Goal: Transaction & Acquisition: Purchase product/service

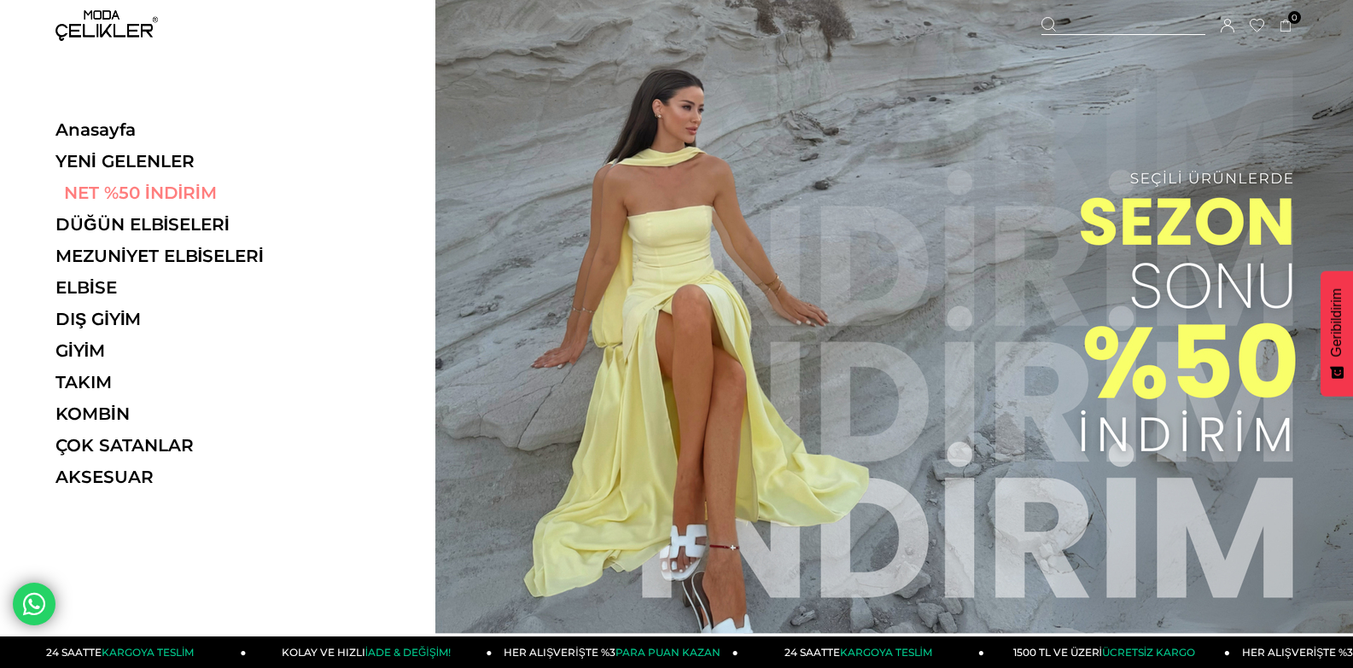
click at [137, 190] on link "NET %50 İNDİRİM" at bounding box center [172, 193] width 235 height 20
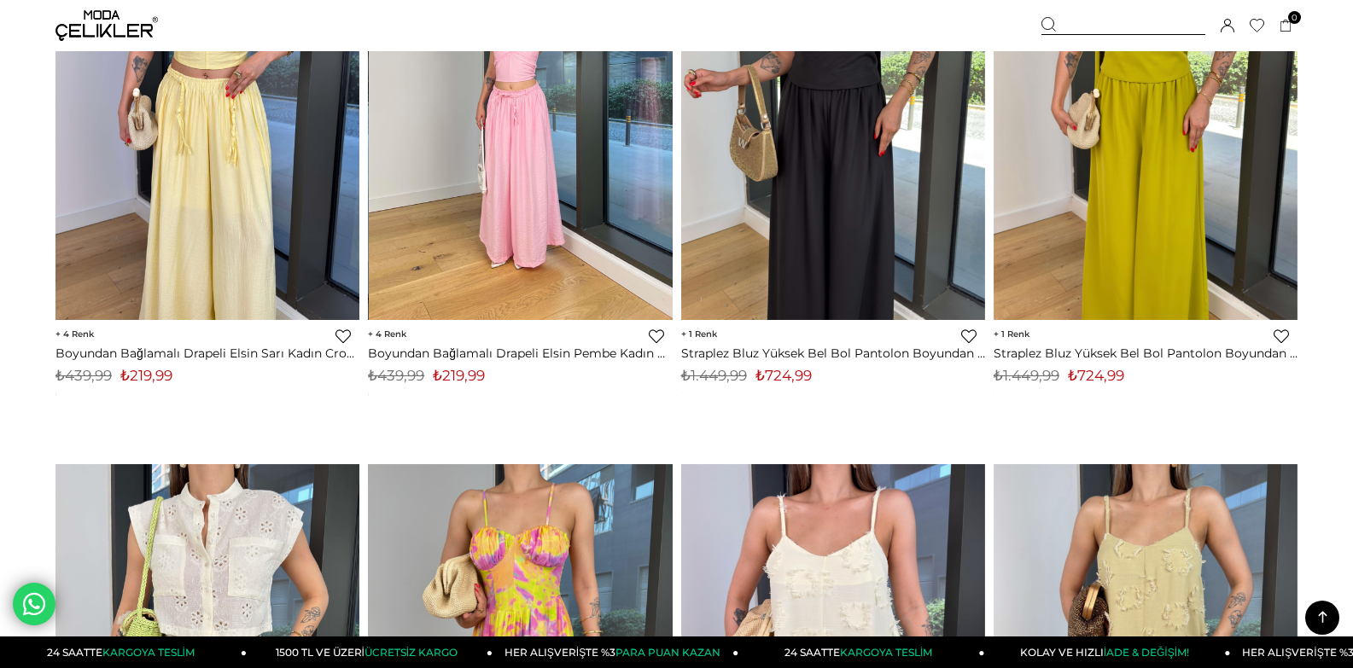
scroll to position [1792, 0]
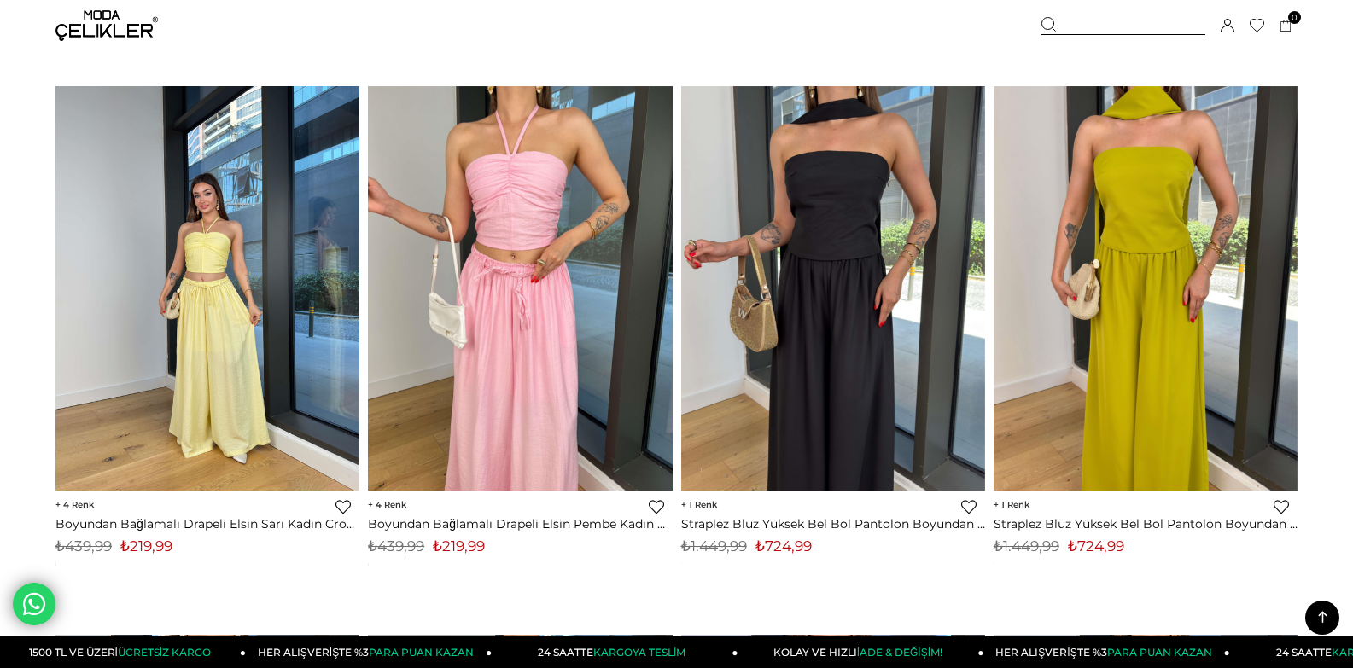
click at [195, 280] on img at bounding box center [207, 288] width 304 height 405
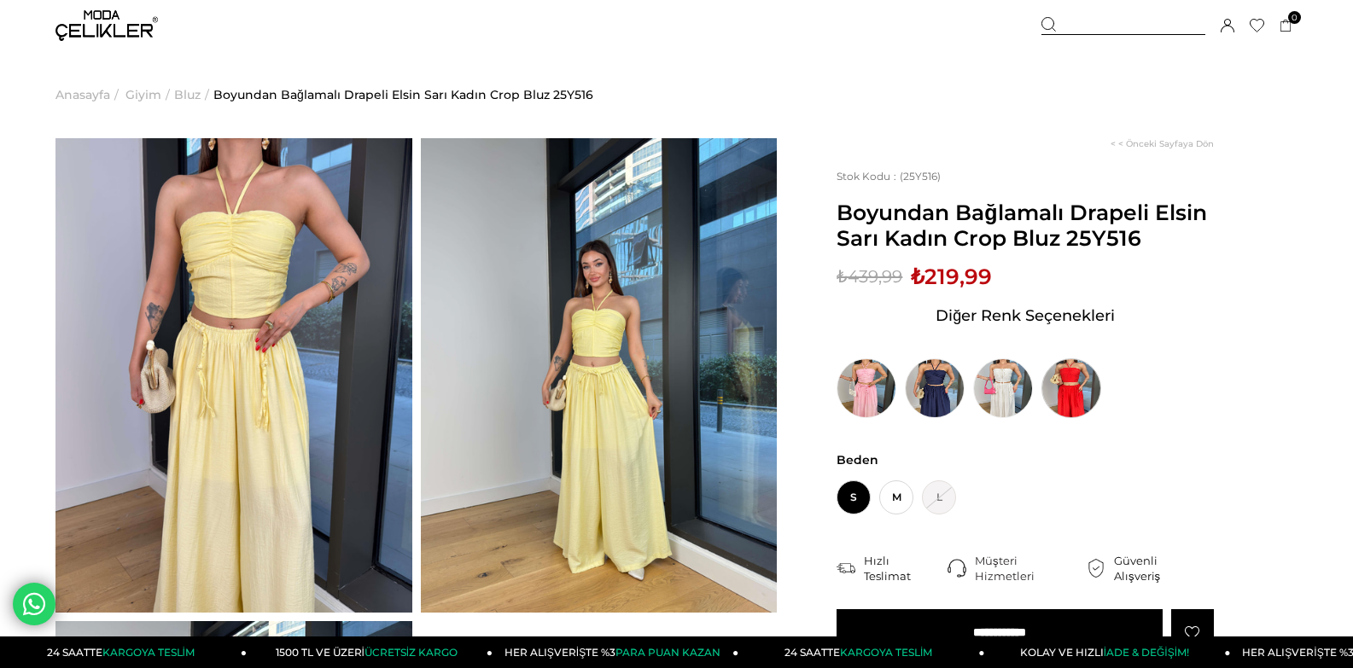
click at [1066, 398] on img at bounding box center [1071, 388] width 60 height 60
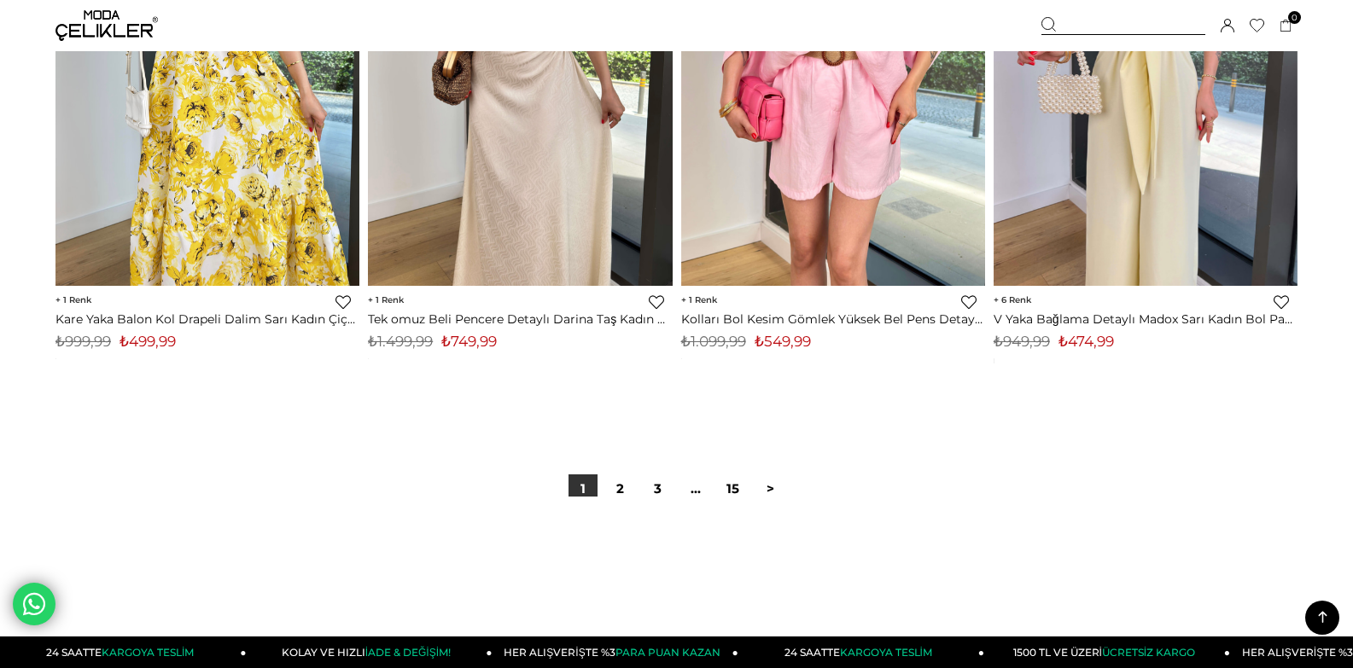
scroll to position [11099, 0]
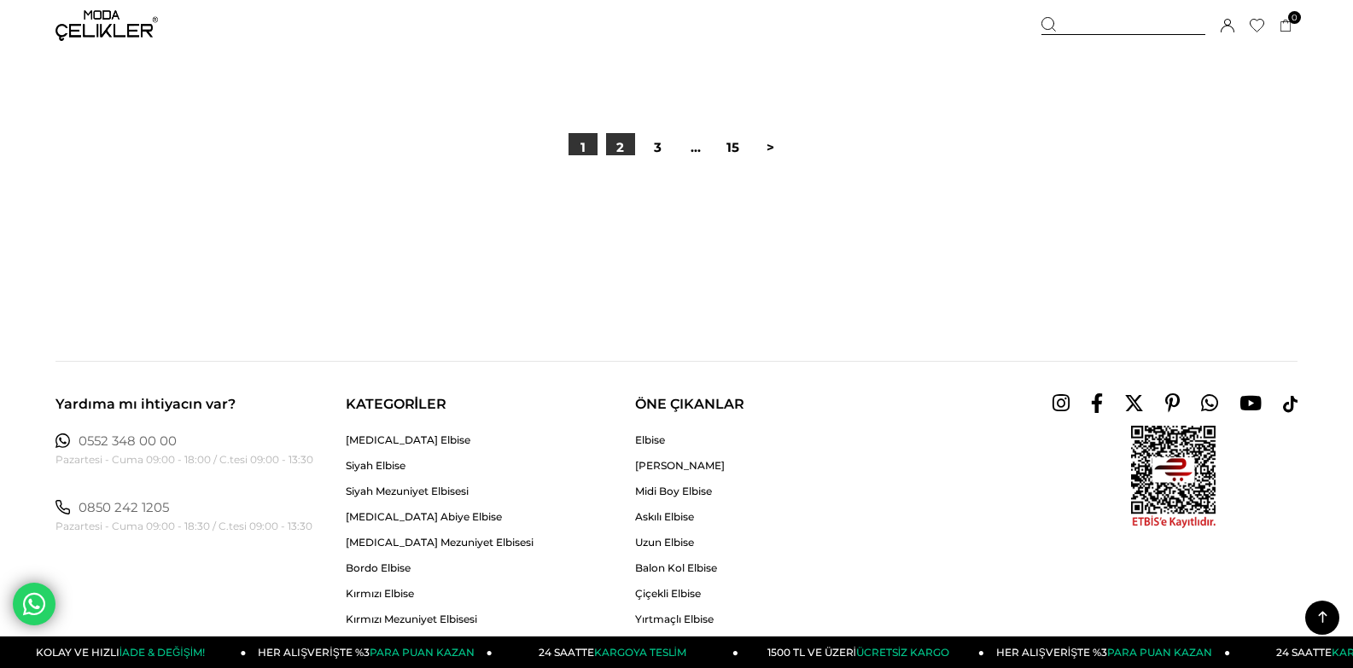
click at [609, 162] on link "2" at bounding box center [620, 147] width 29 height 29
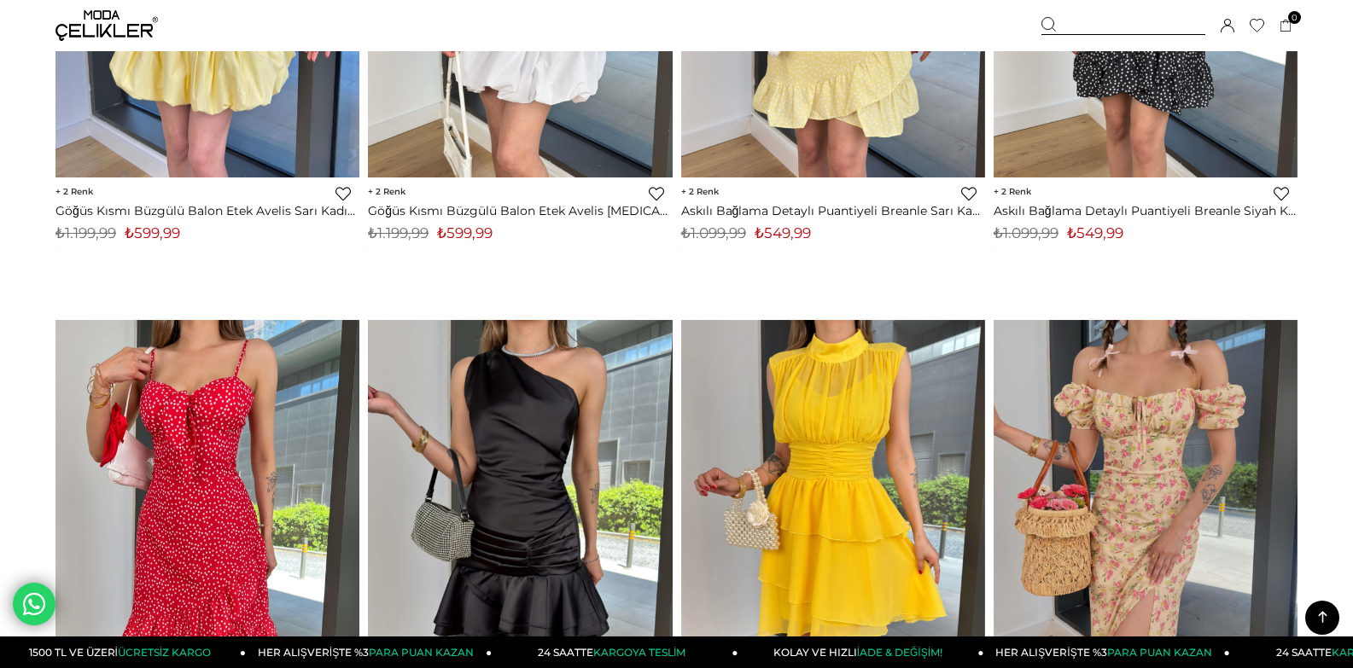
scroll to position [5121, 0]
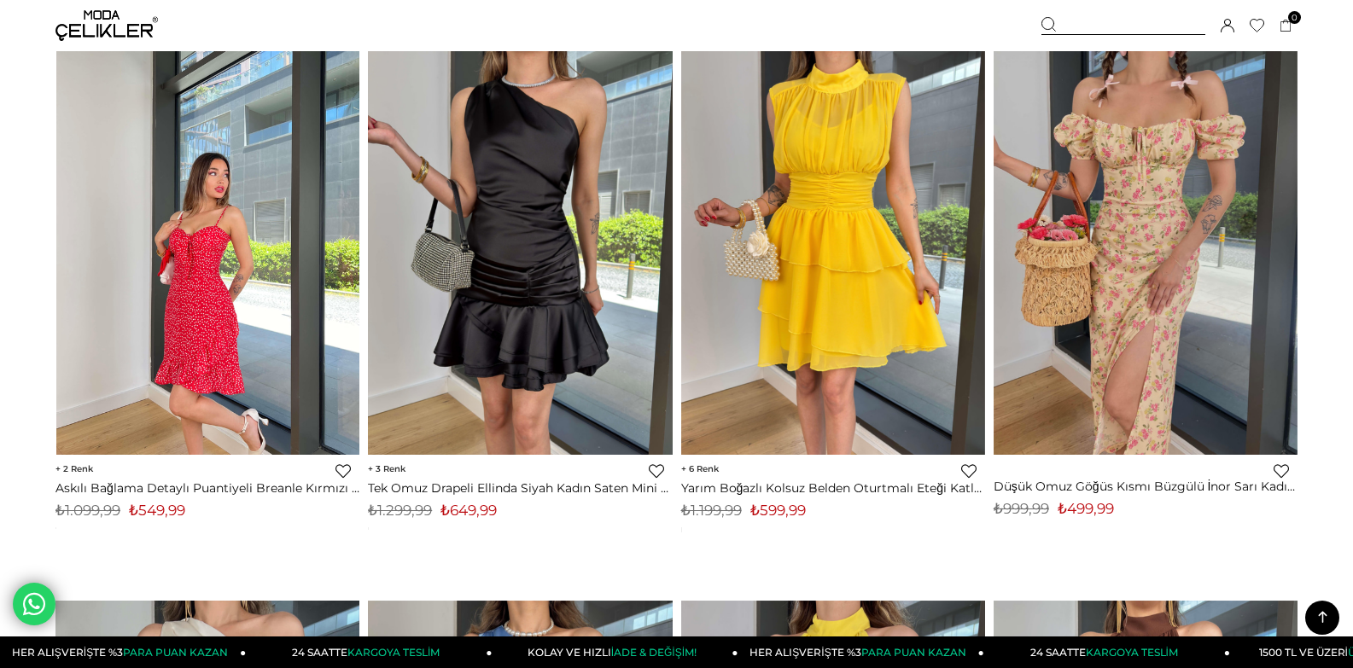
click at [231, 290] on img at bounding box center [208, 252] width 304 height 405
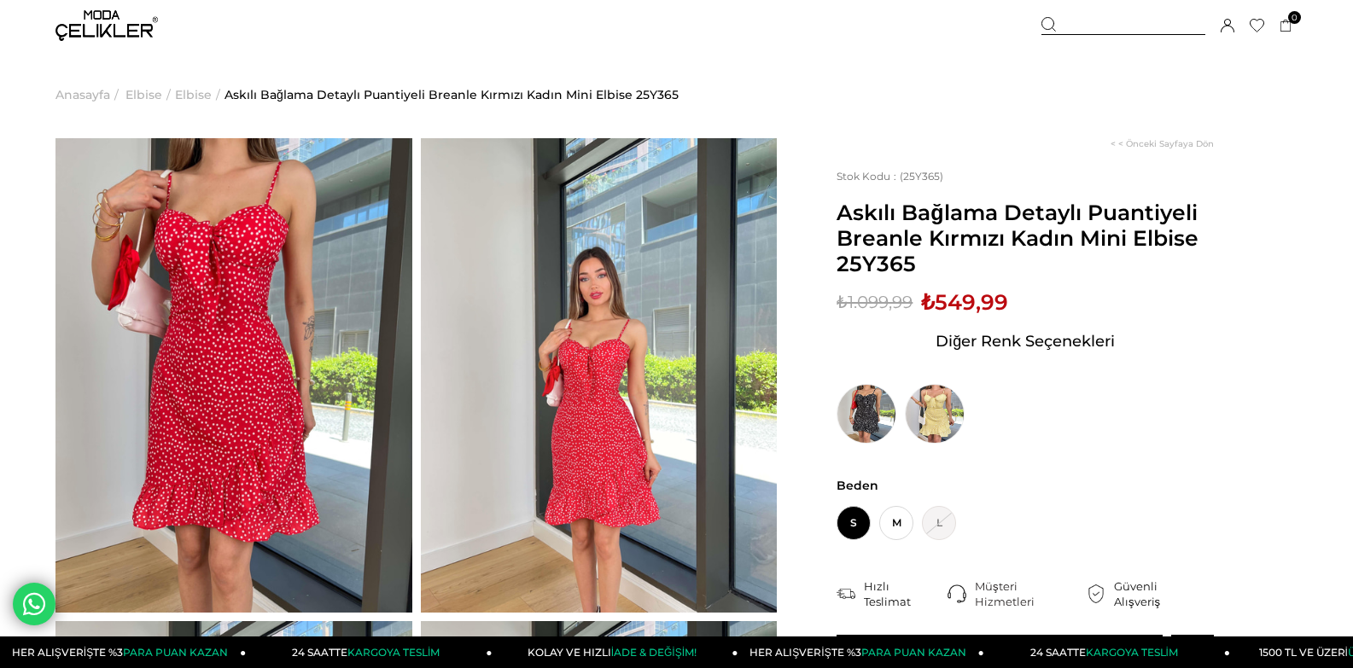
click at [267, 264] on img at bounding box center [233, 375] width 357 height 475
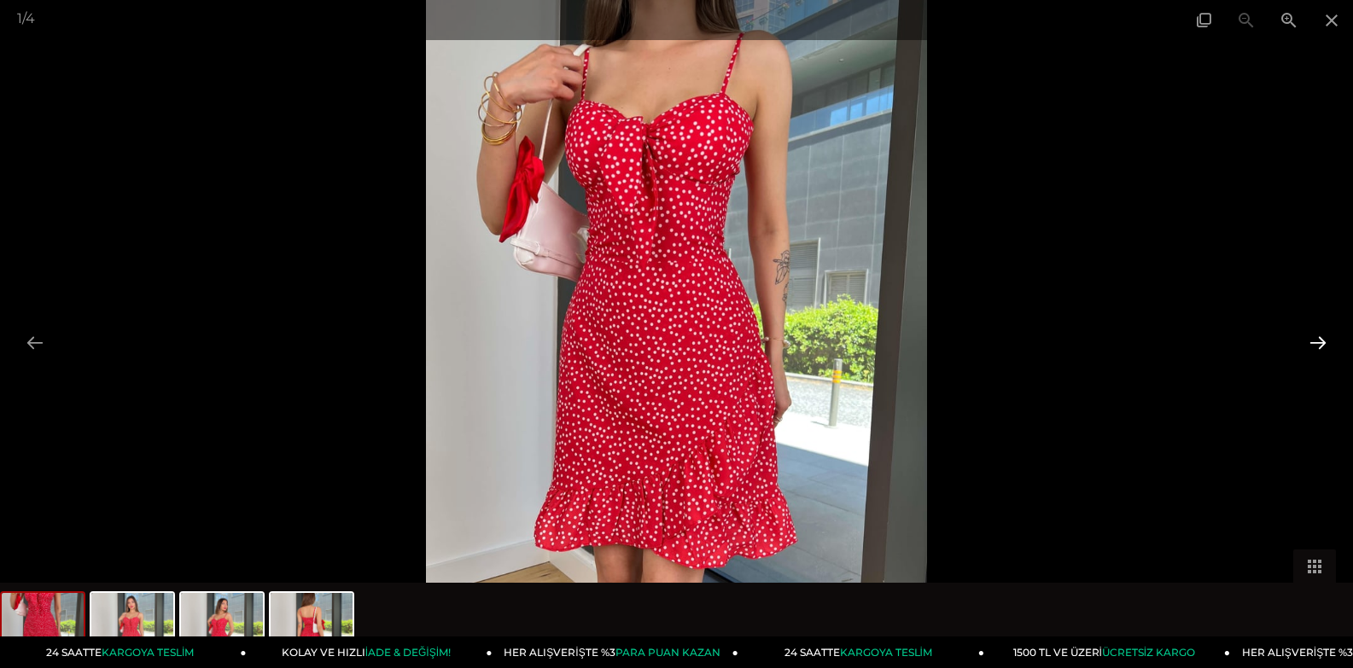
click at [1317, 341] on button at bounding box center [1318, 342] width 36 height 33
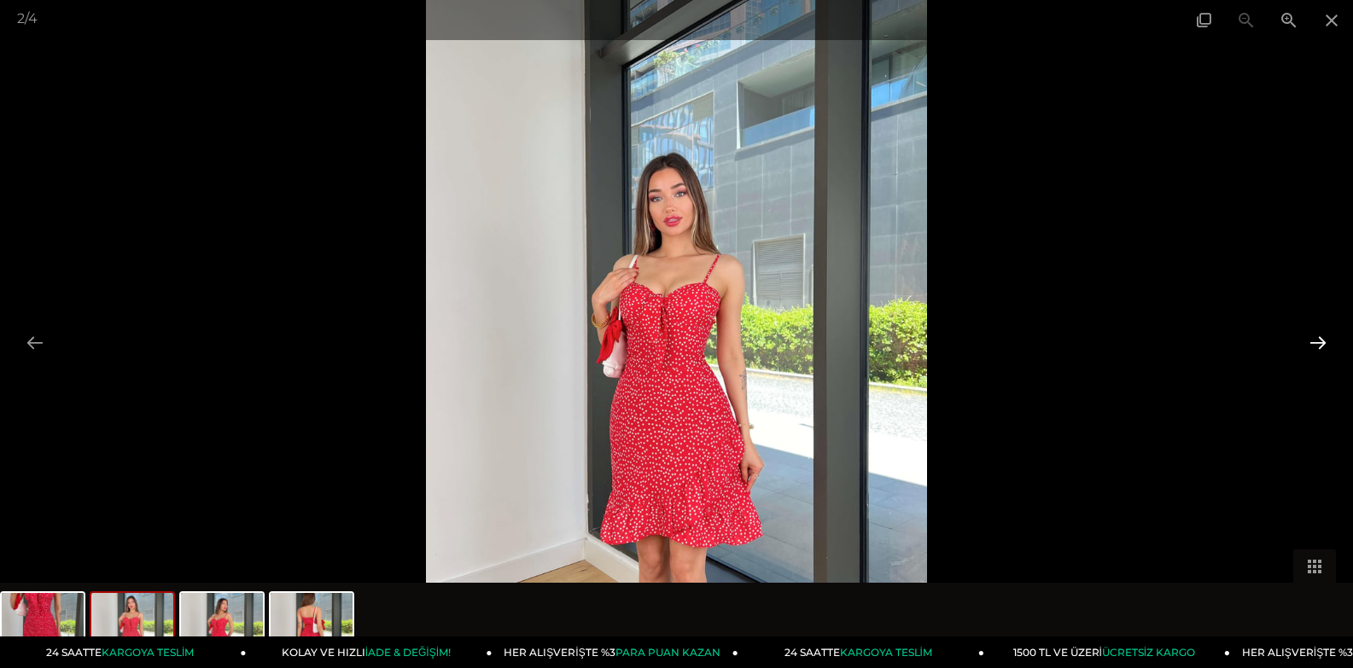
click at [1316, 339] on button at bounding box center [1318, 342] width 36 height 33
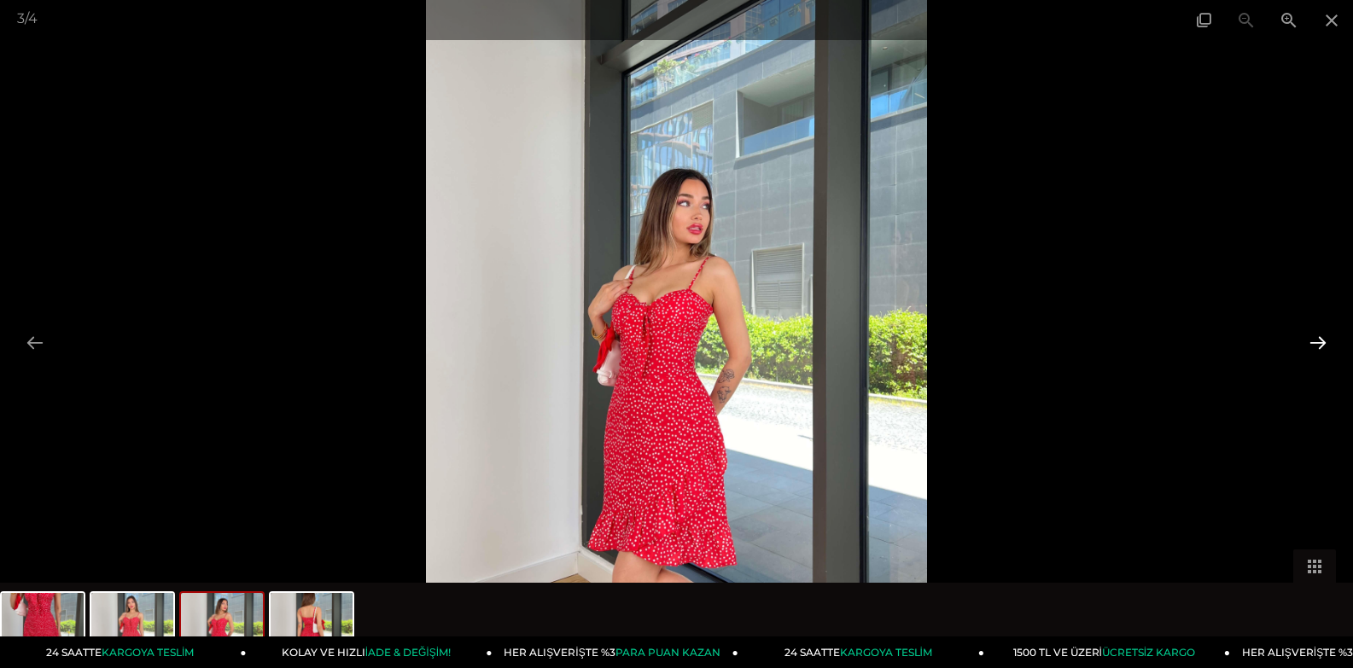
click at [1316, 339] on button at bounding box center [1318, 342] width 36 height 33
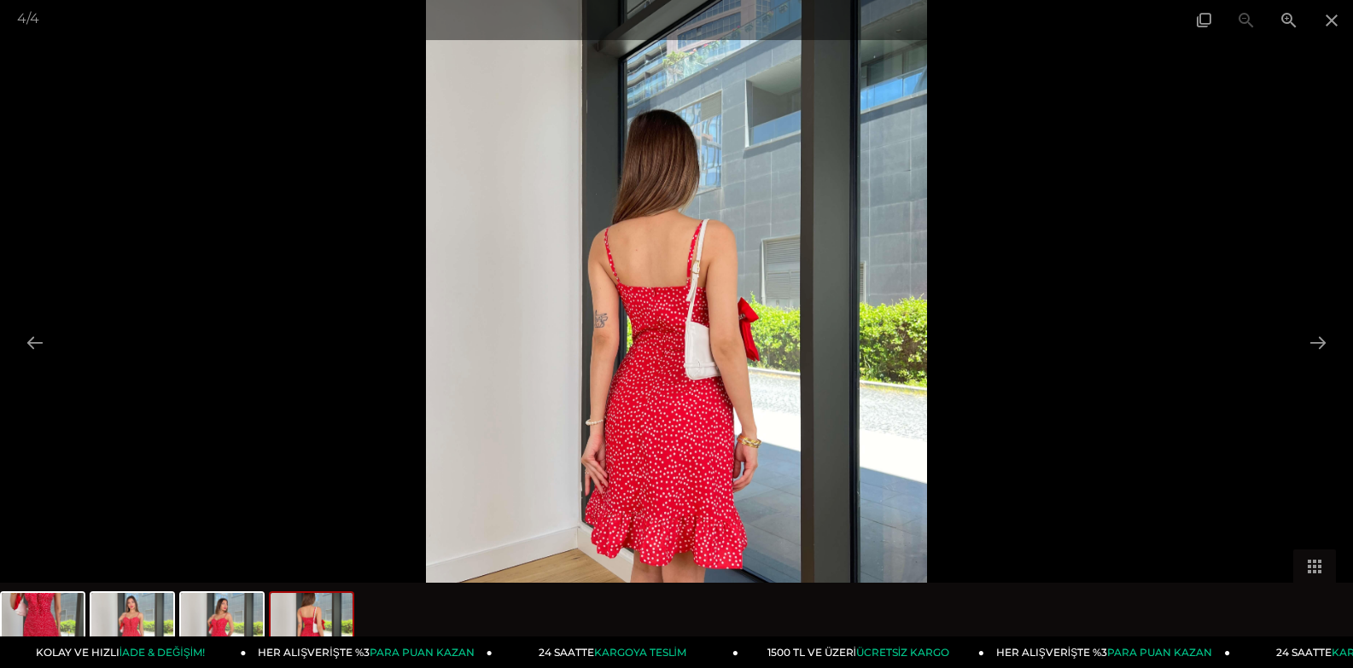
click at [687, 318] on img at bounding box center [676, 334] width 501 height 668
drag, startPoint x: 687, startPoint y: 318, endPoint x: 696, endPoint y: 361, distance: 43.7
click at [696, 361] on img at bounding box center [676, 334] width 501 height 668
drag, startPoint x: 680, startPoint y: 313, endPoint x: 677, endPoint y: 289, distance: 24.1
click at [678, 300] on img at bounding box center [676, 334] width 501 height 668
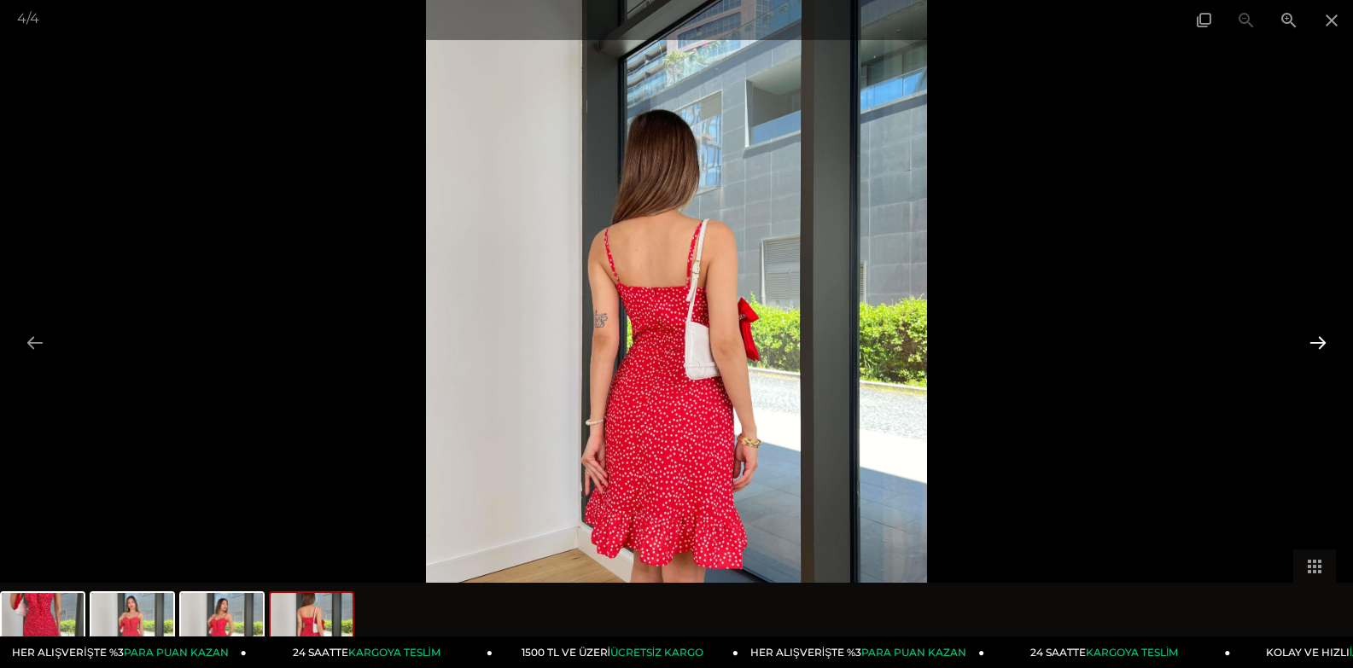
click at [1315, 329] on button at bounding box center [1318, 342] width 36 height 33
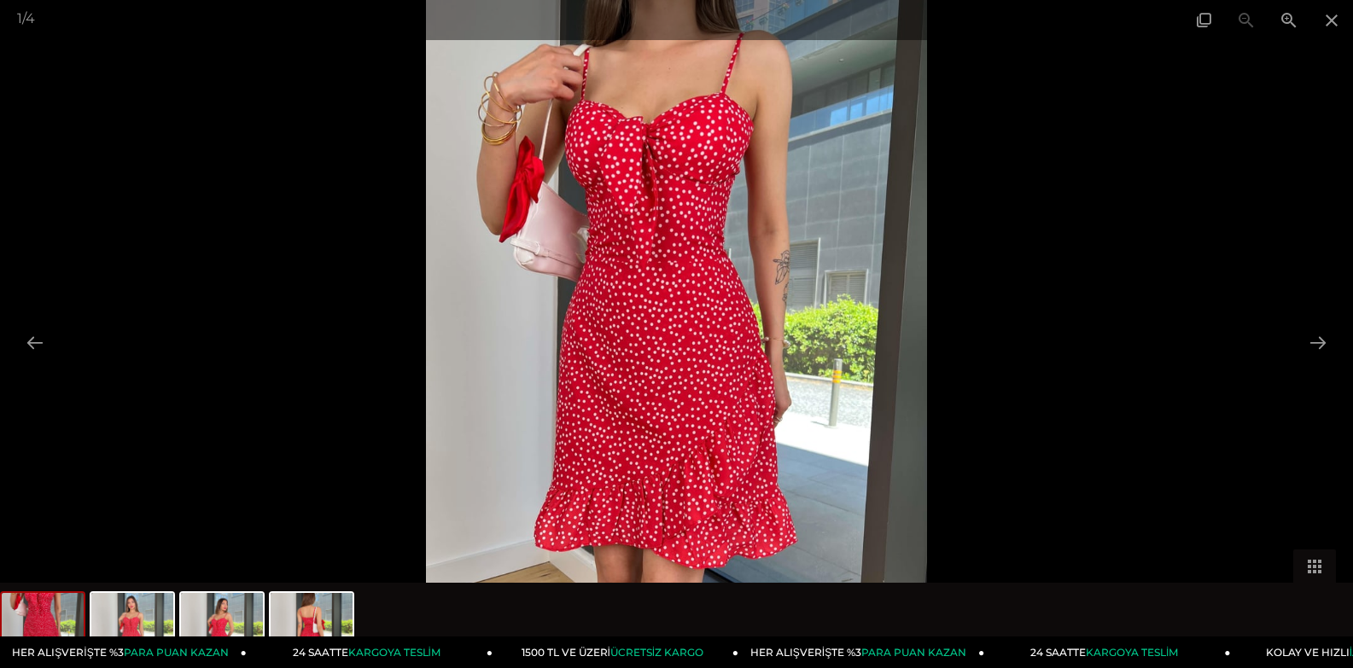
click at [867, 275] on img at bounding box center [677, 334] width 502 height 668
click at [1308, 339] on button at bounding box center [1318, 342] width 36 height 33
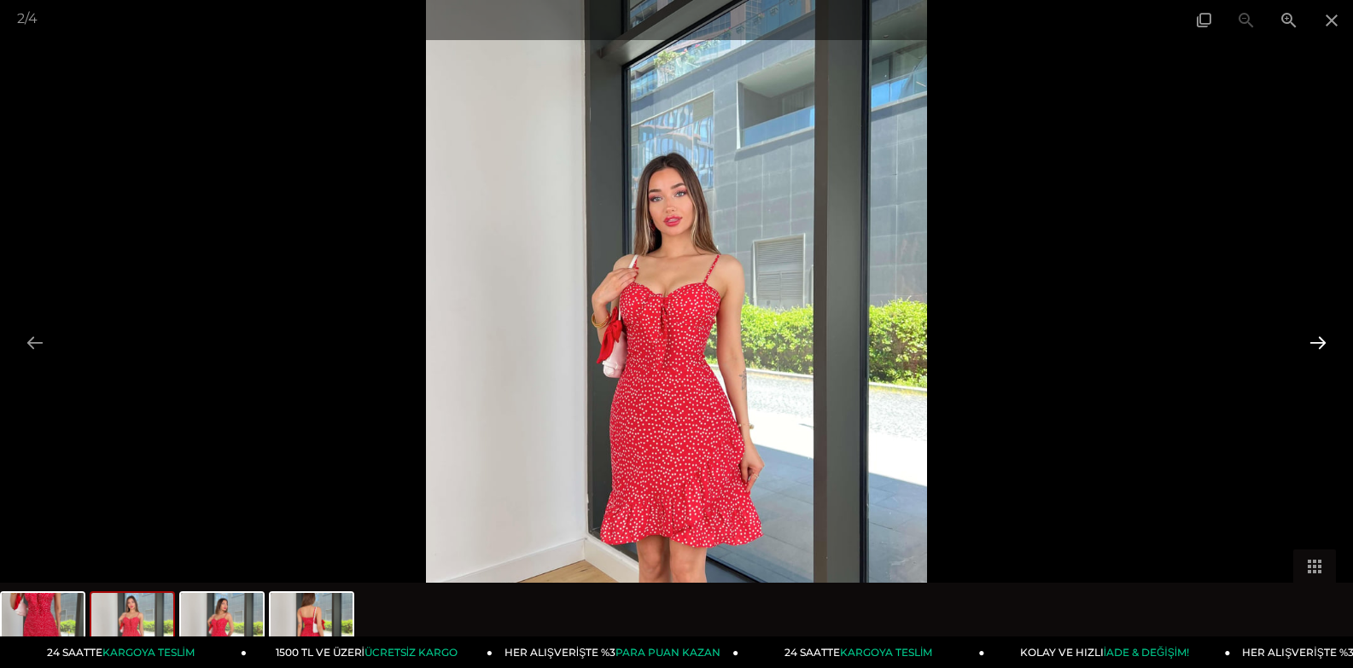
click at [1308, 339] on button at bounding box center [1318, 342] width 36 height 33
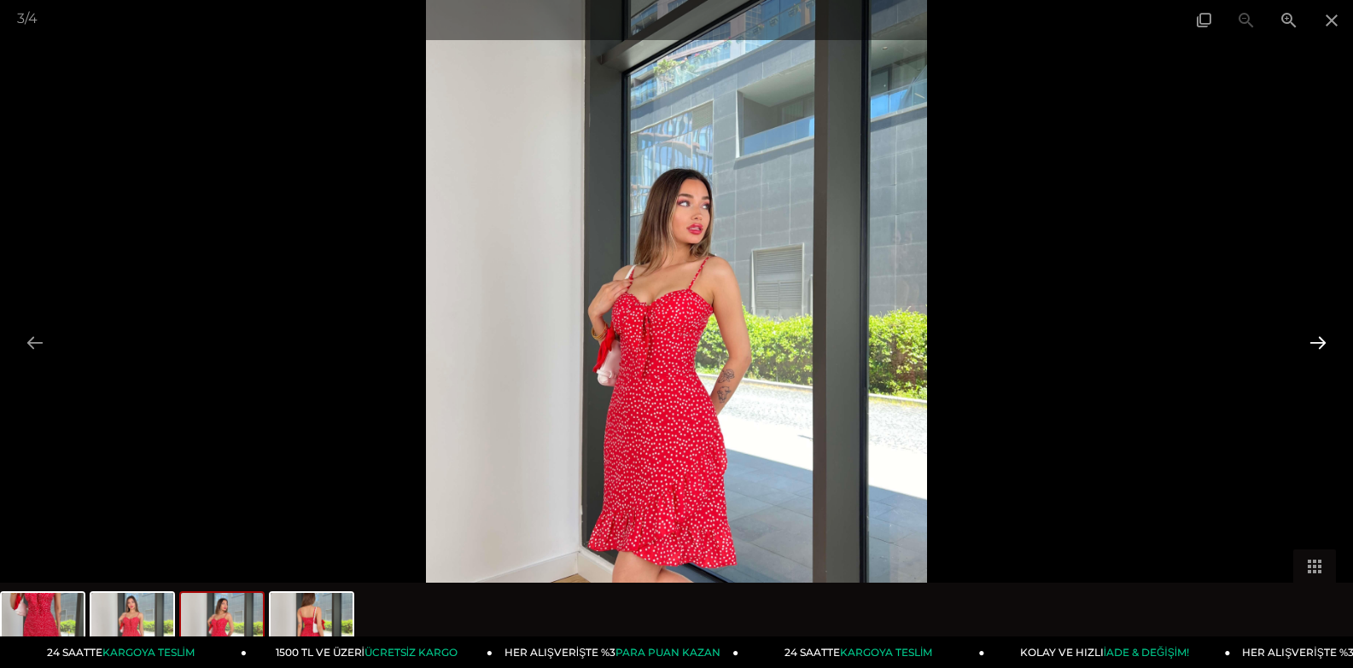
click at [1308, 339] on button at bounding box center [1318, 342] width 36 height 33
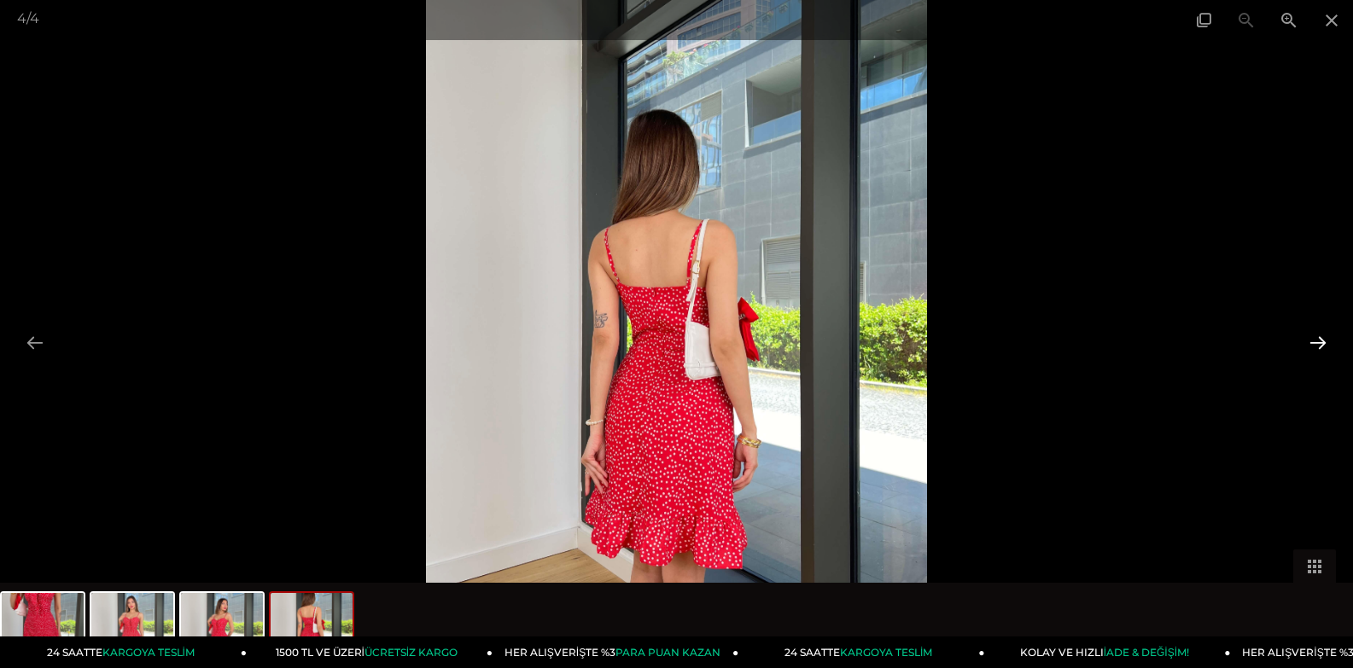
click at [1308, 339] on button at bounding box center [1318, 342] width 36 height 33
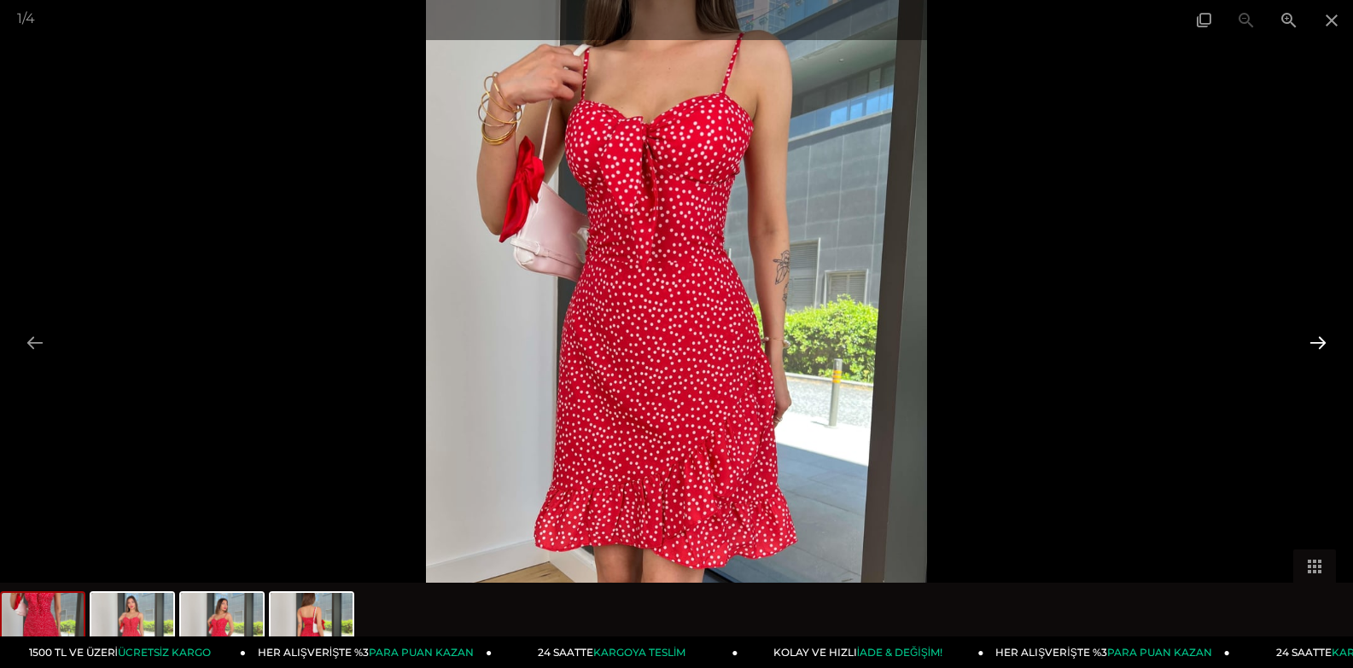
click at [1308, 339] on button at bounding box center [1318, 342] width 36 height 33
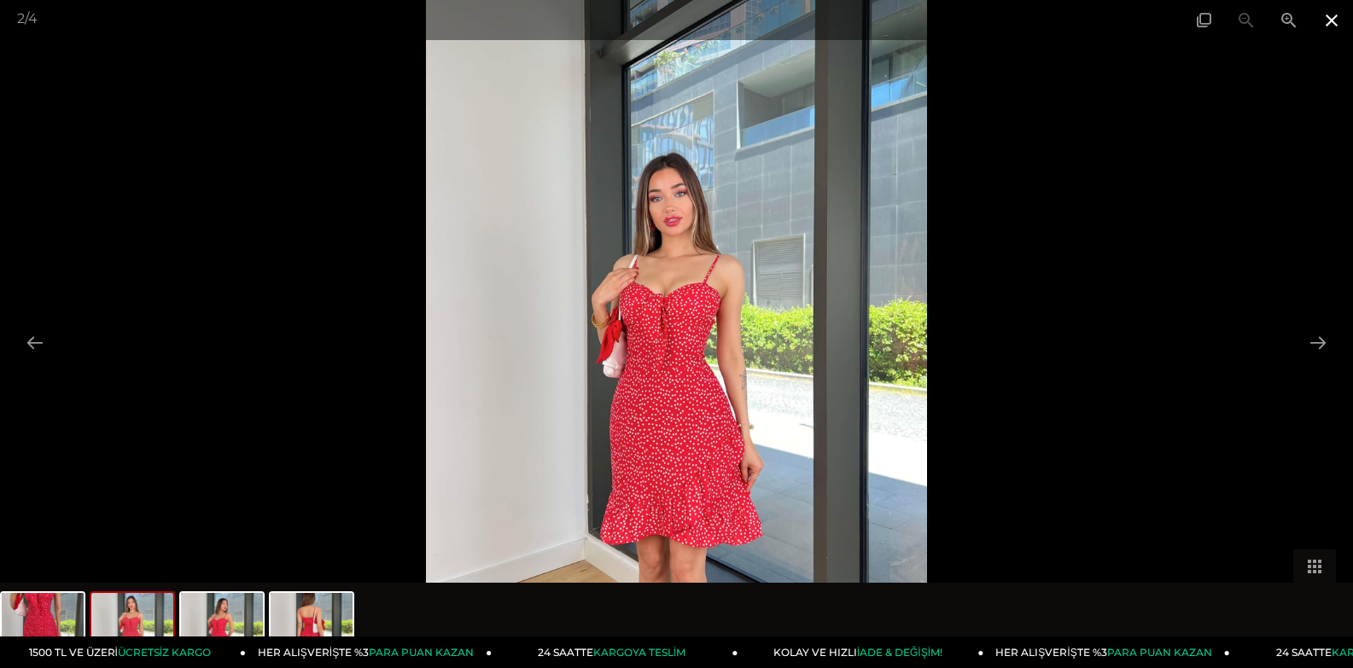
click at [1333, 24] on span at bounding box center [1331, 20] width 43 height 40
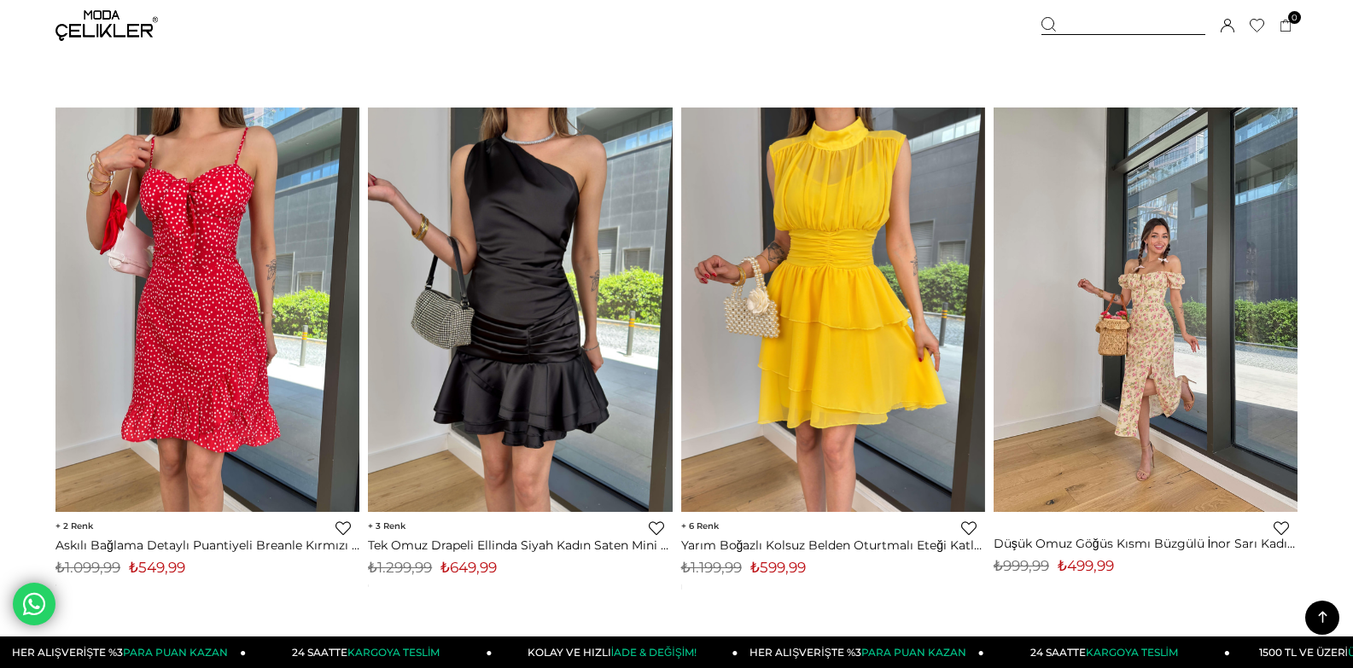
click at [1134, 292] on img at bounding box center [1146, 310] width 304 height 405
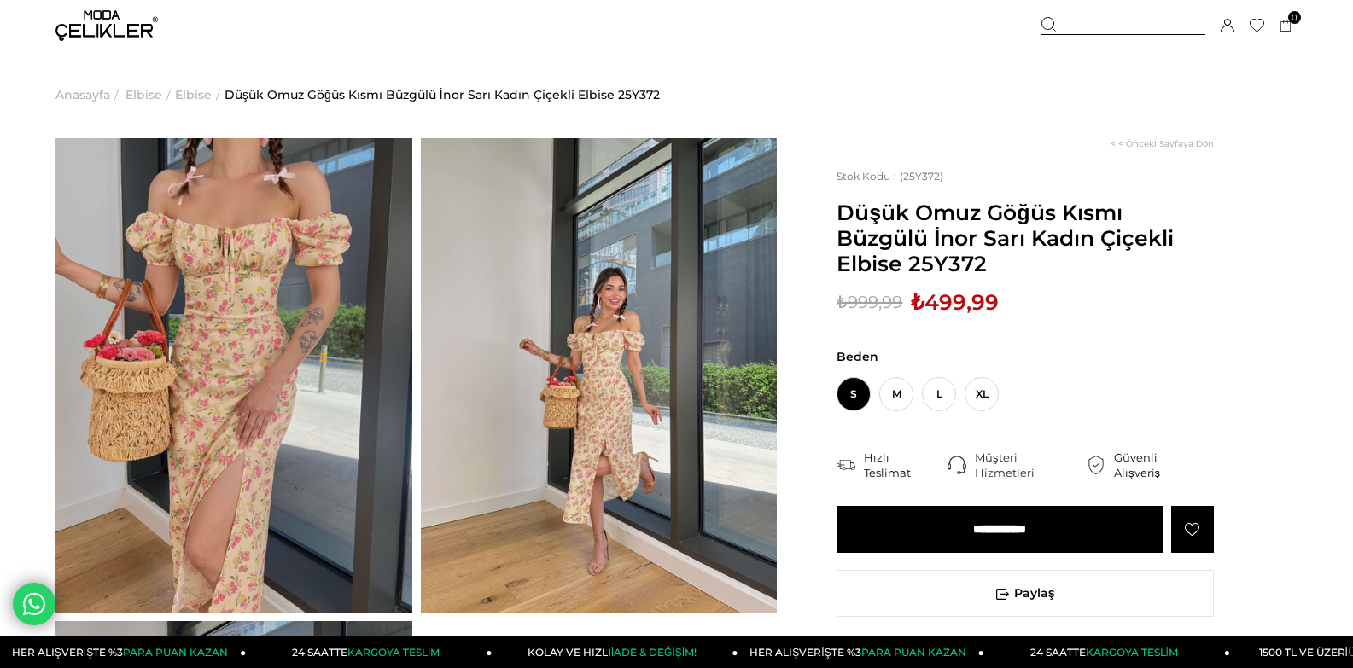
click at [621, 312] on img at bounding box center [599, 375] width 357 height 475
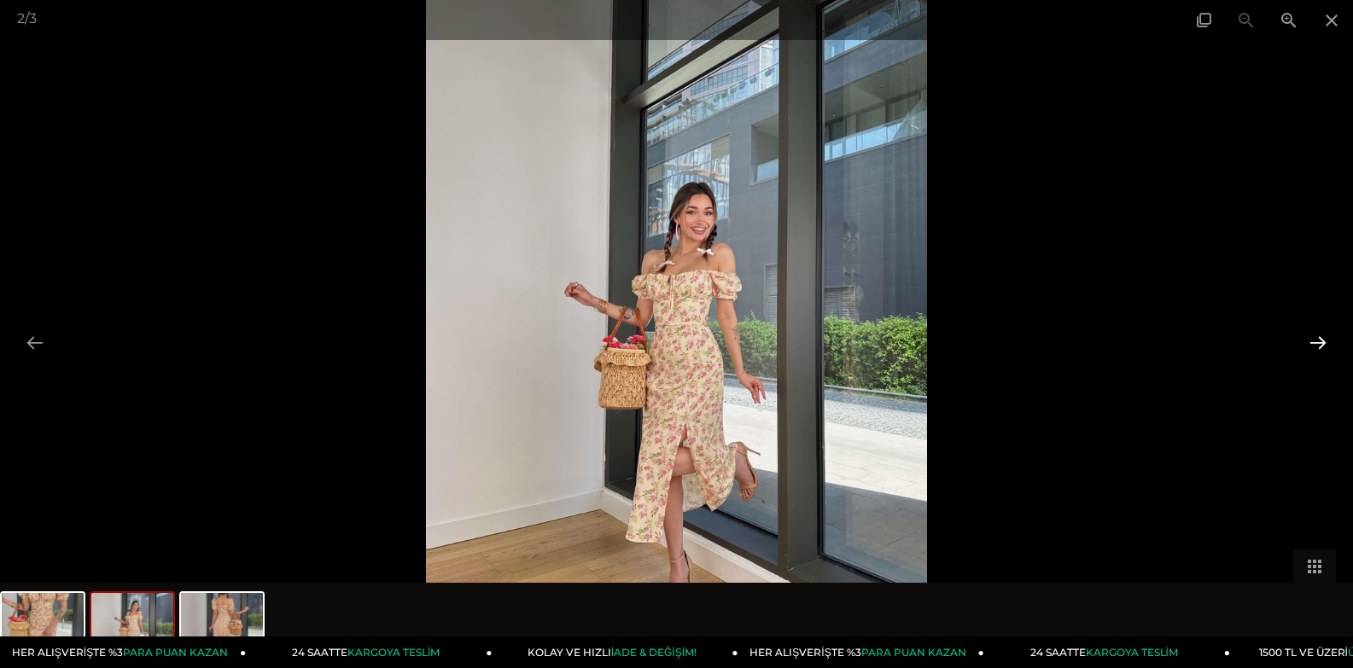
click at [1316, 340] on button at bounding box center [1318, 342] width 36 height 33
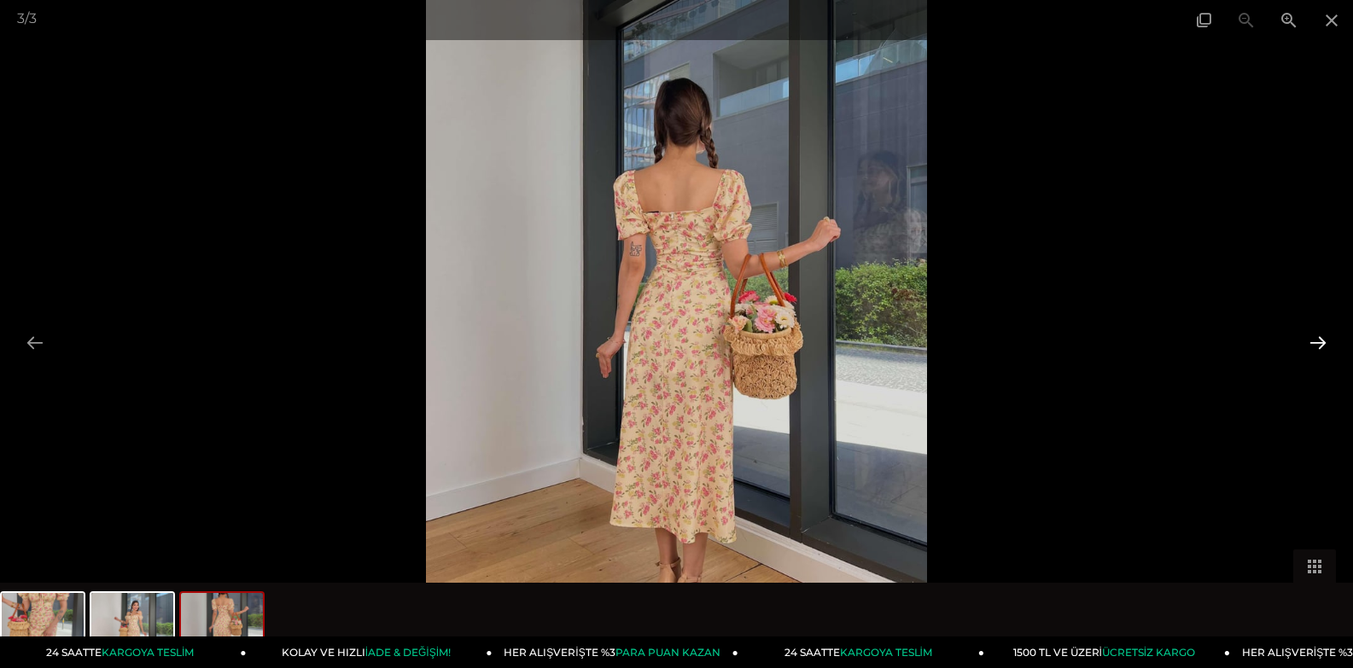
click at [1316, 340] on button at bounding box center [1318, 342] width 36 height 33
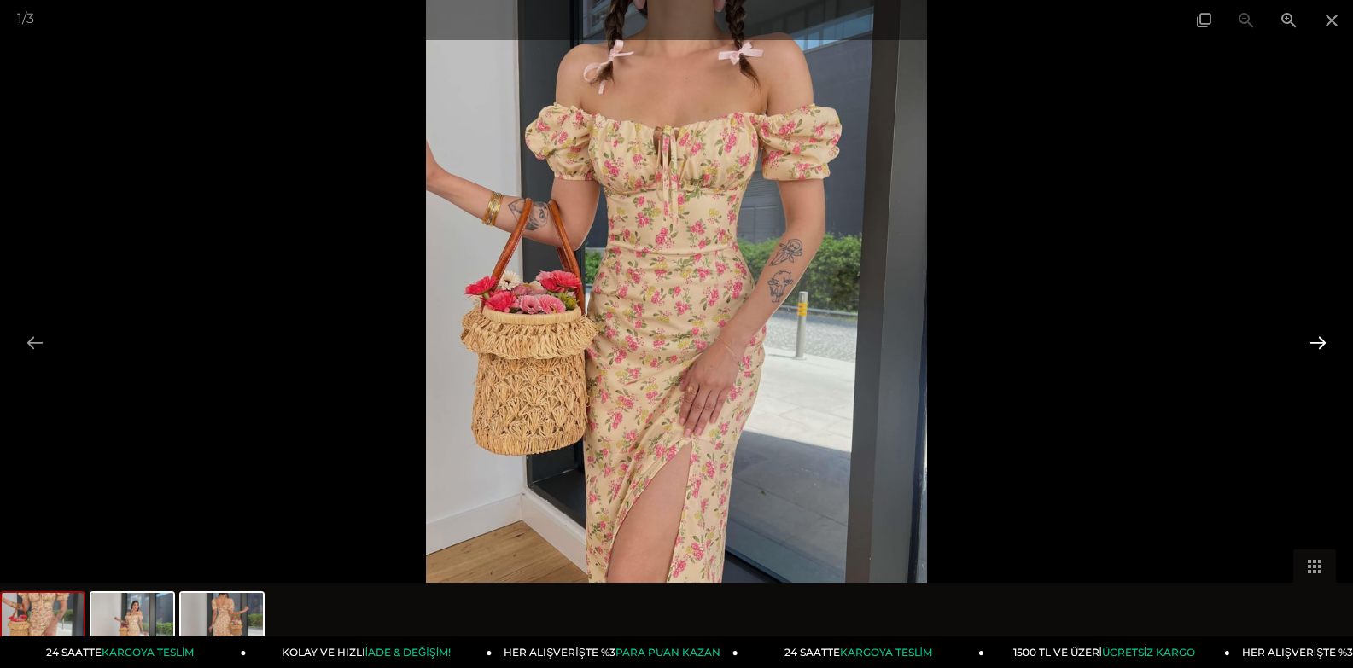
click at [1316, 340] on button at bounding box center [1318, 342] width 36 height 33
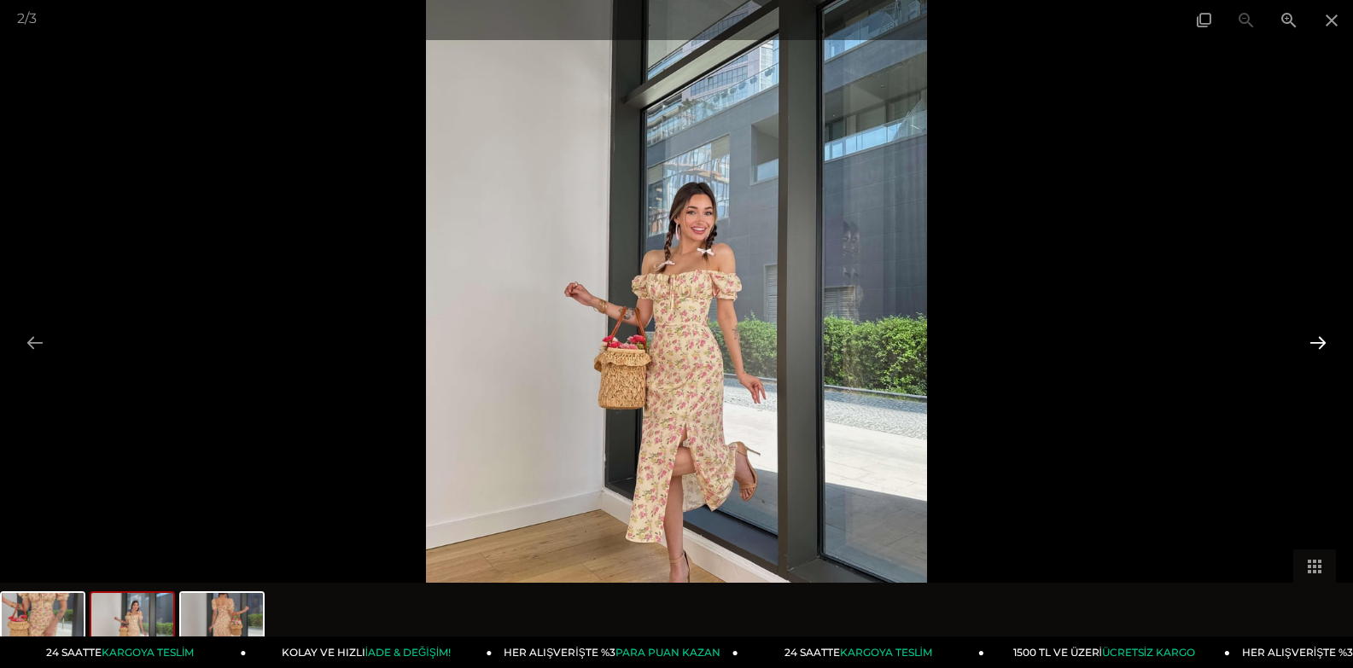
click at [1316, 340] on button at bounding box center [1318, 342] width 36 height 33
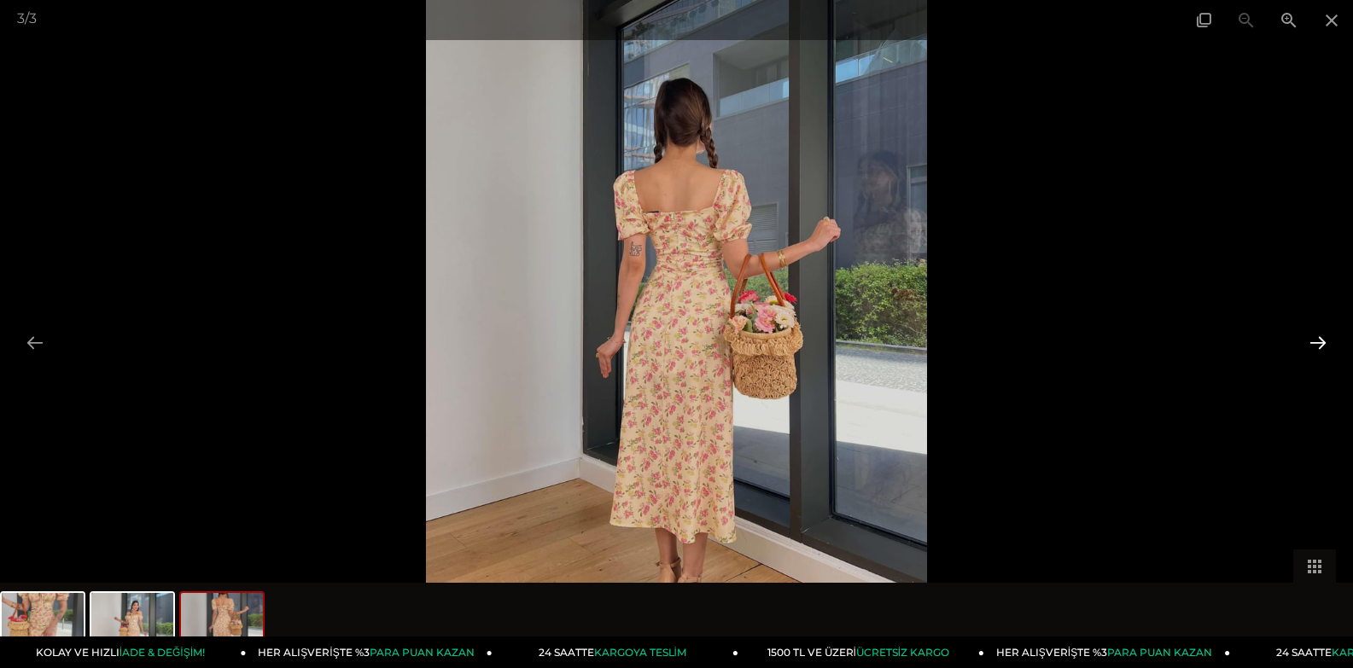
click at [1316, 340] on button at bounding box center [1318, 342] width 36 height 33
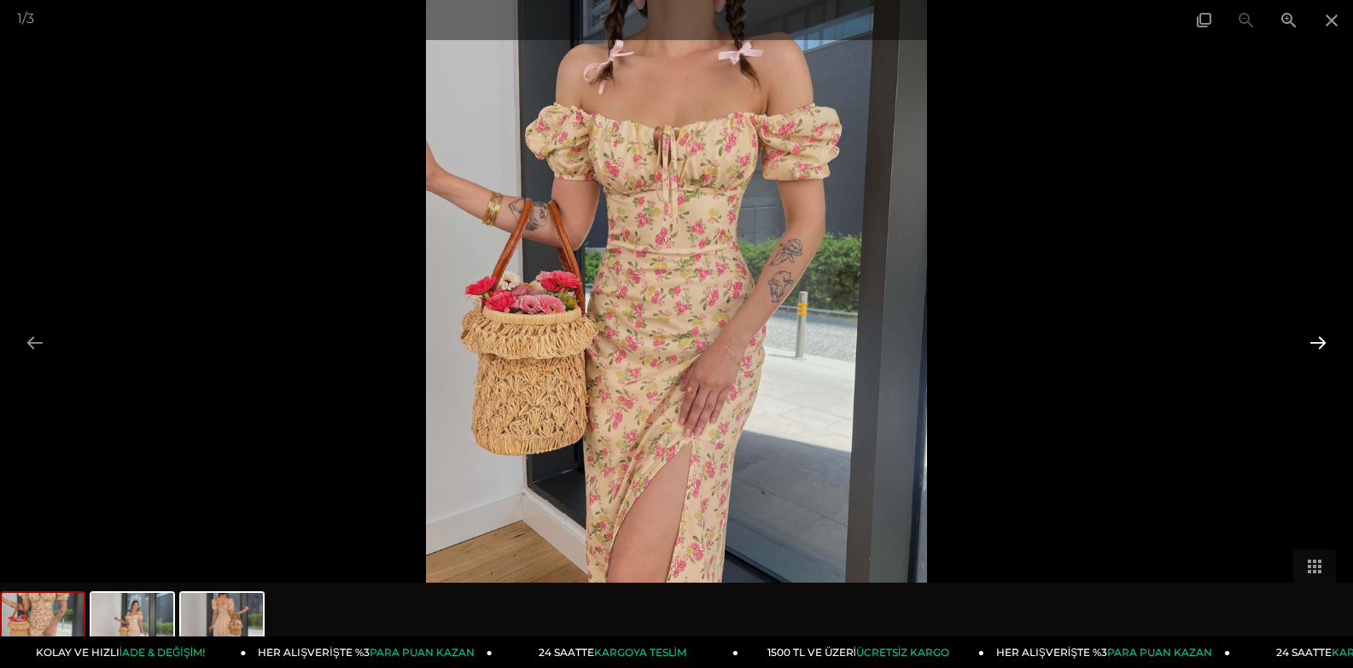
click at [1316, 340] on button at bounding box center [1318, 342] width 36 height 33
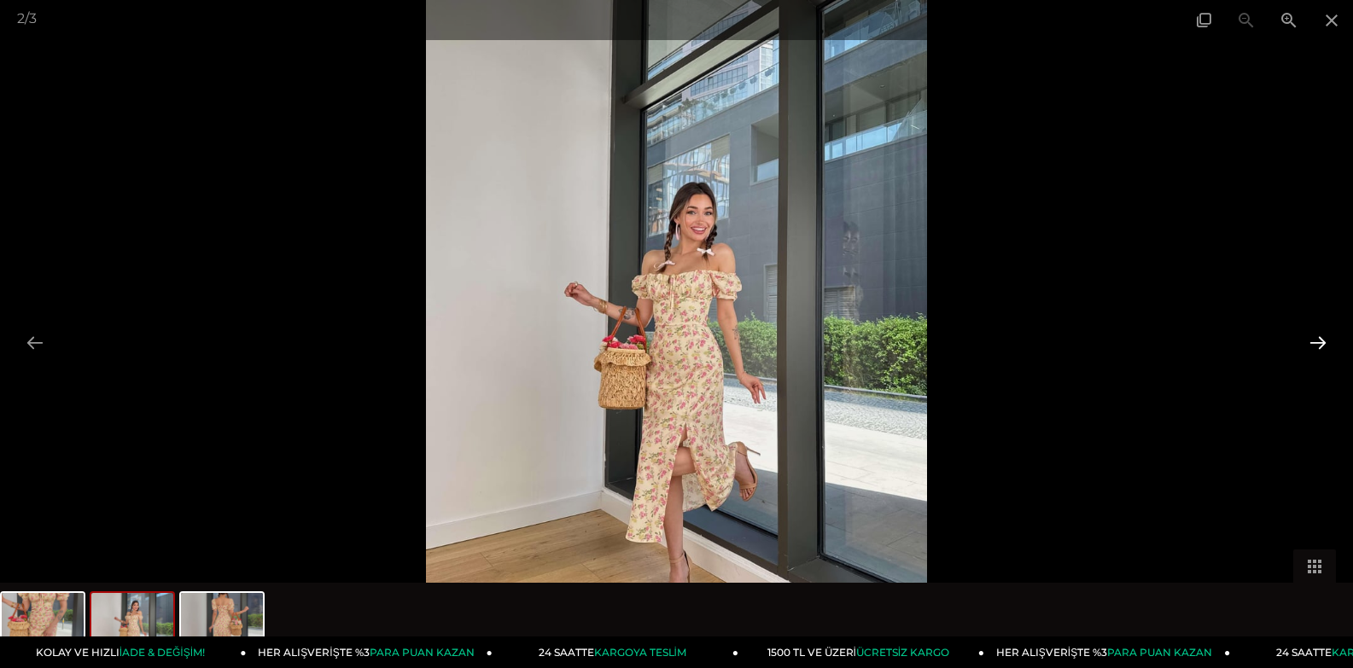
click at [1316, 340] on button at bounding box center [1318, 342] width 36 height 33
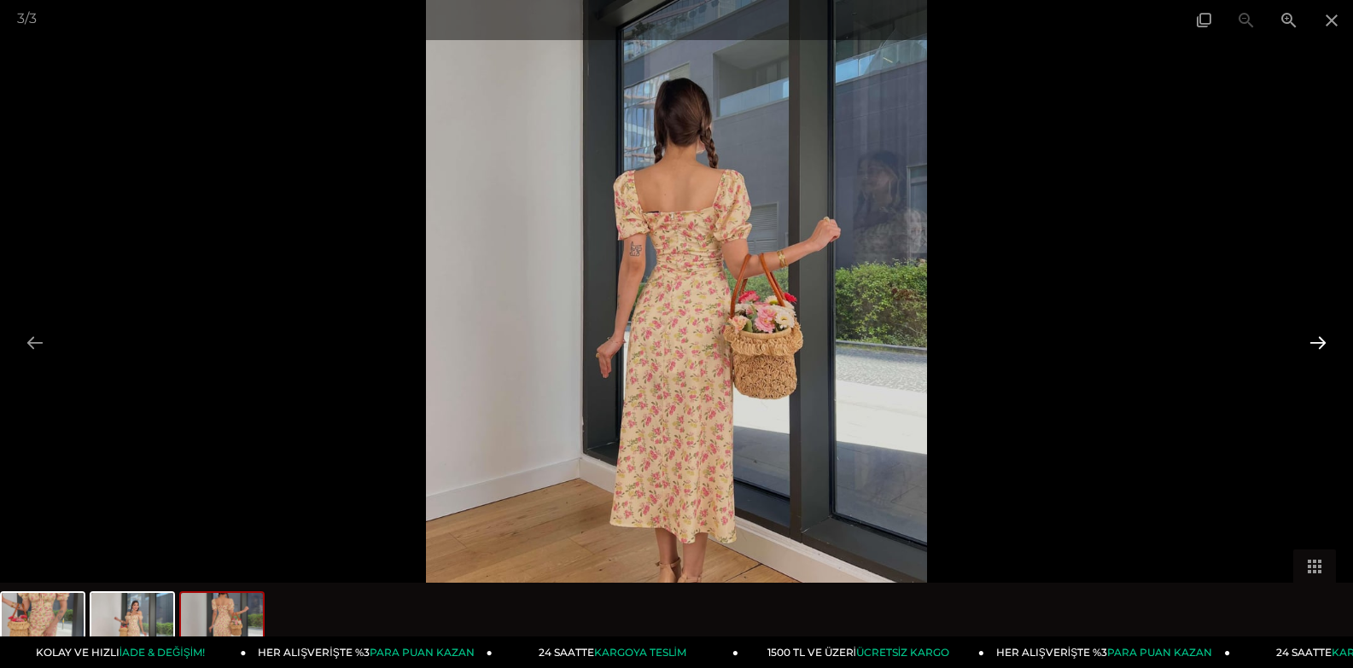
click at [1316, 340] on button at bounding box center [1318, 342] width 36 height 33
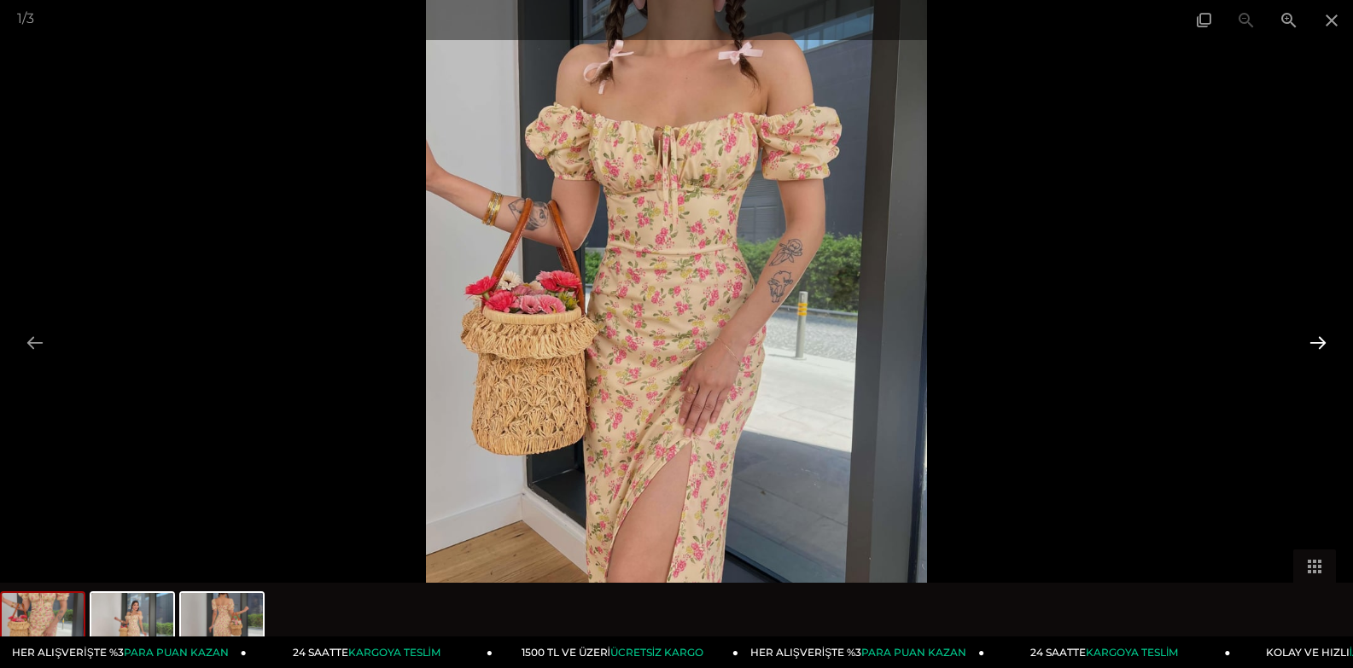
click at [1316, 340] on button at bounding box center [1318, 342] width 36 height 33
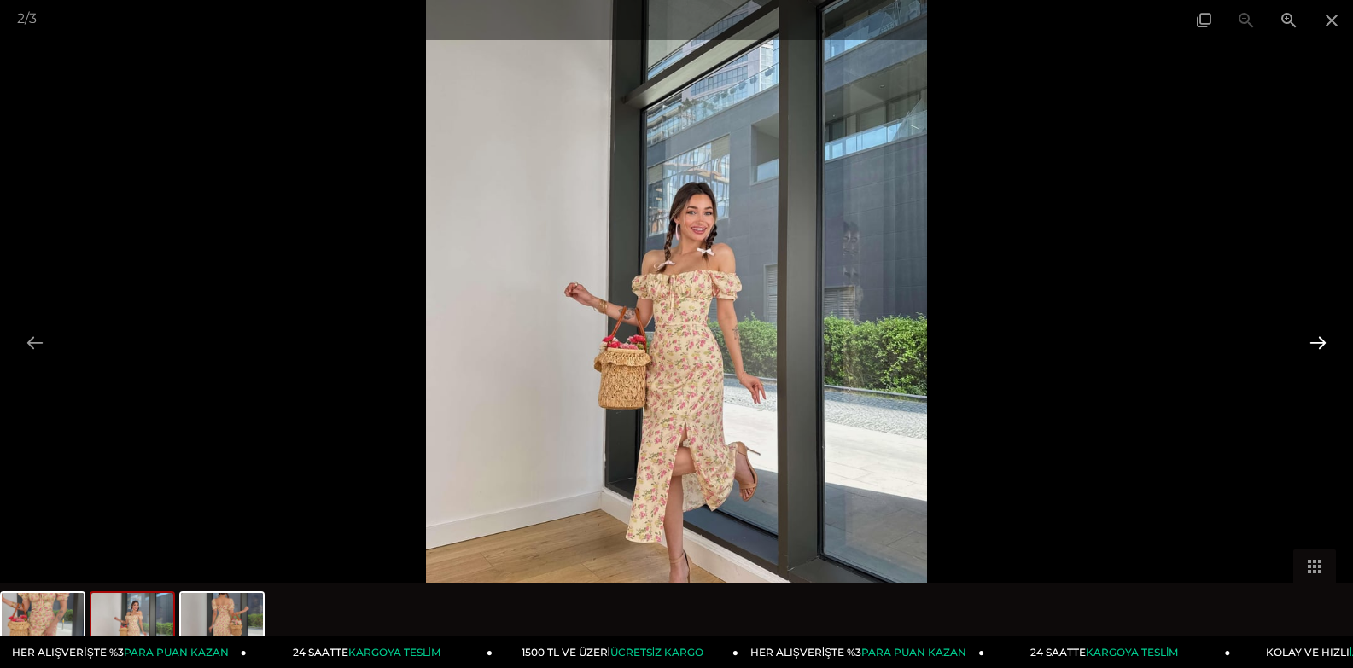
click at [1316, 340] on button at bounding box center [1318, 342] width 36 height 33
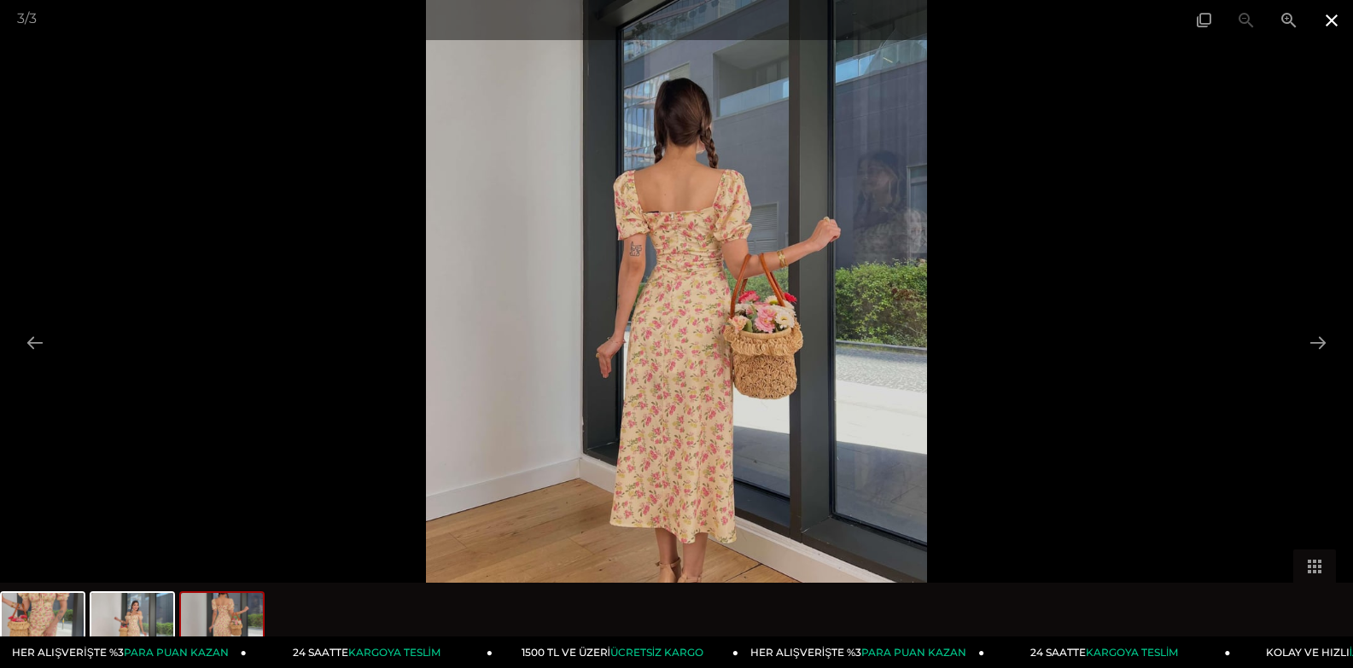
click at [1337, 7] on span at bounding box center [1331, 20] width 43 height 40
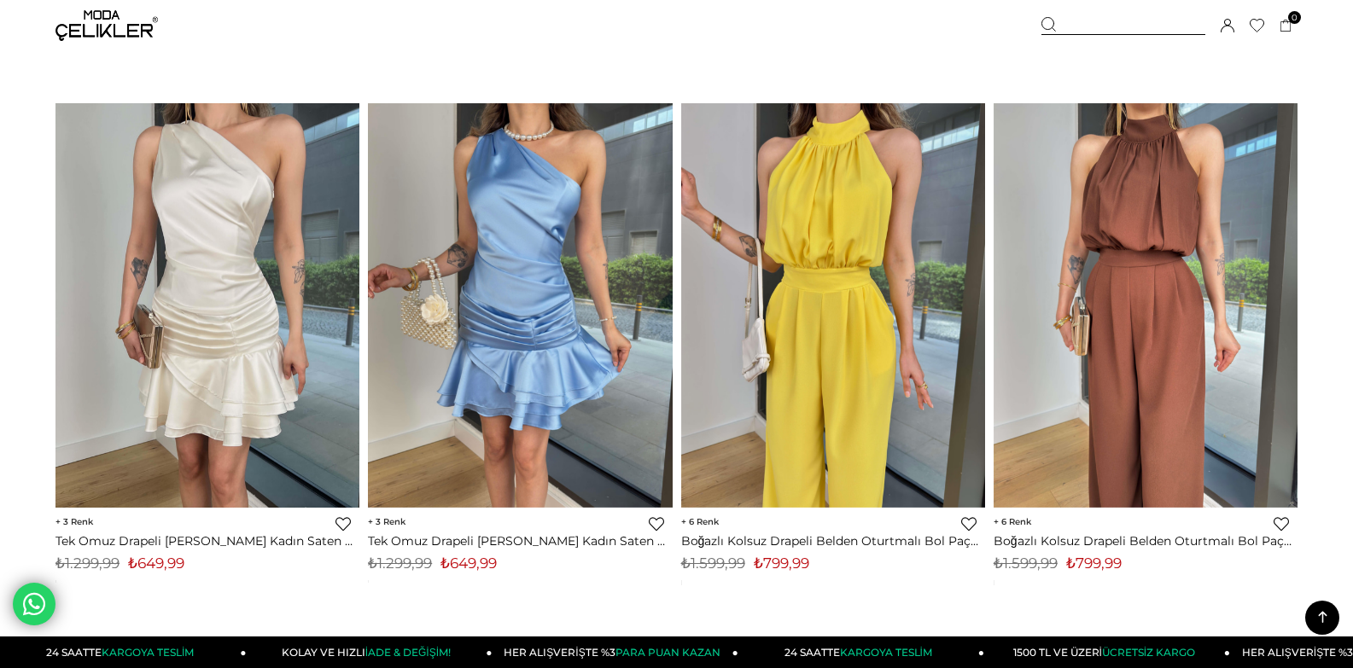
scroll to position [5747, 0]
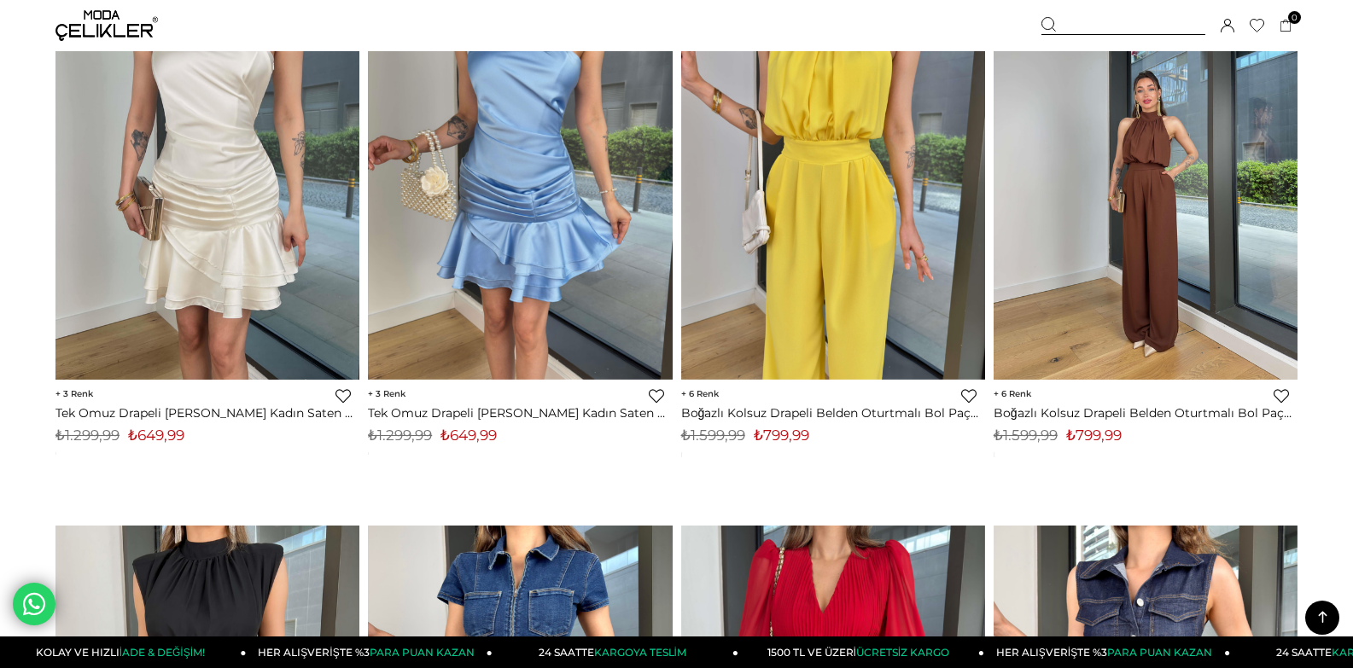
drag, startPoint x: 1159, startPoint y: 216, endPoint x: 1040, endPoint y: 316, distance: 155.7
click at [1159, 216] on img at bounding box center [1146, 177] width 304 height 405
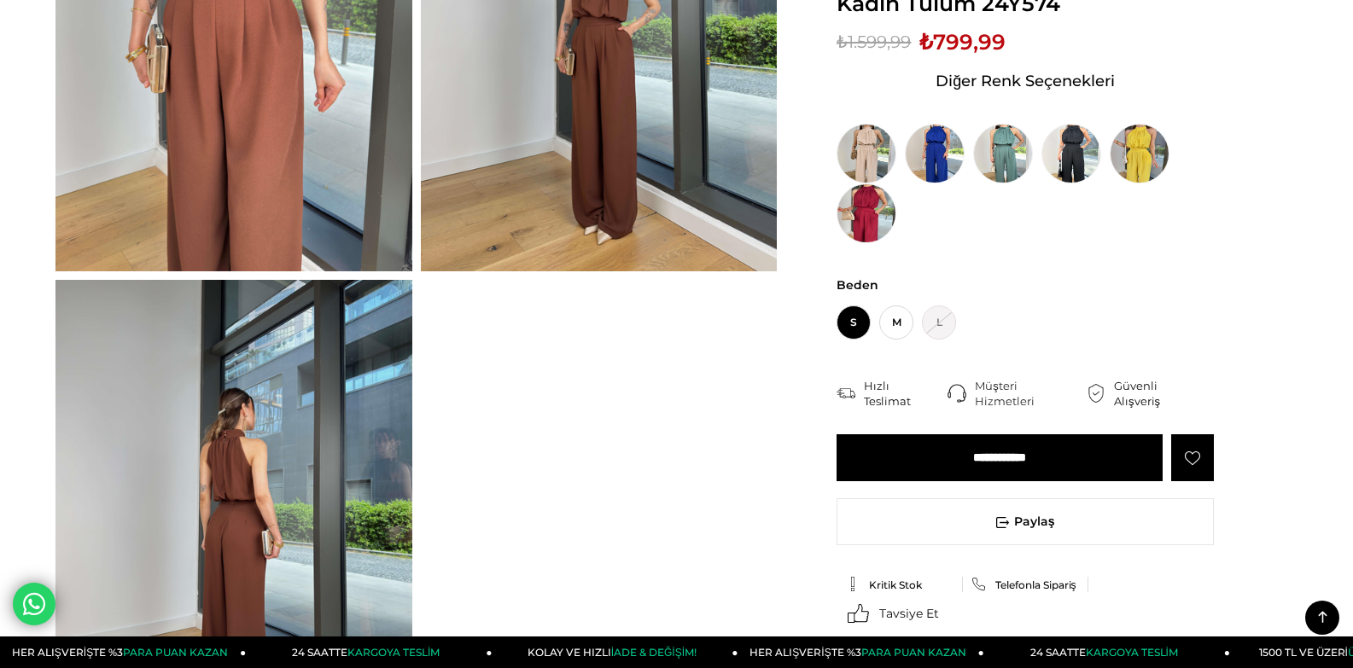
scroll to position [85, 0]
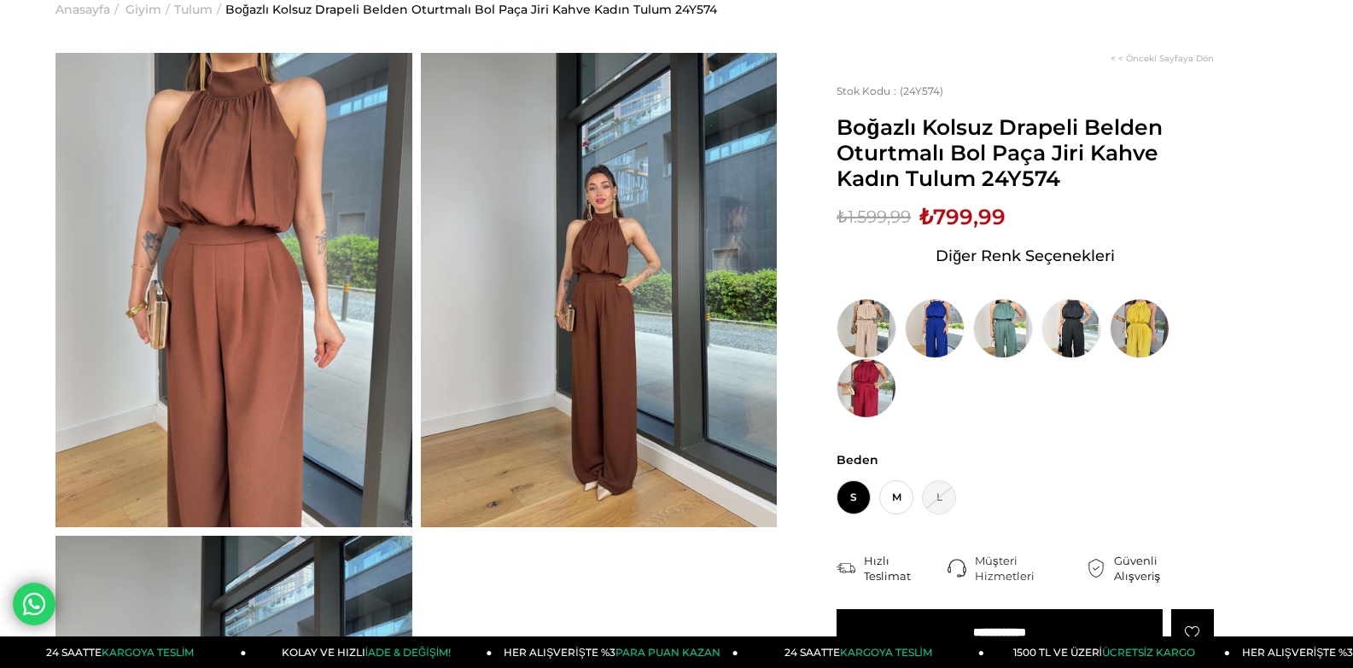
click at [536, 242] on img at bounding box center [599, 290] width 357 height 475
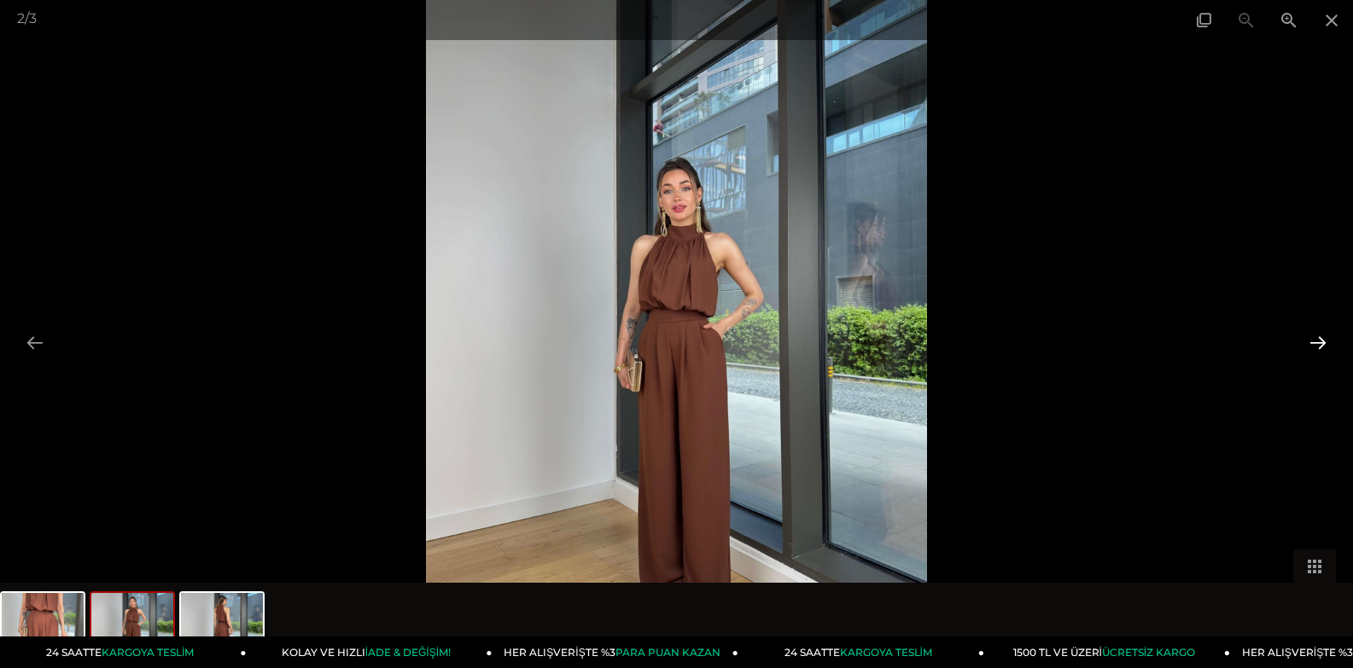
click at [1316, 344] on button at bounding box center [1318, 342] width 36 height 33
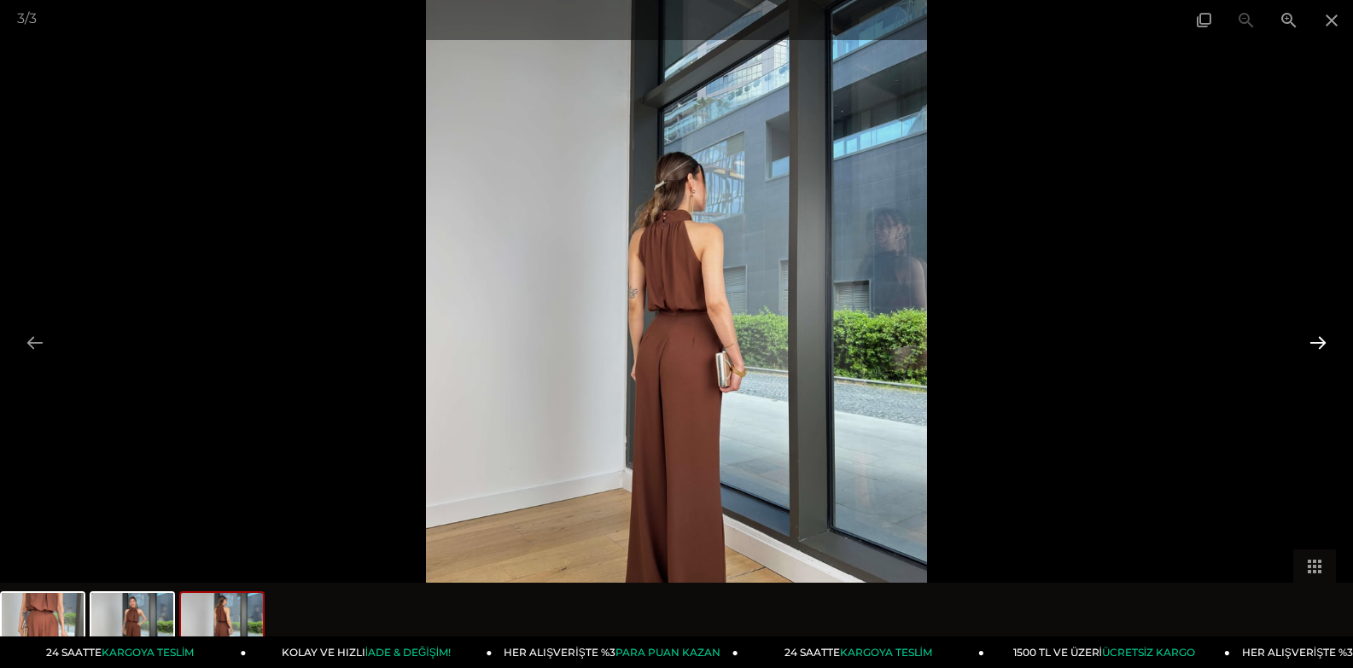
click at [1316, 344] on button at bounding box center [1318, 342] width 36 height 33
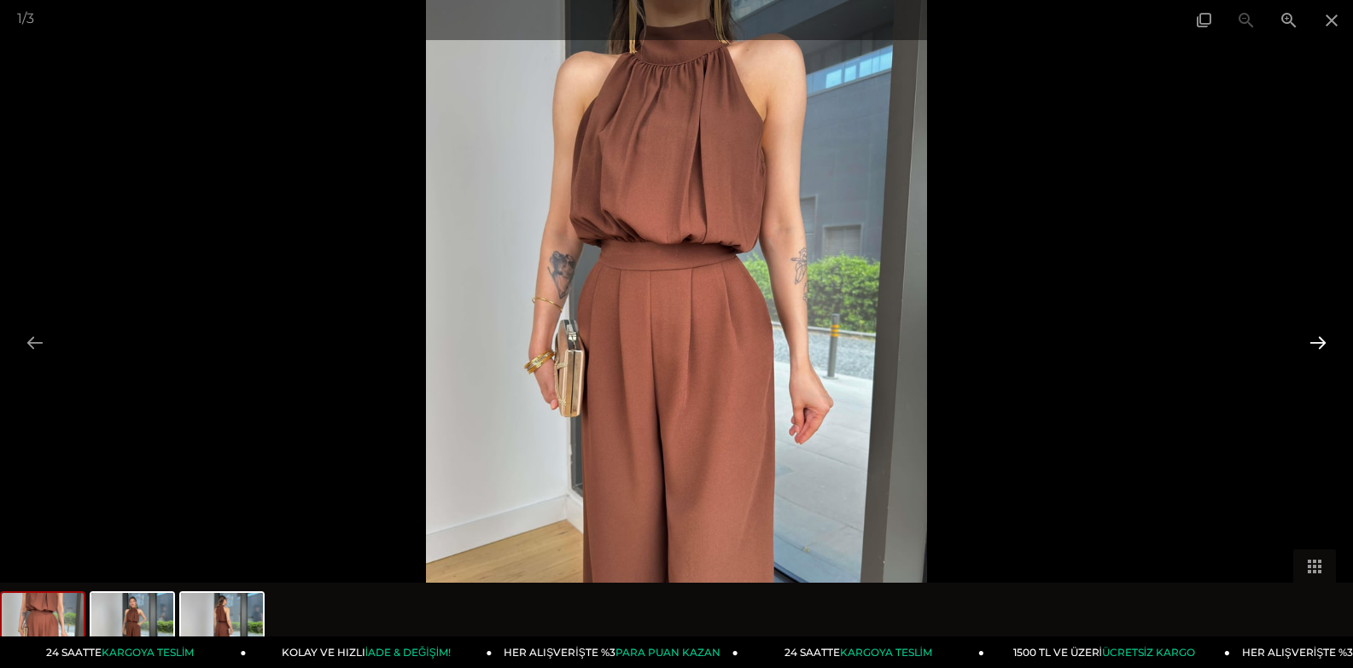
scroll to position [0, 0]
click at [1316, 344] on button at bounding box center [1318, 342] width 36 height 33
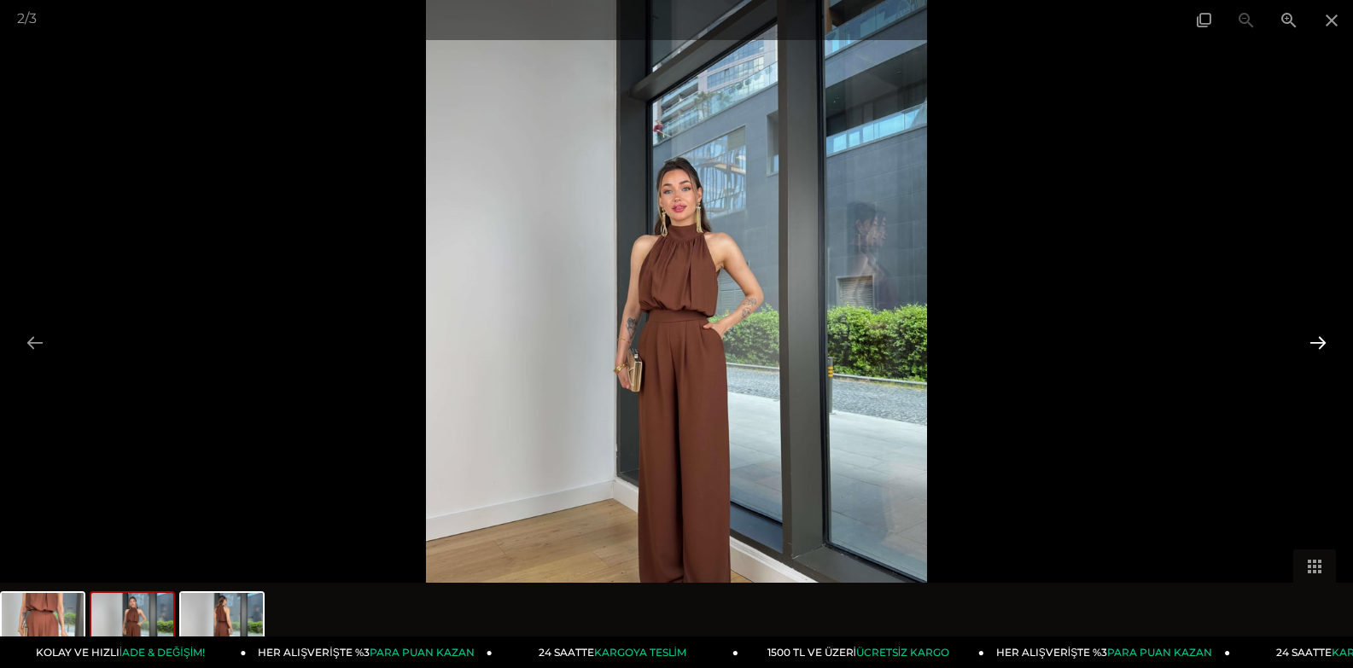
click at [1316, 344] on button at bounding box center [1318, 342] width 36 height 33
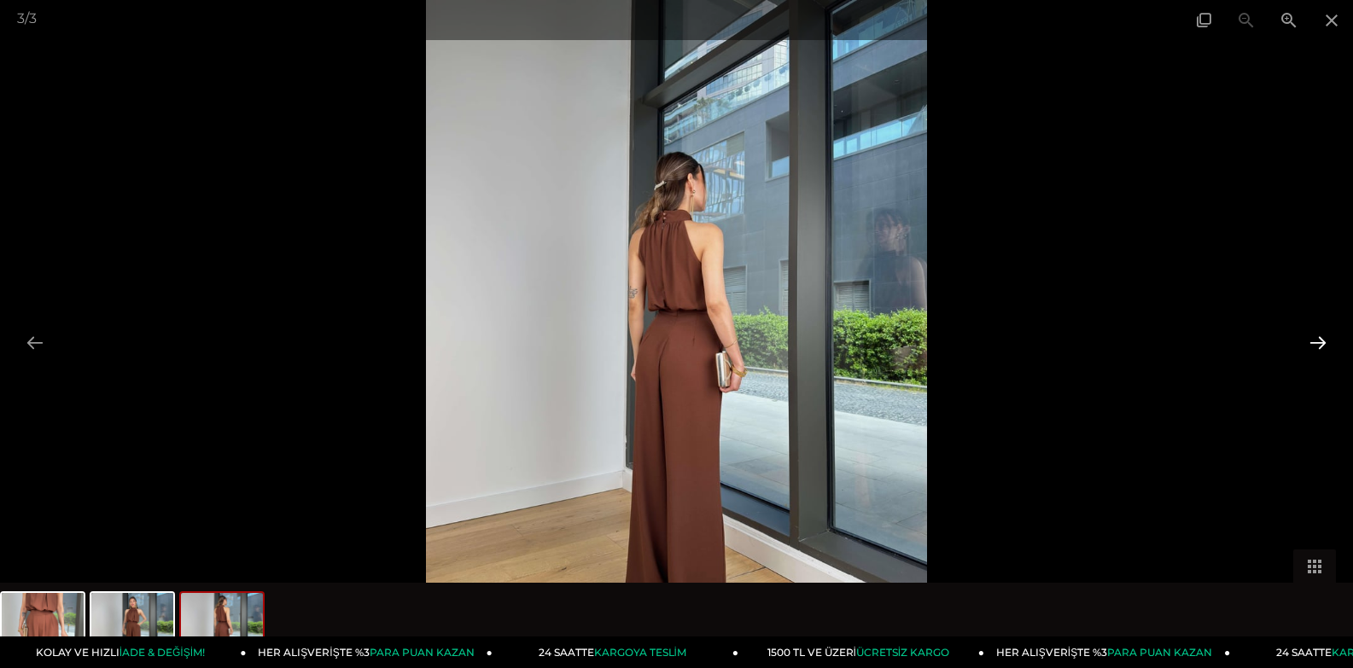
click at [1316, 344] on button at bounding box center [1318, 342] width 36 height 33
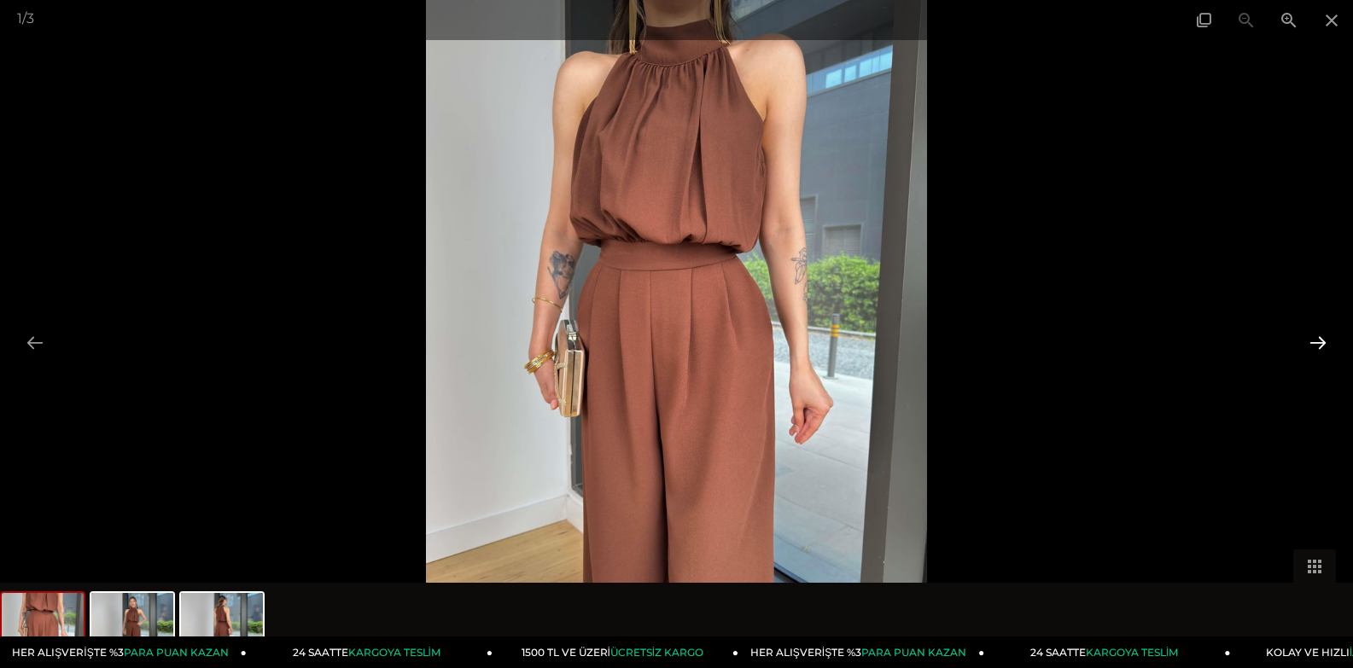
click at [1316, 344] on button at bounding box center [1318, 342] width 36 height 33
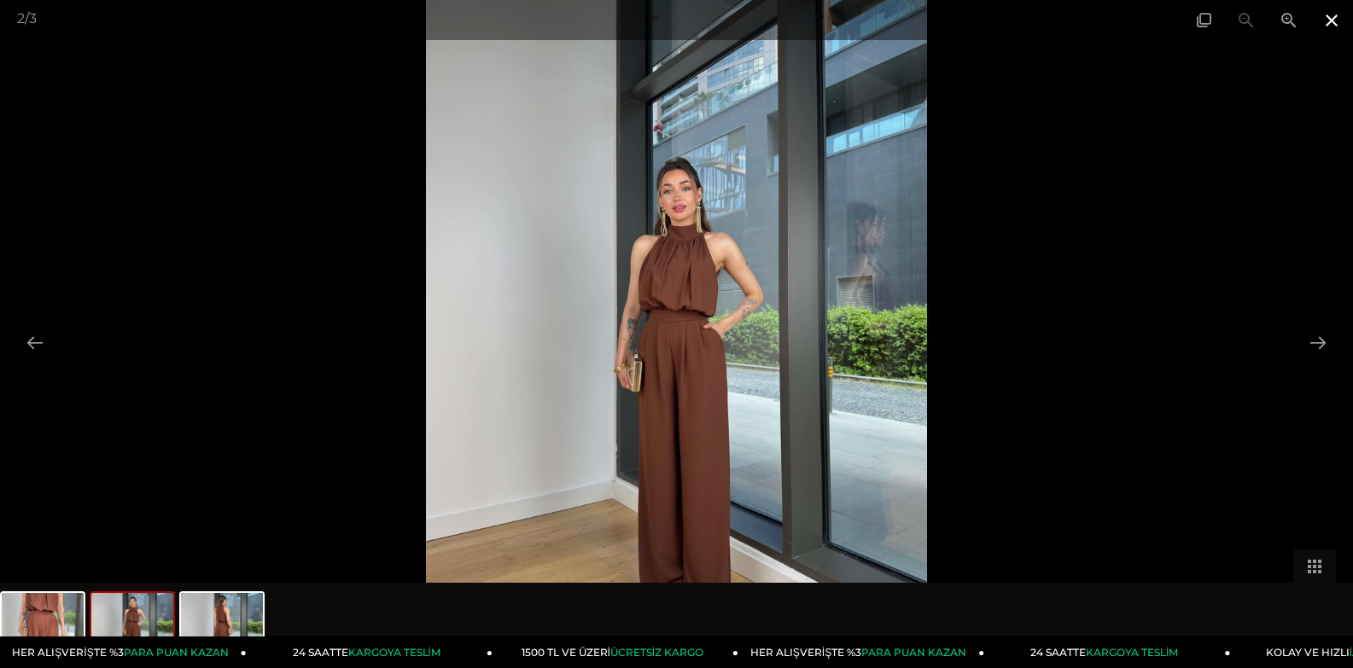
click at [1327, 20] on span at bounding box center [1331, 20] width 43 height 40
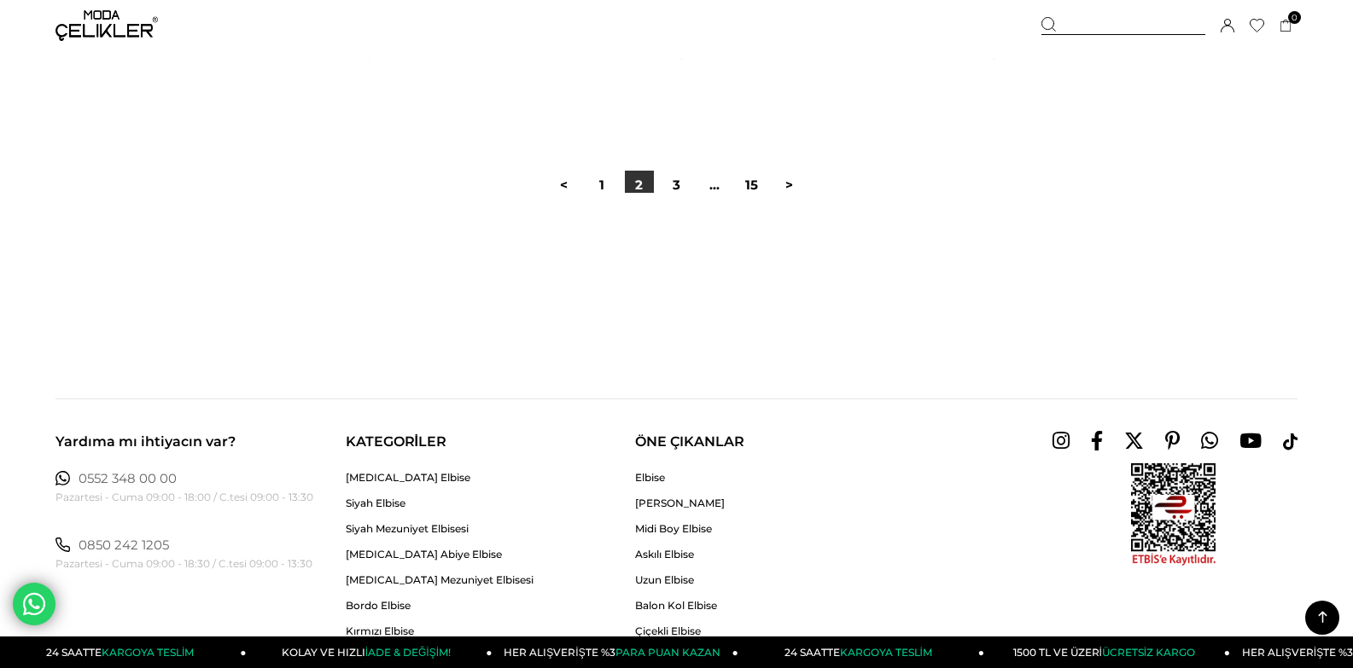
scroll to position [11084, 0]
click at [672, 198] on link "3" at bounding box center [676, 183] width 29 height 29
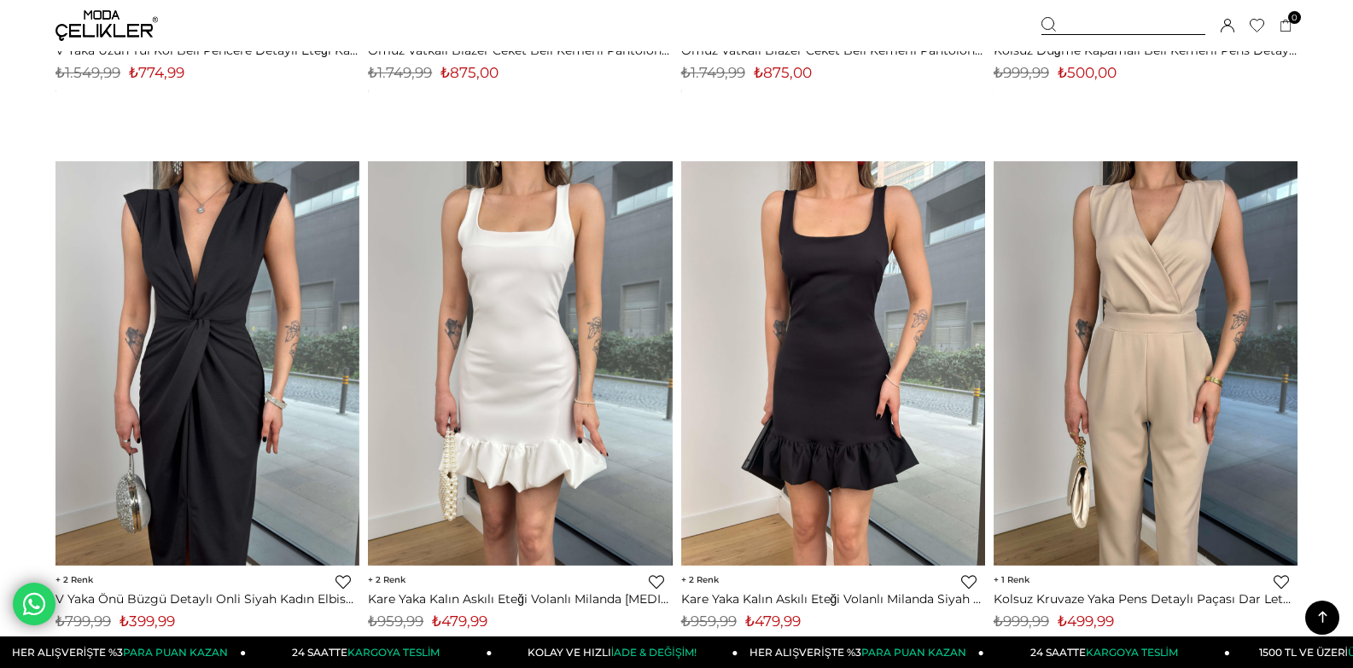
scroll to position [2475, 0]
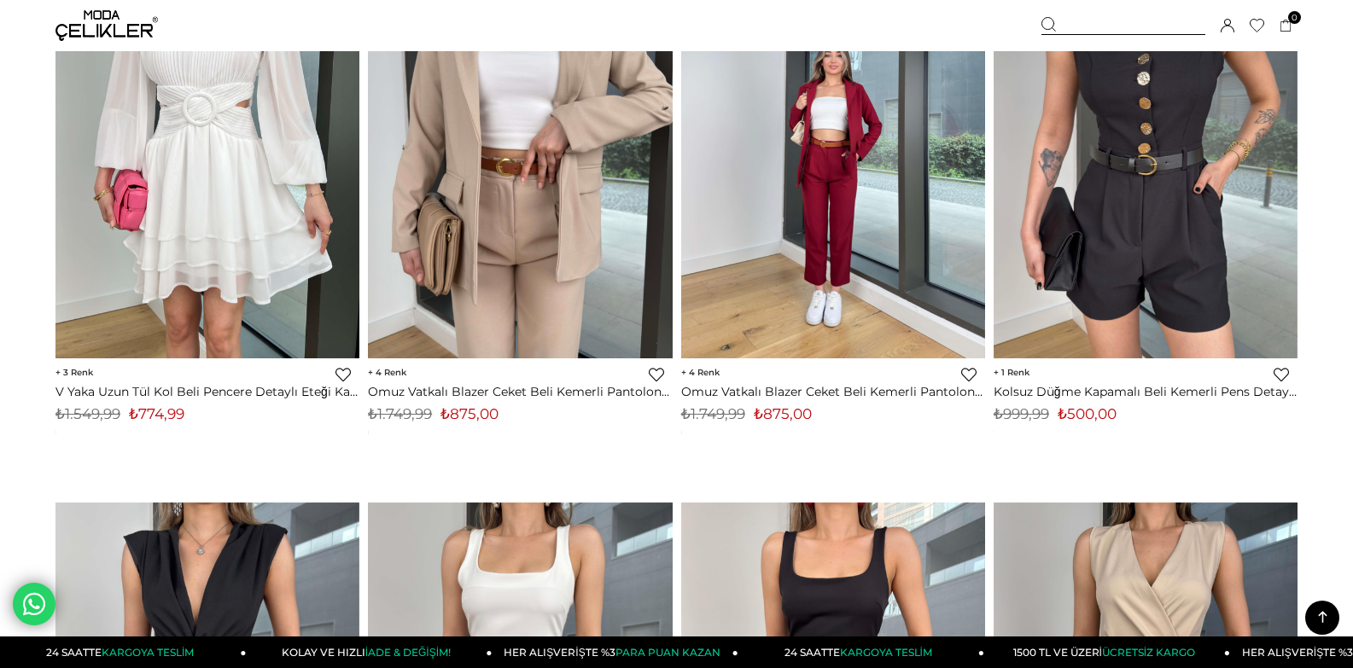
click at [886, 254] on img at bounding box center [833, 156] width 304 height 405
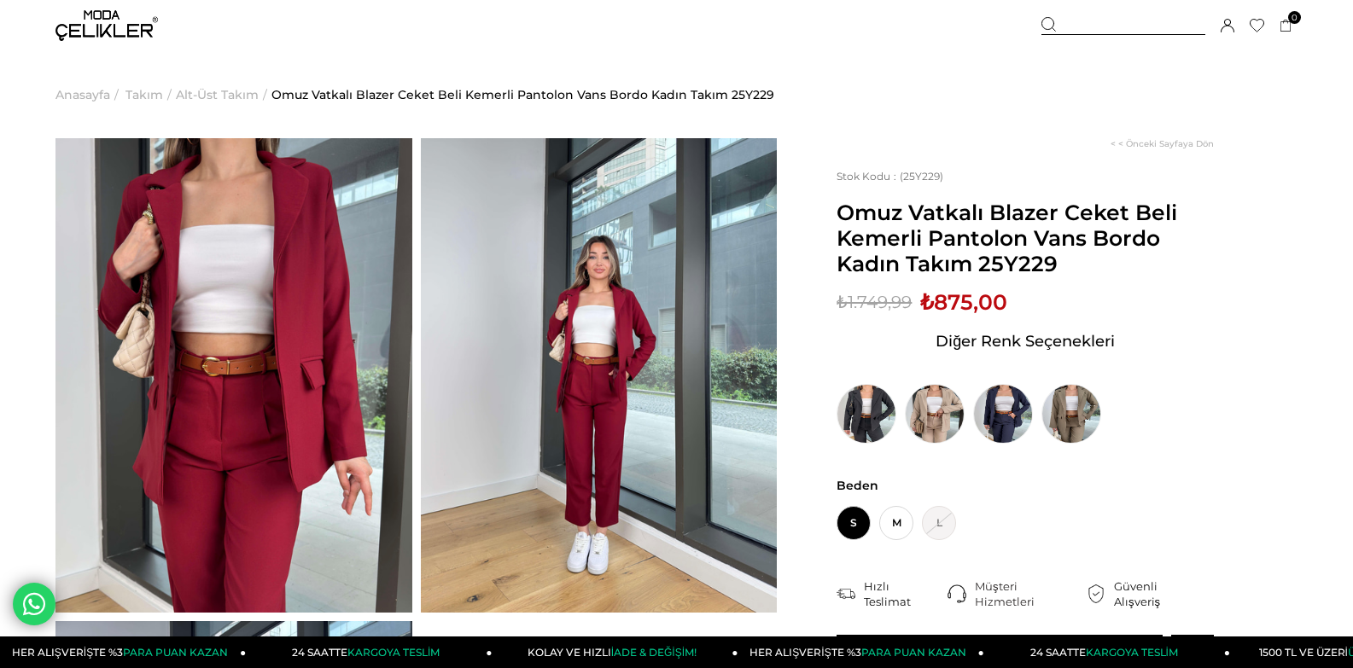
click at [722, 358] on img at bounding box center [599, 375] width 357 height 475
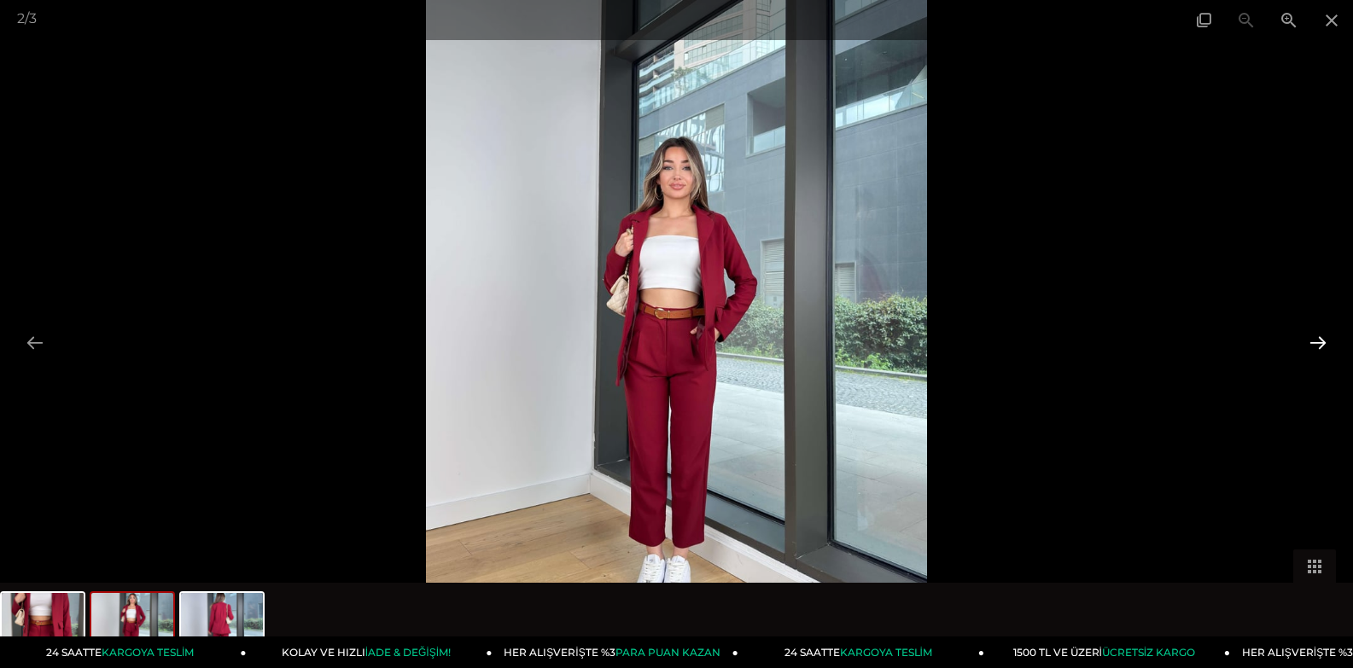
click at [1324, 342] on button at bounding box center [1318, 342] width 36 height 33
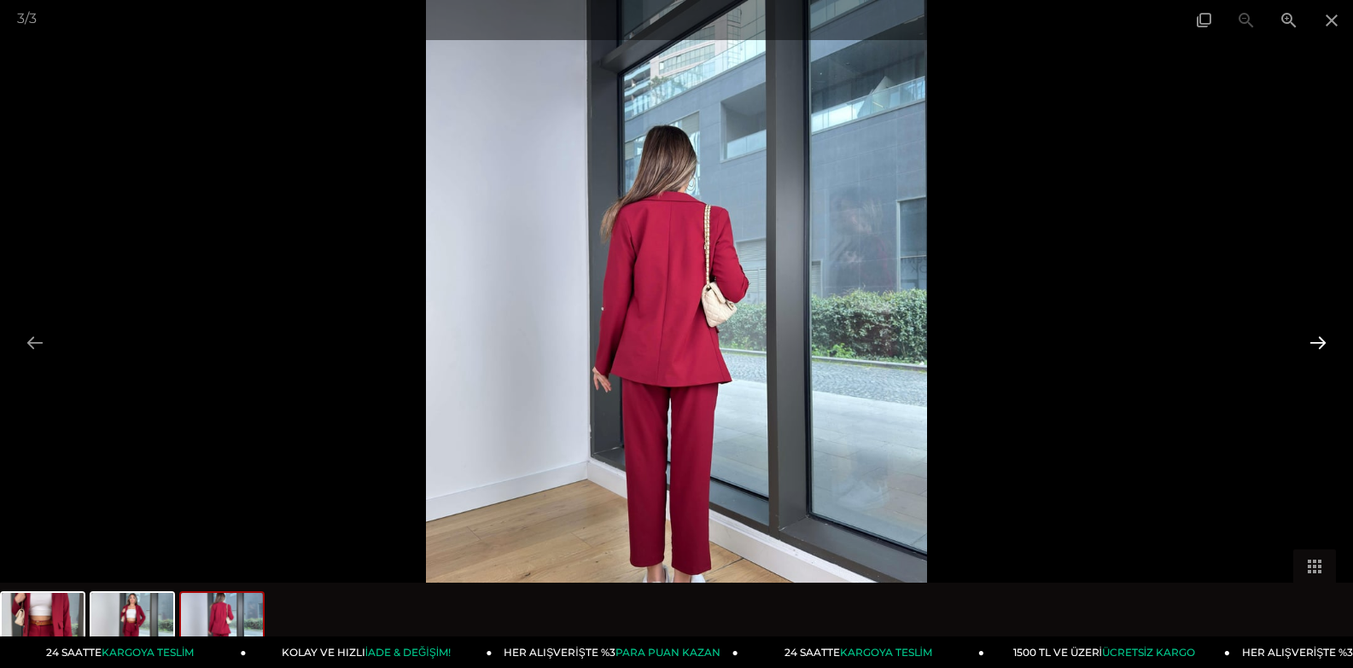
click at [1322, 341] on button at bounding box center [1318, 342] width 36 height 33
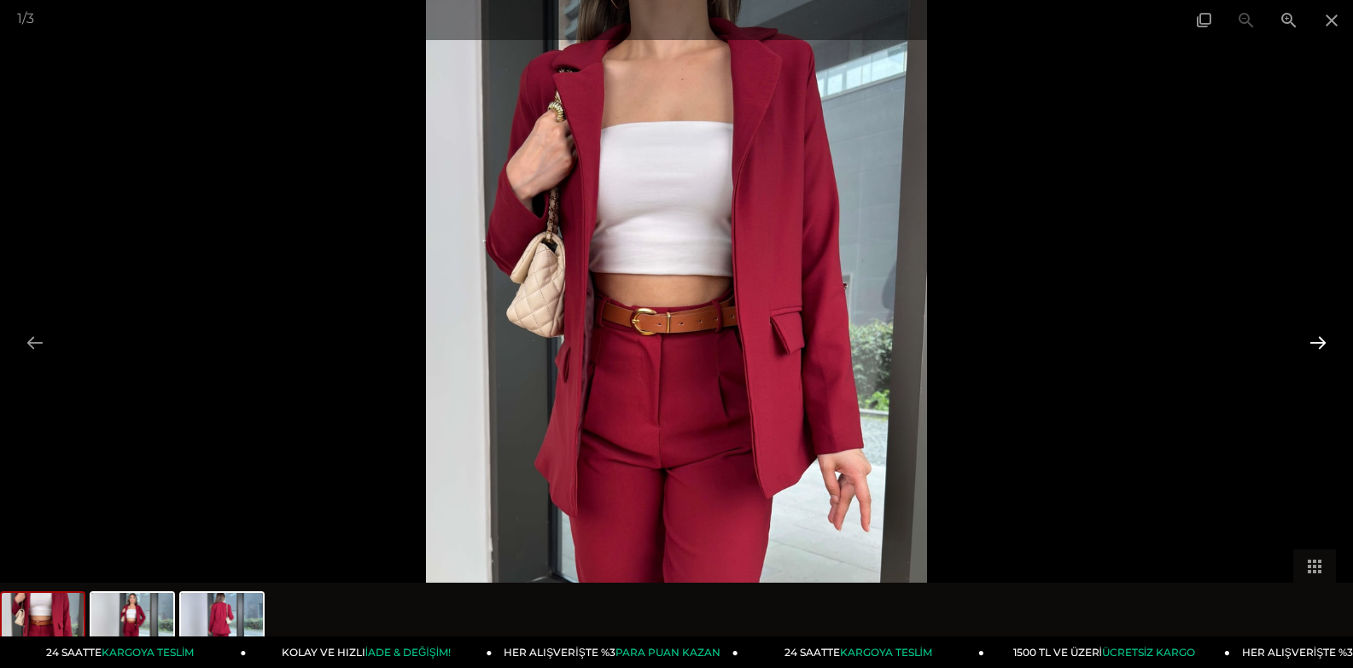
click at [1322, 341] on button at bounding box center [1318, 342] width 36 height 33
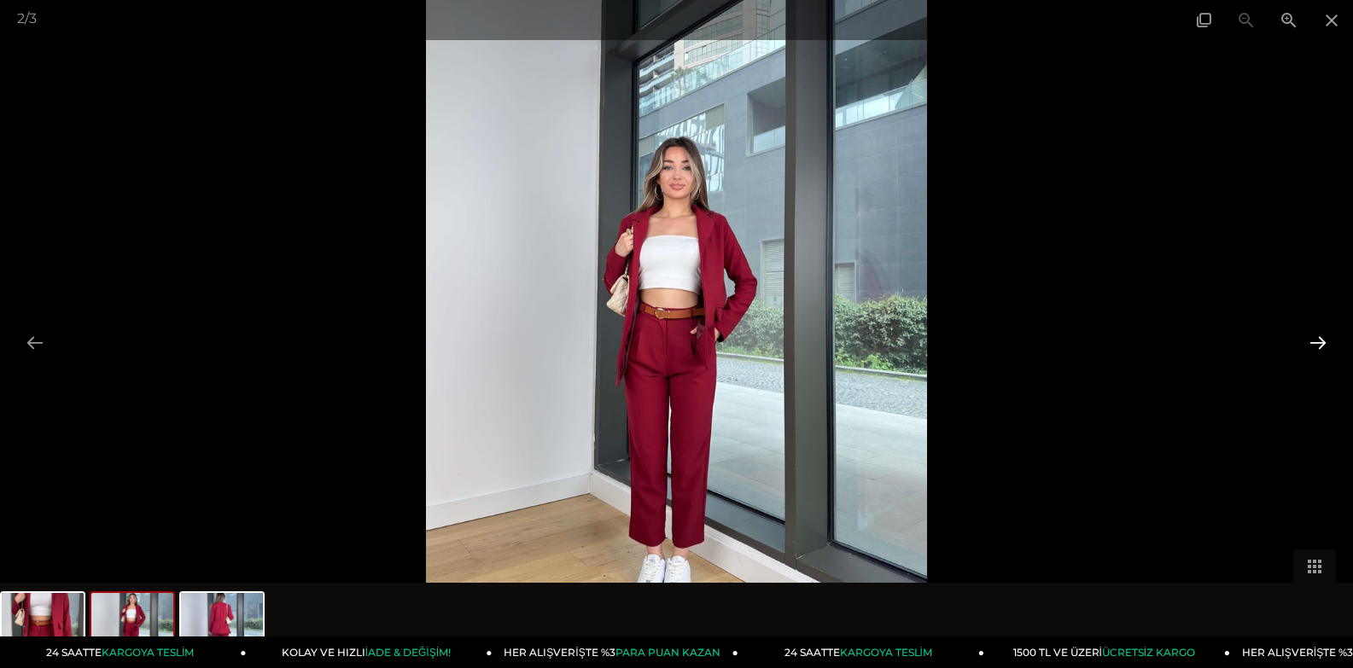
click at [1322, 341] on button at bounding box center [1318, 342] width 36 height 33
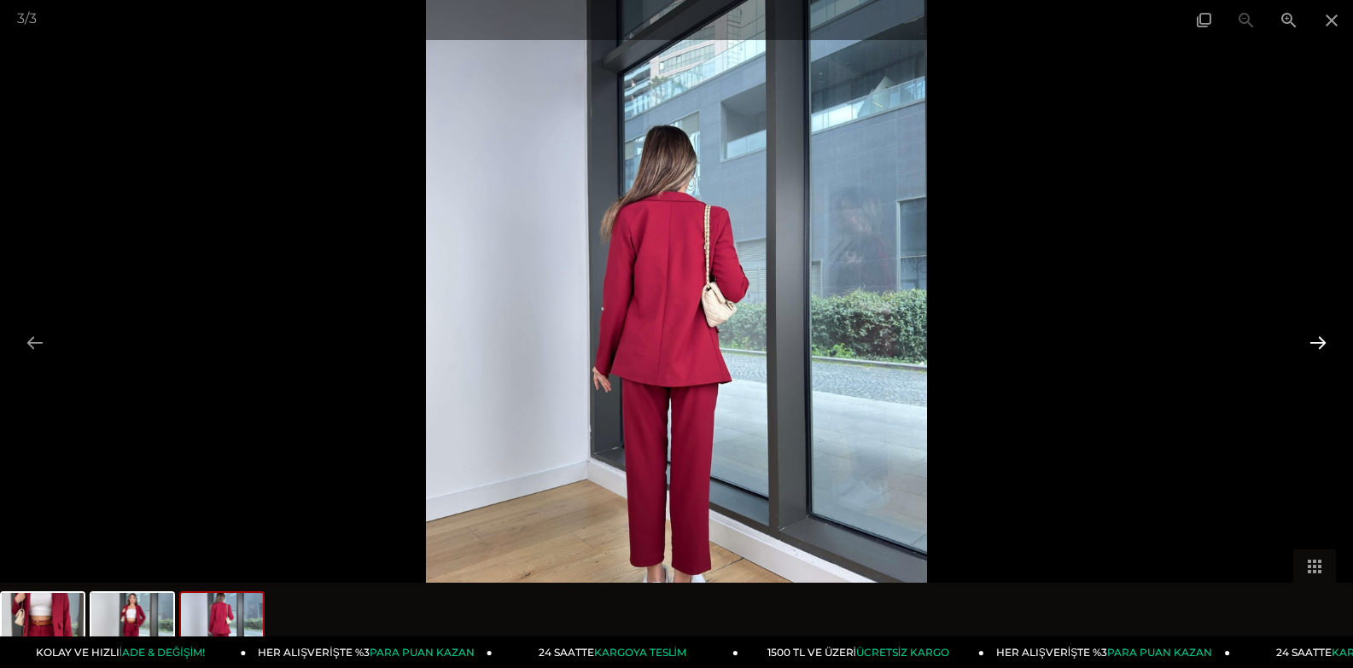
click at [1322, 341] on button at bounding box center [1318, 342] width 36 height 33
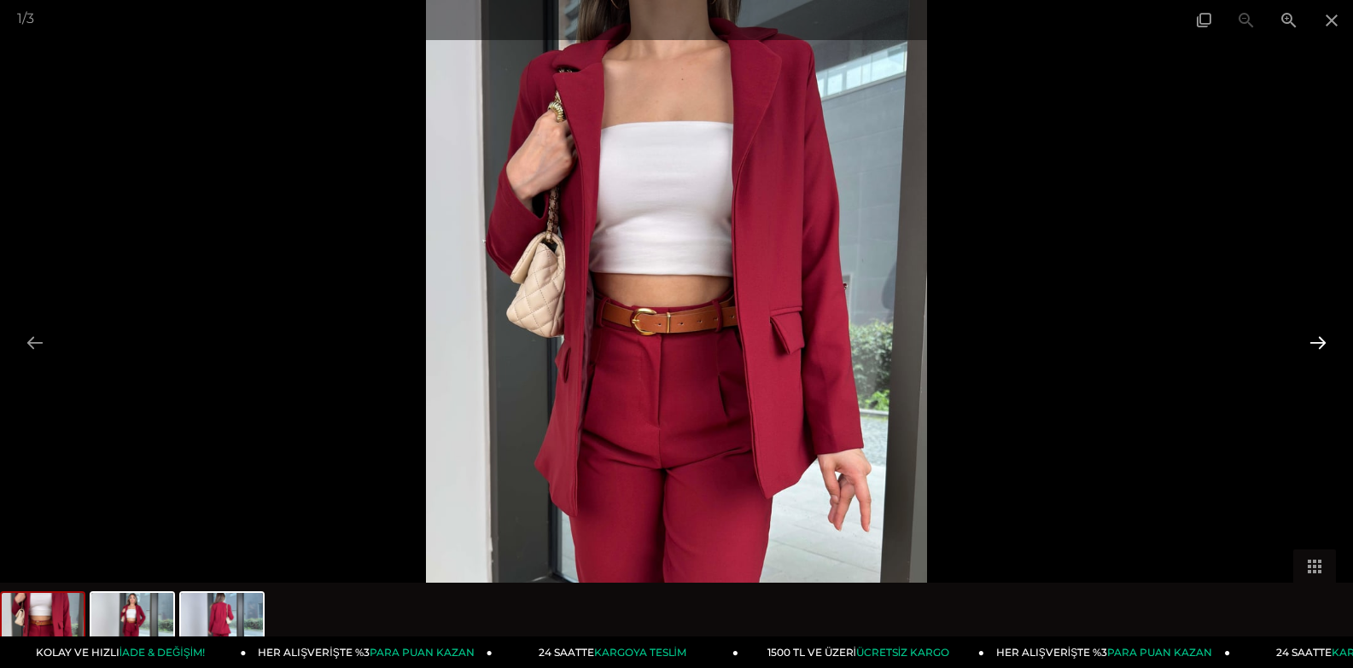
click at [1322, 341] on button at bounding box center [1318, 342] width 36 height 33
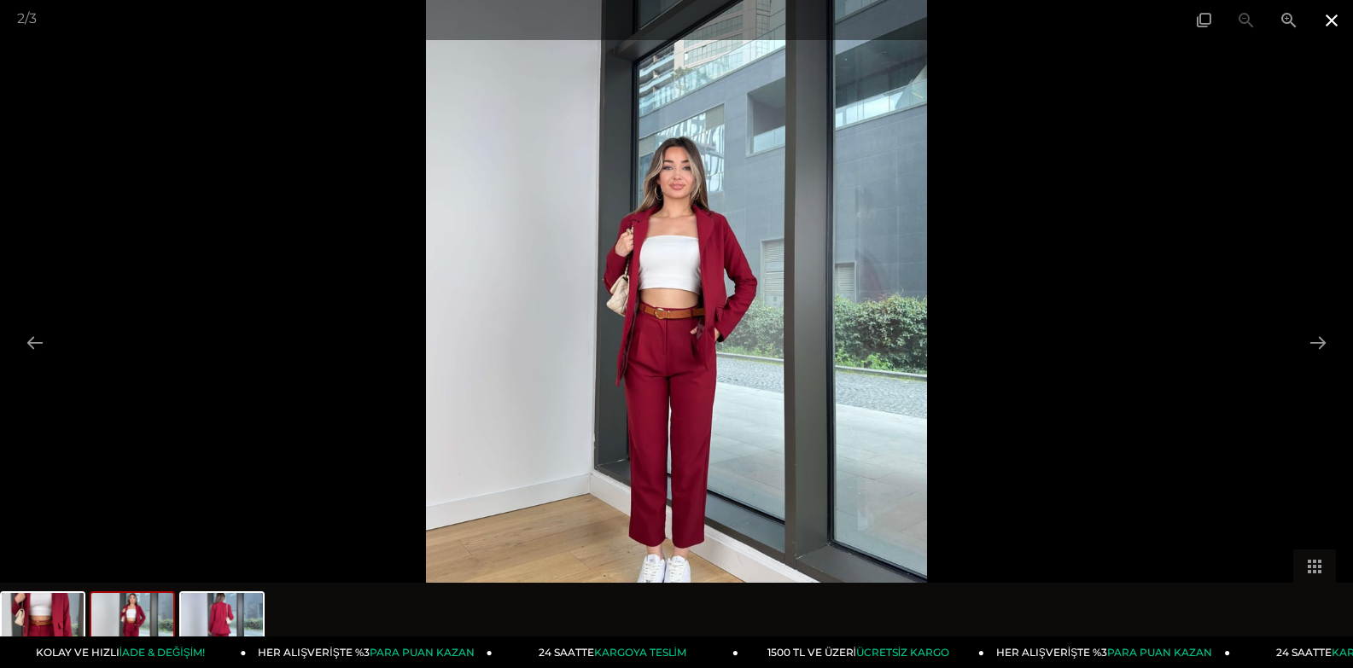
click at [1328, 24] on span at bounding box center [1331, 20] width 43 height 40
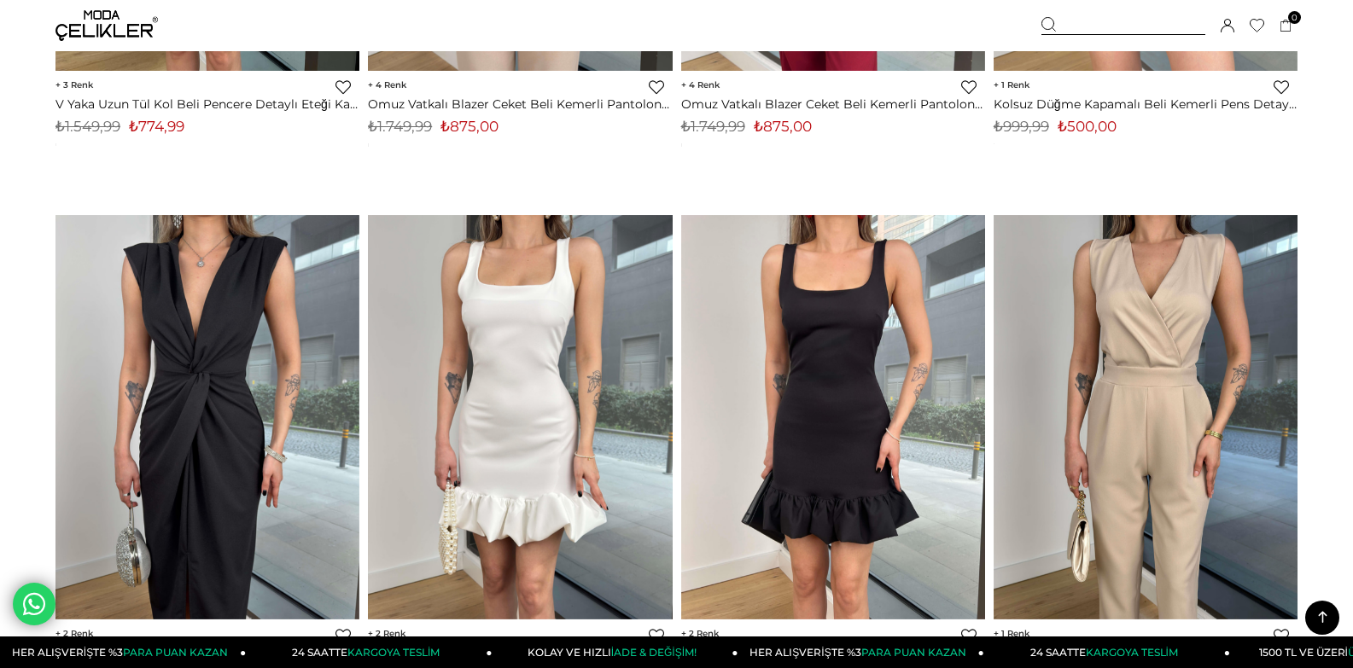
scroll to position [2934, 0]
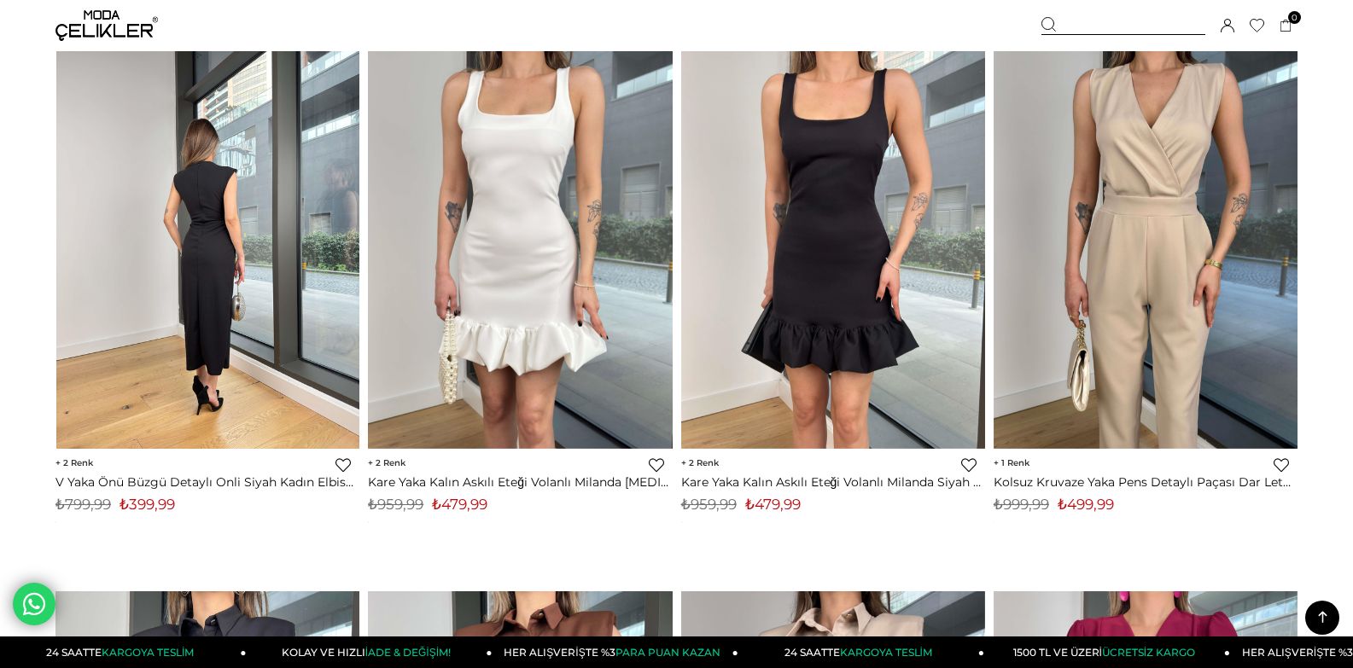
click at [227, 225] on img at bounding box center [208, 246] width 304 height 405
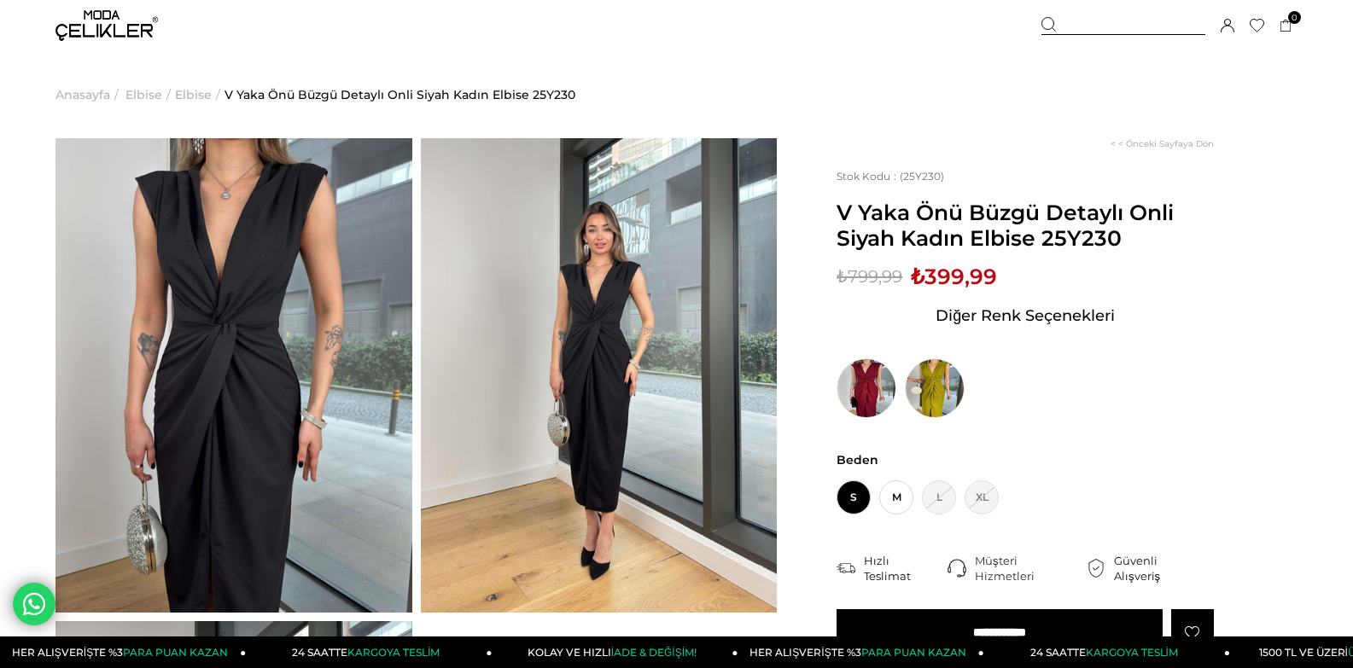
click at [414, 254] on div at bounding box center [233, 375] width 365 height 475
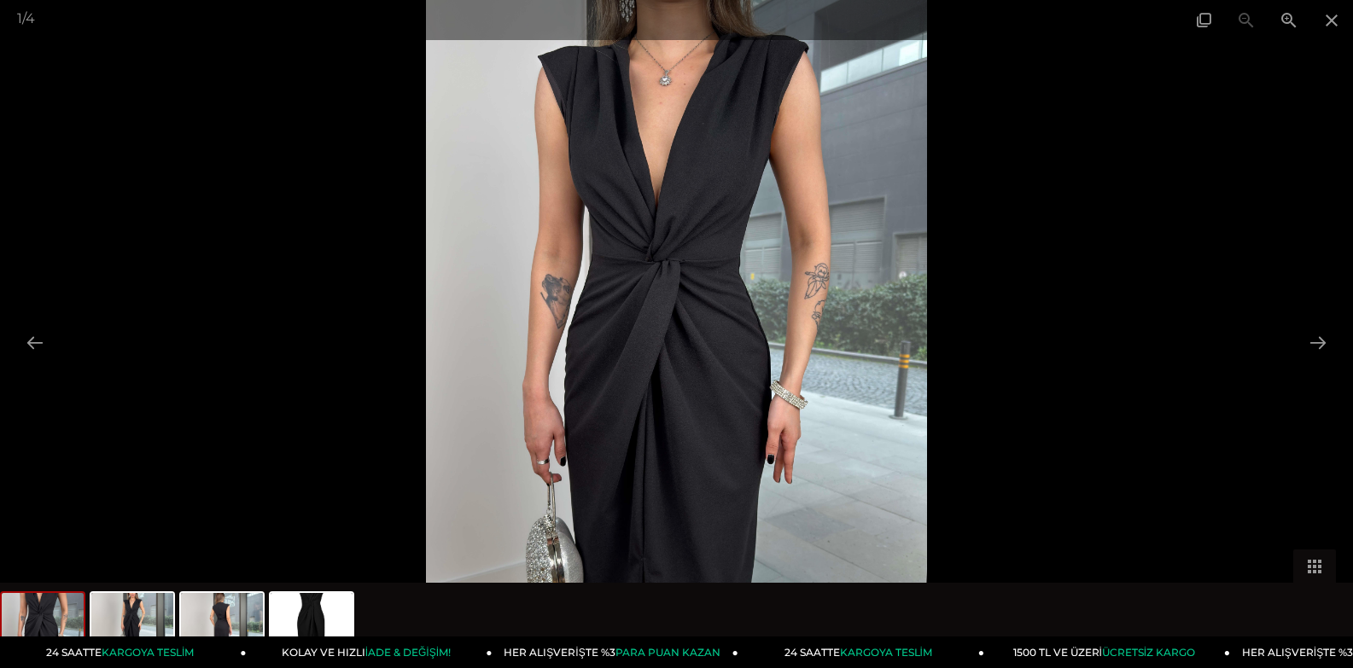
click at [1265, 325] on div at bounding box center [676, 334] width 1353 height 668
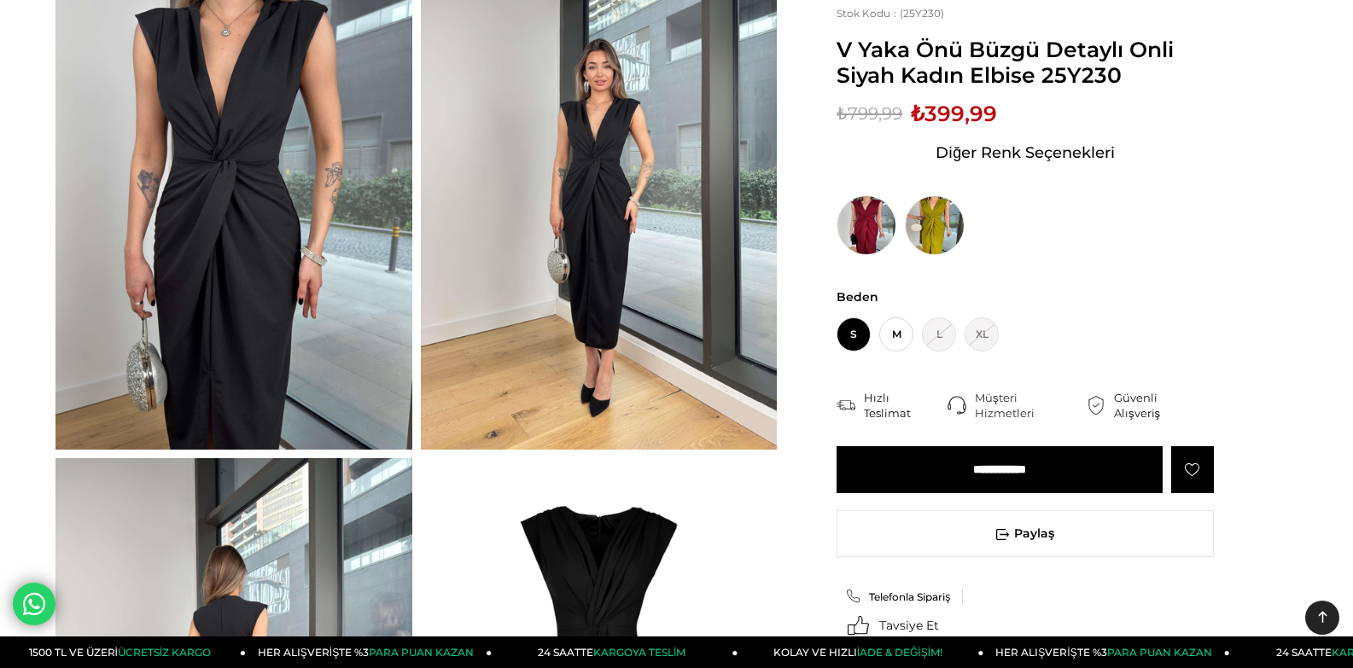
scroll to position [85, 0]
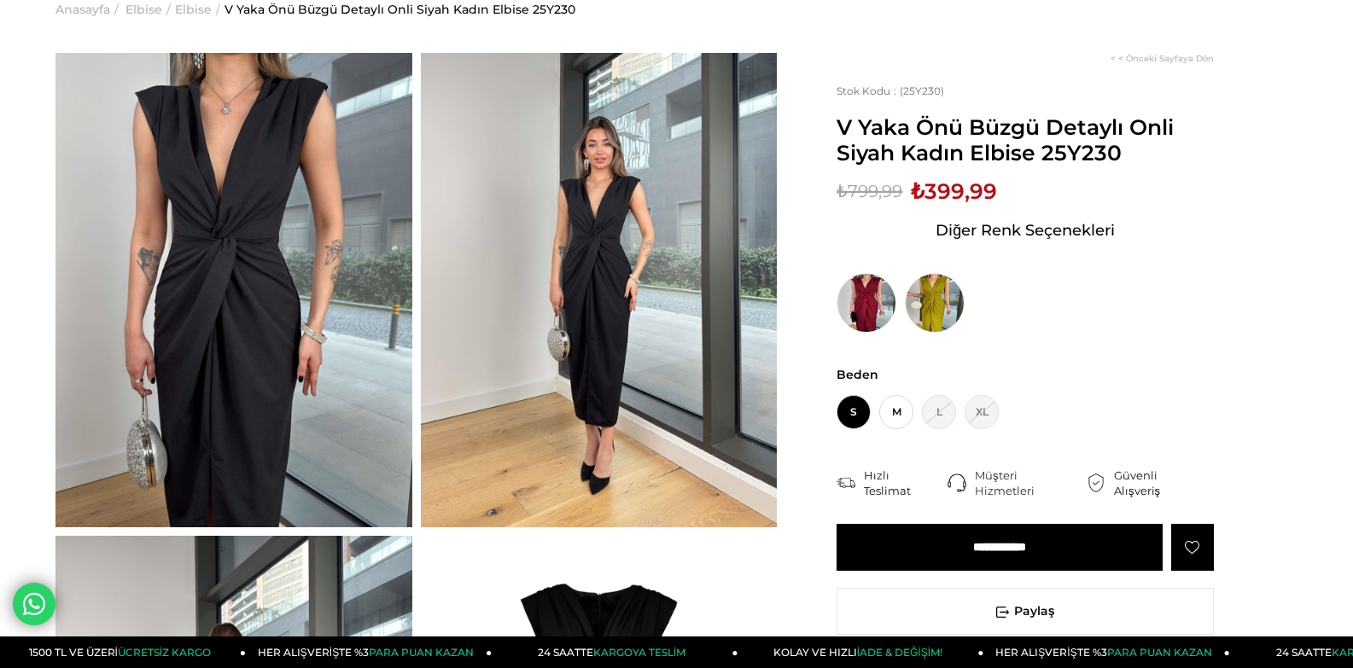
click at [300, 195] on img at bounding box center [233, 290] width 357 height 475
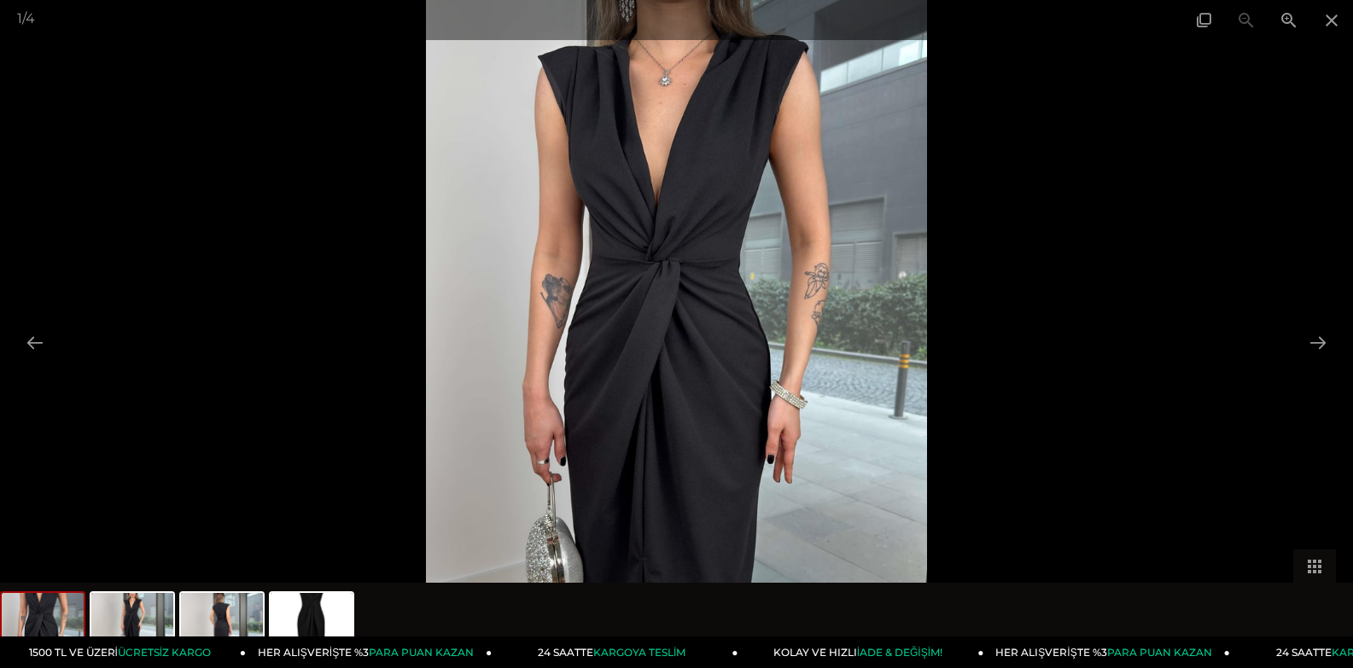
click at [1234, 325] on div at bounding box center [676, 334] width 1353 height 668
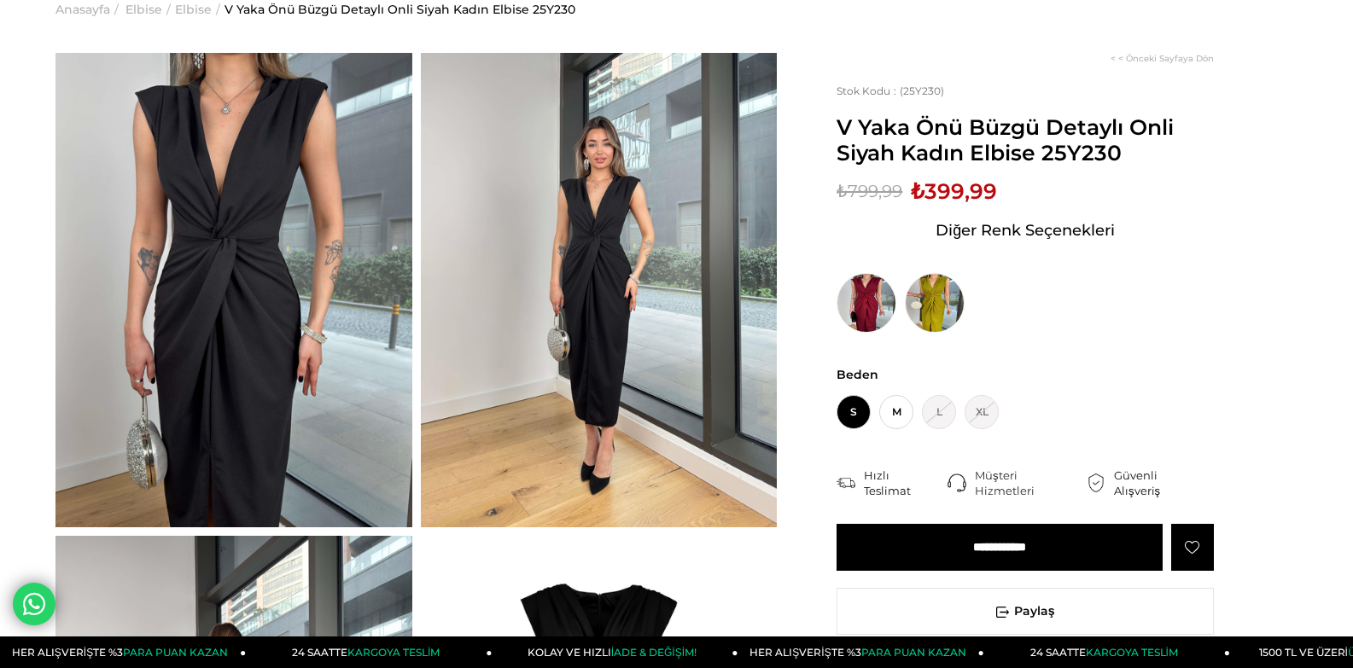
click at [580, 279] on img at bounding box center [599, 290] width 357 height 475
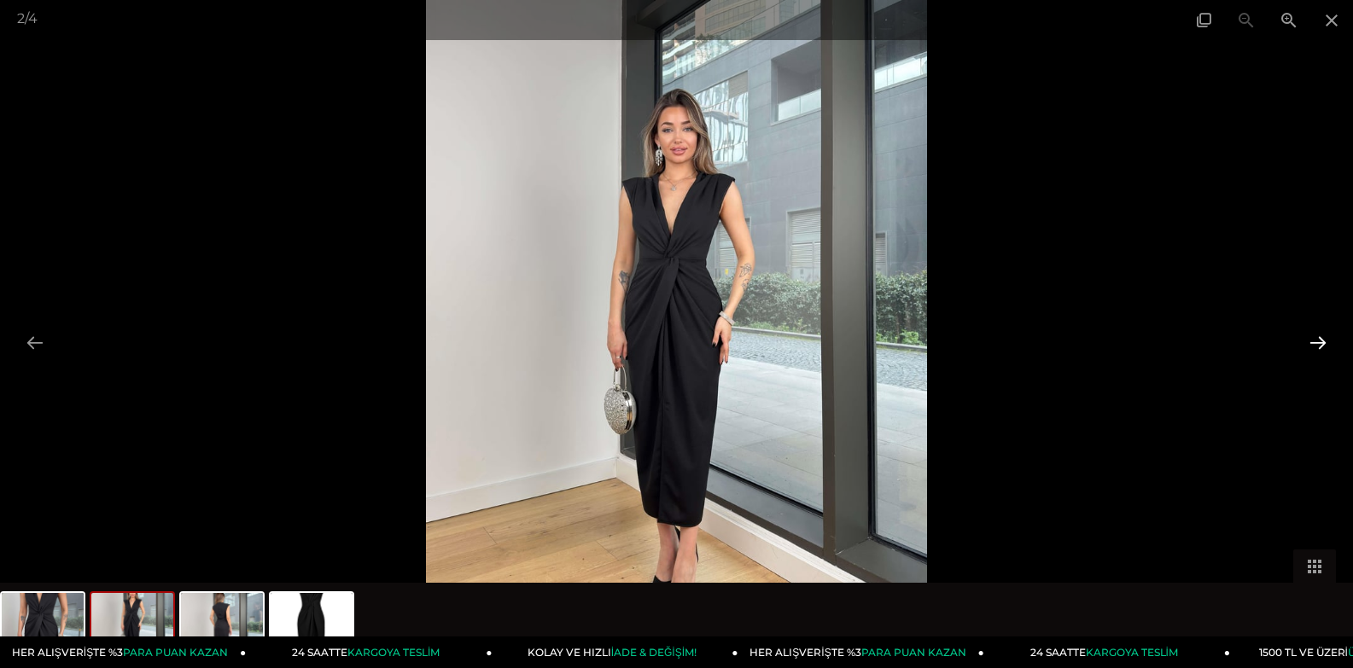
click at [1318, 337] on button at bounding box center [1318, 342] width 36 height 33
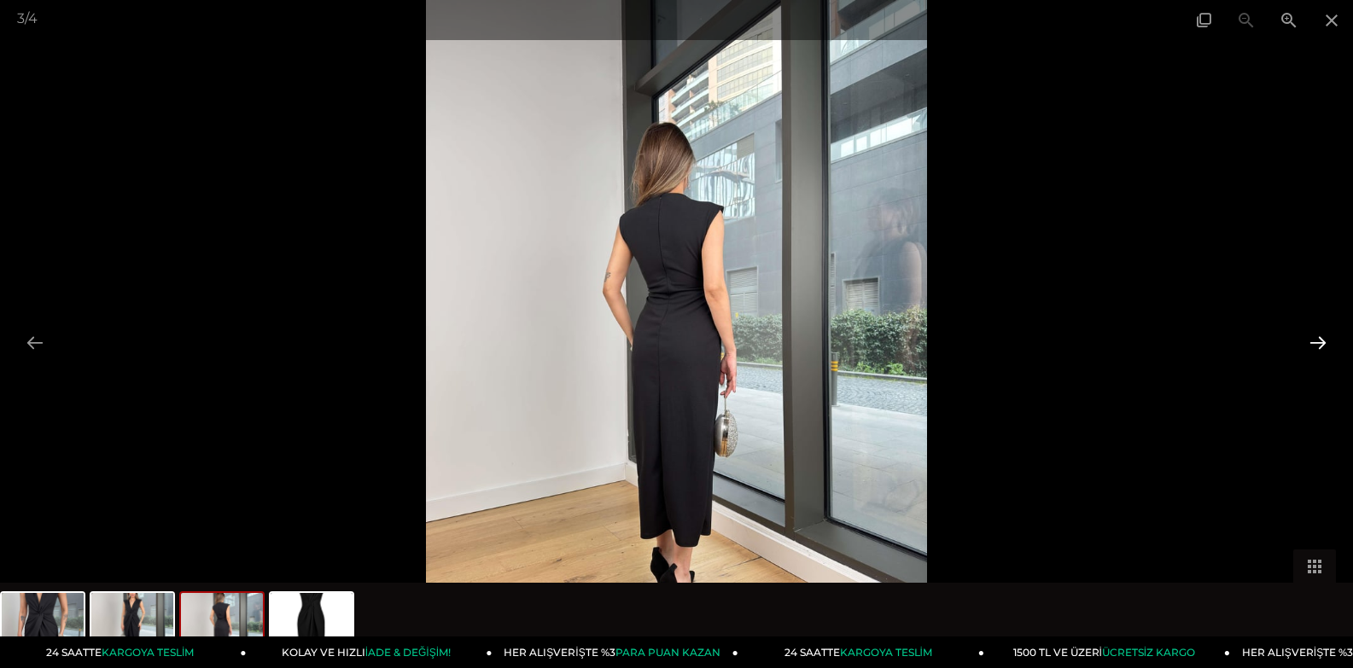
click at [1318, 337] on button at bounding box center [1318, 342] width 36 height 33
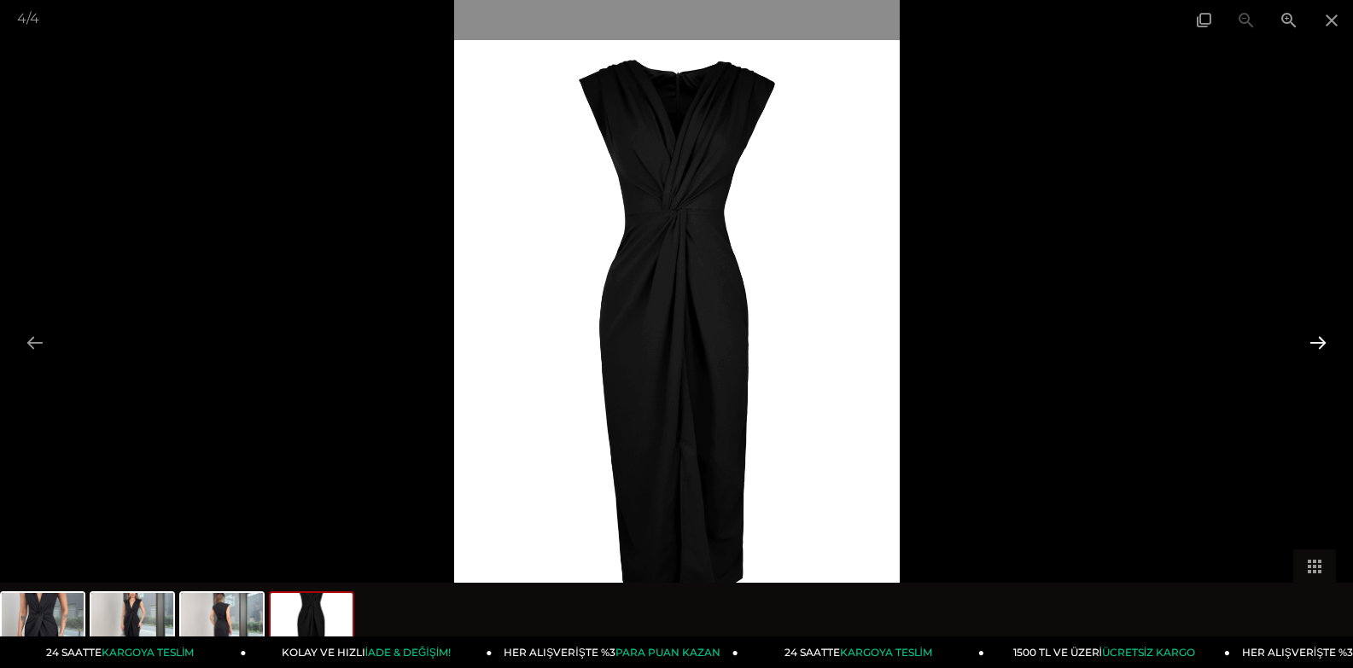
click at [1312, 336] on button at bounding box center [1318, 342] width 36 height 33
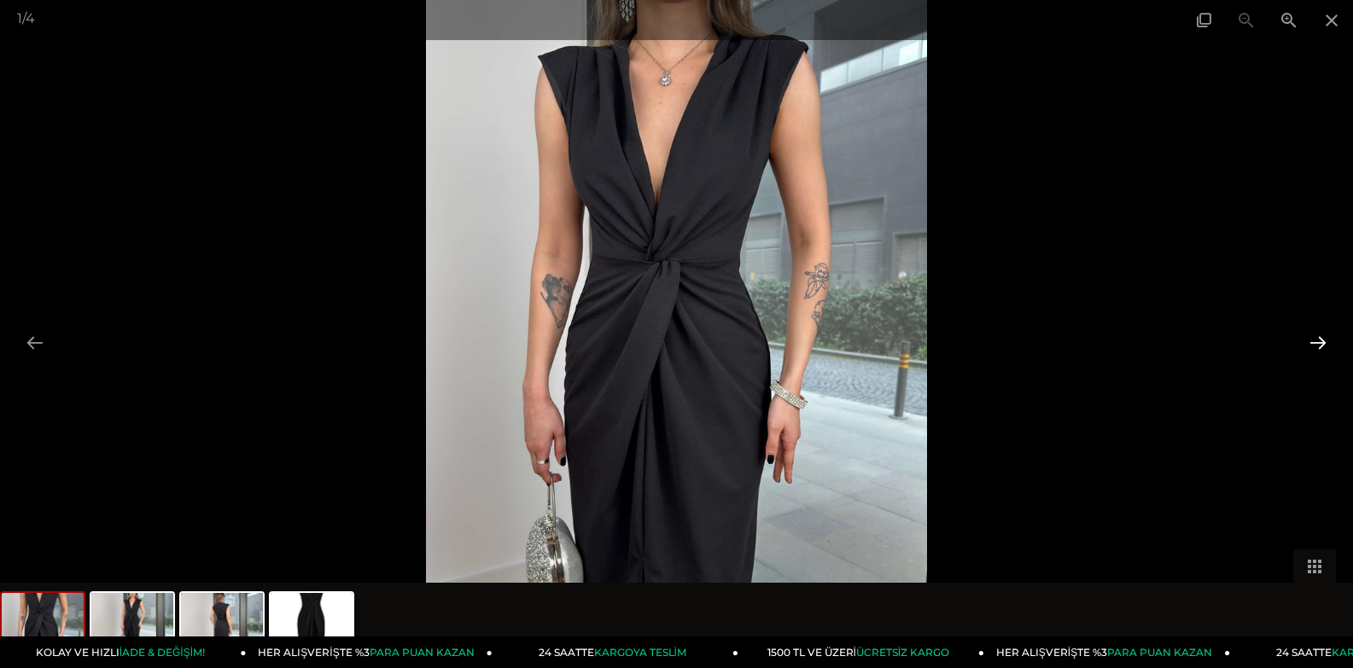
click at [1312, 336] on button at bounding box center [1318, 342] width 36 height 33
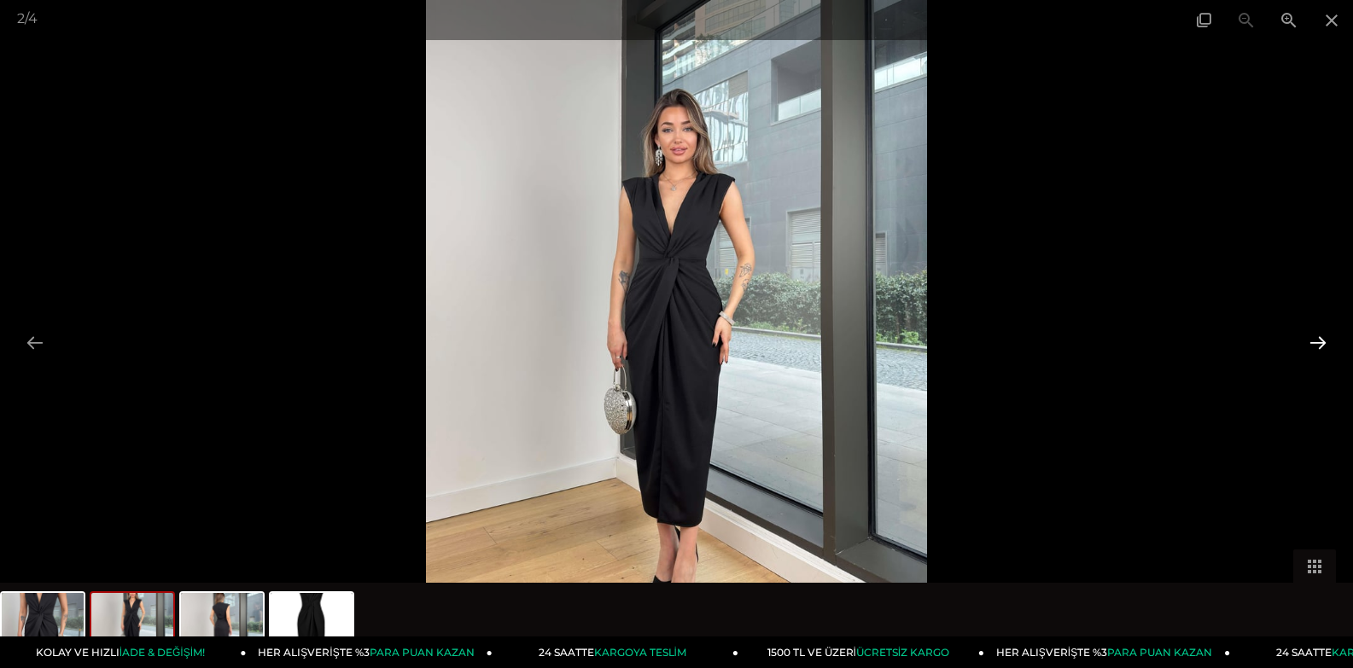
click at [1312, 336] on button at bounding box center [1318, 342] width 36 height 33
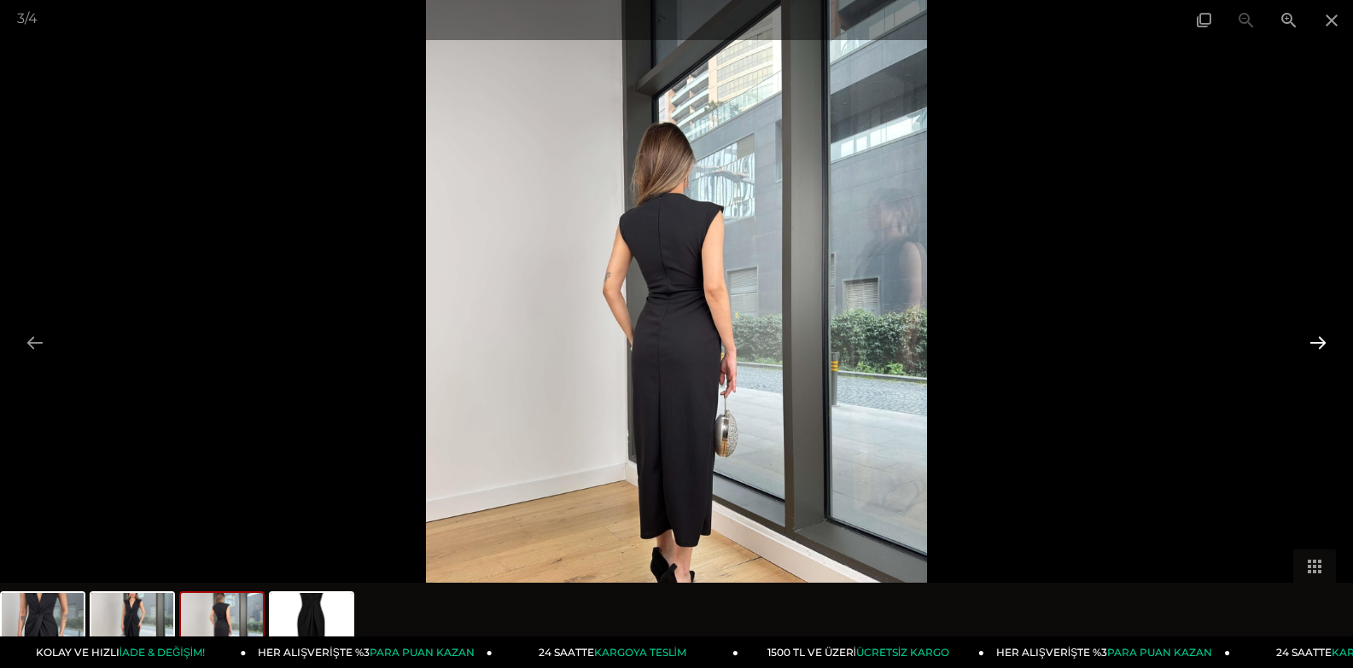
click at [1312, 336] on button at bounding box center [1318, 342] width 36 height 33
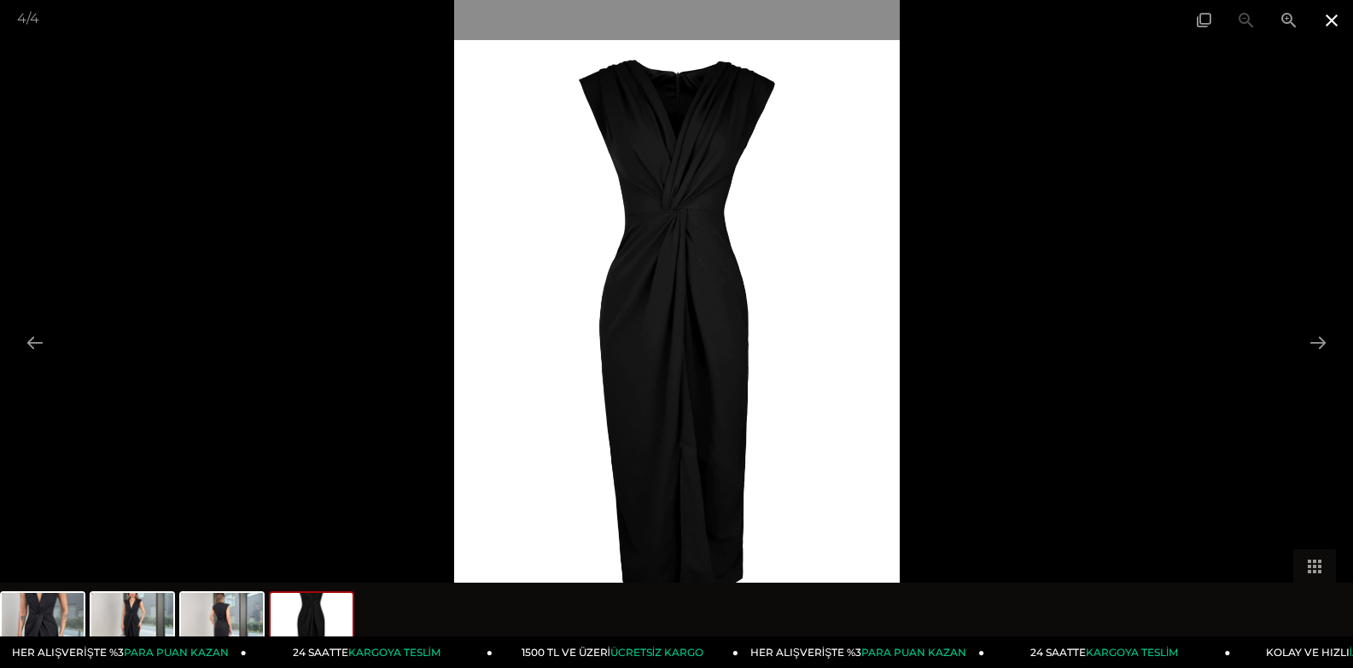
click at [1336, 23] on span at bounding box center [1331, 20] width 43 height 40
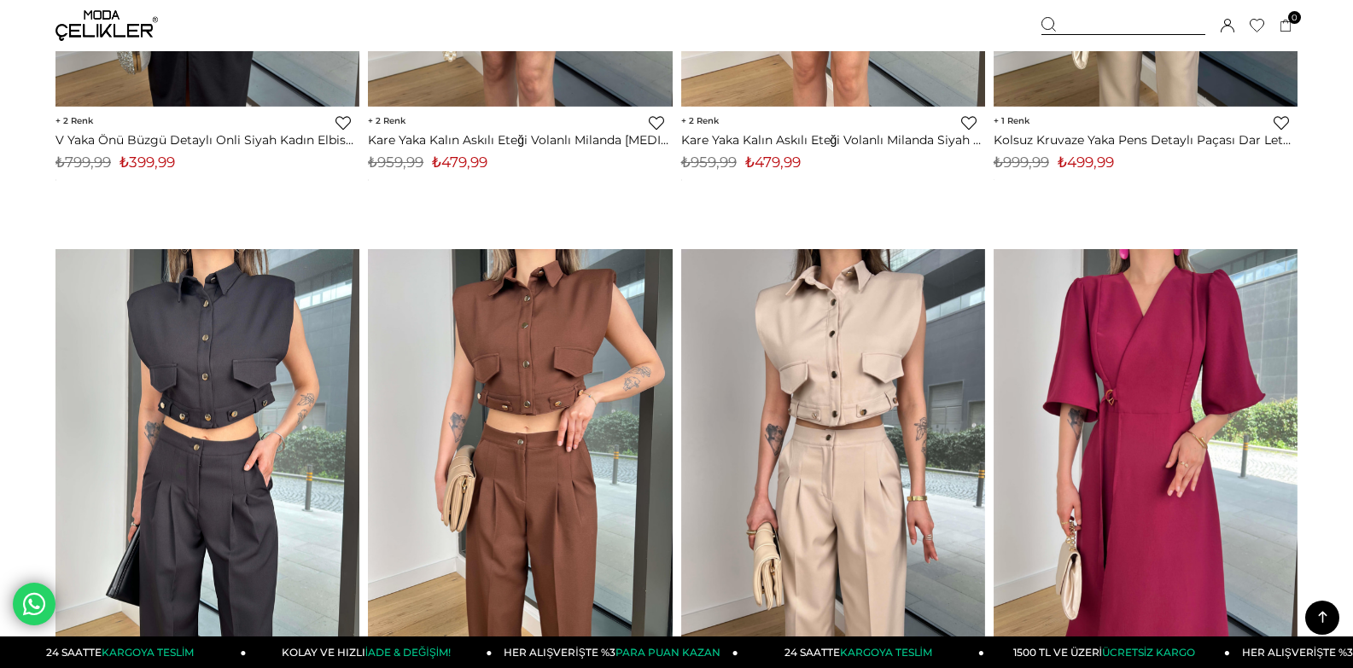
scroll to position [3440, 0]
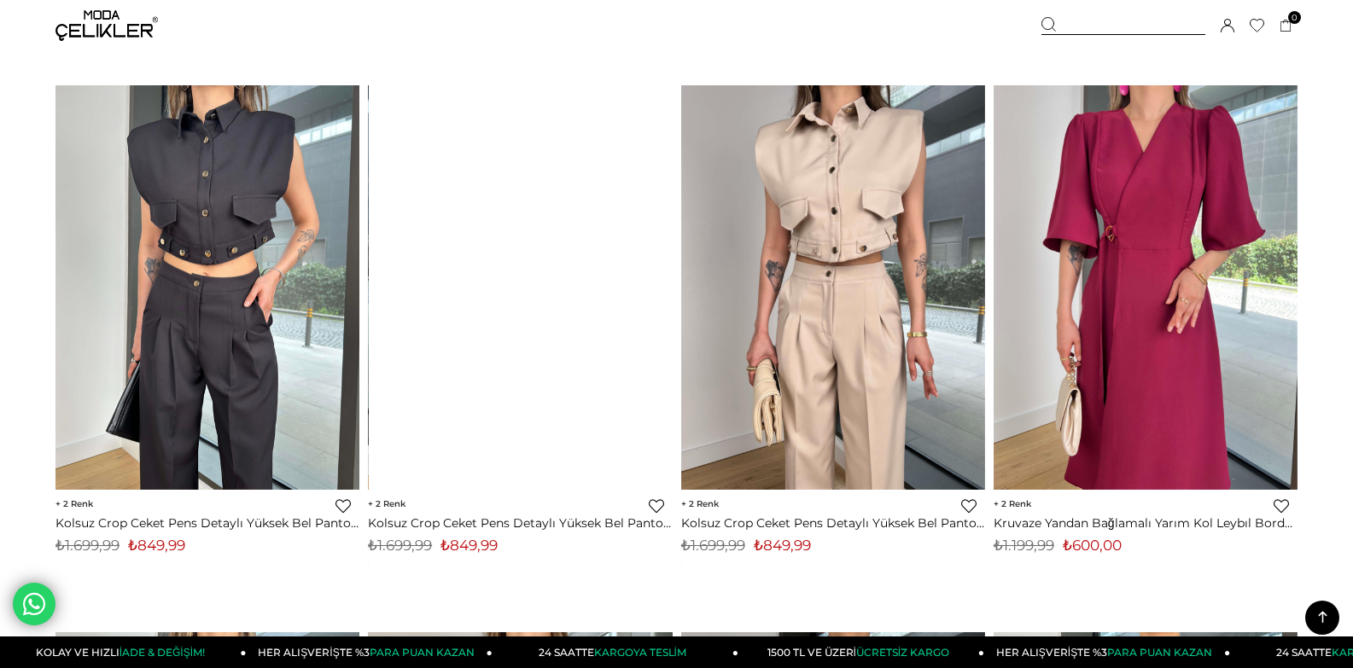
drag, startPoint x: 516, startPoint y: 299, endPoint x: 539, endPoint y: 297, distance: 22.3
click at [518, 298] on div at bounding box center [520, 287] width 912 height 405
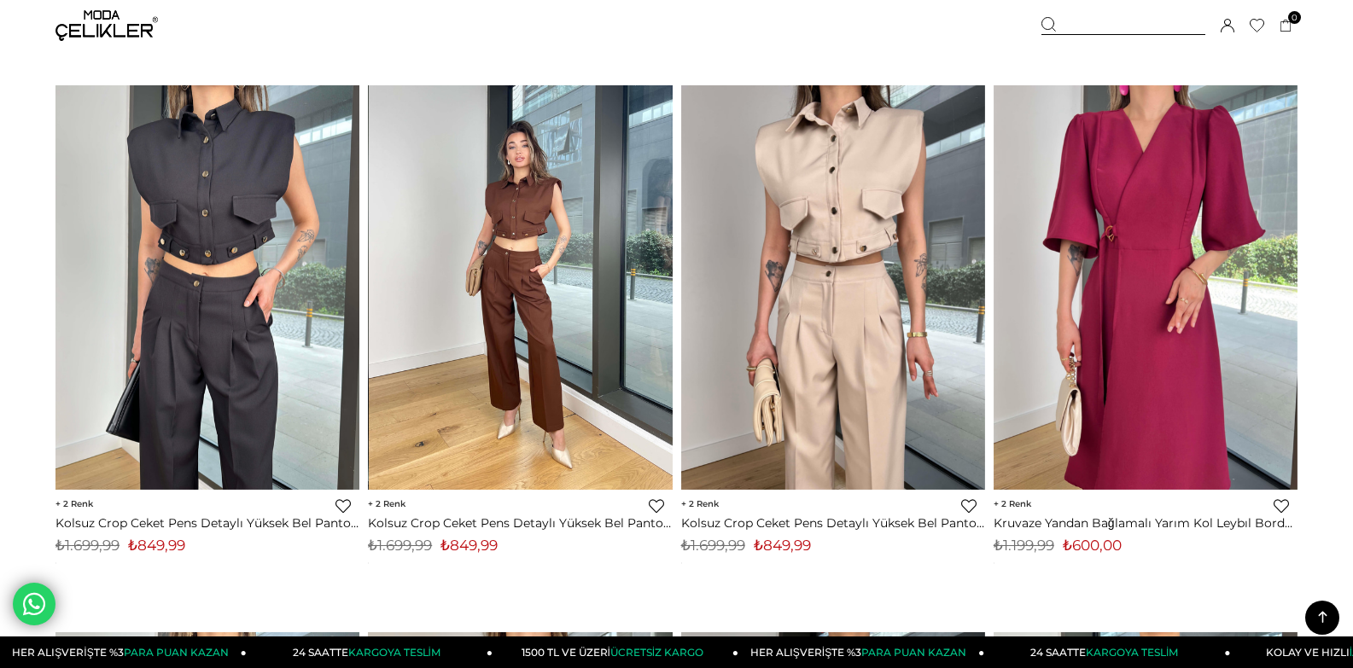
click at [564, 321] on img at bounding box center [521, 287] width 304 height 405
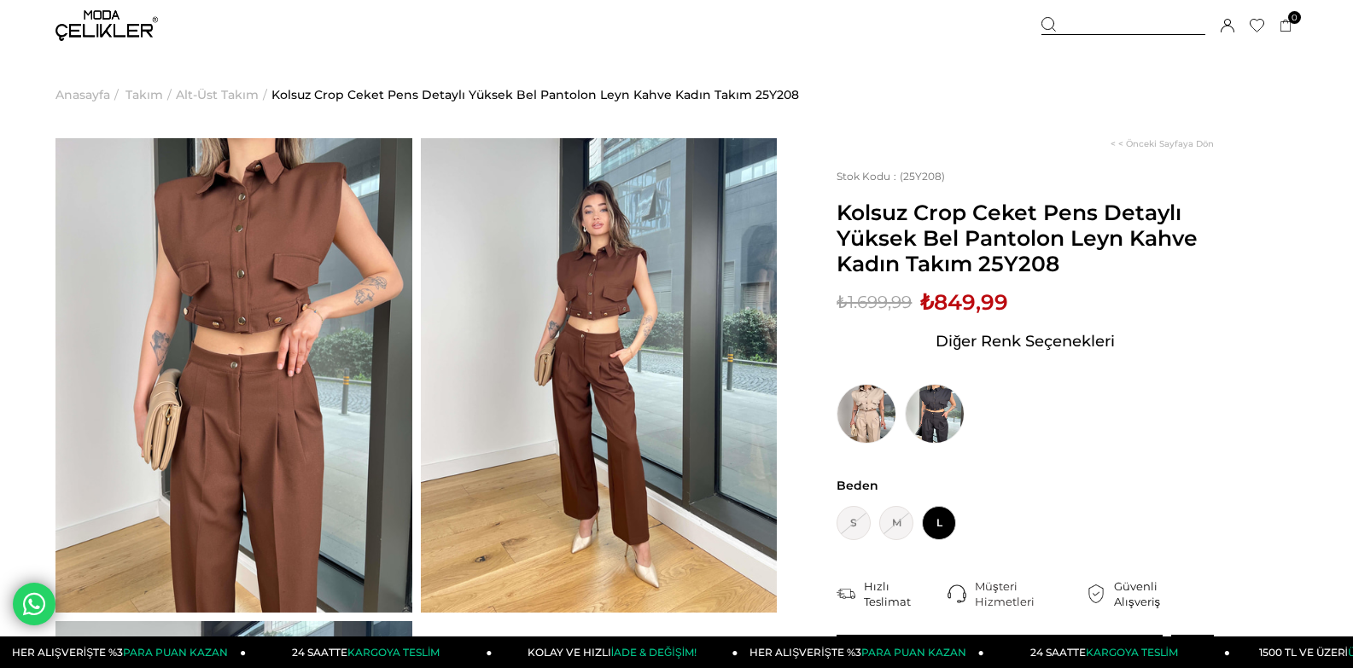
click at [515, 317] on img at bounding box center [599, 375] width 357 height 475
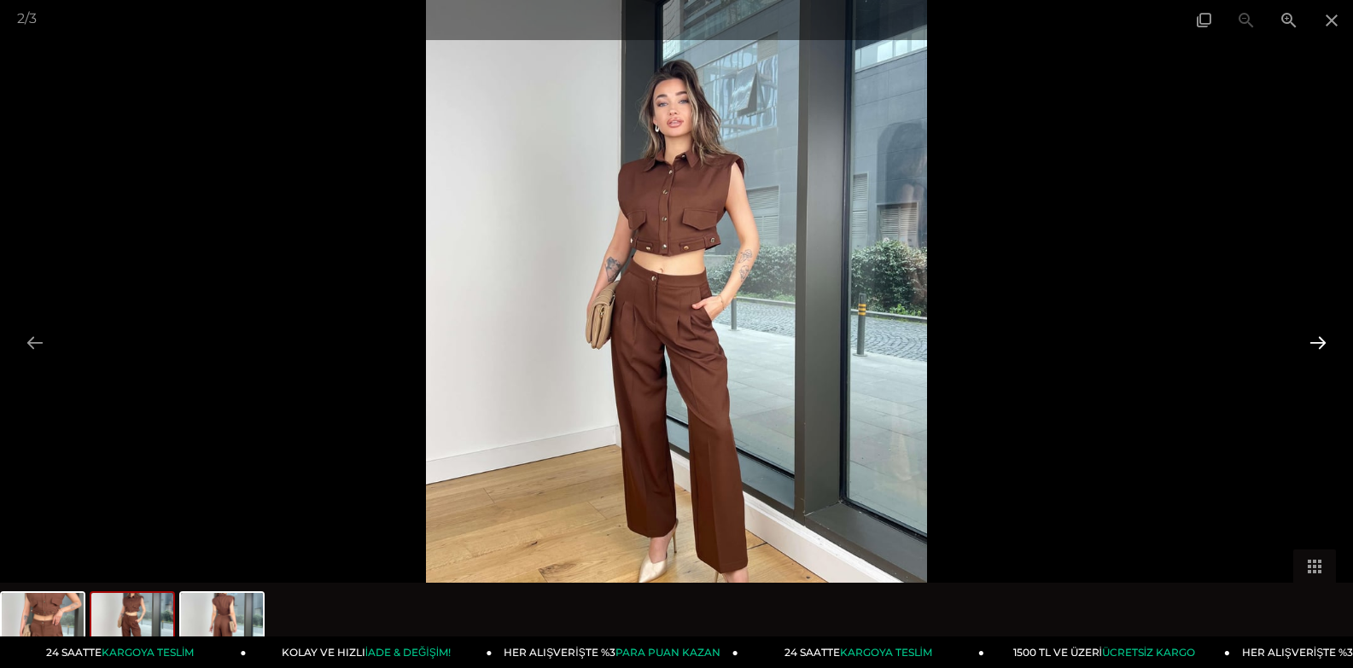
click at [1300, 340] on button at bounding box center [1318, 342] width 36 height 33
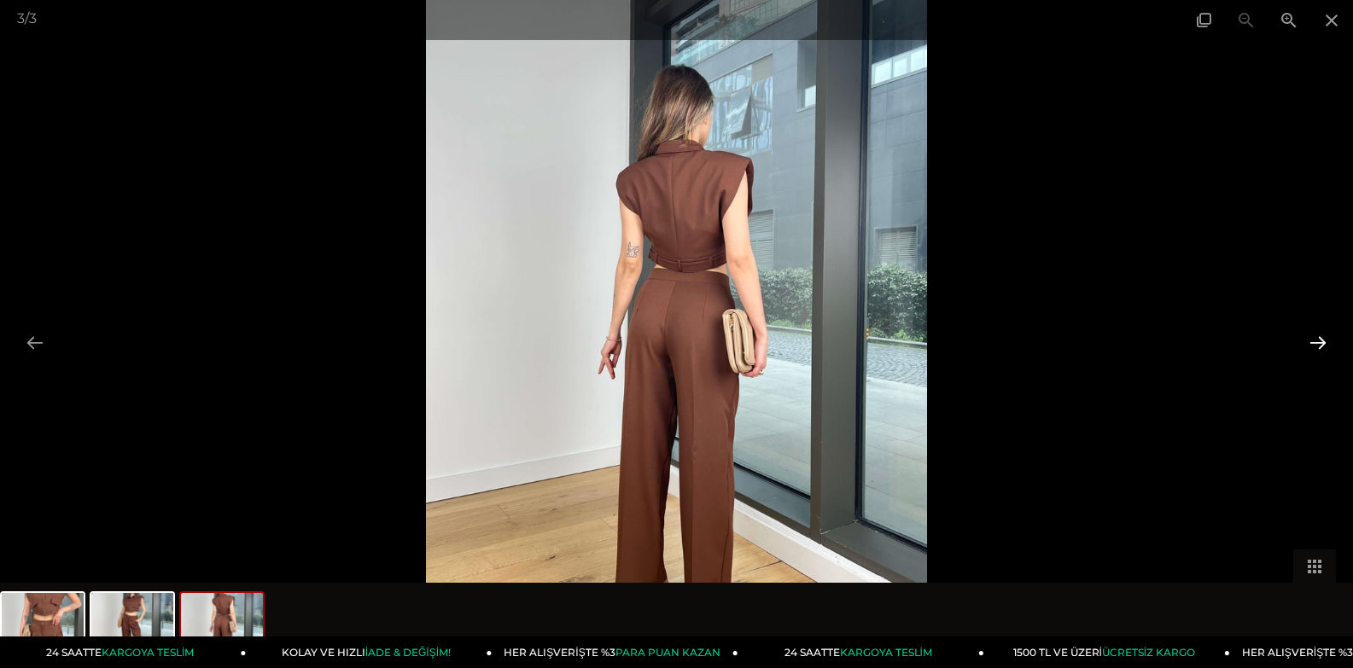
click at [1300, 340] on button at bounding box center [1318, 342] width 36 height 33
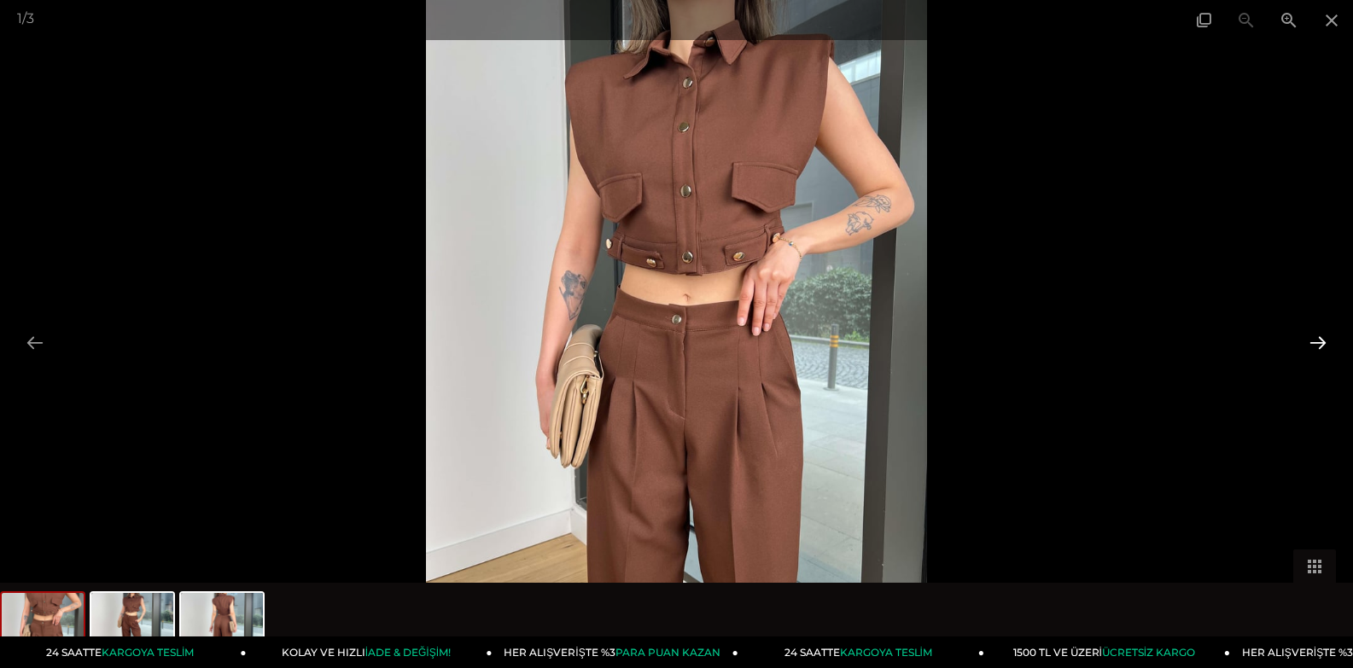
click at [1300, 340] on button at bounding box center [1318, 342] width 36 height 33
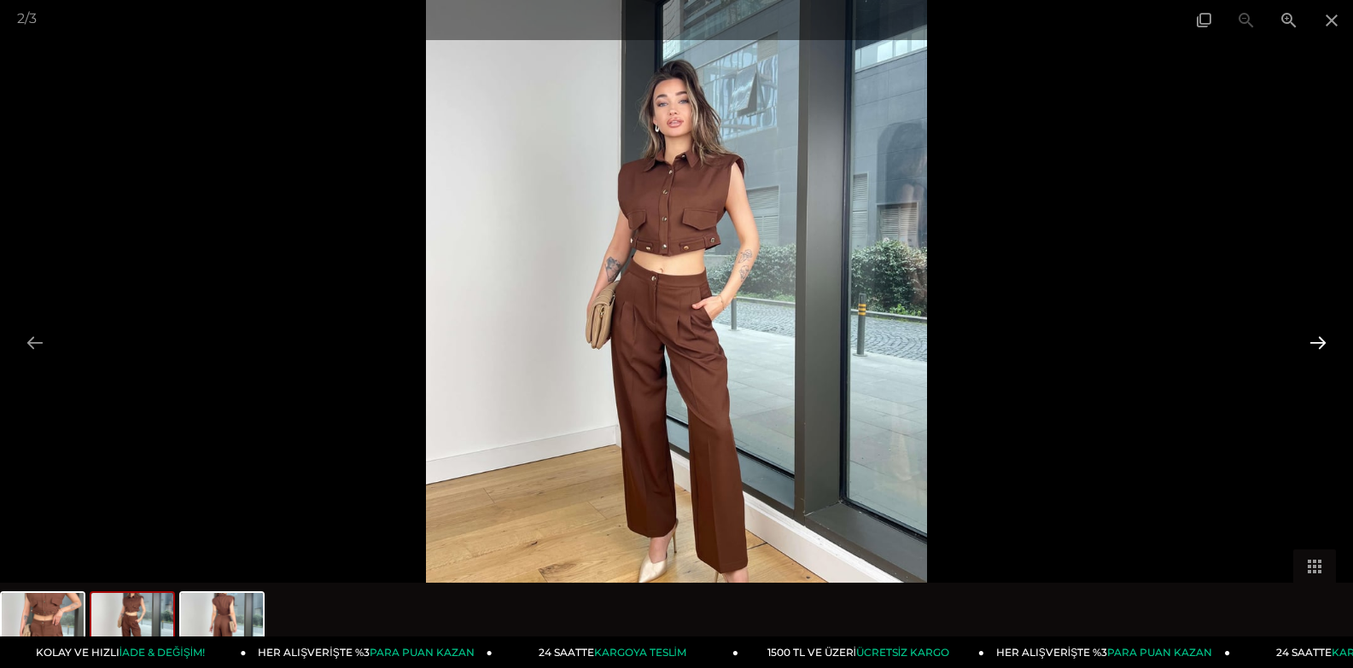
click at [1300, 340] on button at bounding box center [1318, 342] width 36 height 33
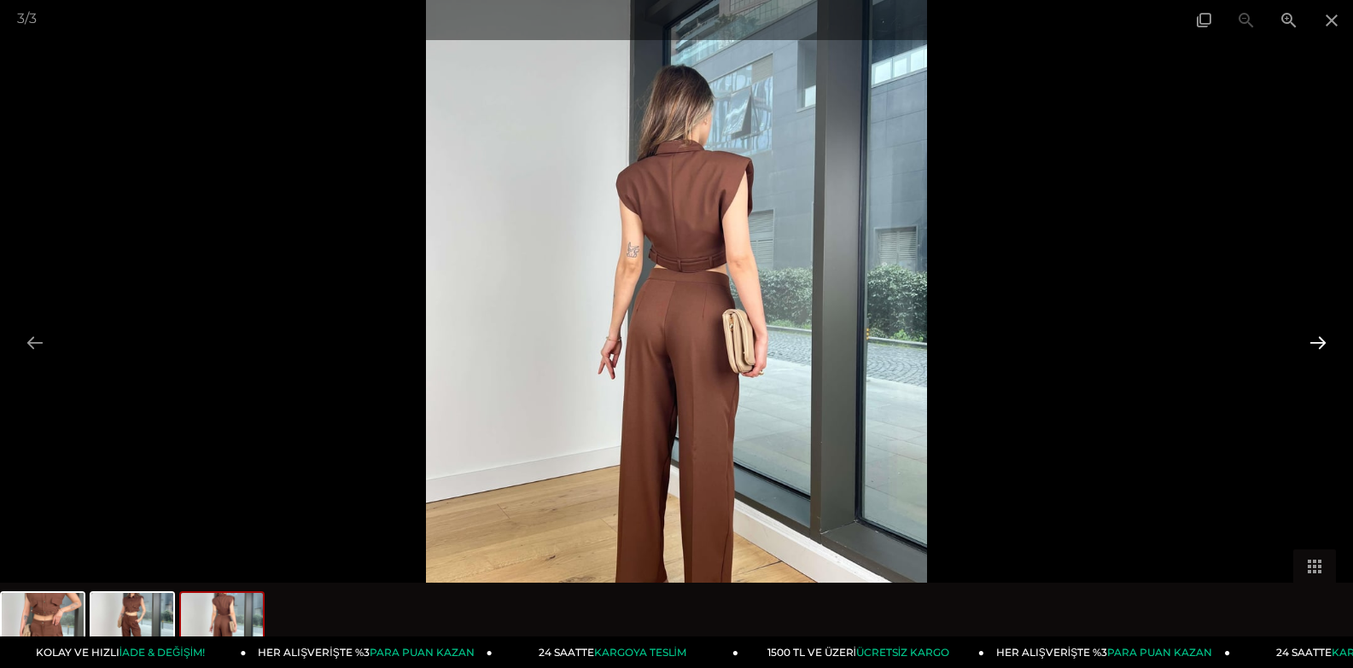
click at [1300, 340] on button at bounding box center [1318, 342] width 36 height 33
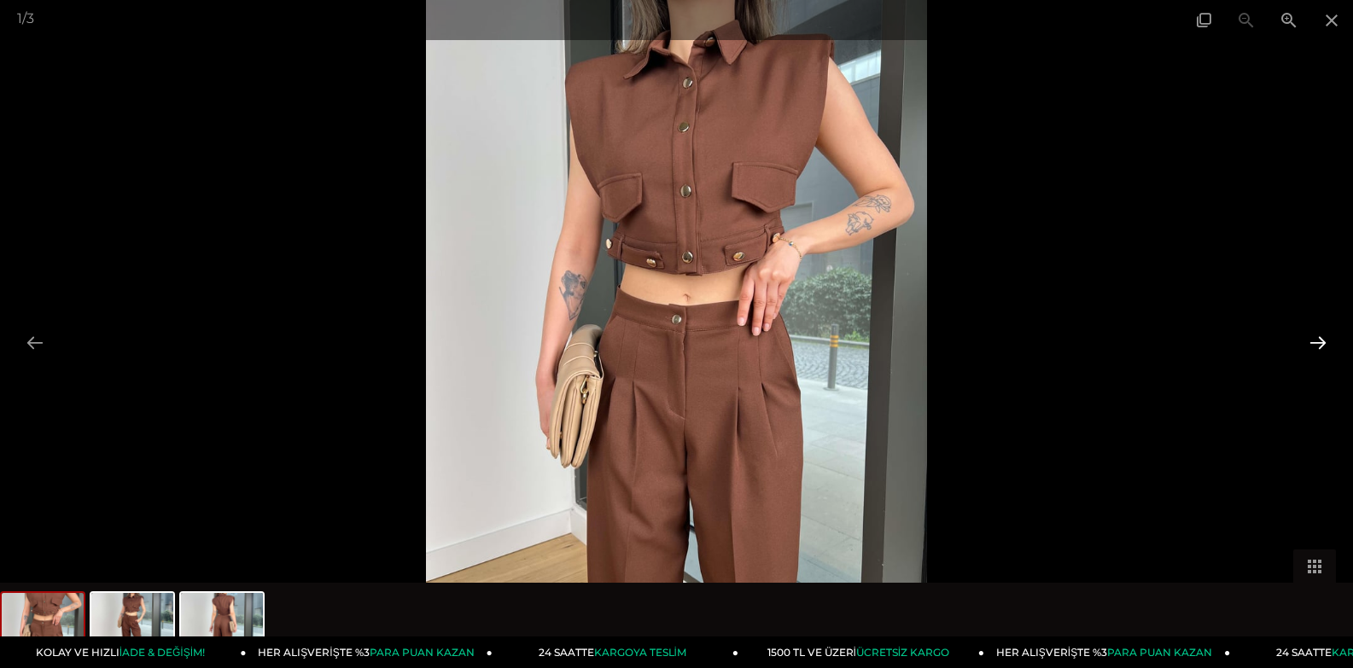
click at [1300, 340] on button at bounding box center [1318, 342] width 36 height 33
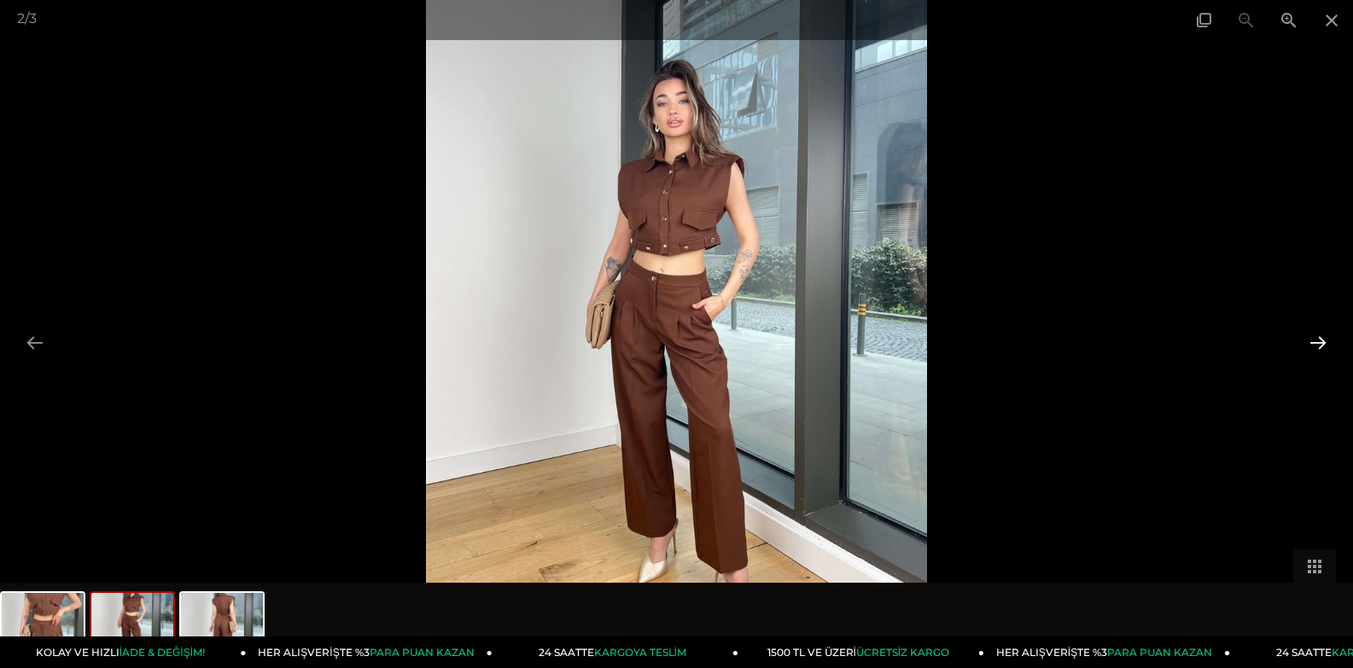
click at [1300, 340] on button at bounding box center [1318, 342] width 36 height 33
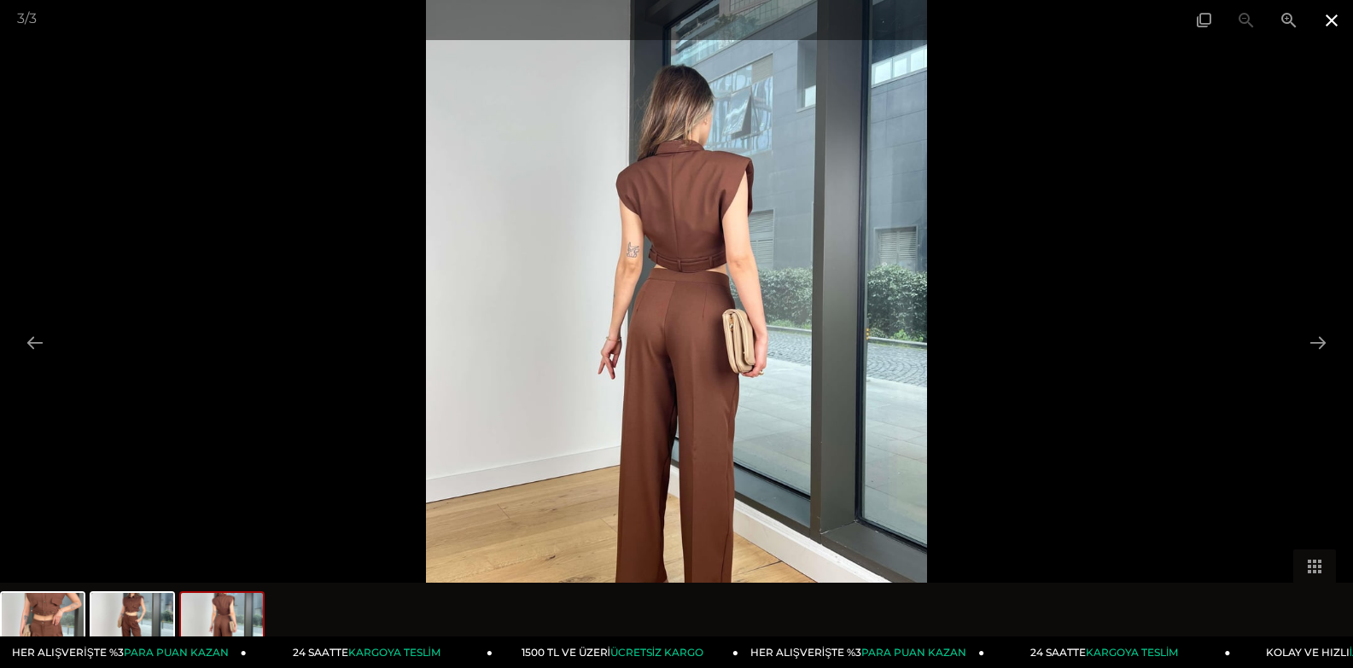
click at [1326, 24] on span at bounding box center [1331, 20] width 43 height 40
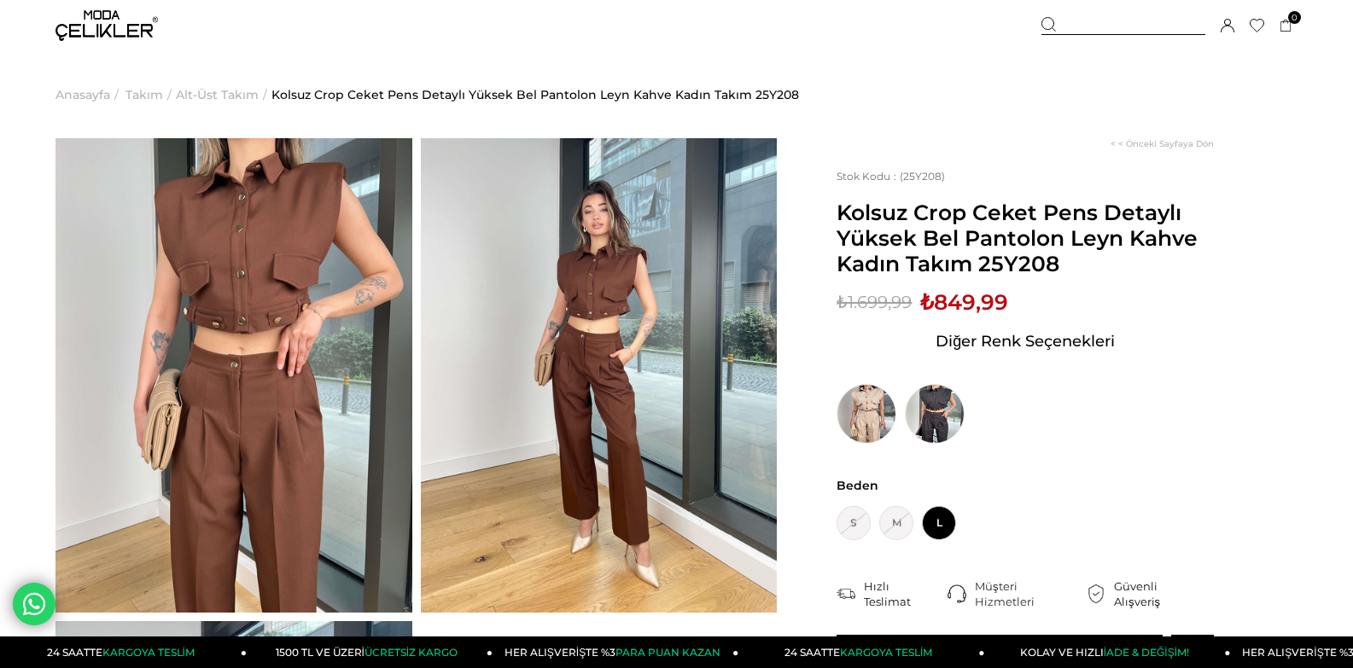
click at [650, 306] on img at bounding box center [599, 375] width 357 height 475
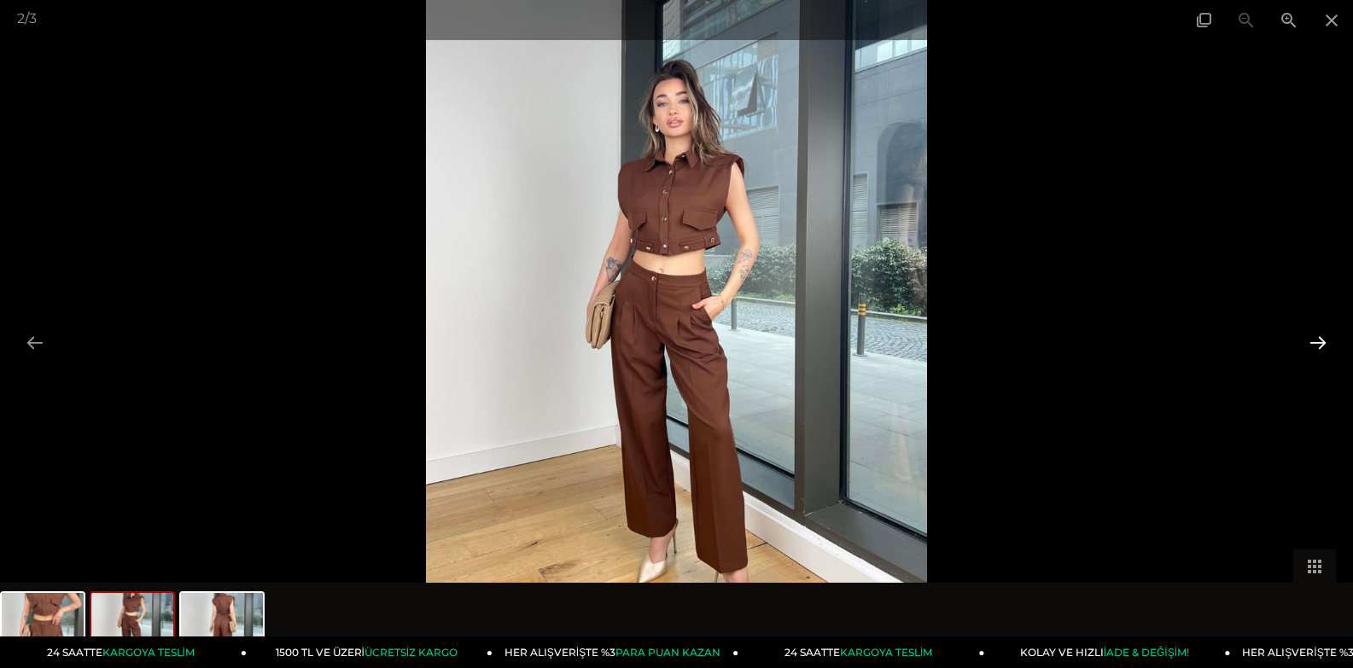
click at [1321, 340] on button at bounding box center [1318, 342] width 36 height 33
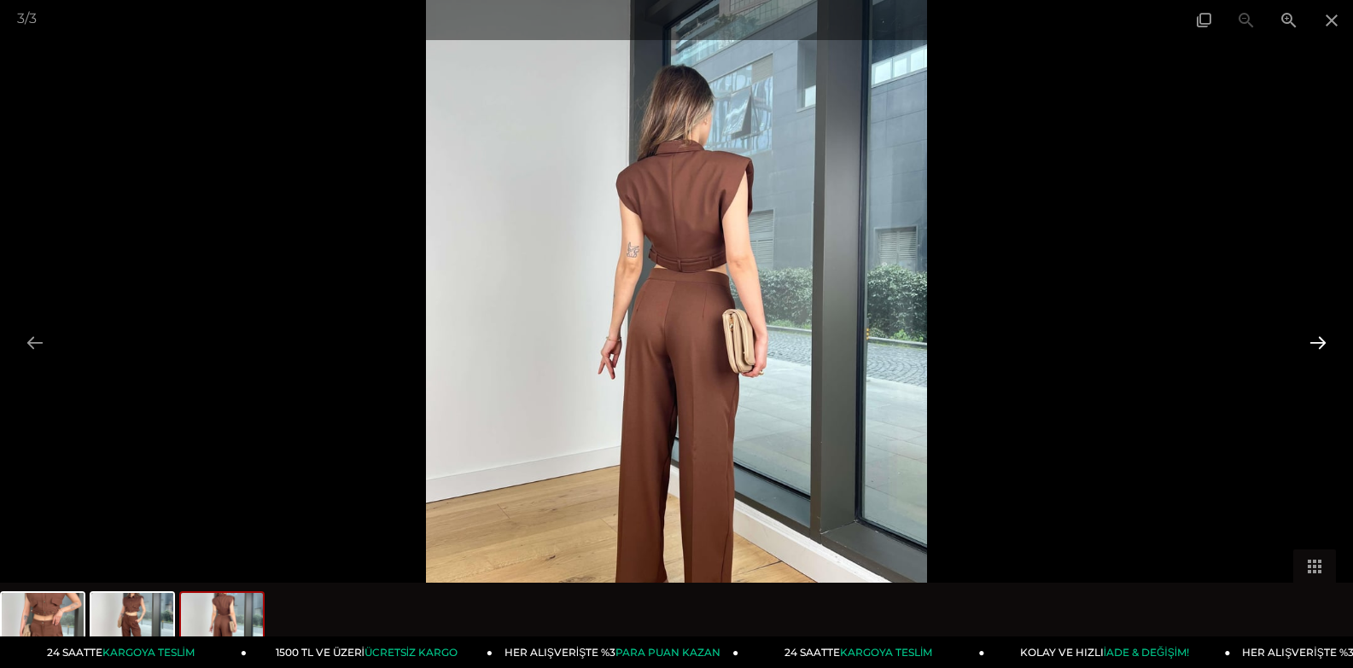
click at [1321, 340] on button at bounding box center [1318, 342] width 36 height 33
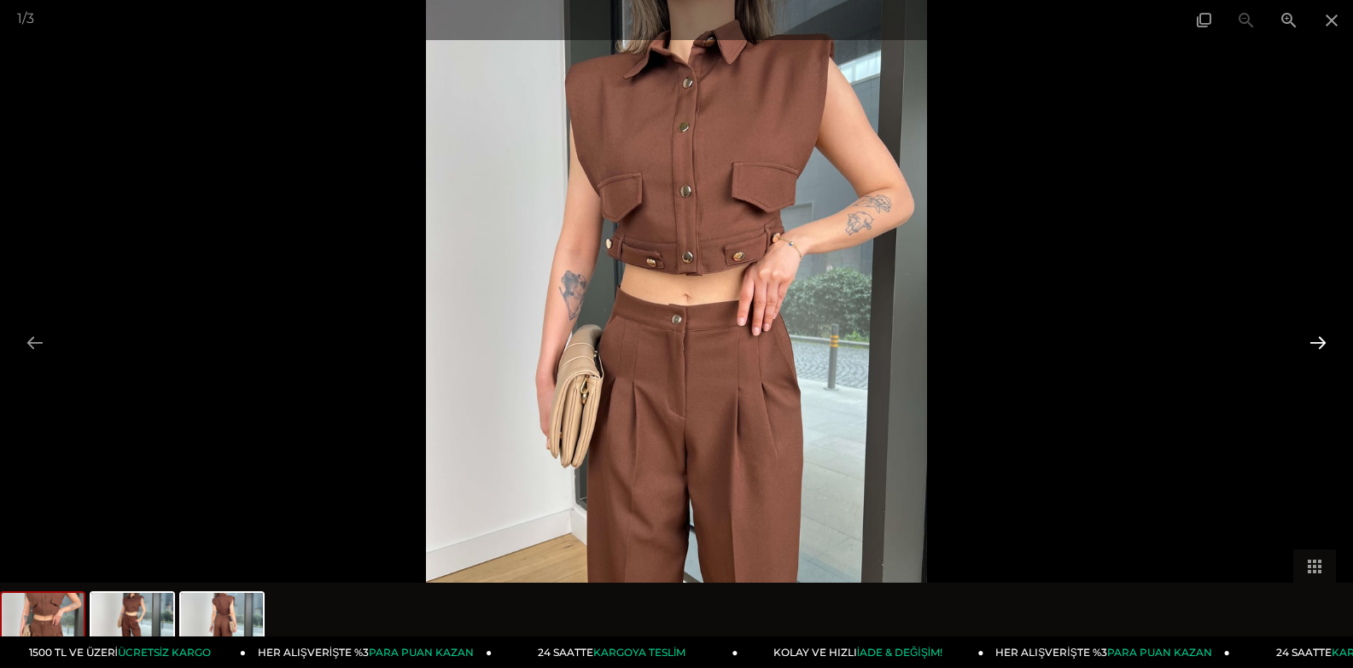
click at [1321, 340] on button at bounding box center [1318, 342] width 36 height 33
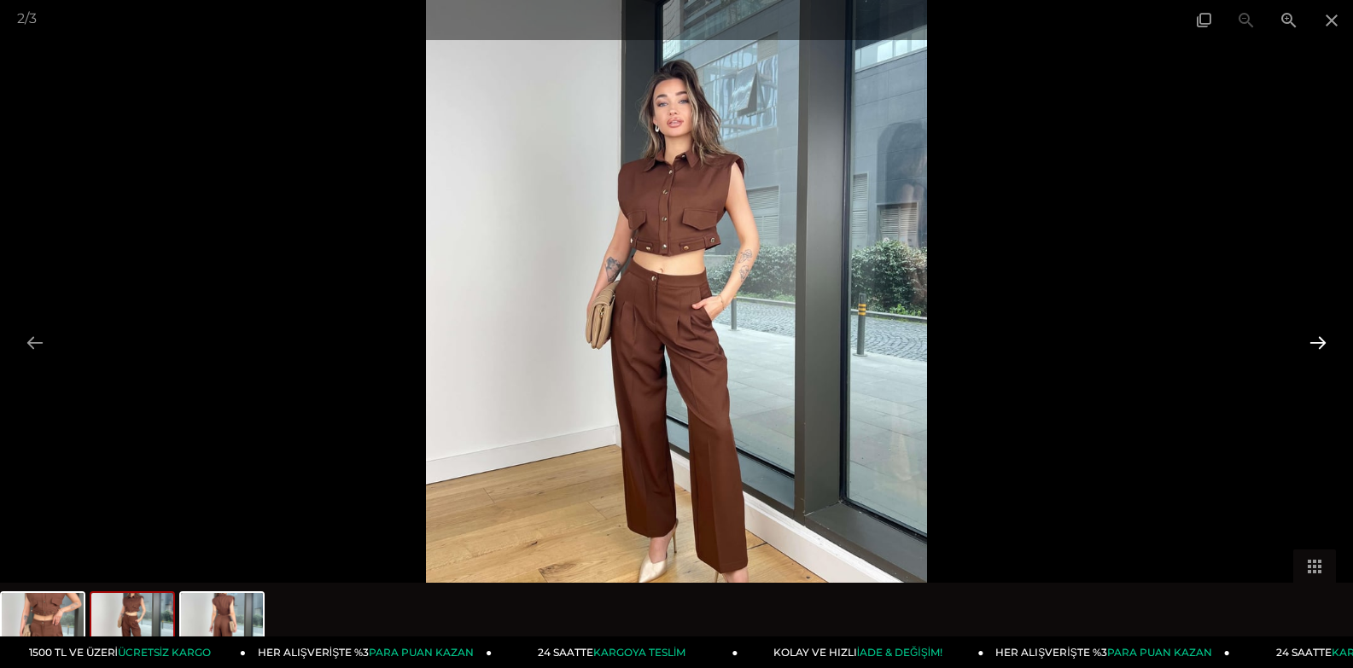
click at [1321, 340] on button at bounding box center [1318, 342] width 36 height 33
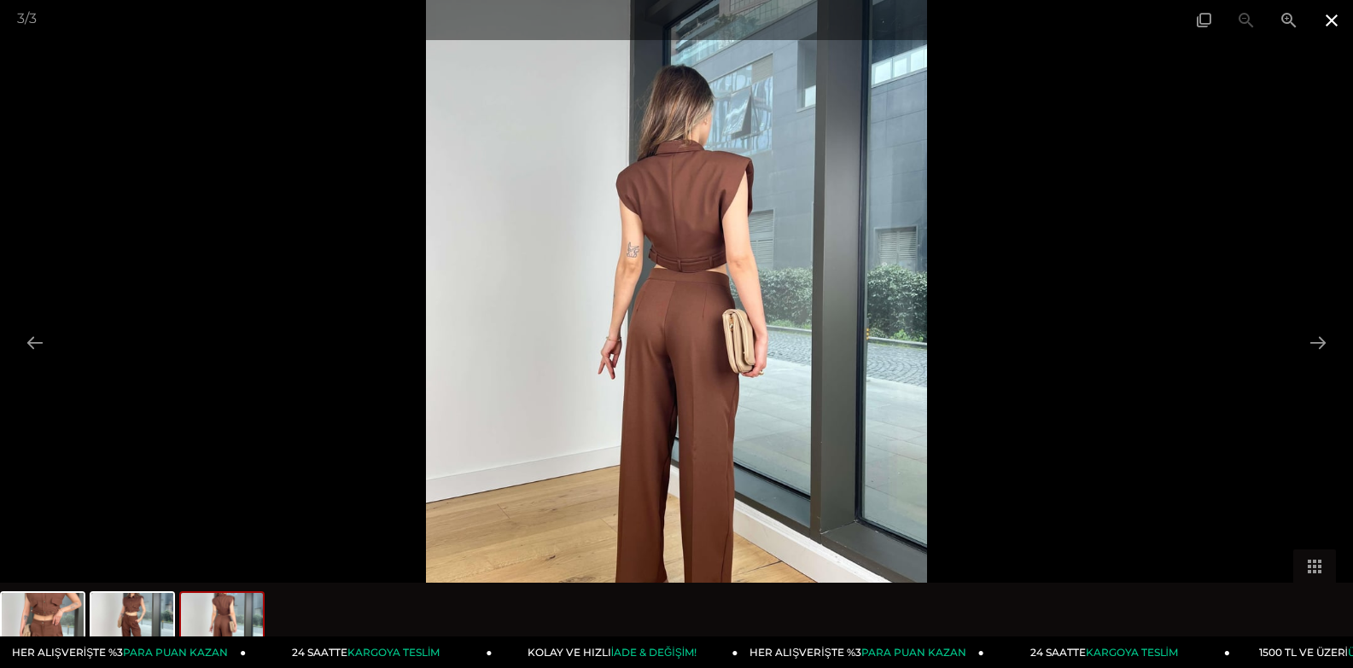
click at [1330, 15] on span at bounding box center [1331, 20] width 43 height 40
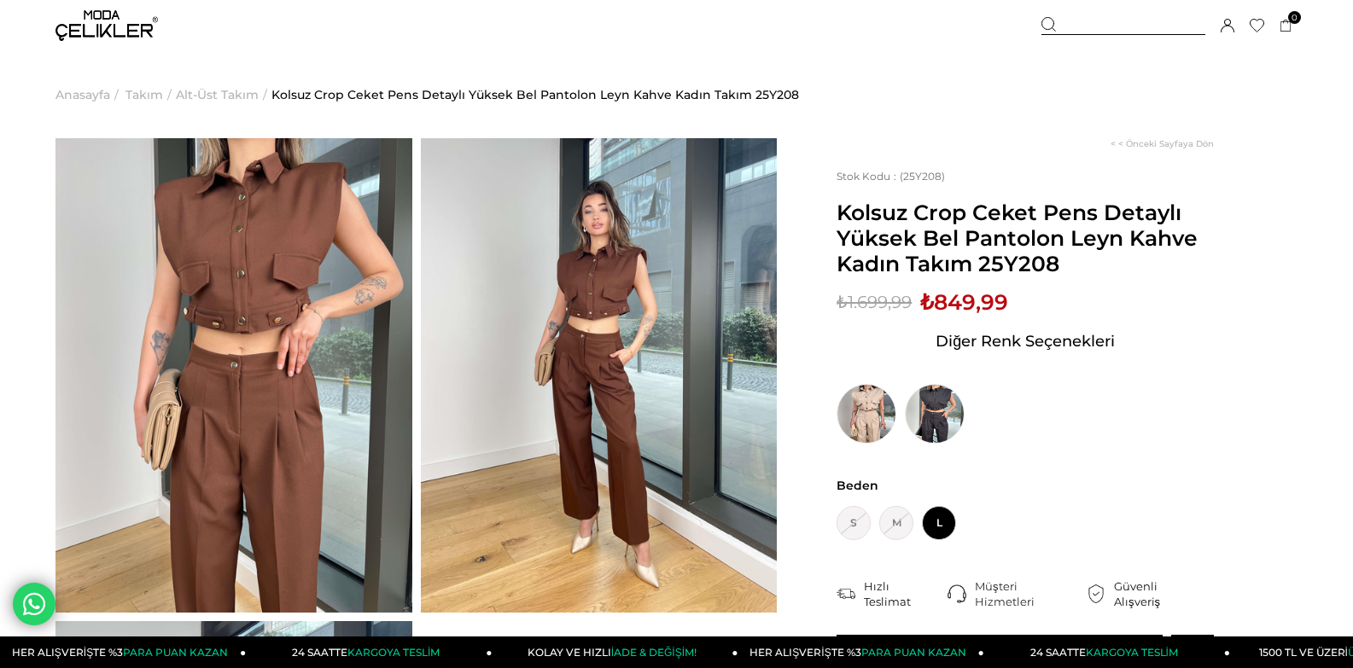
click at [574, 277] on img at bounding box center [599, 375] width 357 height 475
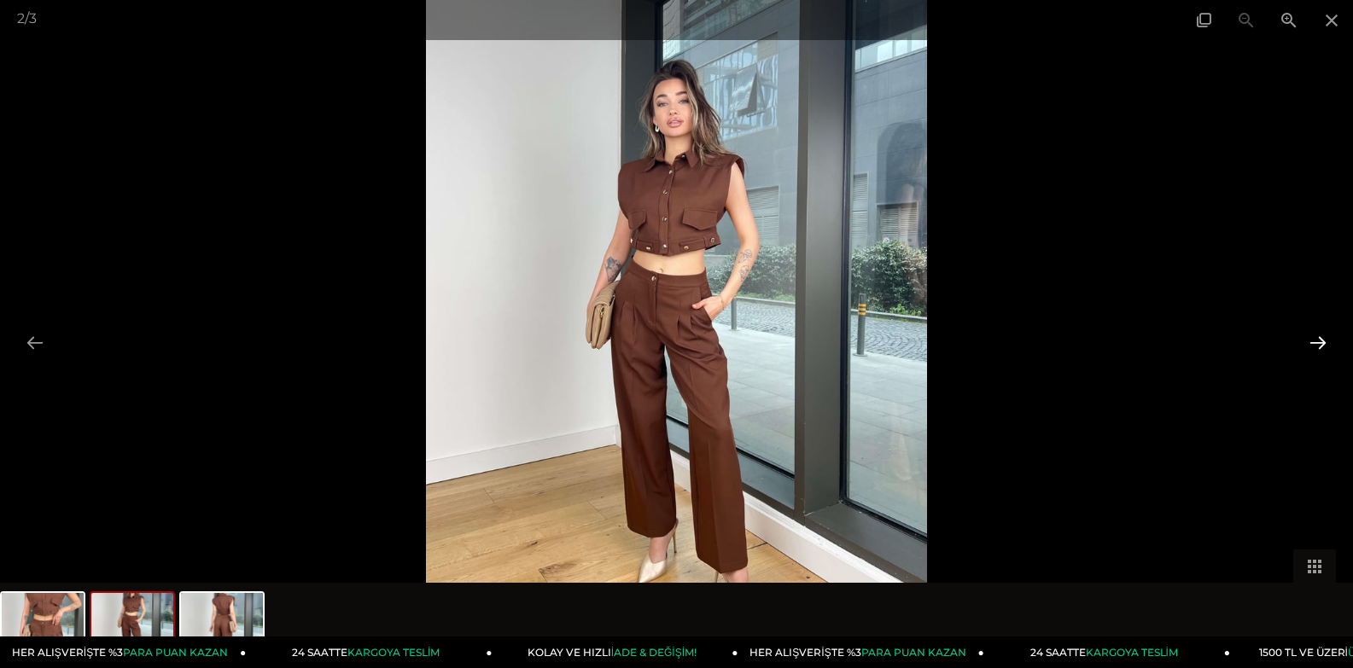
click at [1318, 343] on button at bounding box center [1318, 342] width 36 height 33
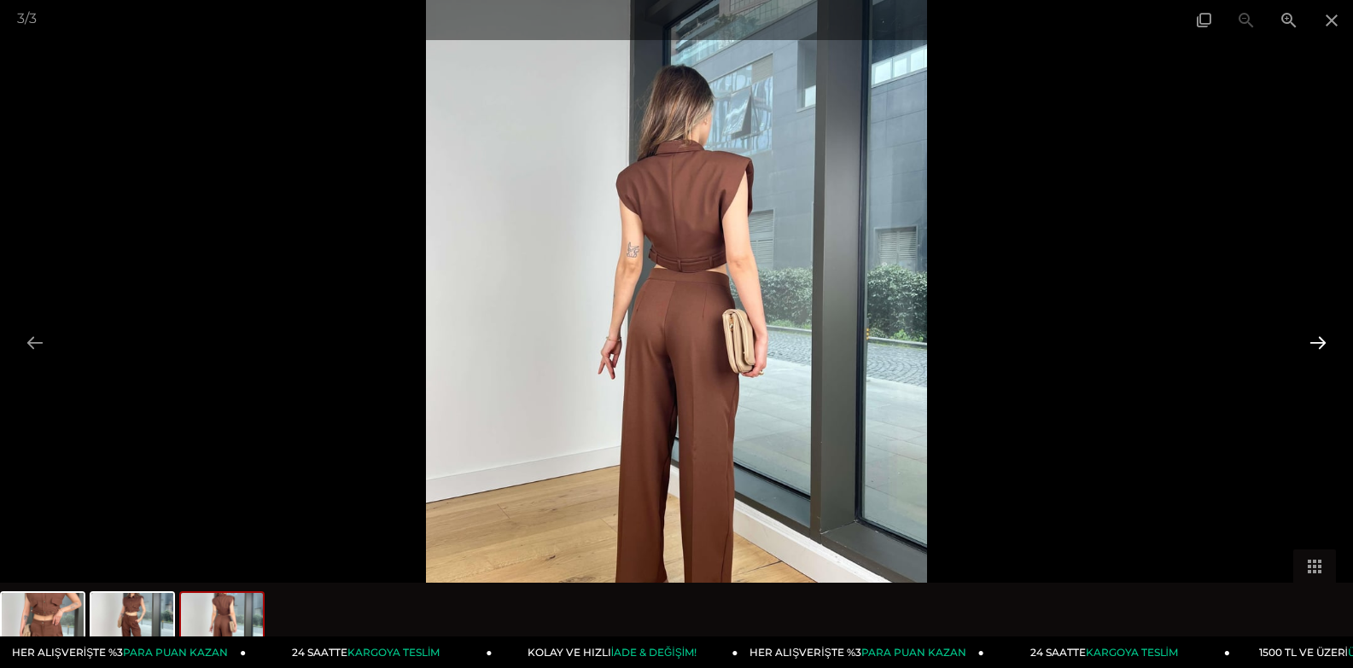
click at [1314, 341] on button at bounding box center [1318, 342] width 36 height 33
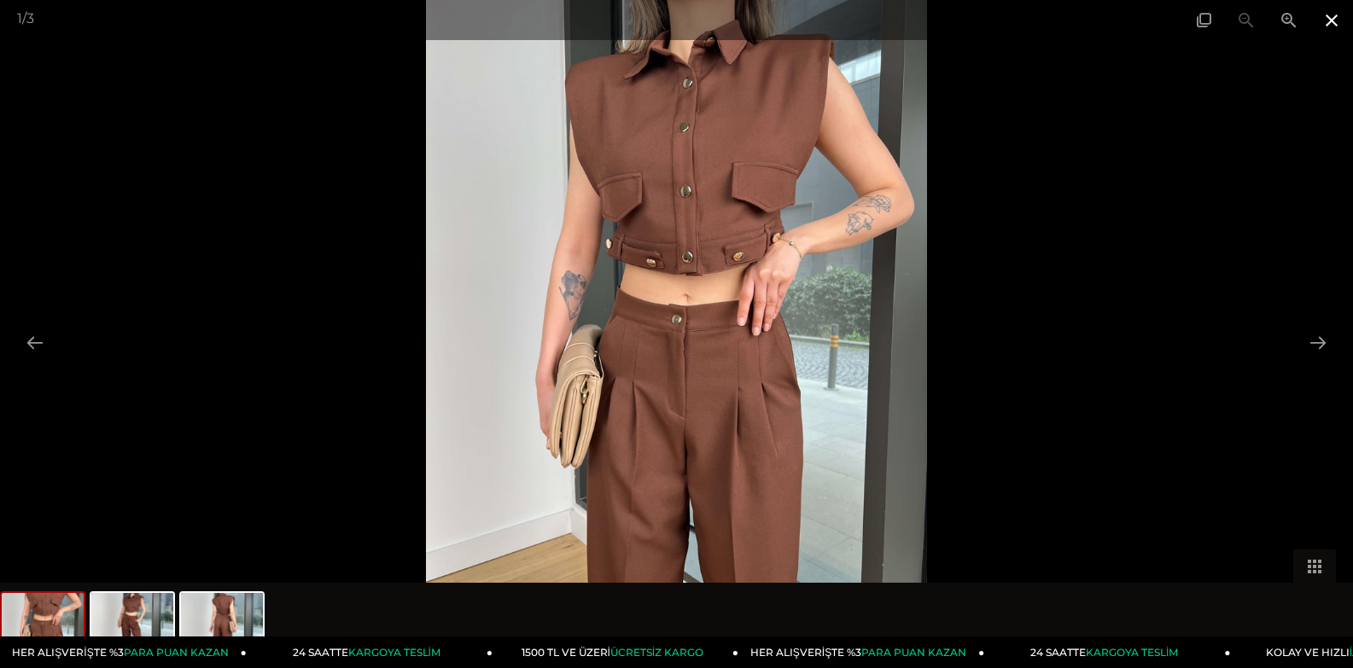
click at [1325, 18] on span at bounding box center [1331, 20] width 43 height 40
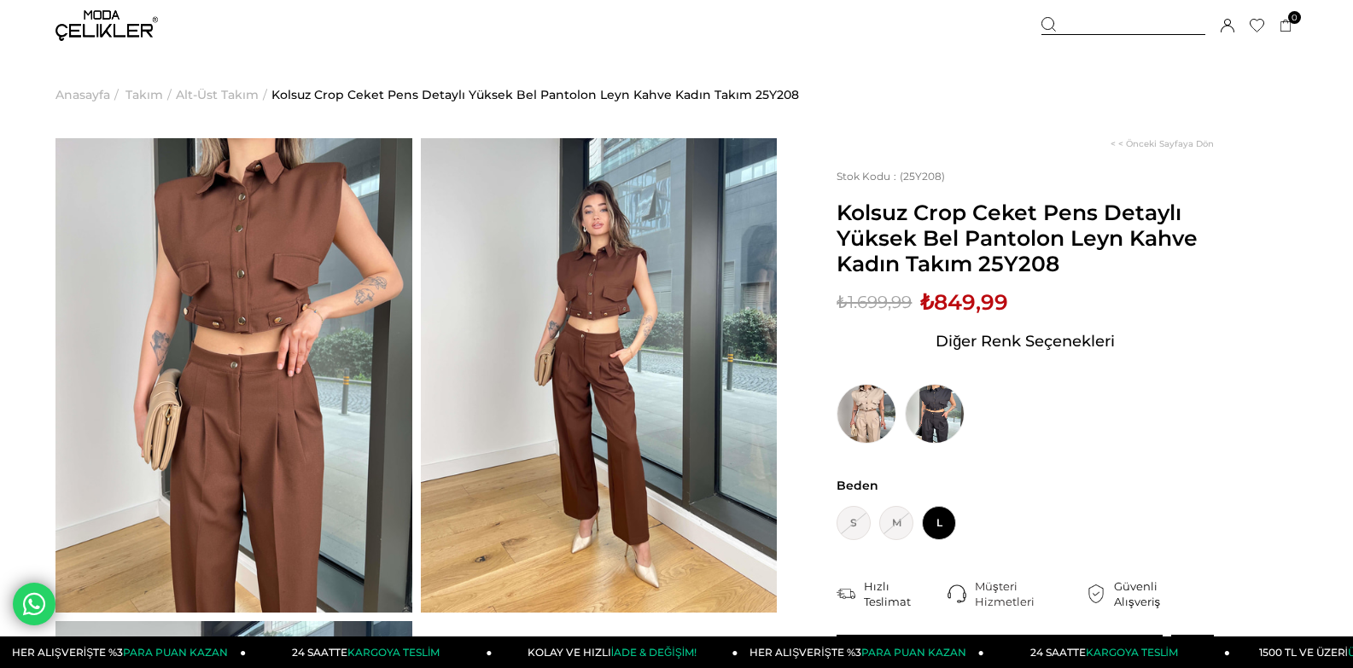
click at [400, 232] on img at bounding box center [233, 375] width 357 height 475
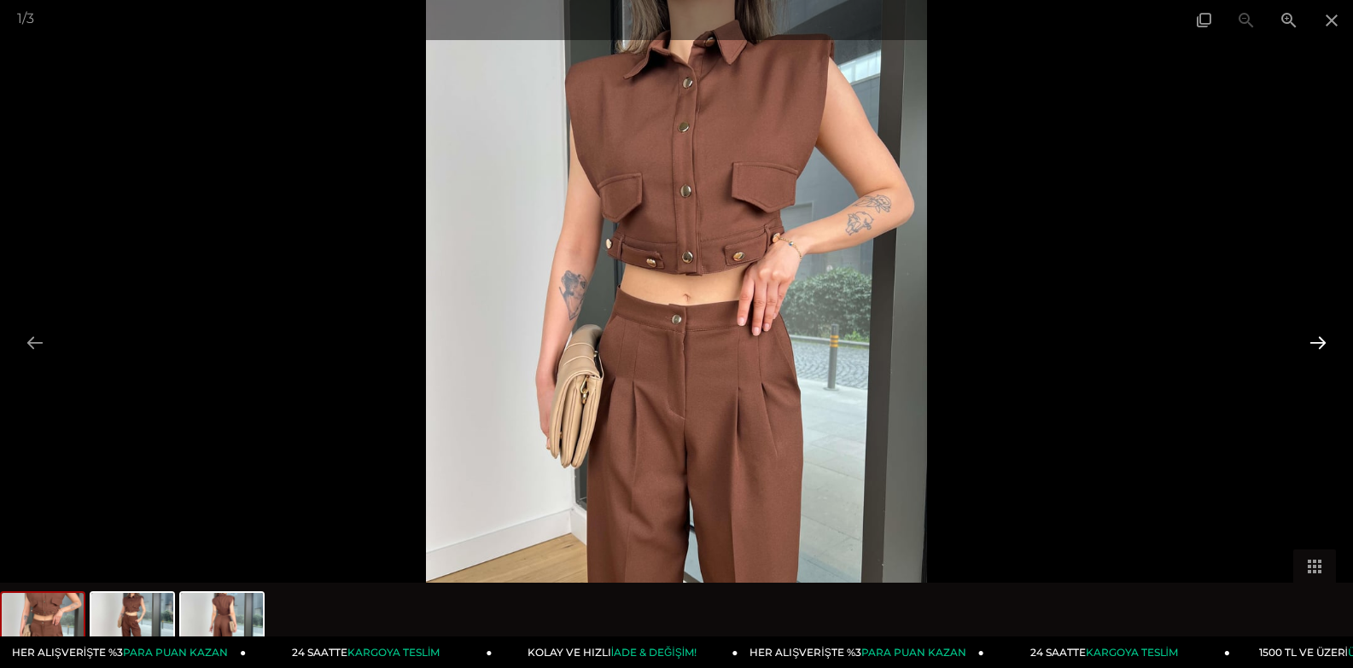
click at [1317, 339] on button at bounding box center [1318, 342] width 36 height 33
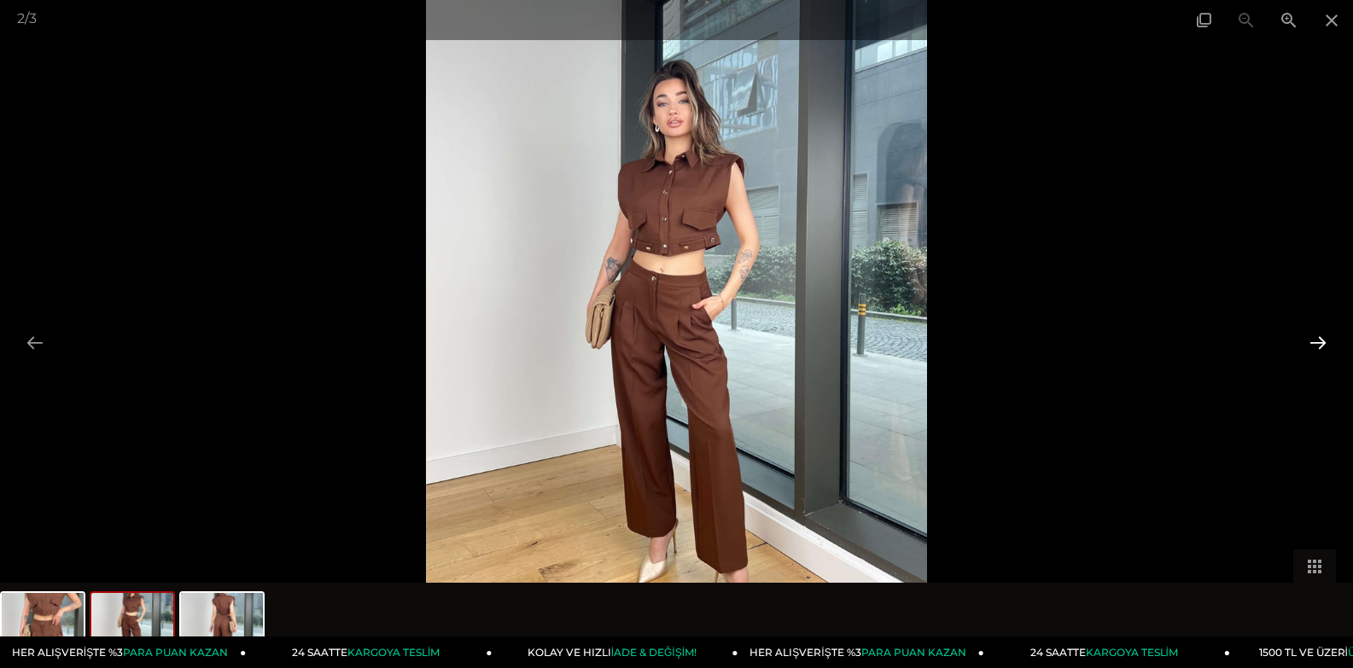
click at [1317, 339] on button at bounding box center [1318, 342] width 36 height 33
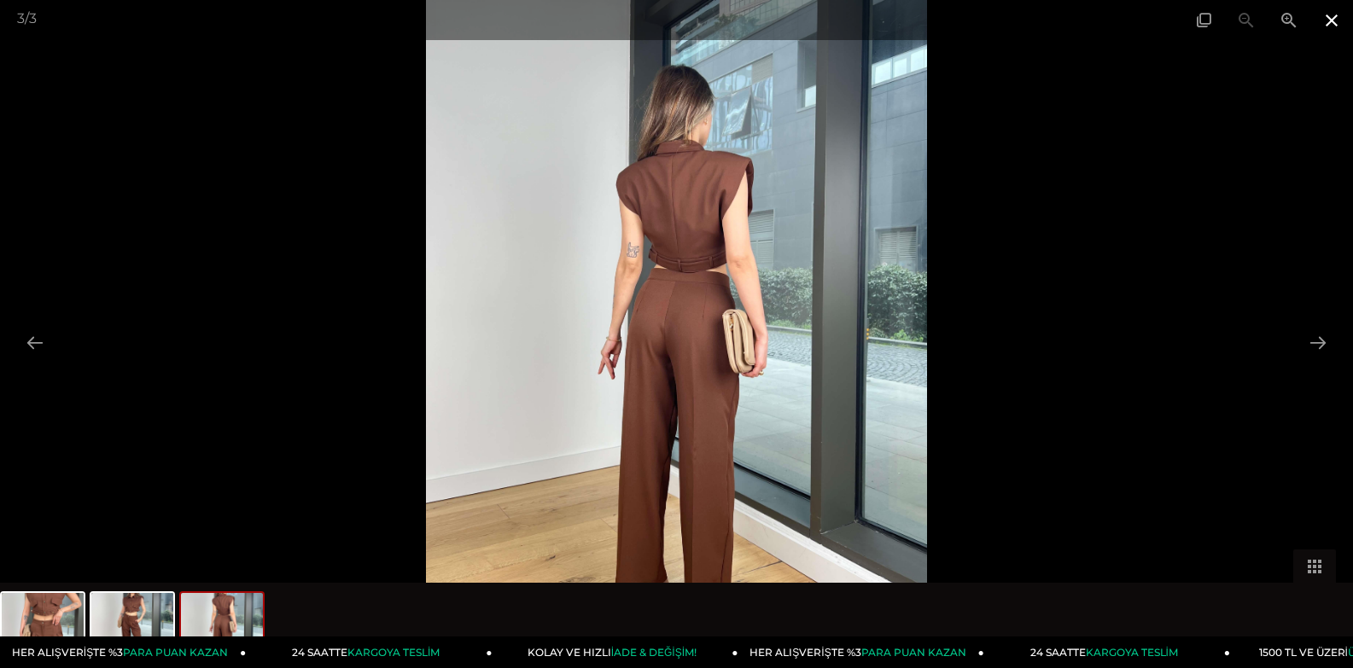
click at [1325, 21] on span at bounding box center [1331, 20] width 43 height 40
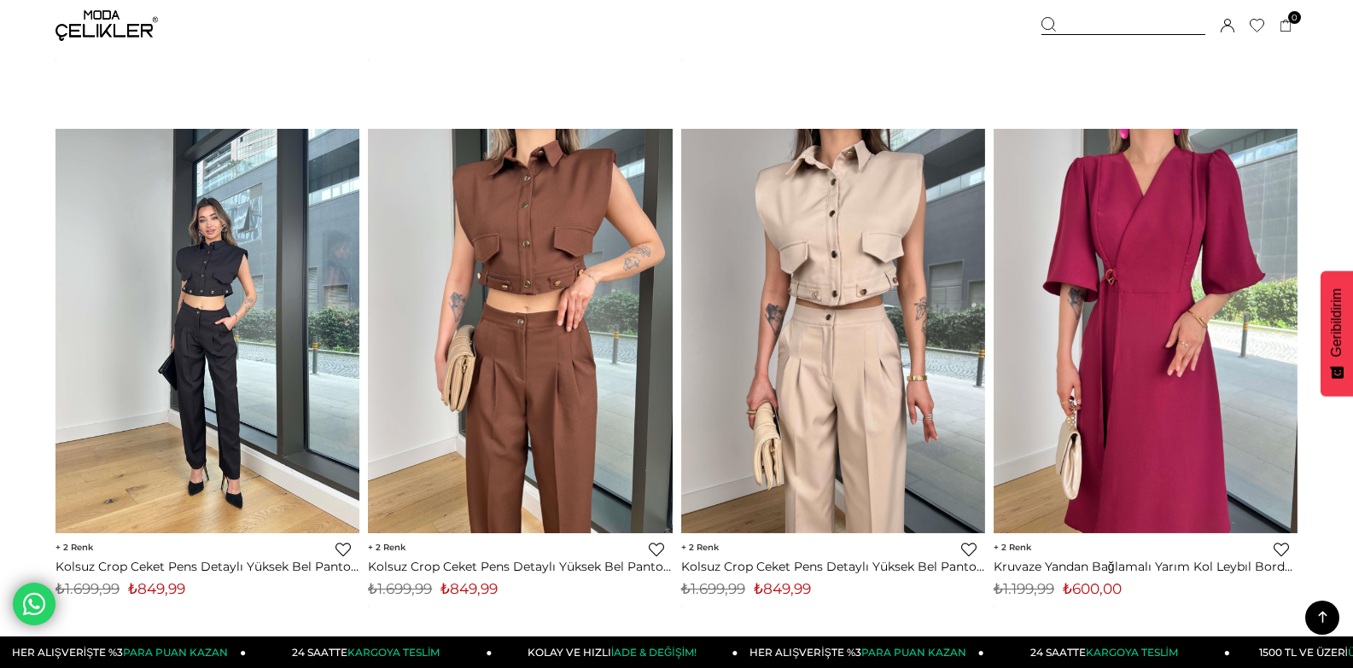
click at [192, 289] on img at bounding box center [207, 330] width 304 height 405
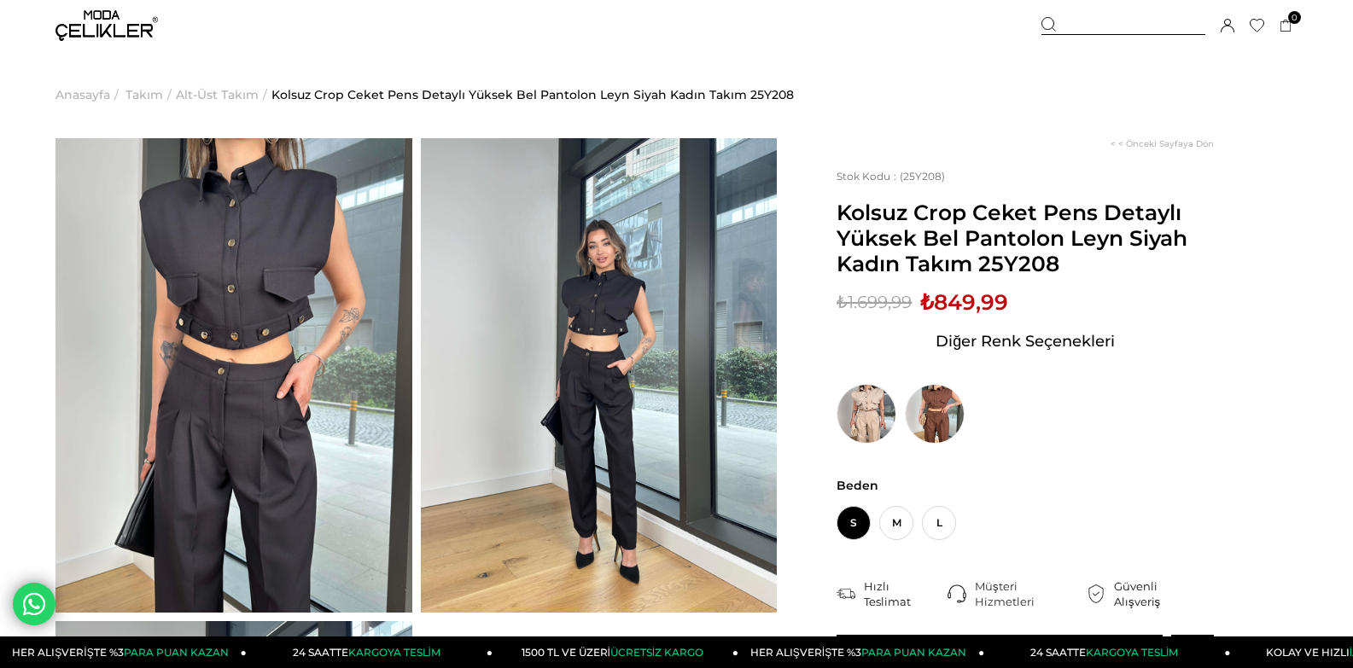
click at [315, 299] on img at bounding box center [233, 375] width 357 height 475
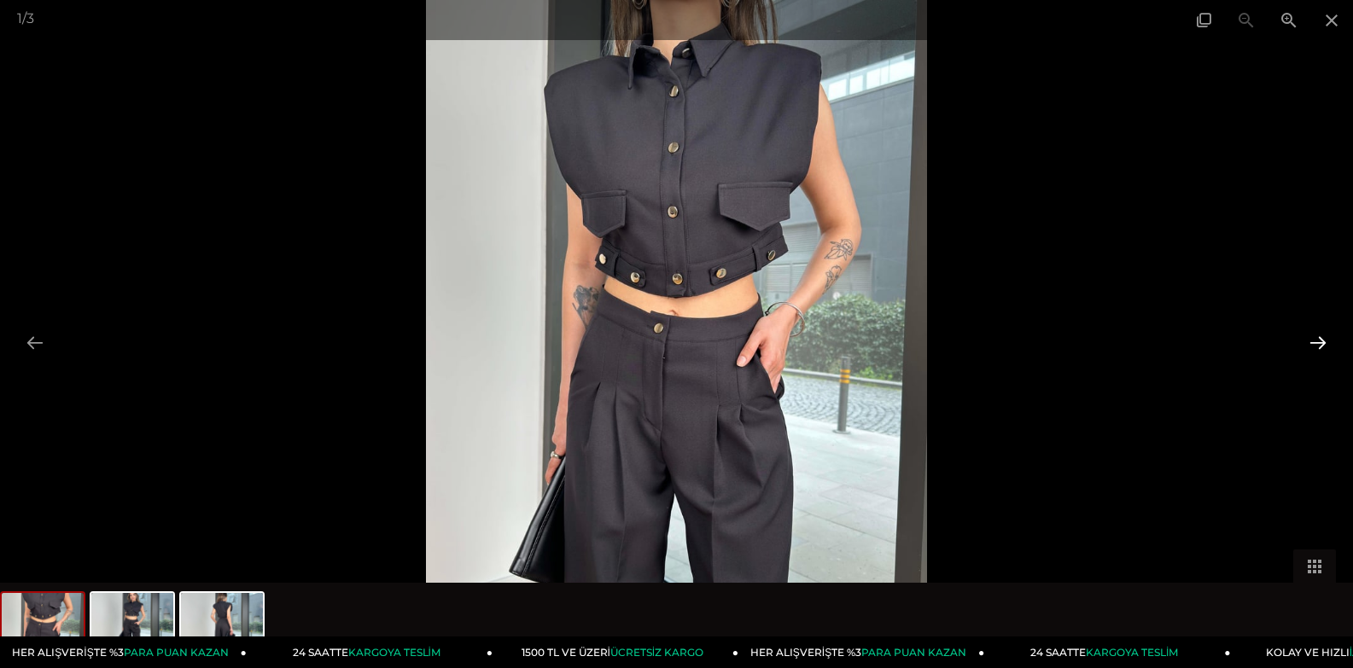
click at [1312, 340] on button at bounding box center [1318, 342] width 36 height 33
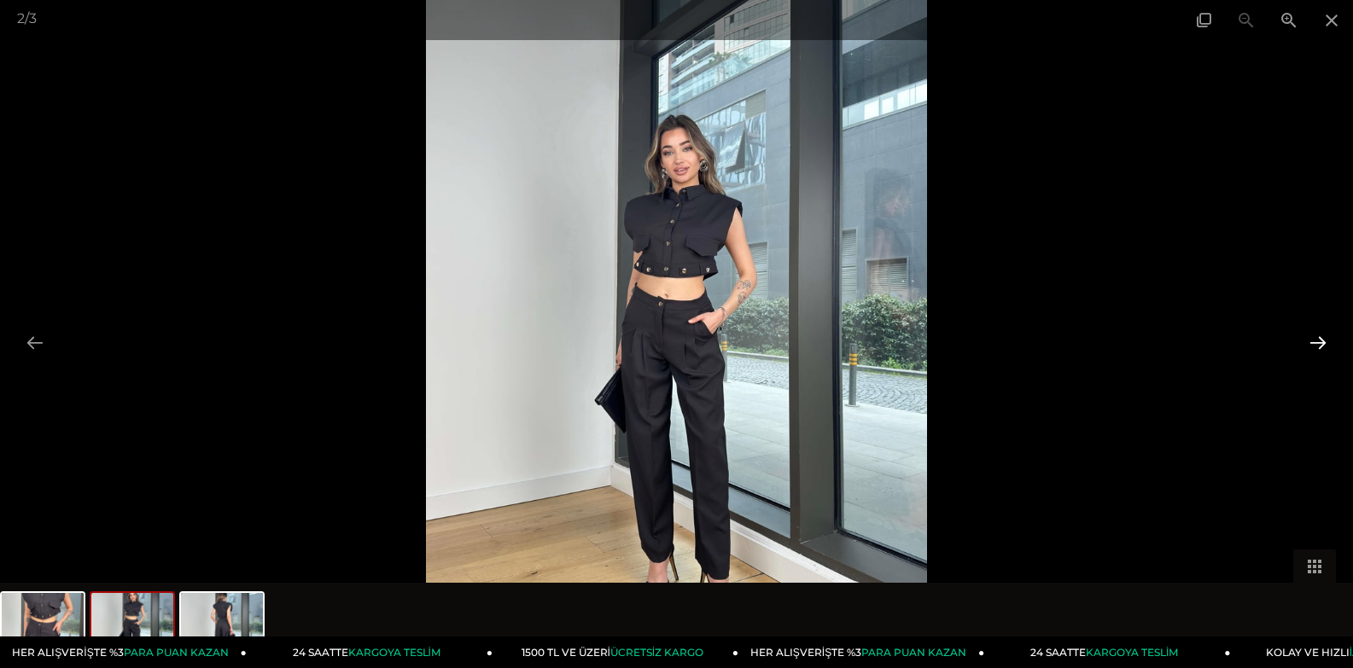
click at [1312, 340] on button at bounding box center [1318, 342] width 36 height 33
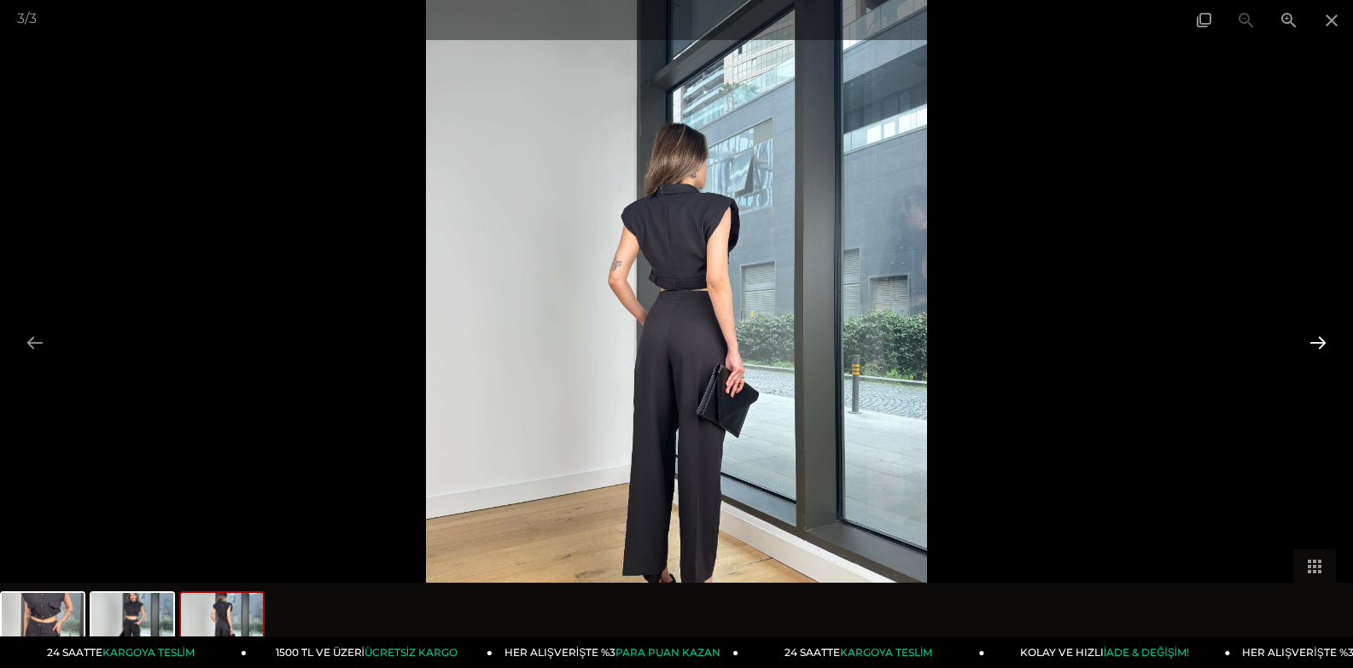
click at [1312, 340] on button at bounding box center [1318, 342] width 36 height 33
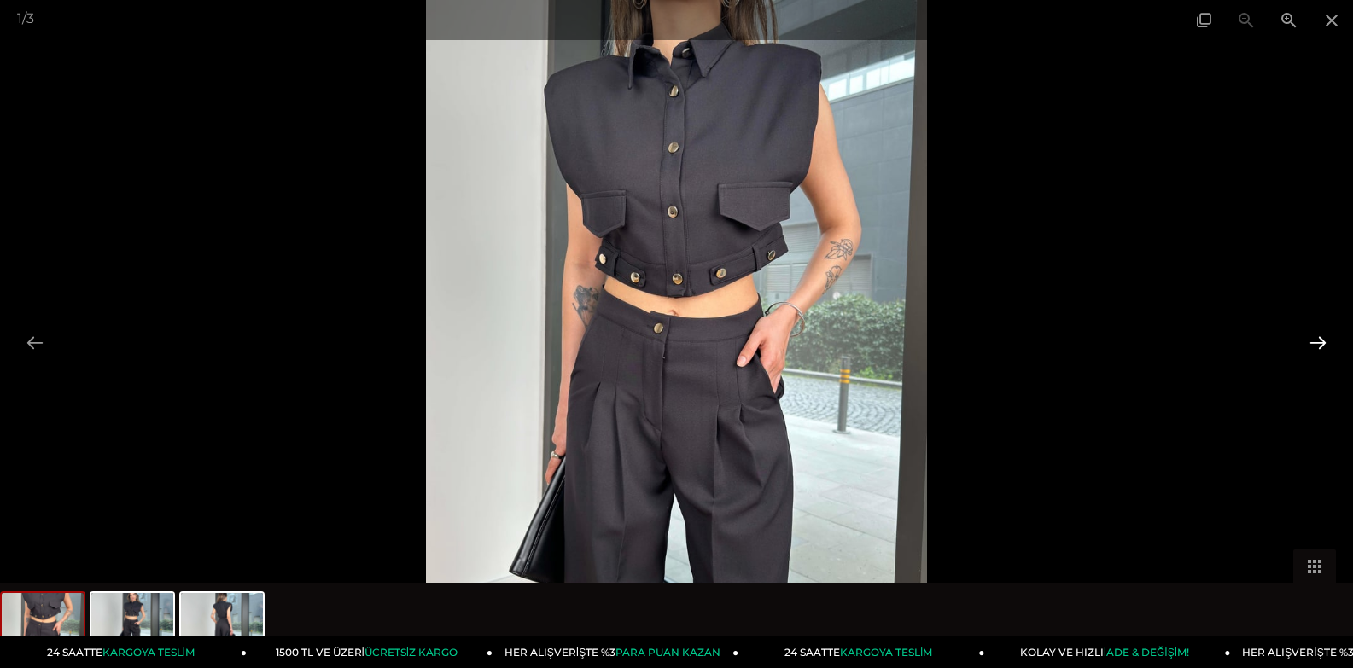
click at [1312, 340] on button at bounding box center [1318, 342] width 36 height 33
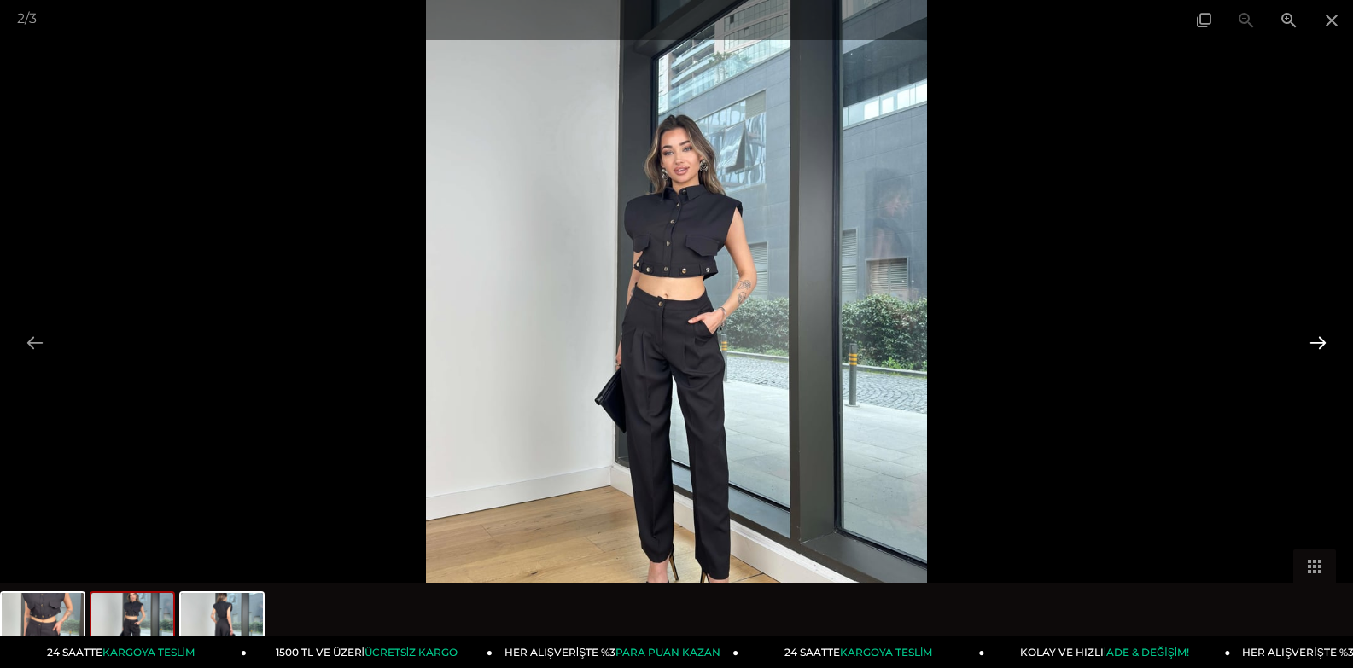
click at [1312, 340] on button at bounding box center [1318, 342] width 36 height 33
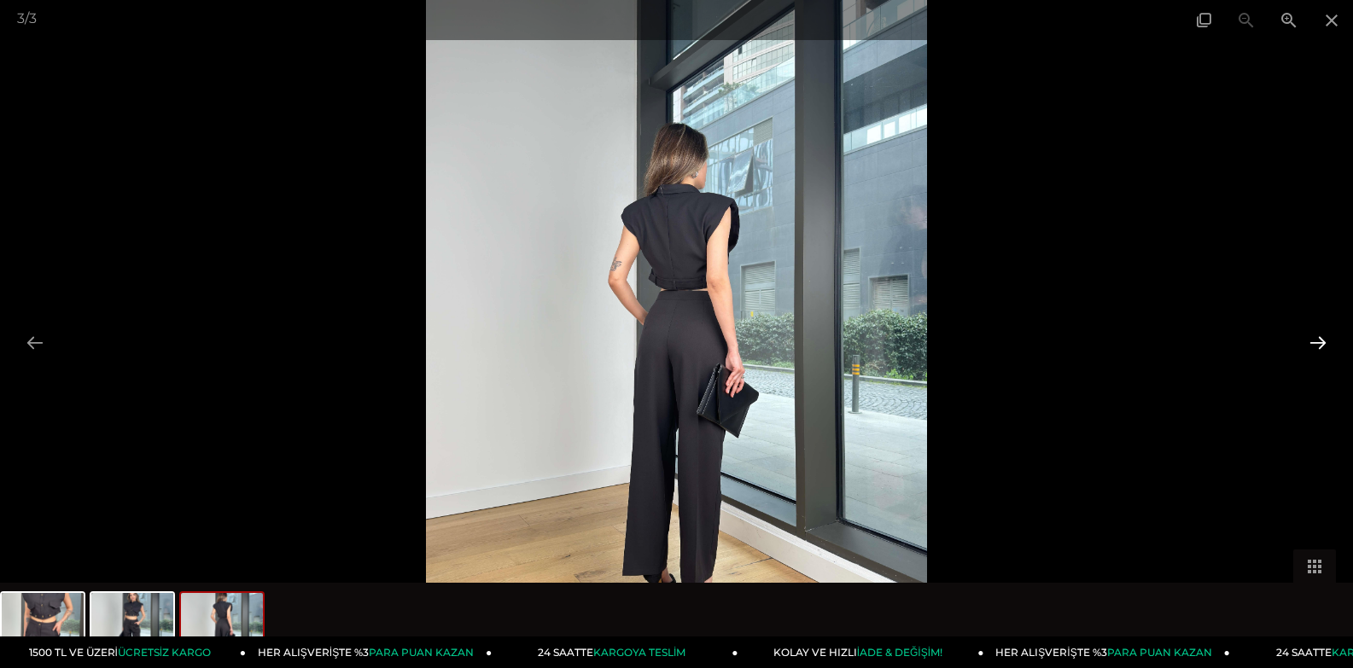
click at [1312, 340] on button at bounding box center [1318, 342] width 36 height 33
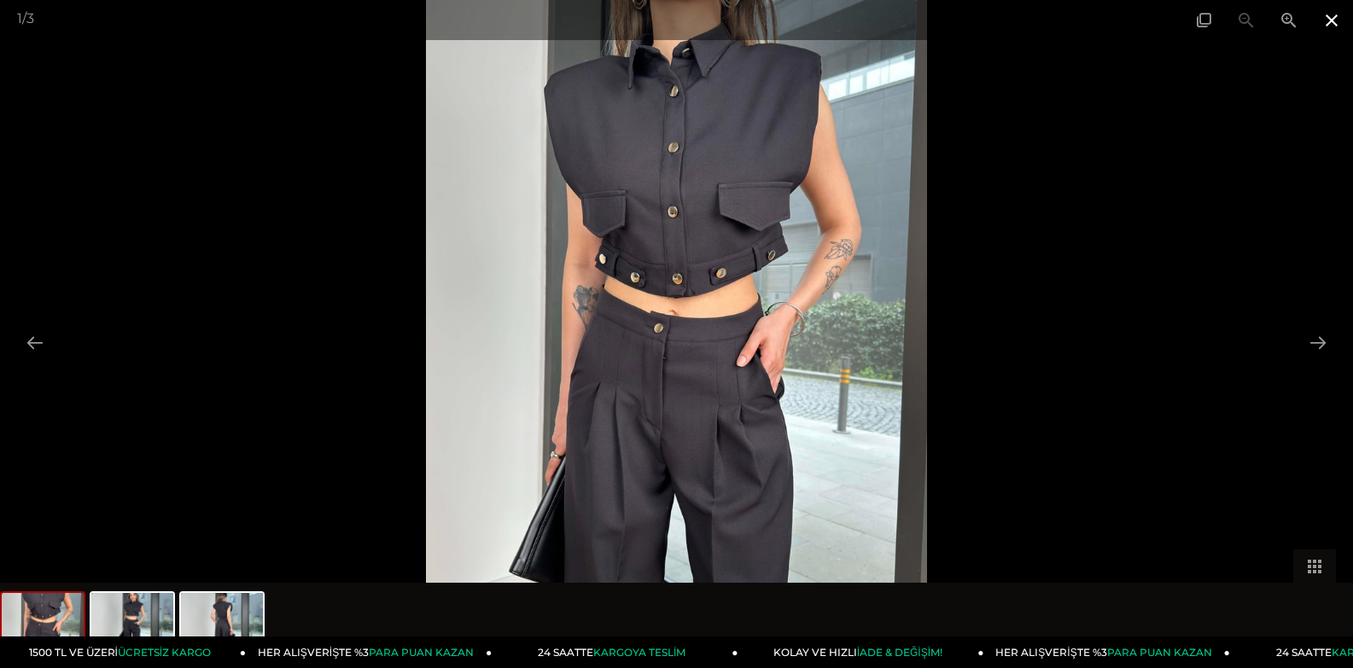
click at [1327, 26] on span at bounding box center [1331, 20] width 43 height 40
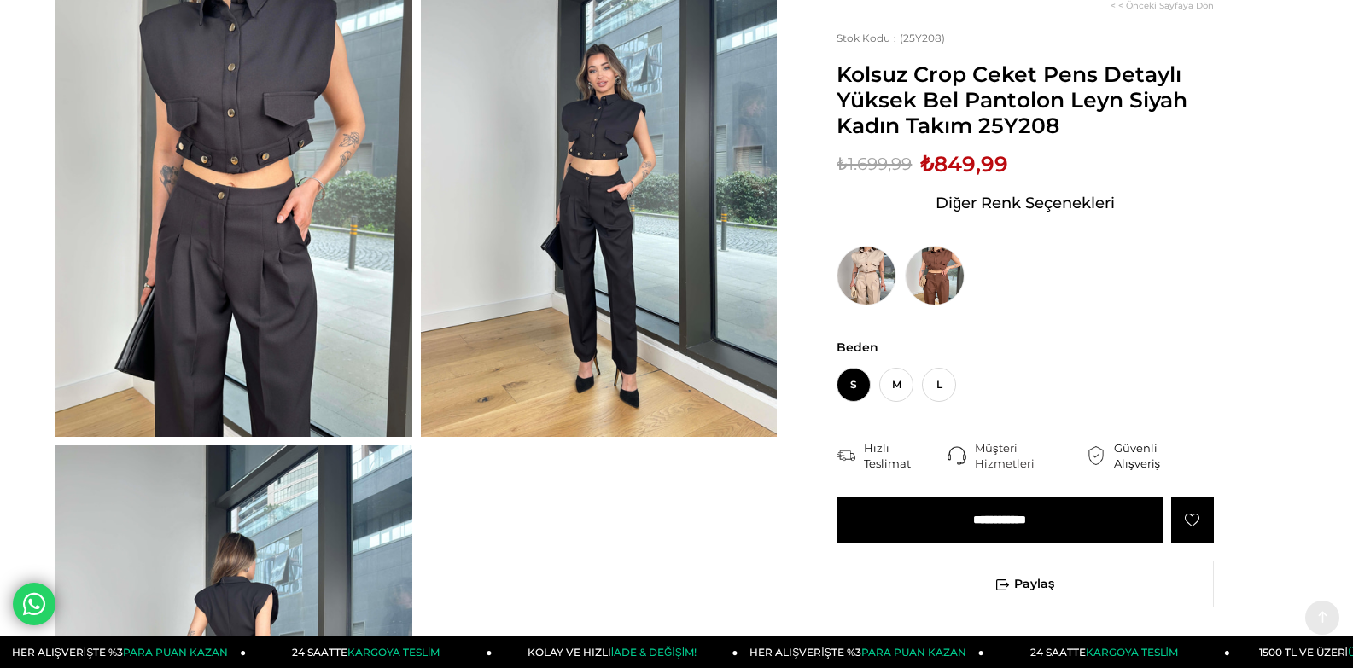
scroll to position [256, 0]
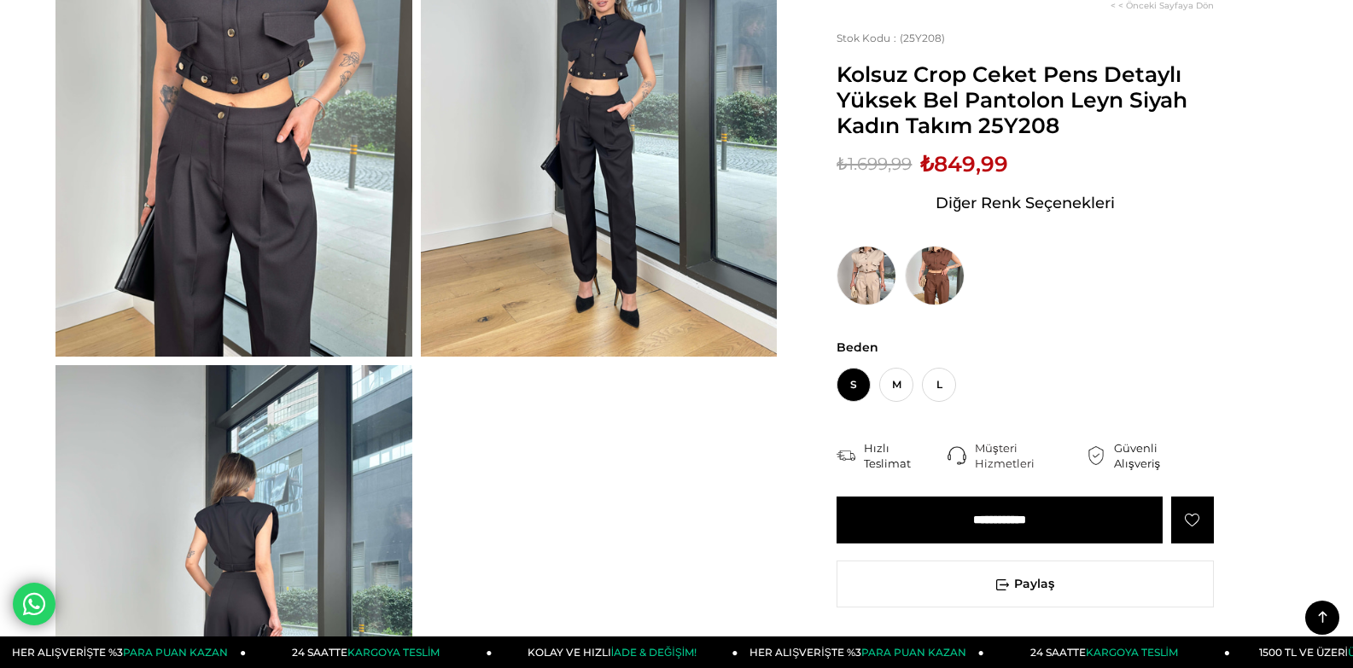
click at [1190, 528] on icon at bounding box center [1192, 520] width 15 height 15
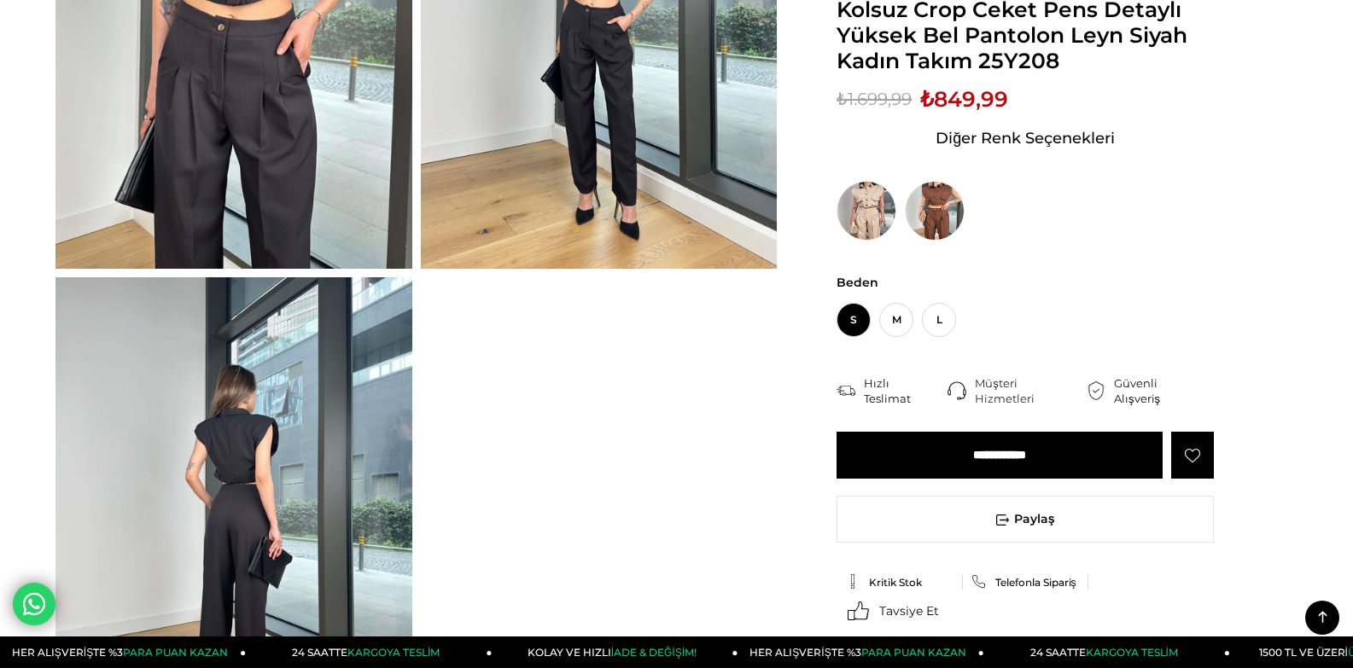
scroll to position [256, 0]
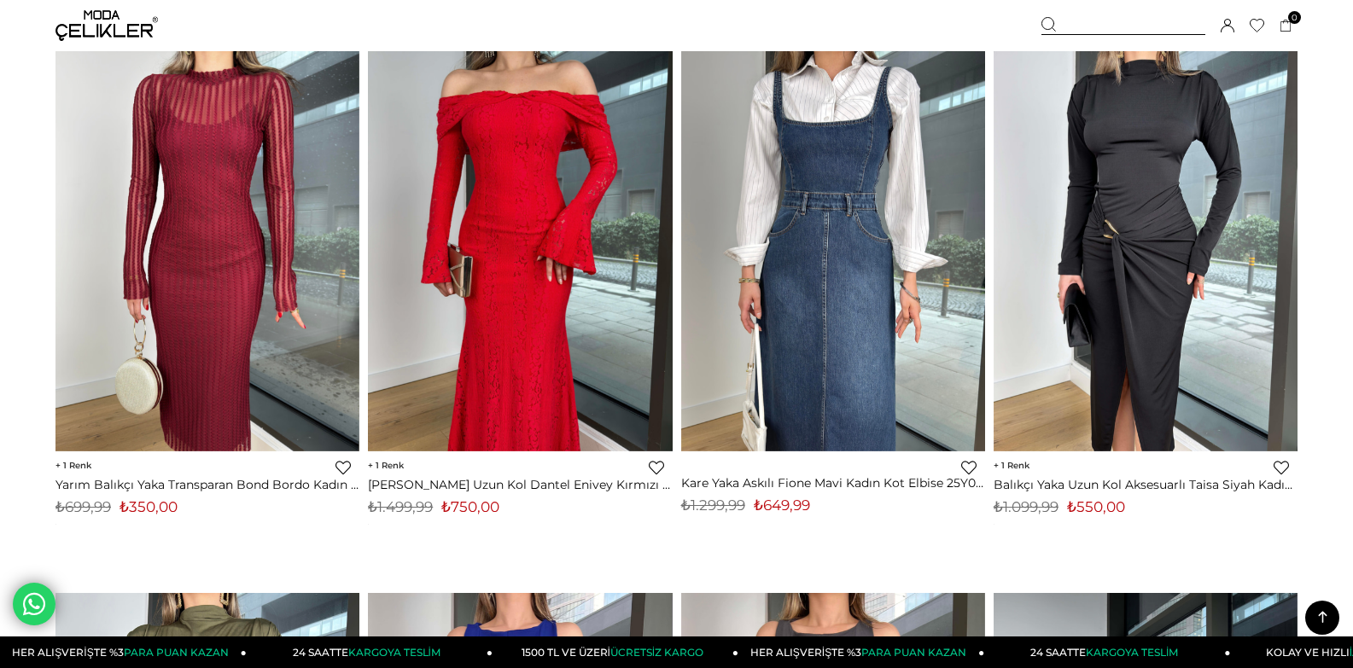
scroll to position [9030, 0]
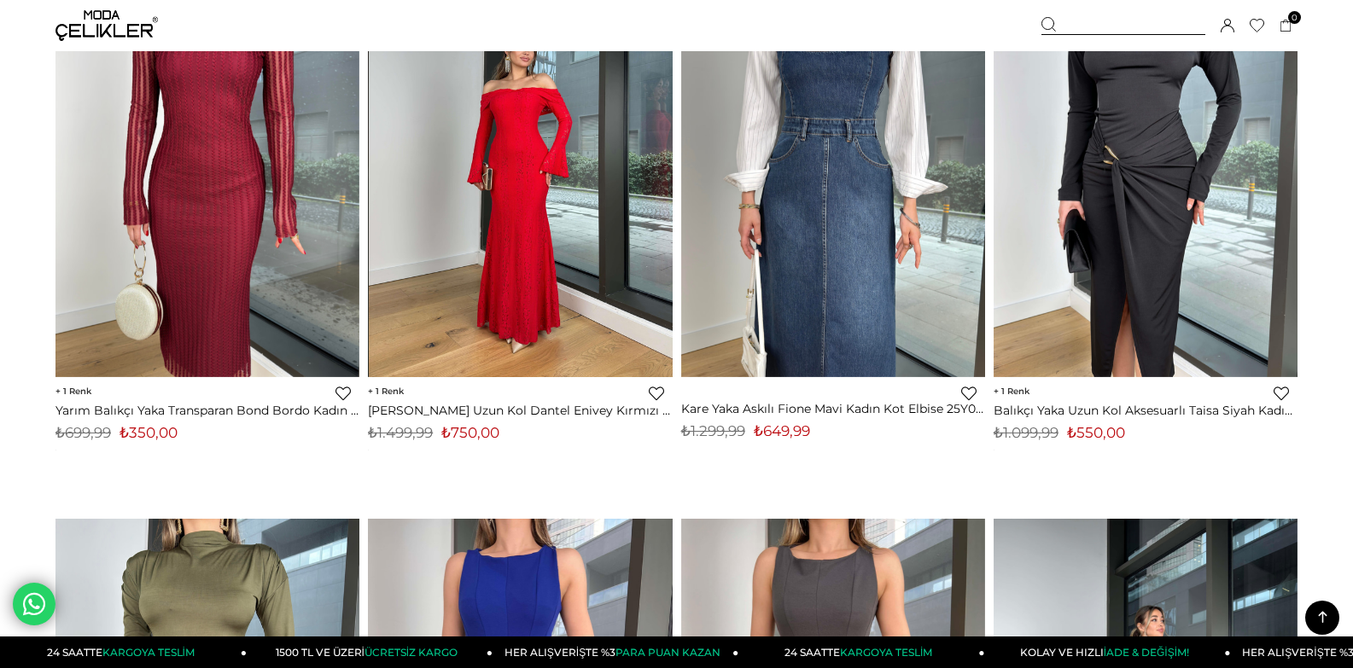
click at [501, 260] on img at bounding box center [521, 175] width 304 height 405
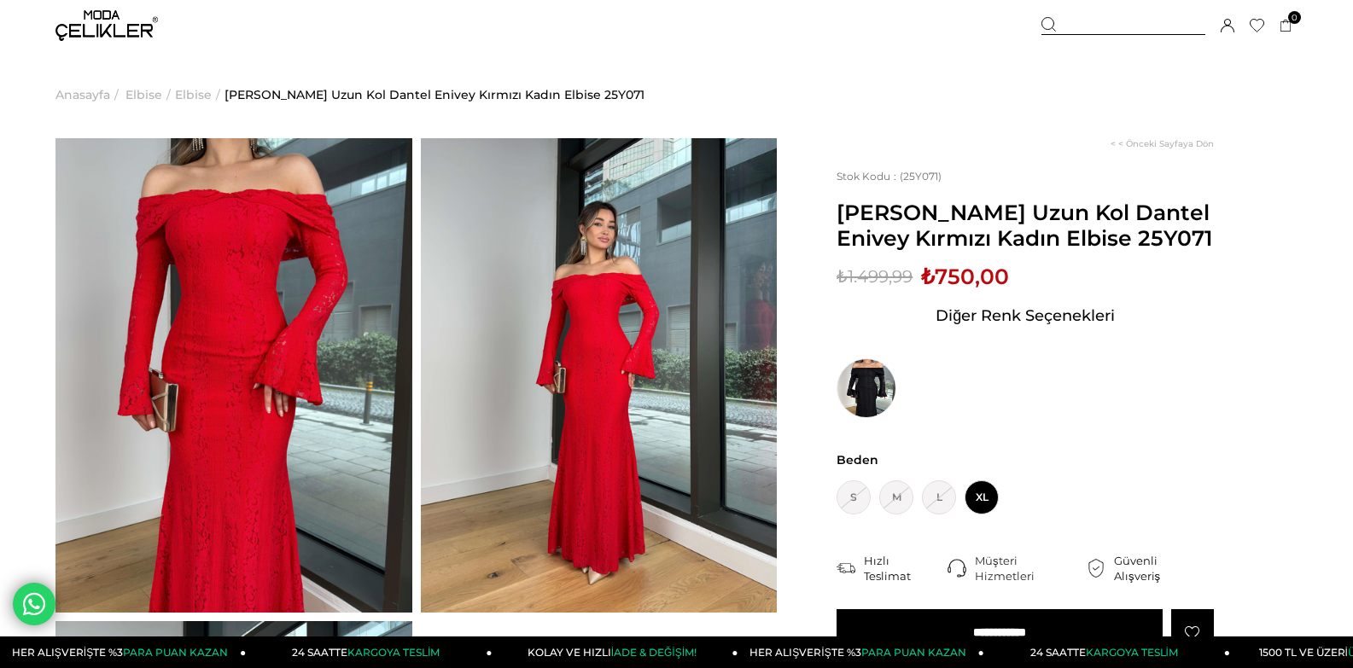
click at [574, 312] on img at bounding box center [599, 375] width 357 height 475
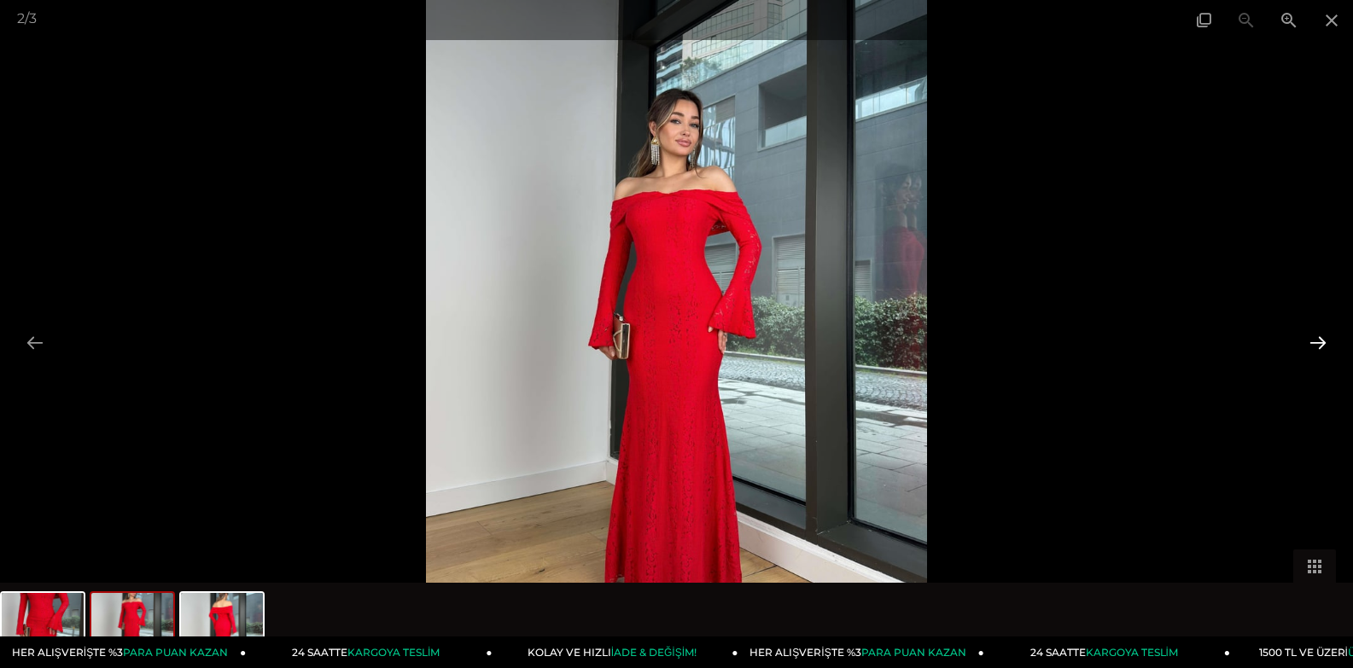
click at [1314, 349] on button at bounding box center [1318, 342] width 36 height 33
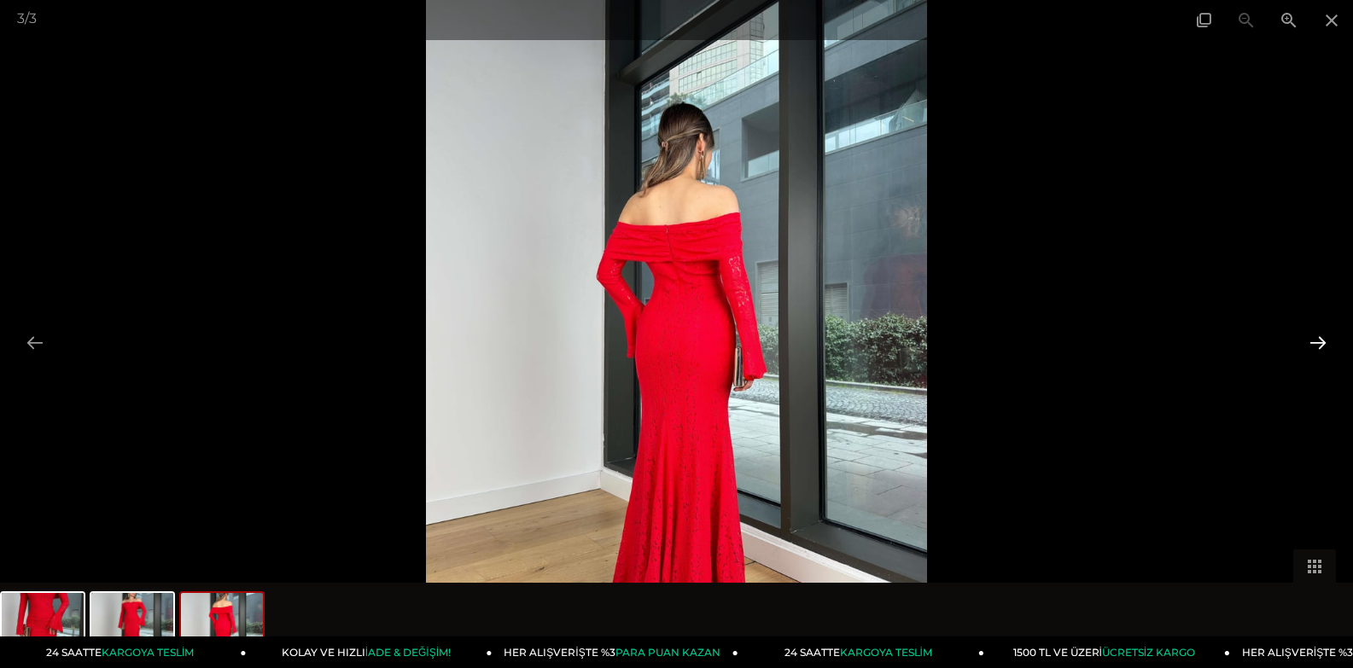
click at [1314, 349] on button at bounding box center [1318, 342] width 36 height 33
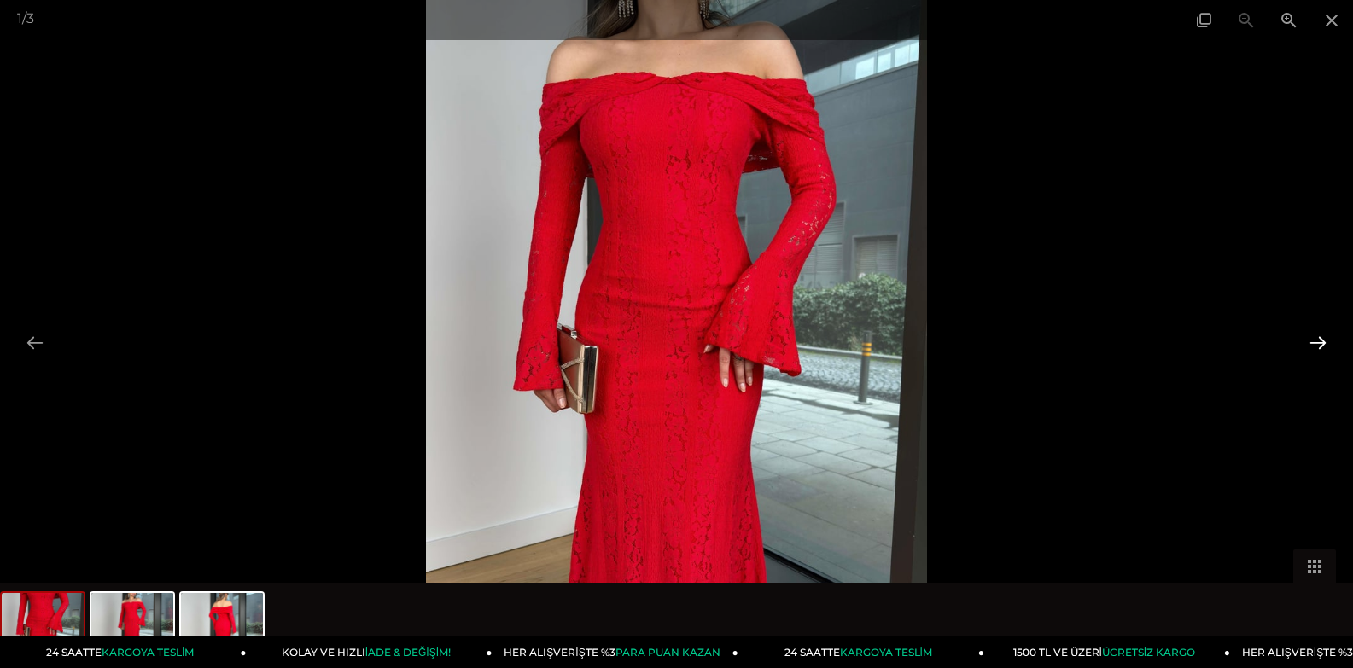
click at [1314, 349] on button at bounding box center [1318, 342] width 36 height 33
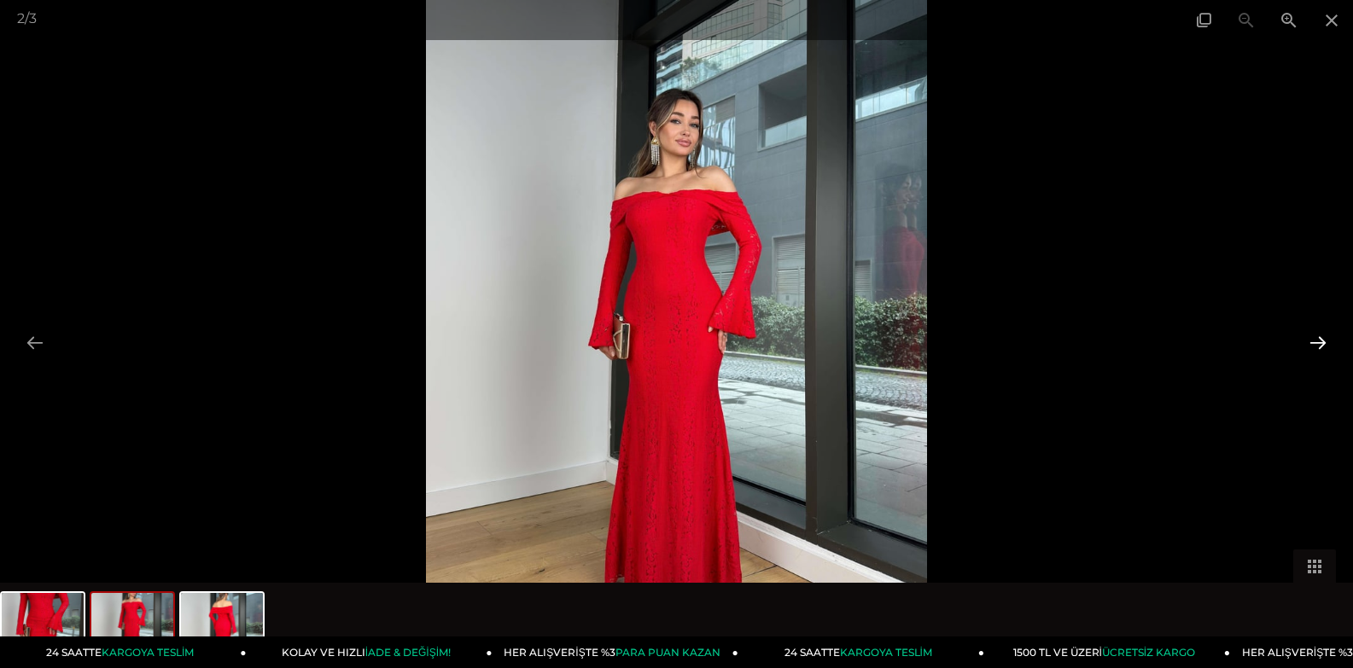
click at [1314, 349] on button at bounding box center [1318, 342] width 36 height 33
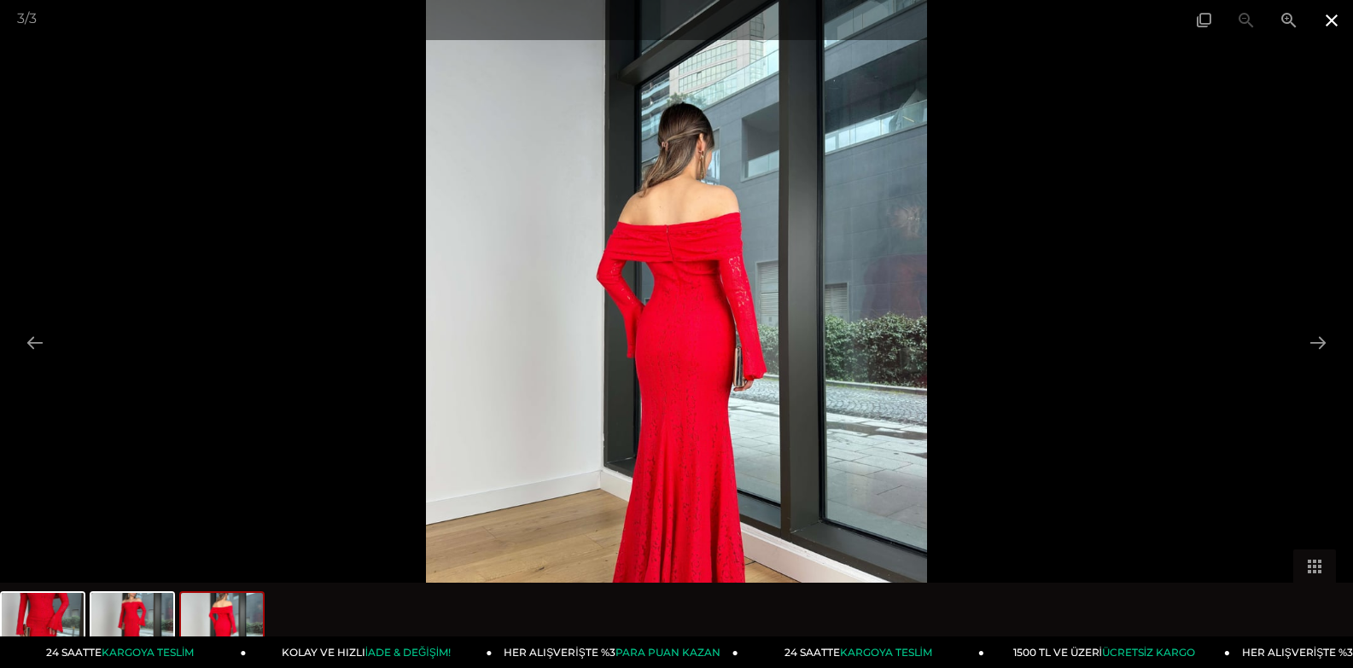
click at [1328, 26] on span at bounding box center [1331, 20] width 43 height 40
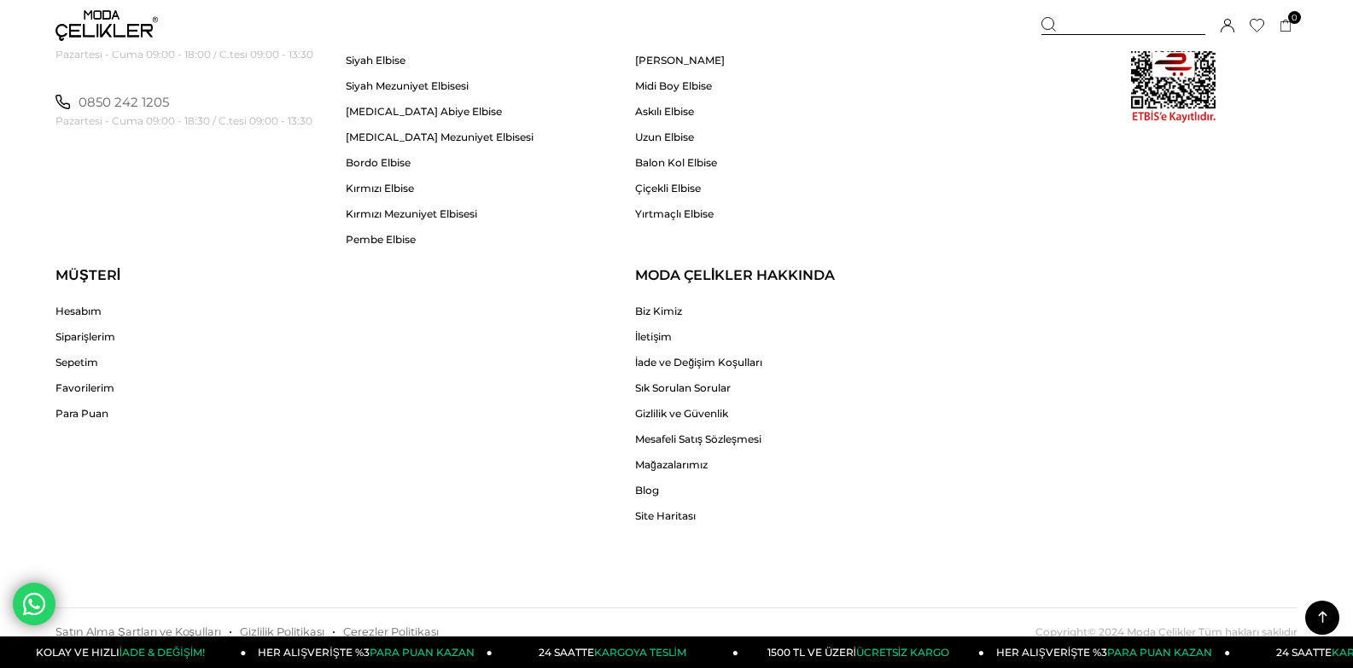
scroll to position [11077, 0]
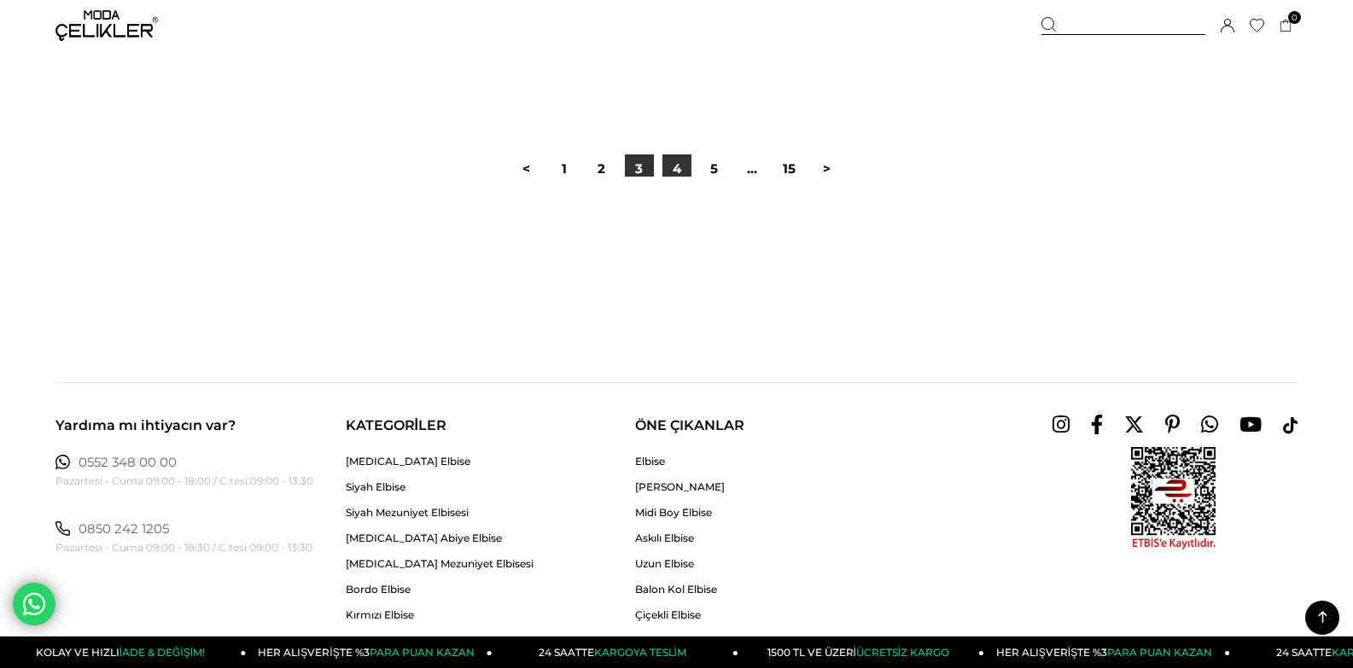
click at [679, 184] on link "4" at bounding box center [676, 168] width 29 height 29
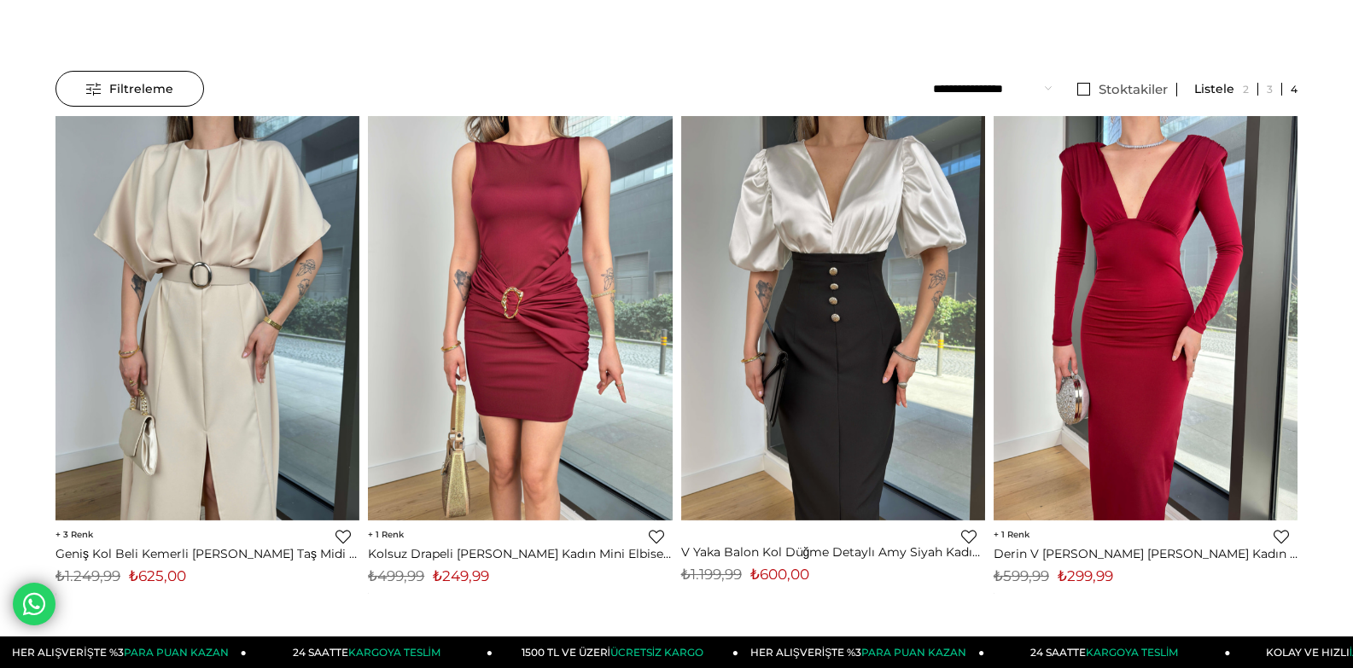
scroll to position [171, 0]
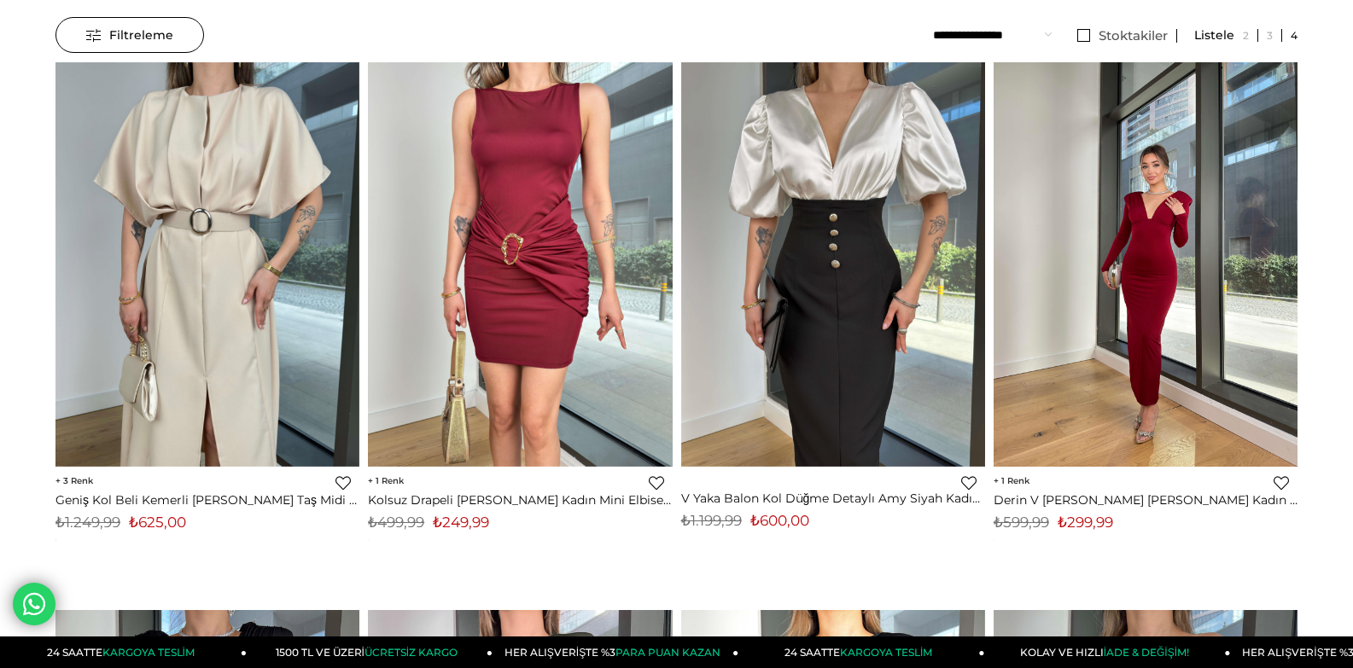
click at [1111, 229] on img at bounding box center [1146, 264] width 304 height 405
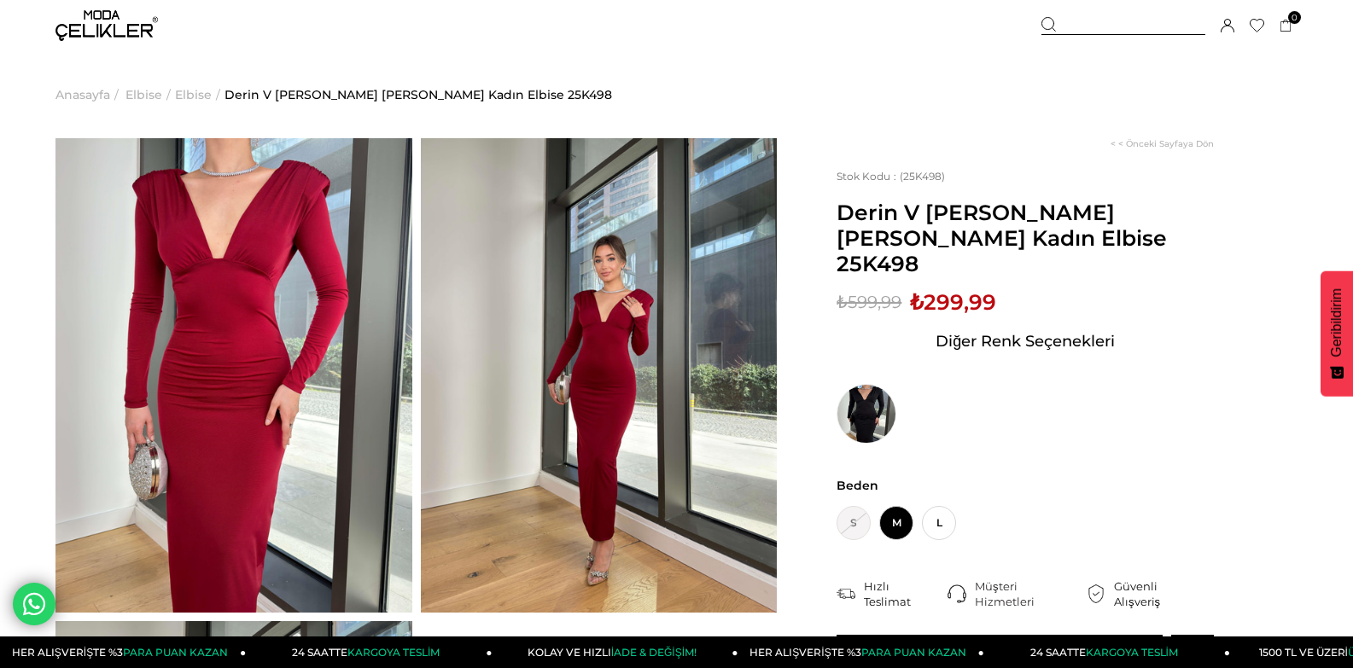
click at [696, 347] on img at bounding box center [599, 375] width 357 height 475
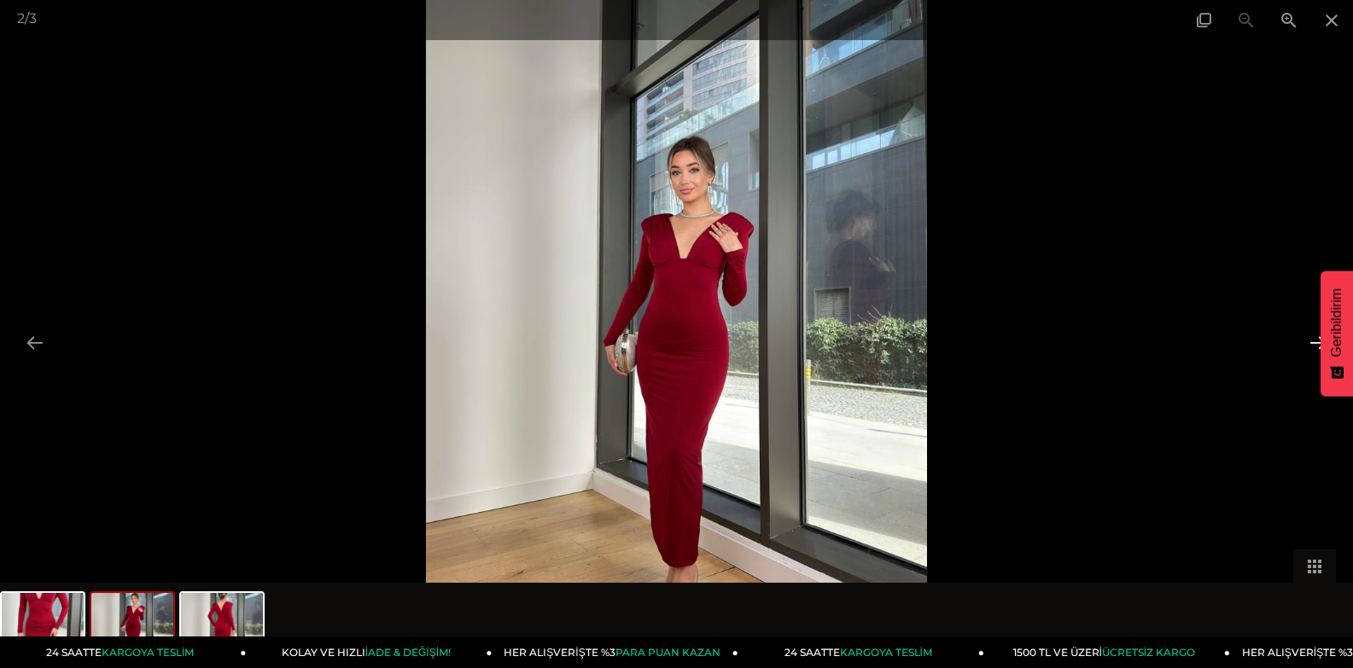
click at [1306, 335] on button at bounding box center [1318, 342] width 36 height 33
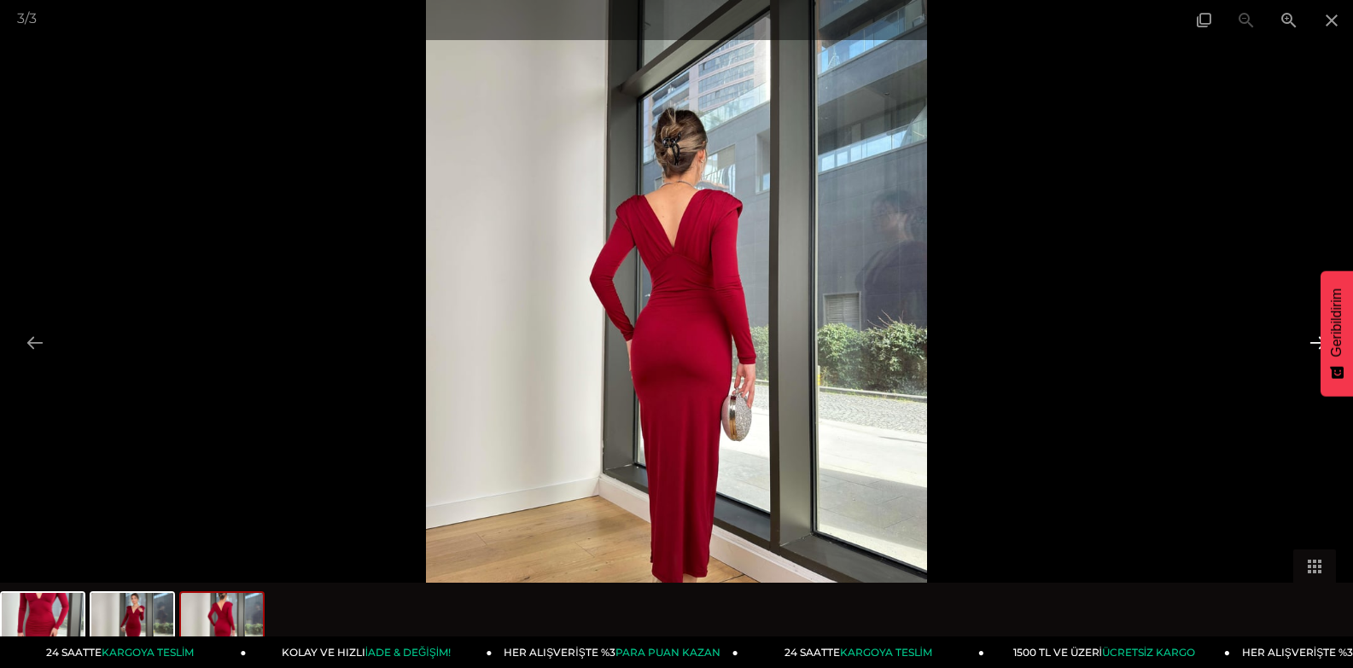
click at [1306, 334] on button at bounding box center [1318, 342] width 36 height 33
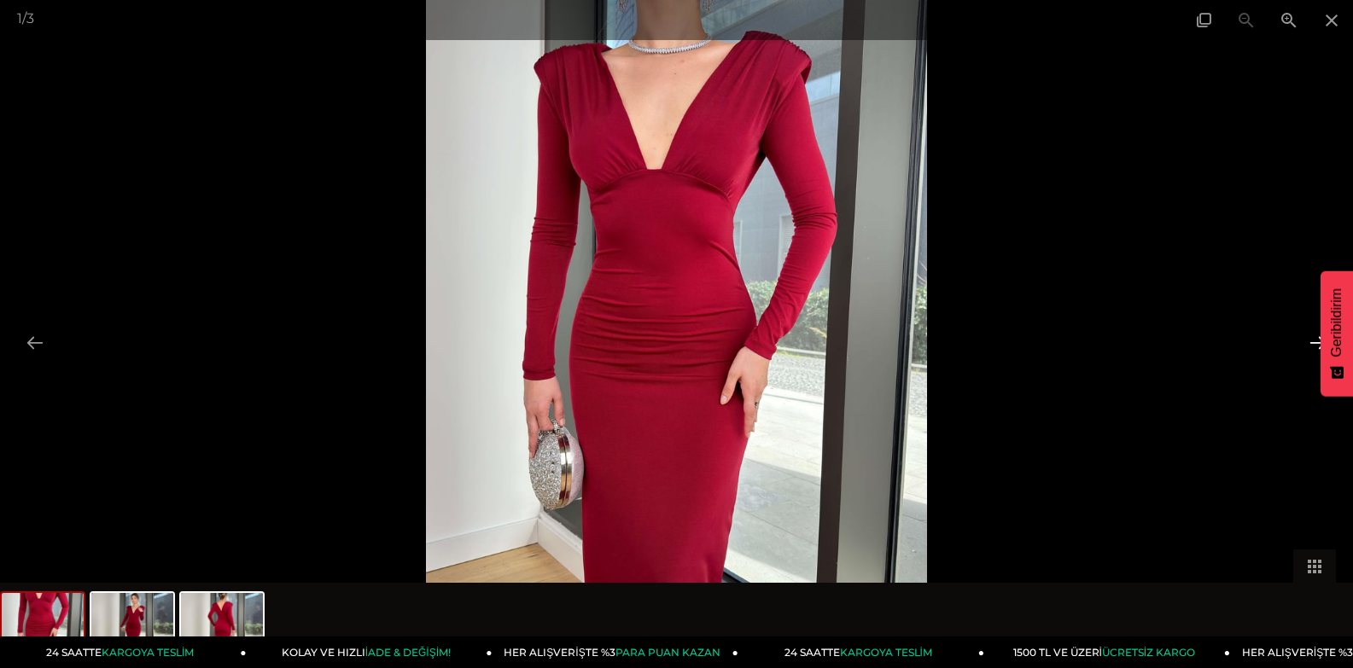
click at [1306, 334] on button at bounding box center [1318, 342] width 36 height 33
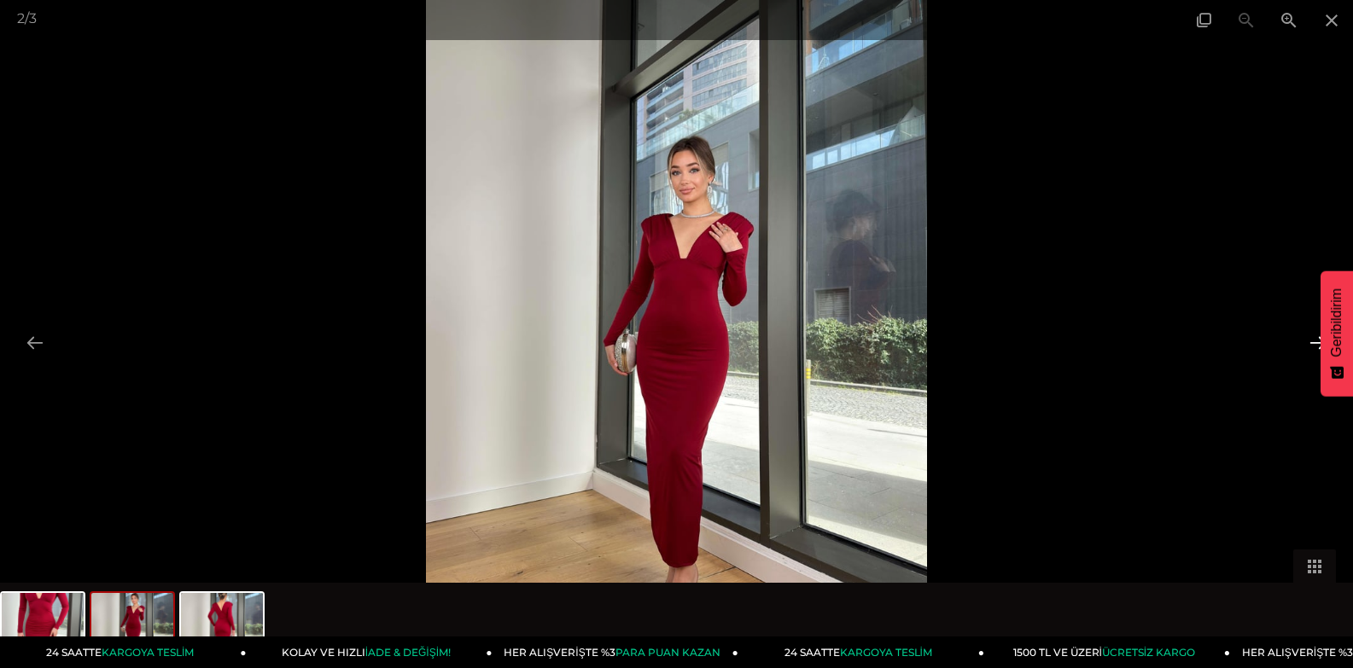
click at [1306, 334] on button at bounding box center [1318, 342] width 36 height 33
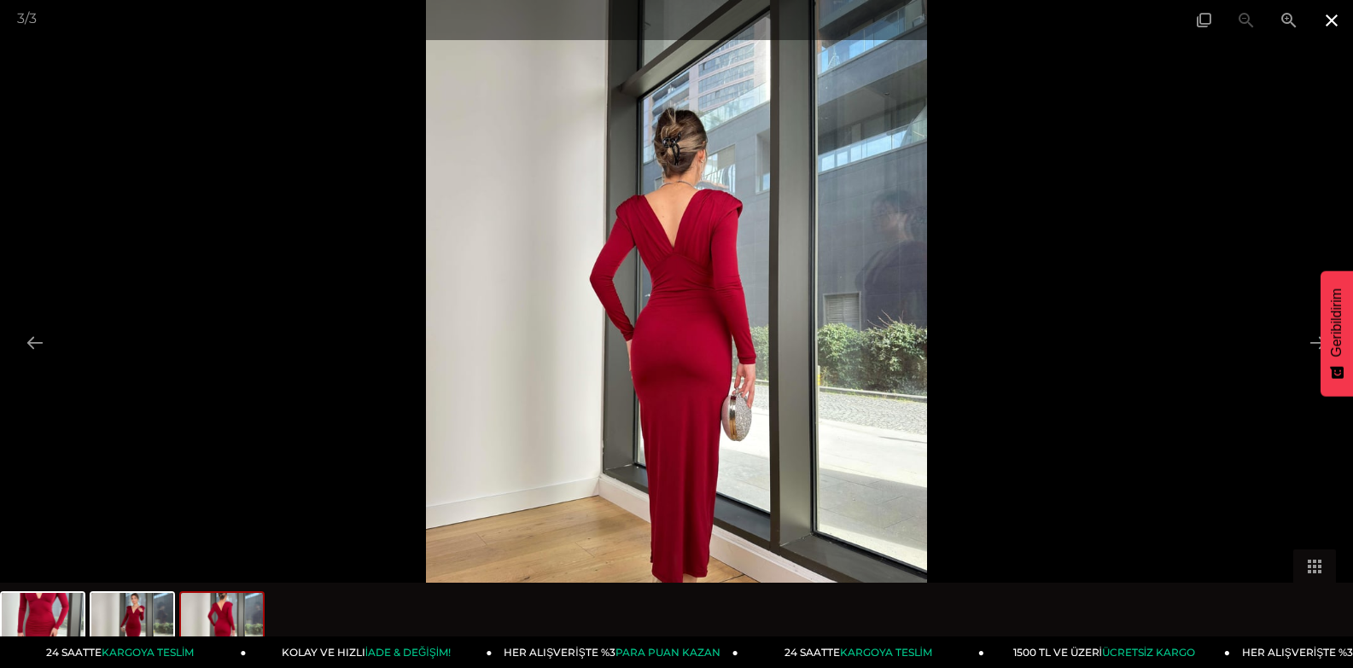
click at [1329, 22] on span at bounding box center [1331, 20] width 43 height 40
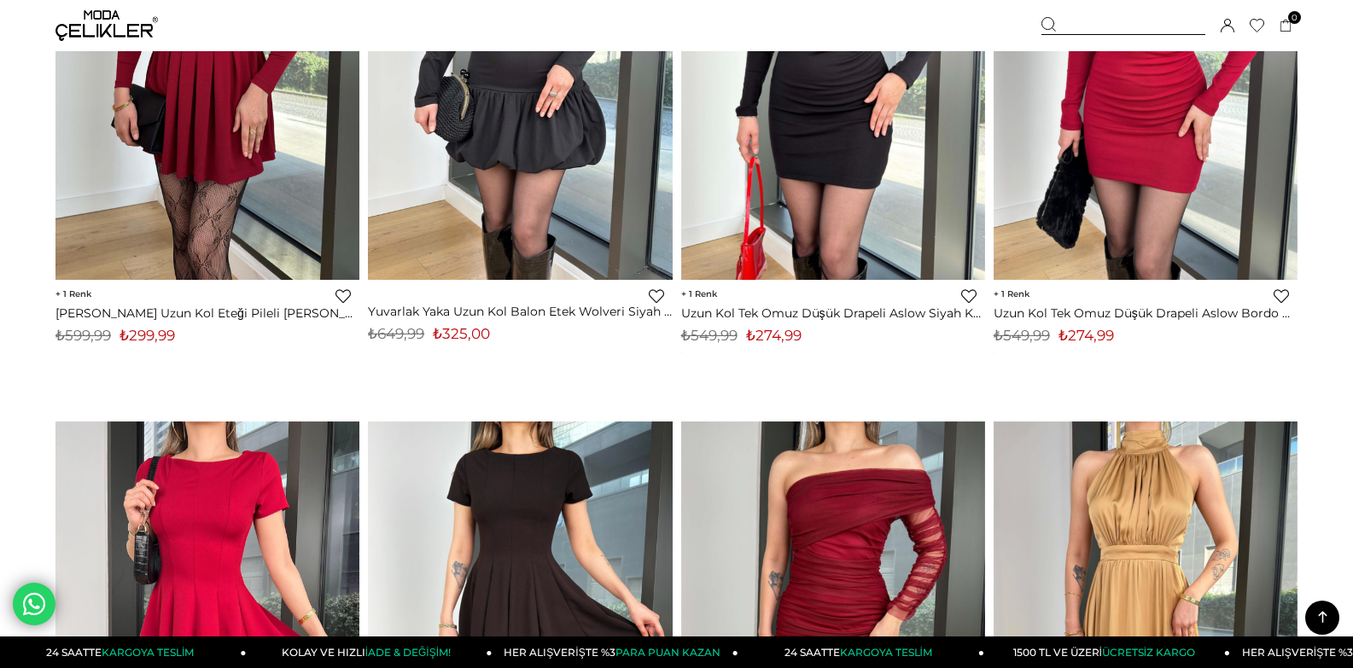
scroll to position [1343, 0]
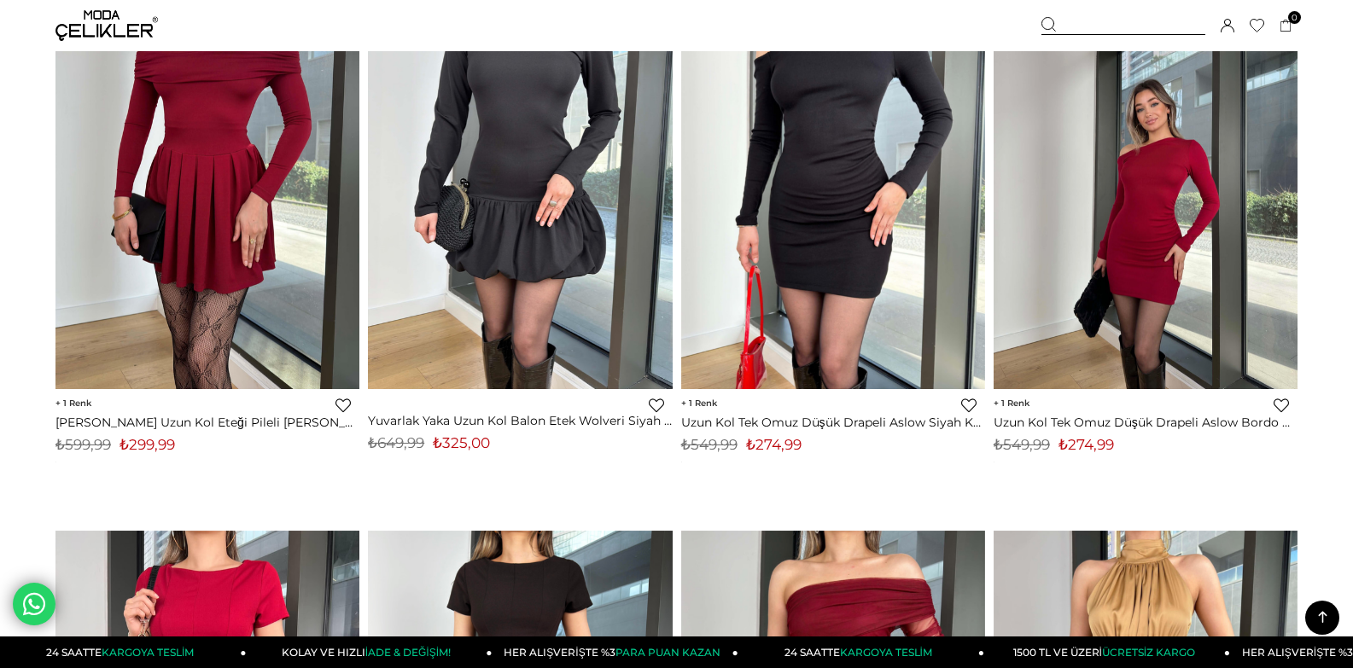
click at [1145, 219] on div at bounding box center [1146, 187] width 912 height 405
click at [1121, 271] on div at bounding box center [1146, 187] width 912 height 405
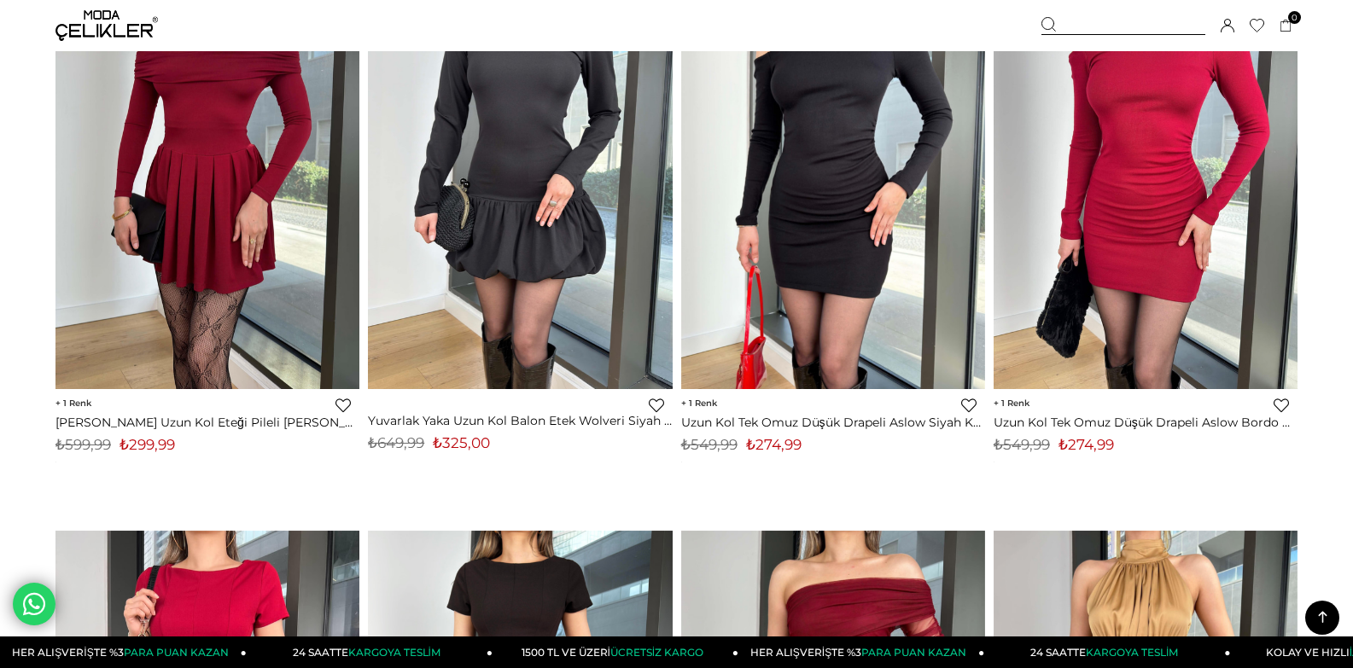
scroll to position [1172, 0]
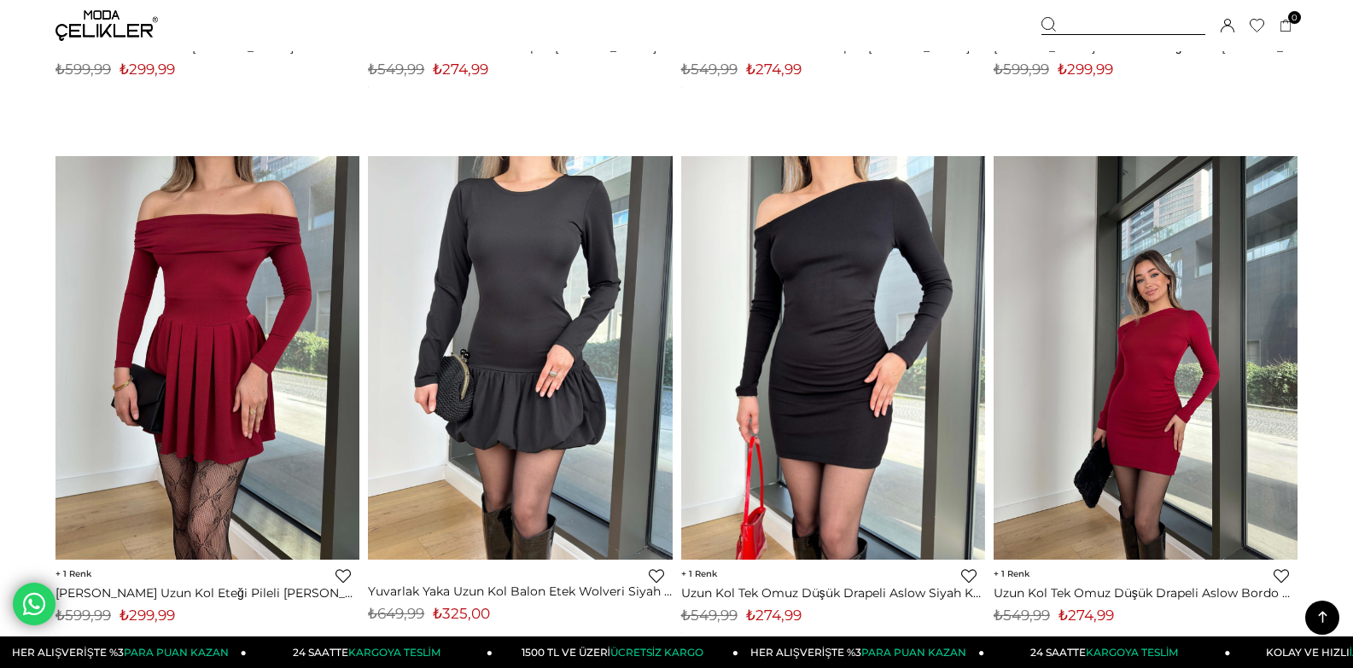
drag, startPoint x: 1134, startPoint y: 341, endPoint x: 860, endPoint y: 378, distance: 276.4
click img
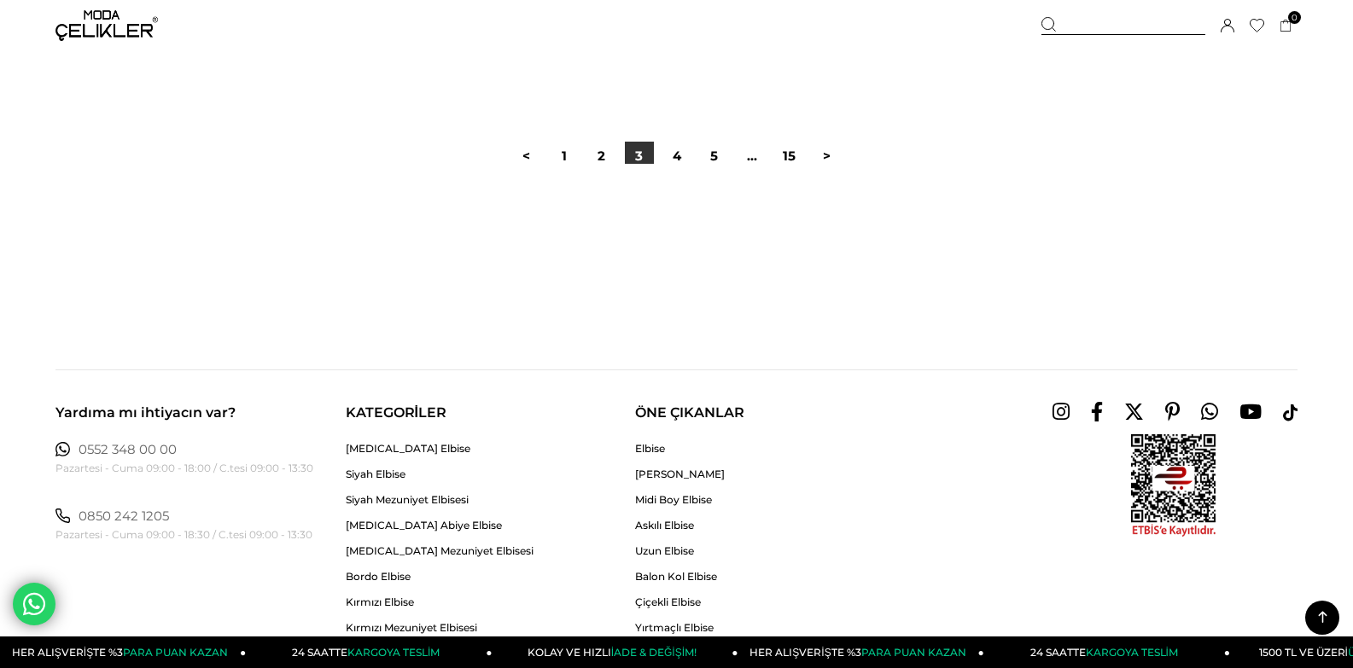
scroll to position [10939, 0]
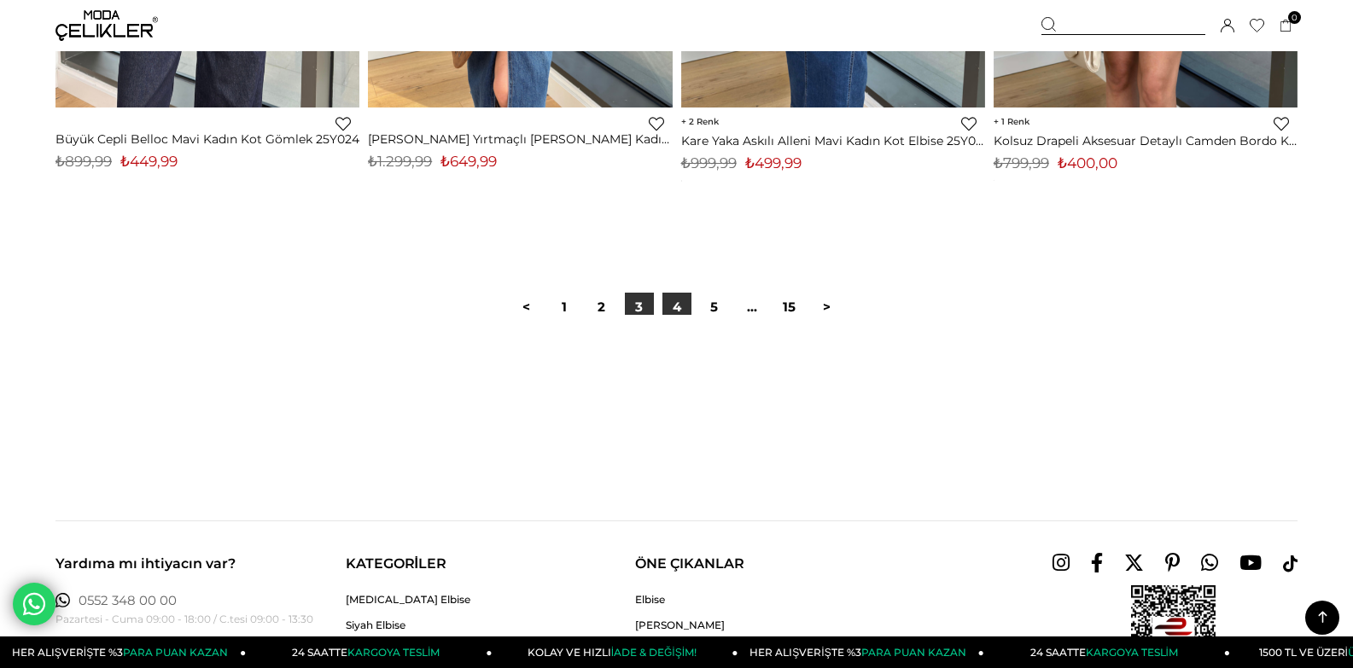
click at [673, 322] on link "4" at bounding box center [676, 307] width 29 height 29
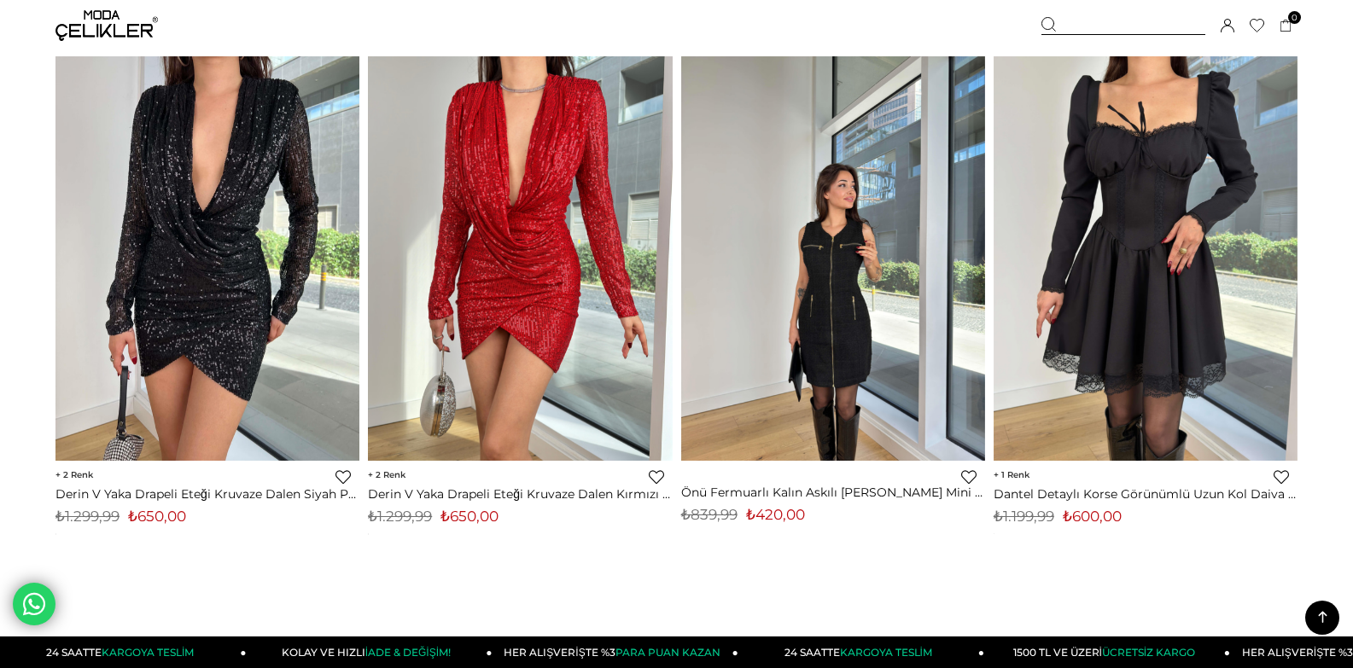
scroll to position [10755, 0]
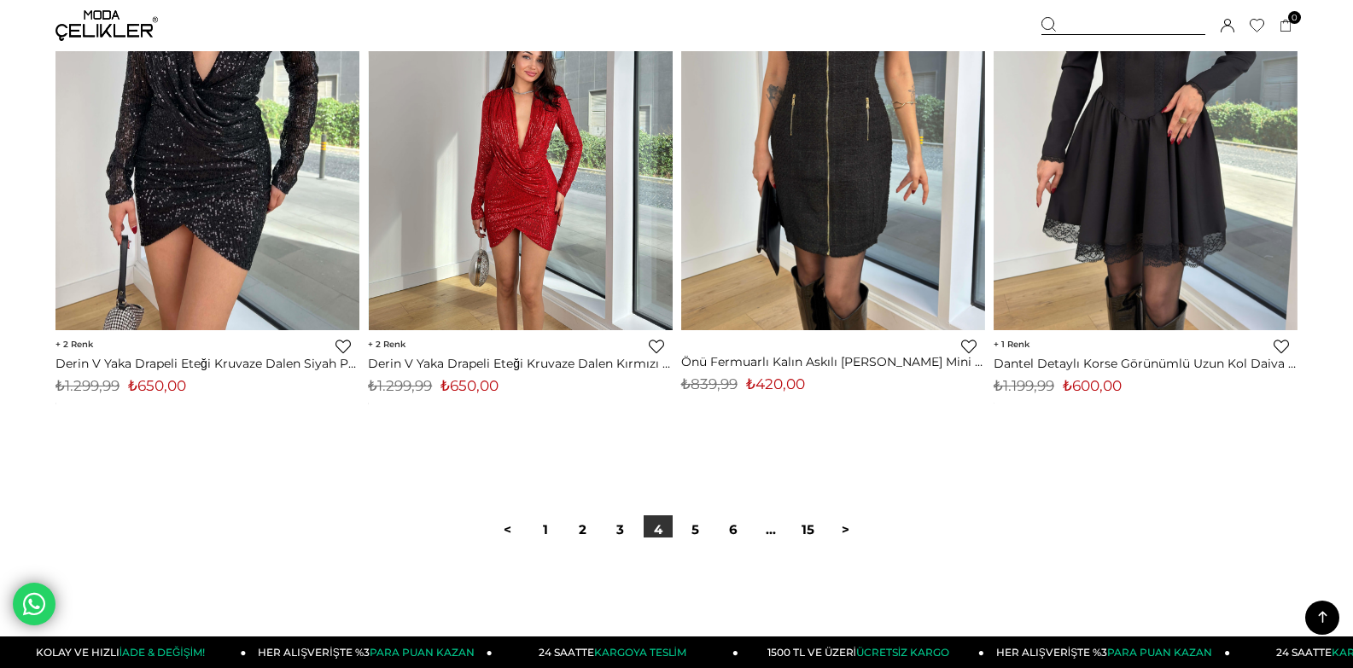
click at [547, 273] on img at bounding box center [521, 128] width 304 height 405
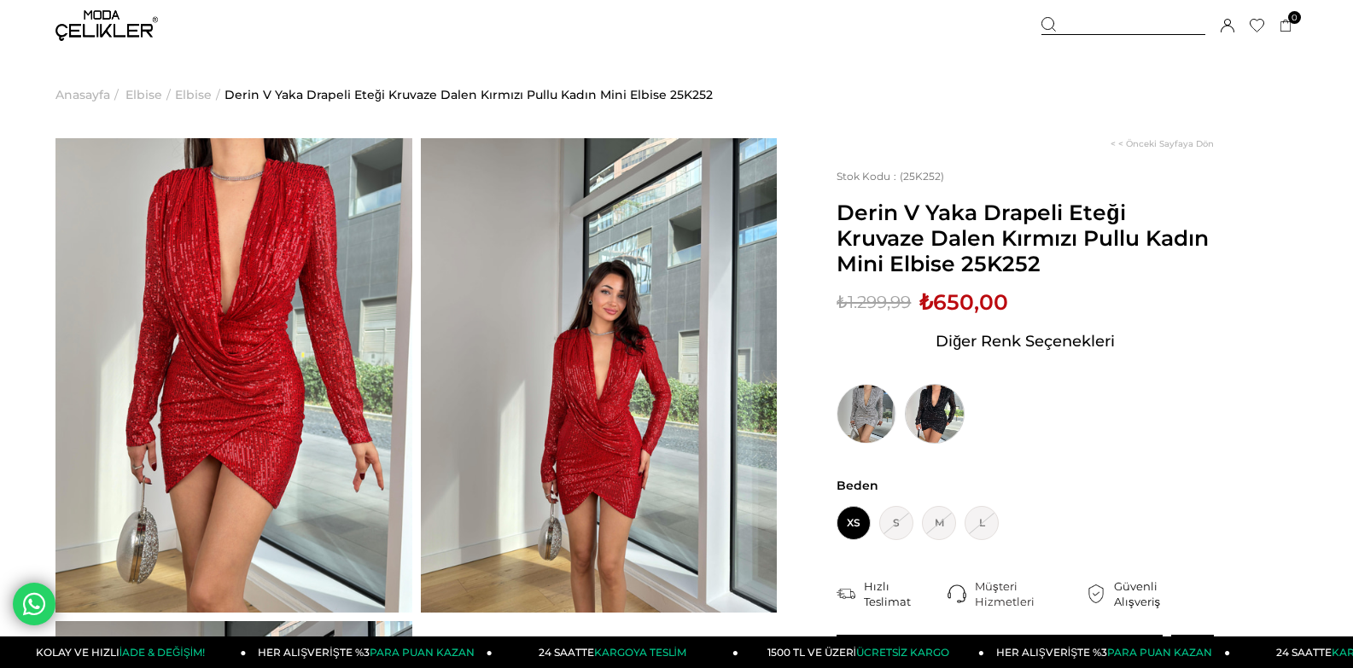
click at [939, 421] on img at bounding box center [935, 414] width 60 height 60
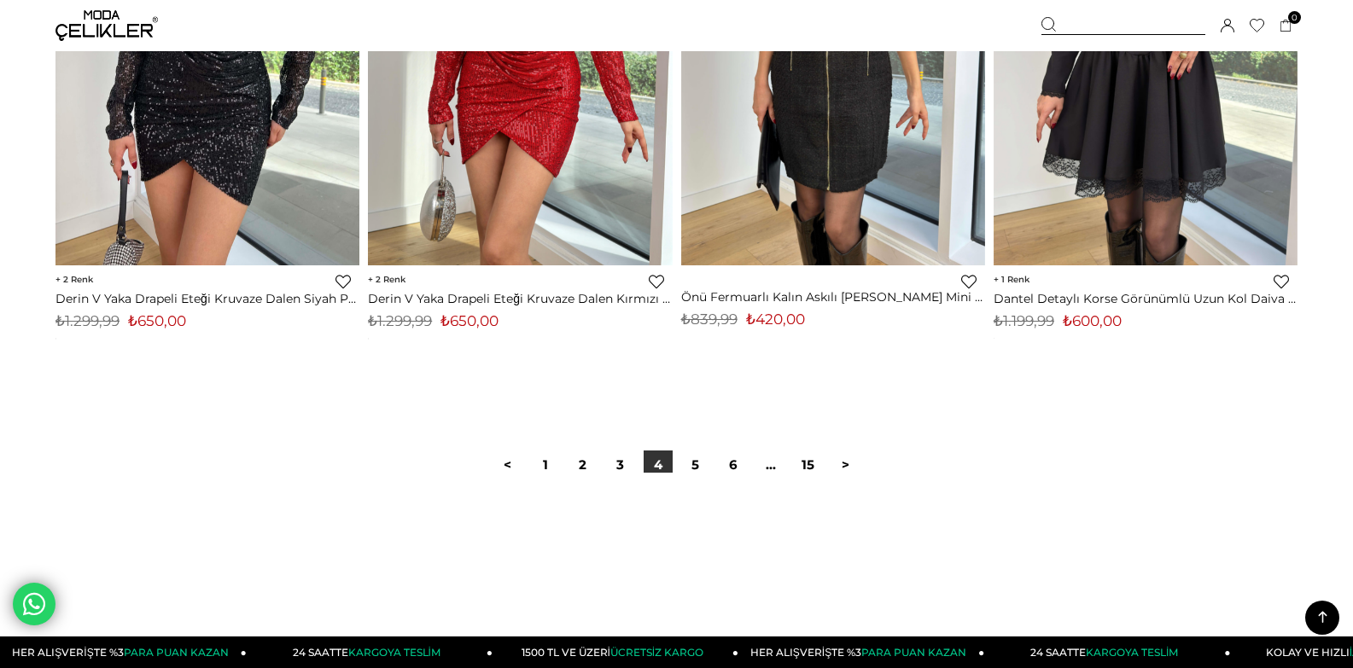
scroll to position [11070, 0]
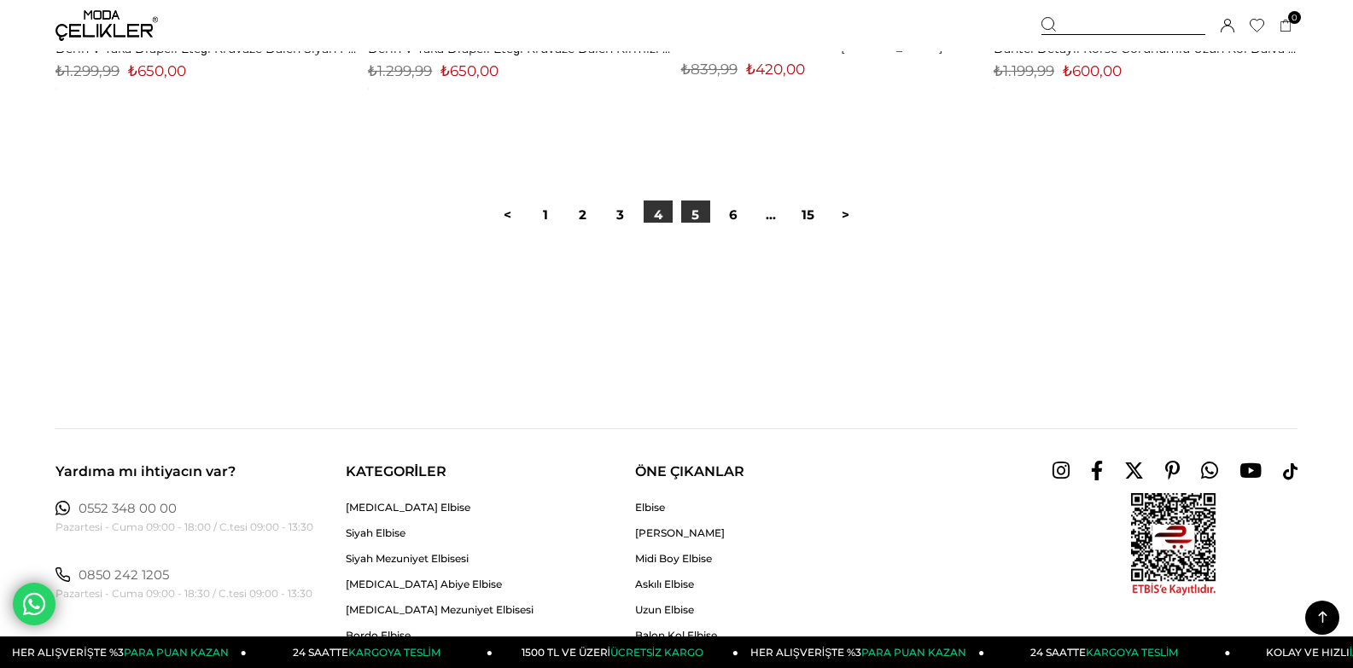
click at [692, 230] on link "5" at bounding box center [695, 215] width 29 height 29
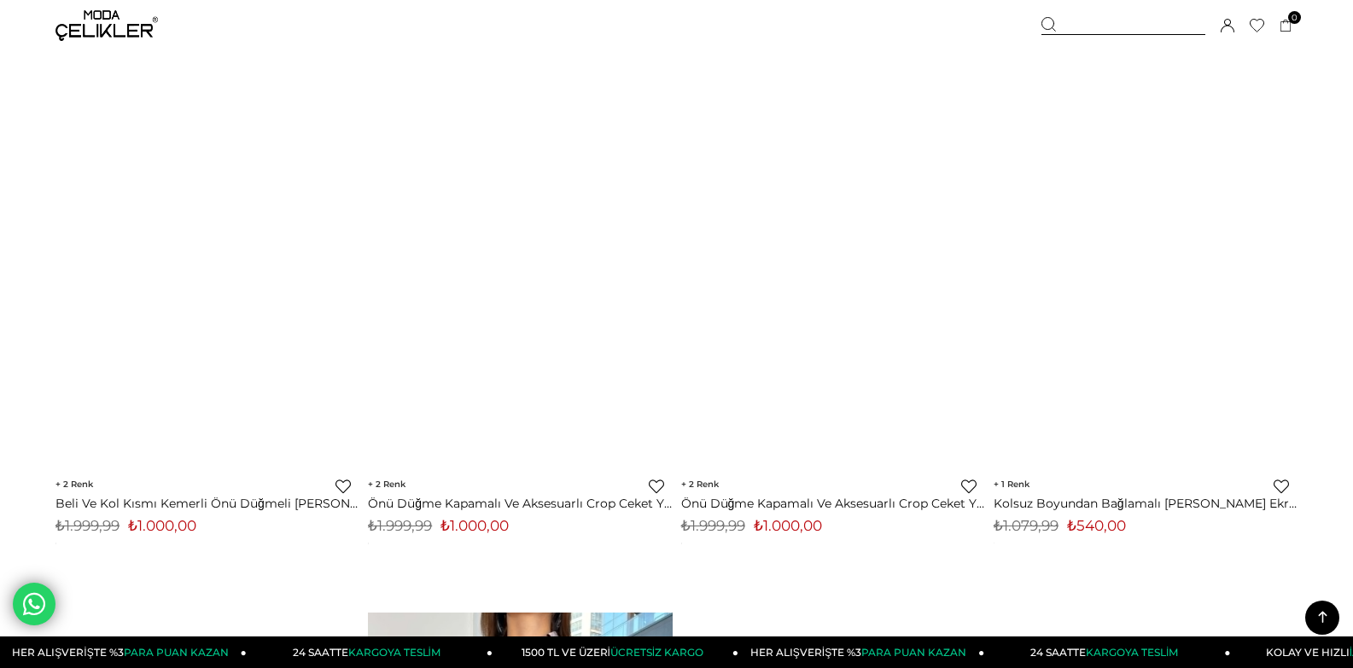
scroll to position [2902, 0]
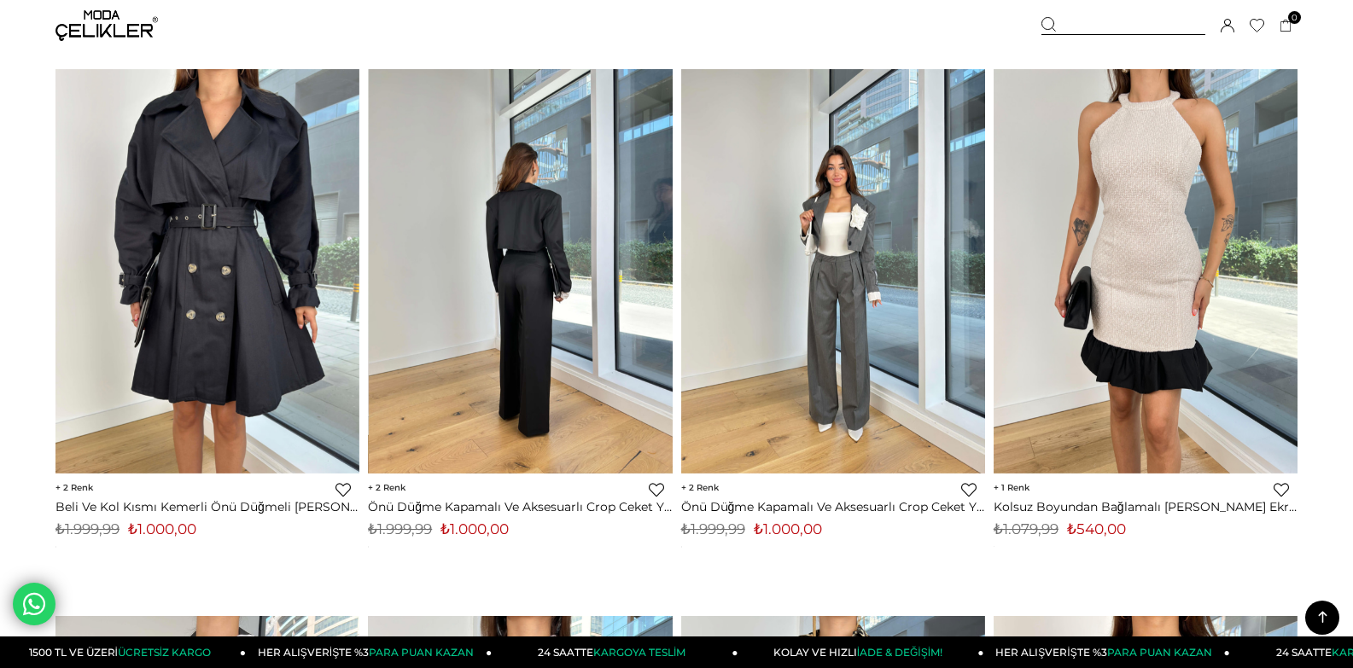
click at [786, 267] on img at bounding box center [833, 271] width 304 height 405
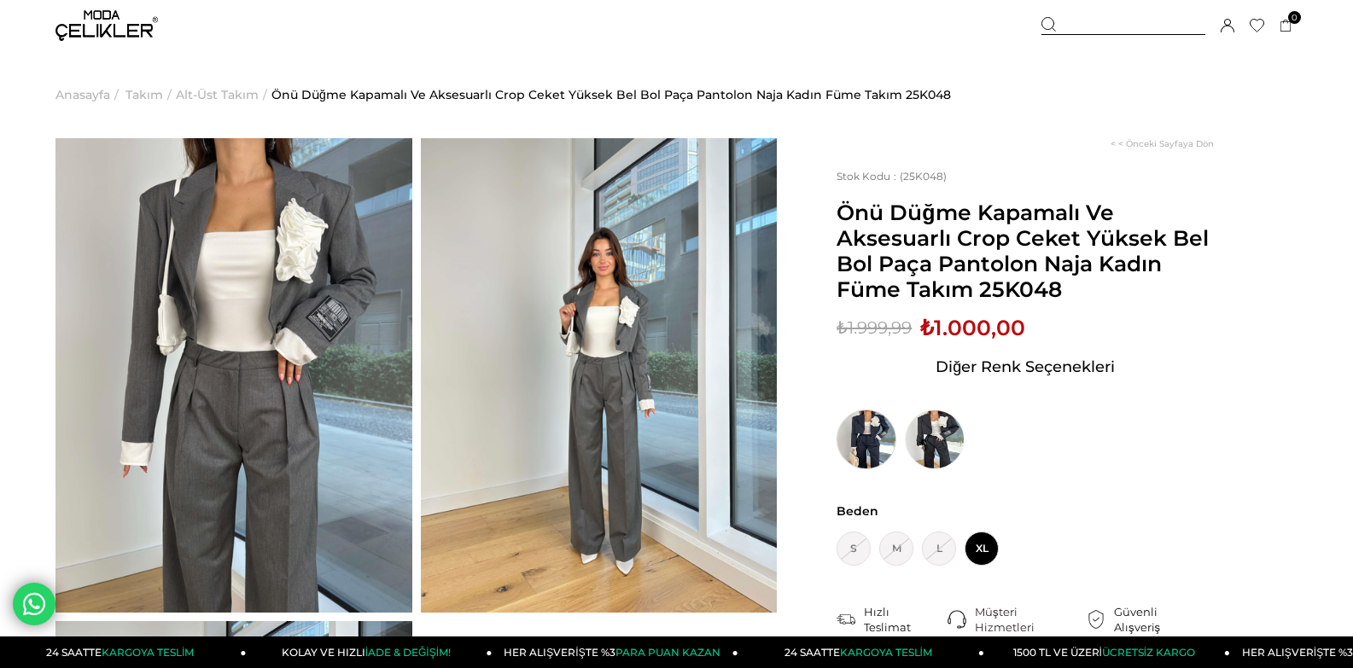
click at [868, 461] on img at bounding box center [866, 440] width 60 height 60
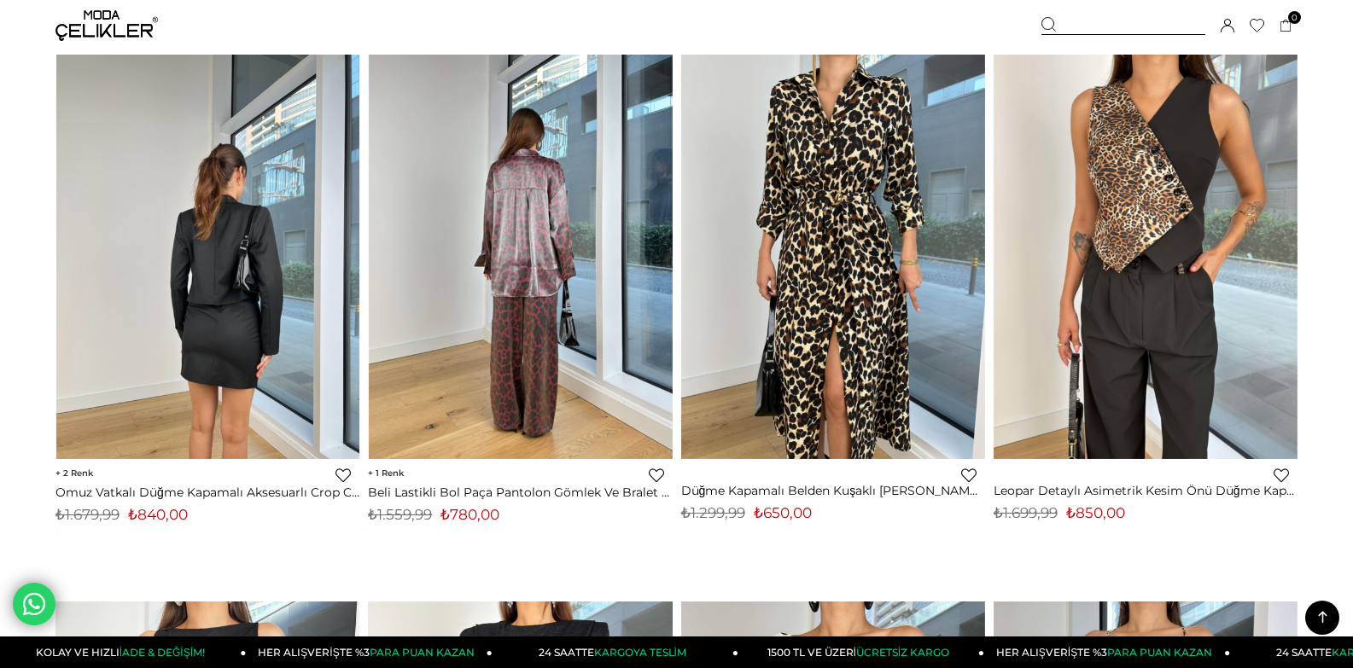
scroll to position [3518, 0]
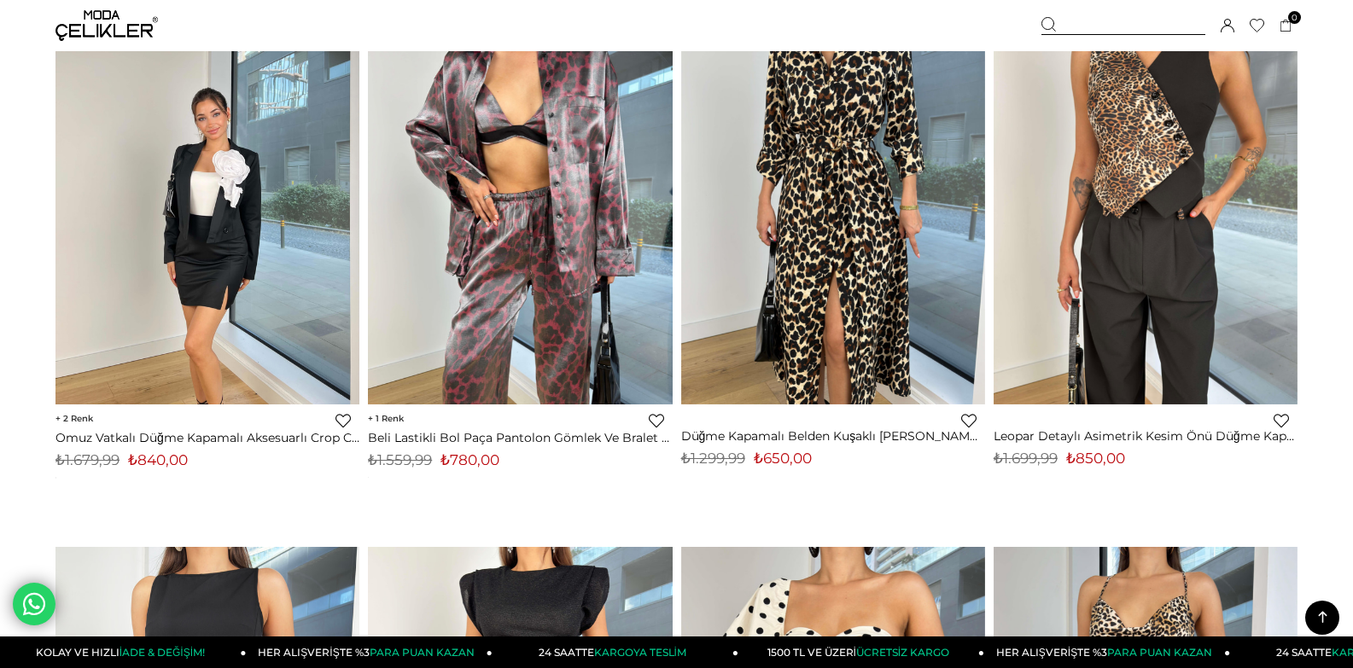
click at [235, 157] on img at bounding box center [207, 201] width 304 height 405
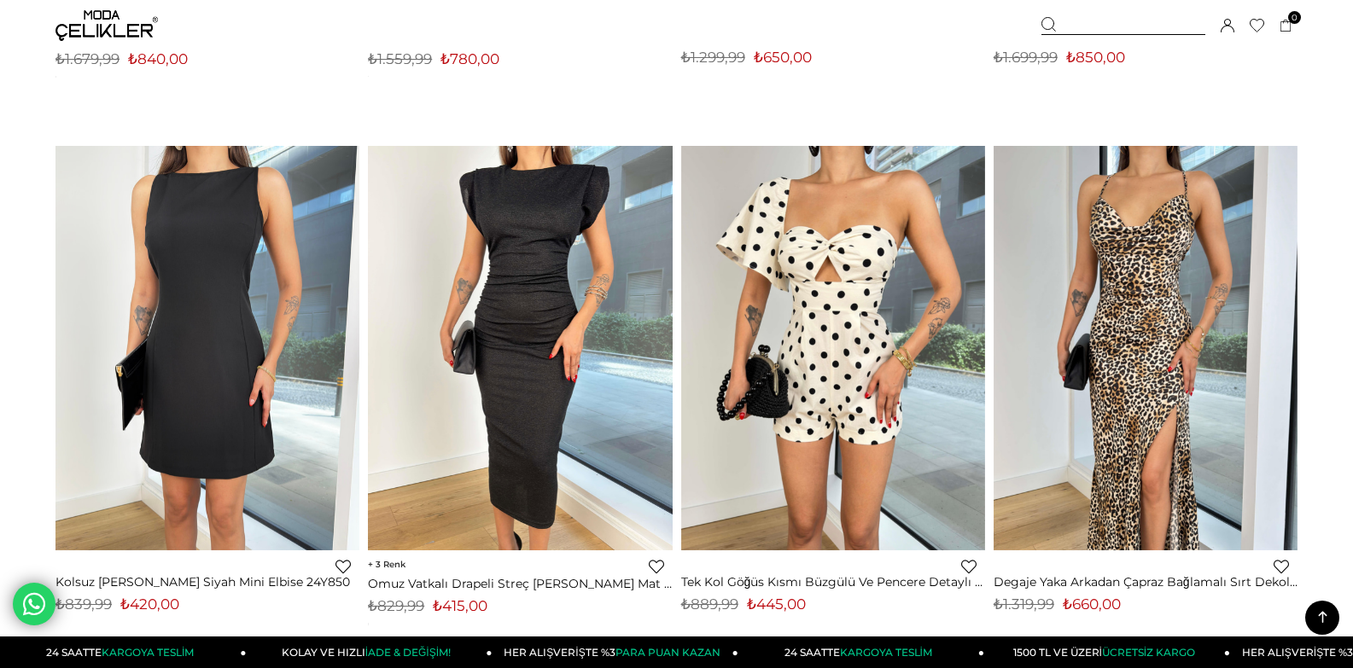
scroll to position [3950, 0]
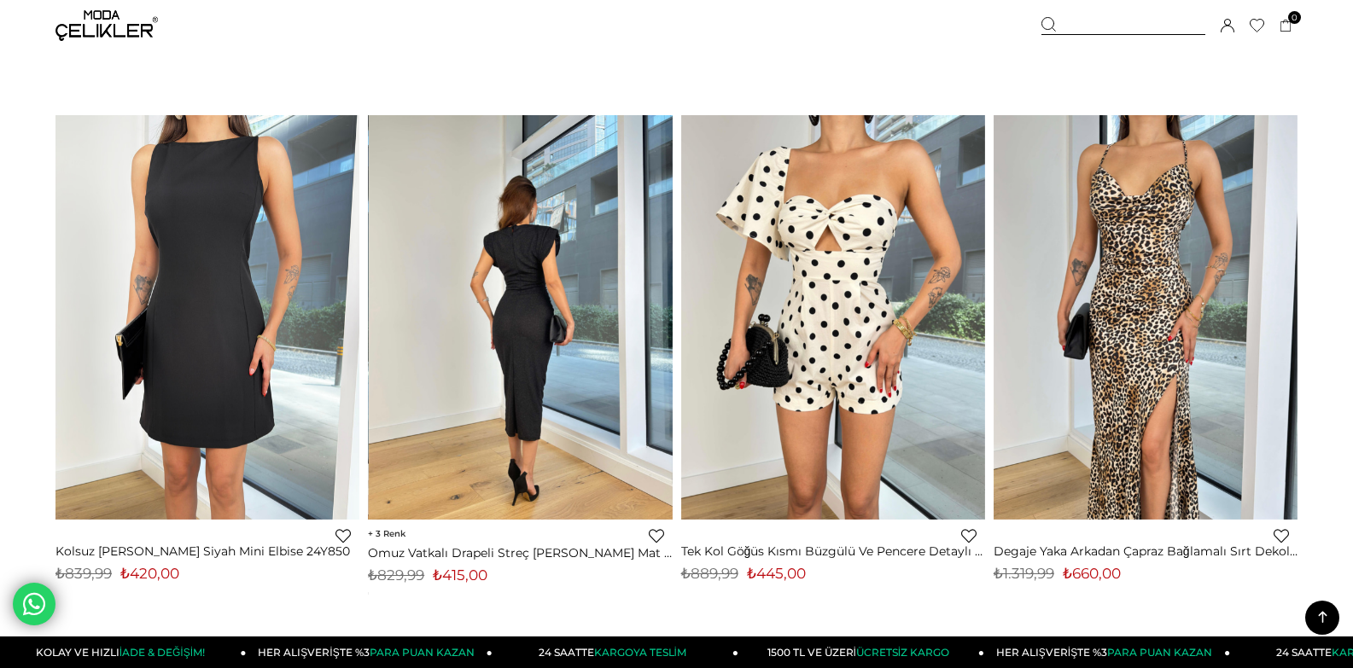
click at [568, 299] on div at bounding box center [520, 317] width 912 height 405
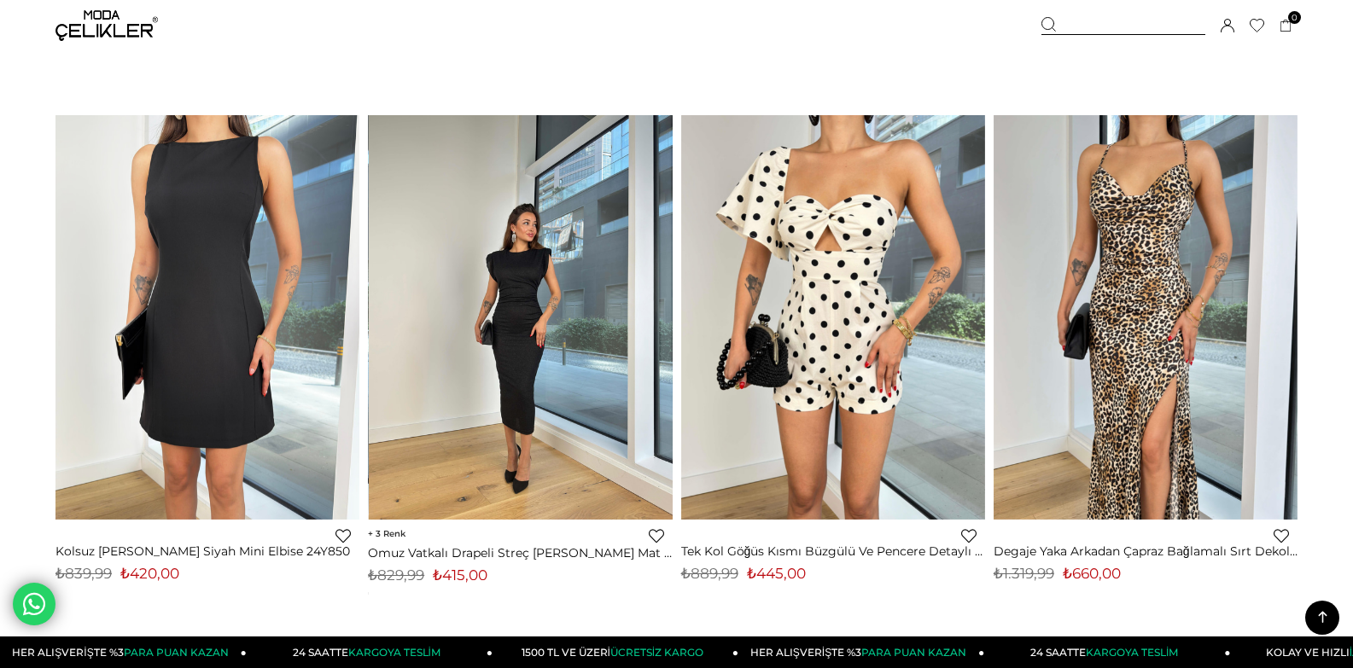
click at [556, 318] on img at bounding box center [521, 316] width 304 height 405
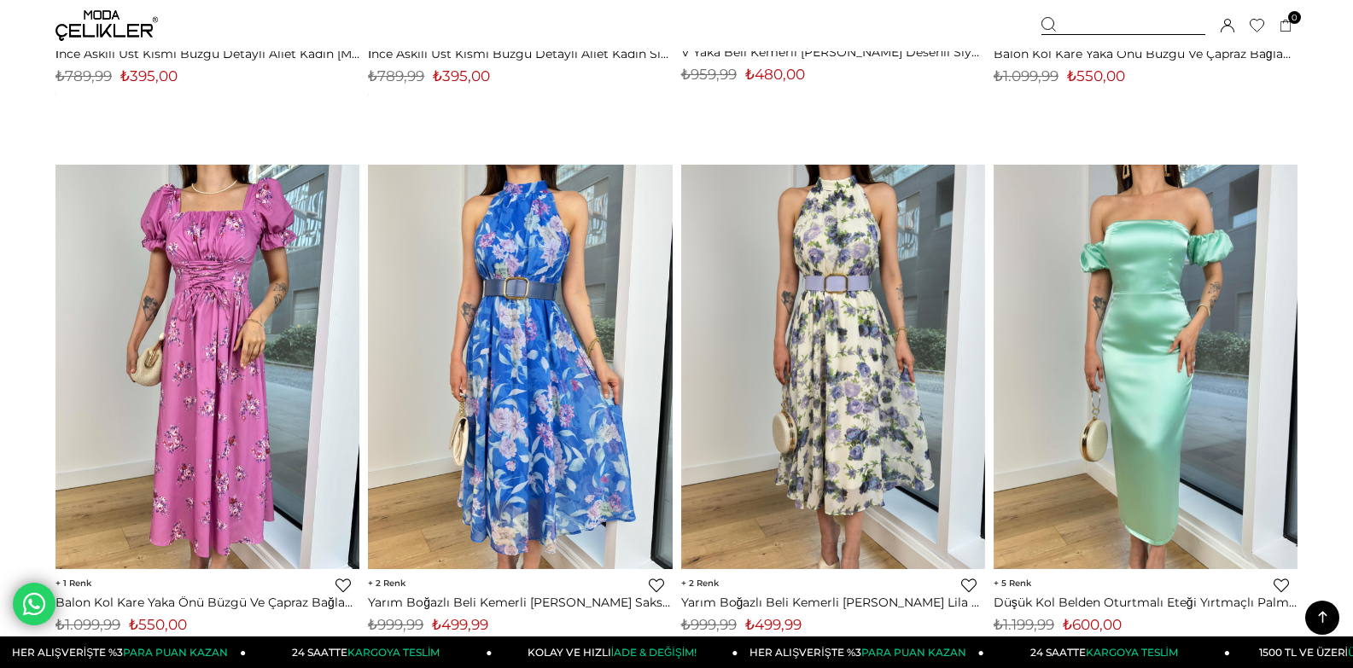
scroll to position [9577, 0]
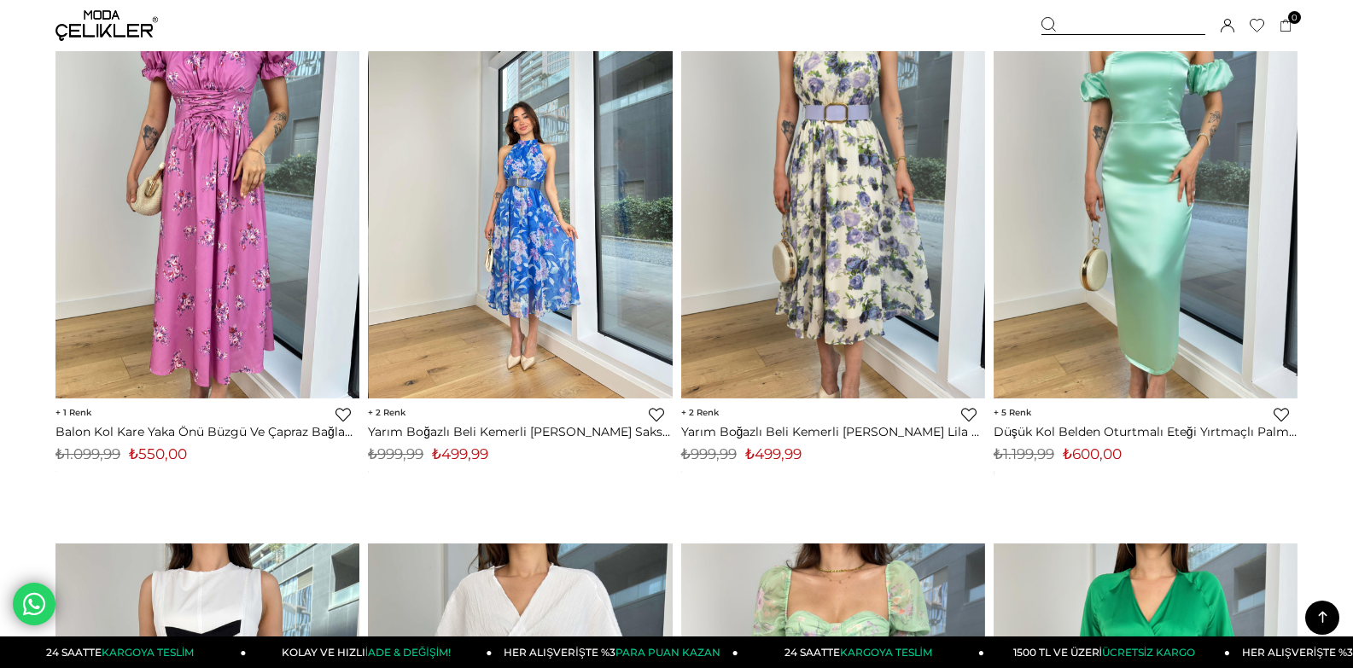
click at [535, 315] on img at bounding box center [521, 195] width 304 height 405
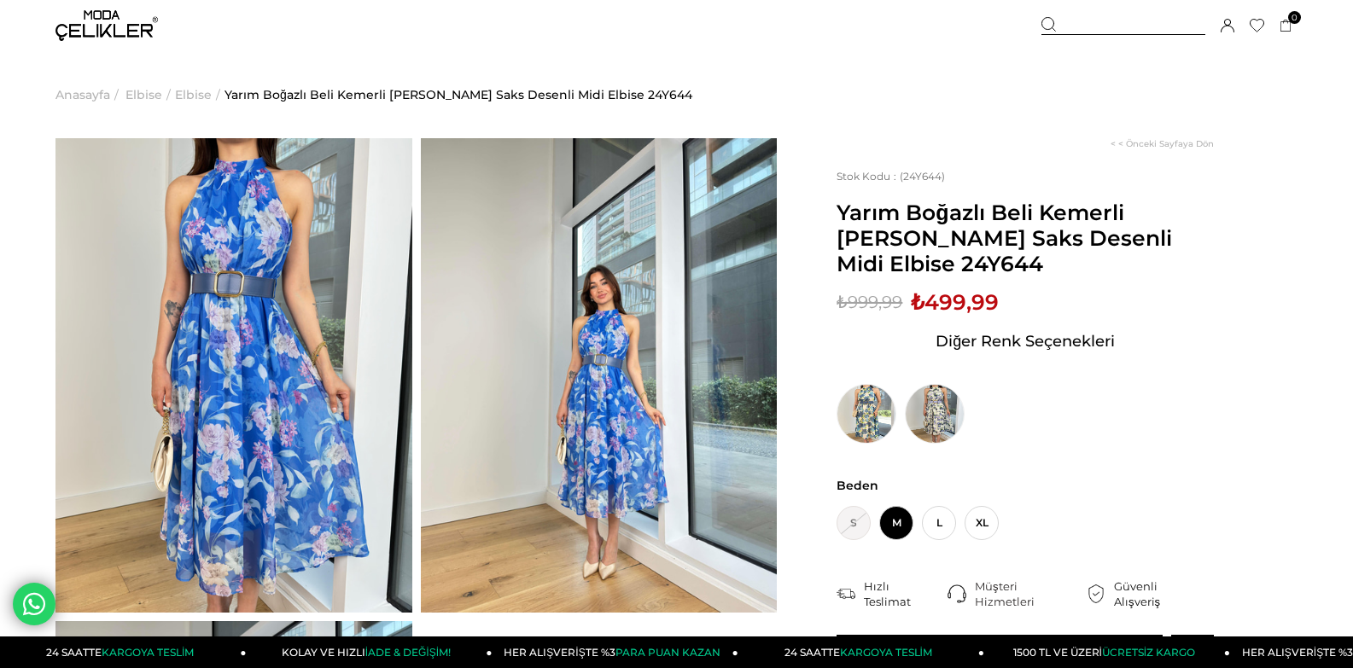
click at [648, 363] on img at bounding box center [599, 375] width 357 height 475
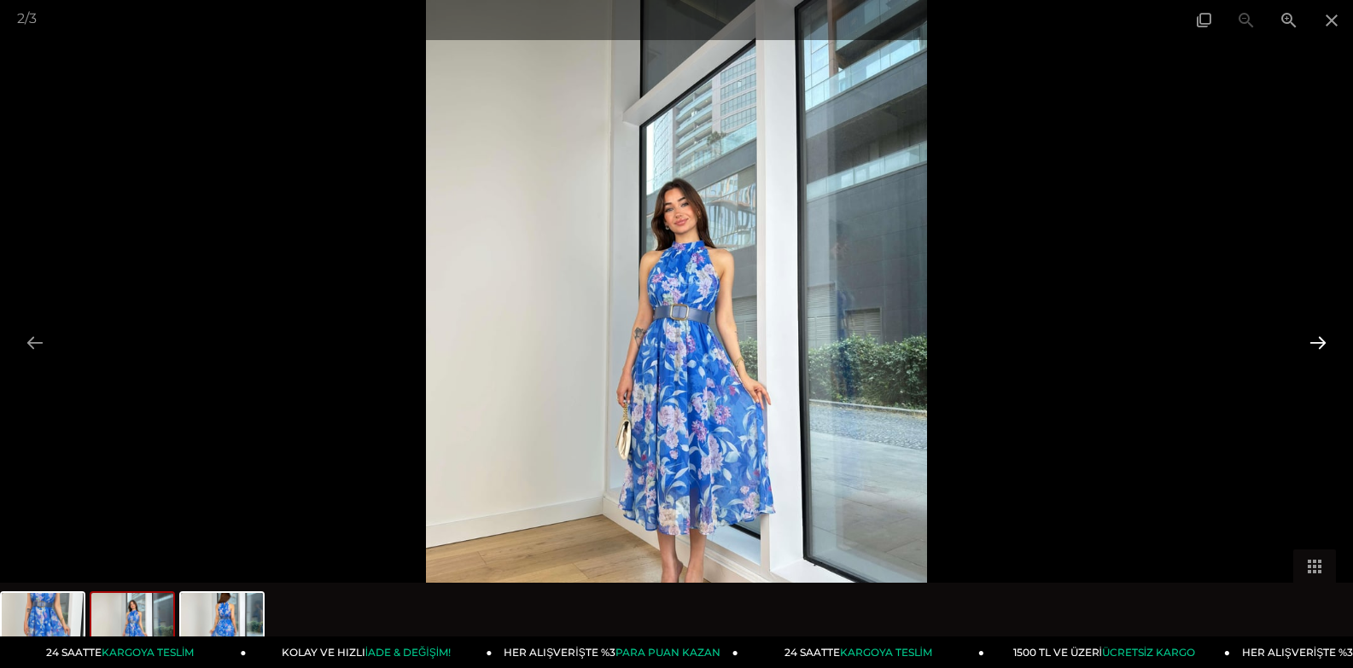
click at [1310, 339] on button at bounding box center [1318, 342] width 36 height 33
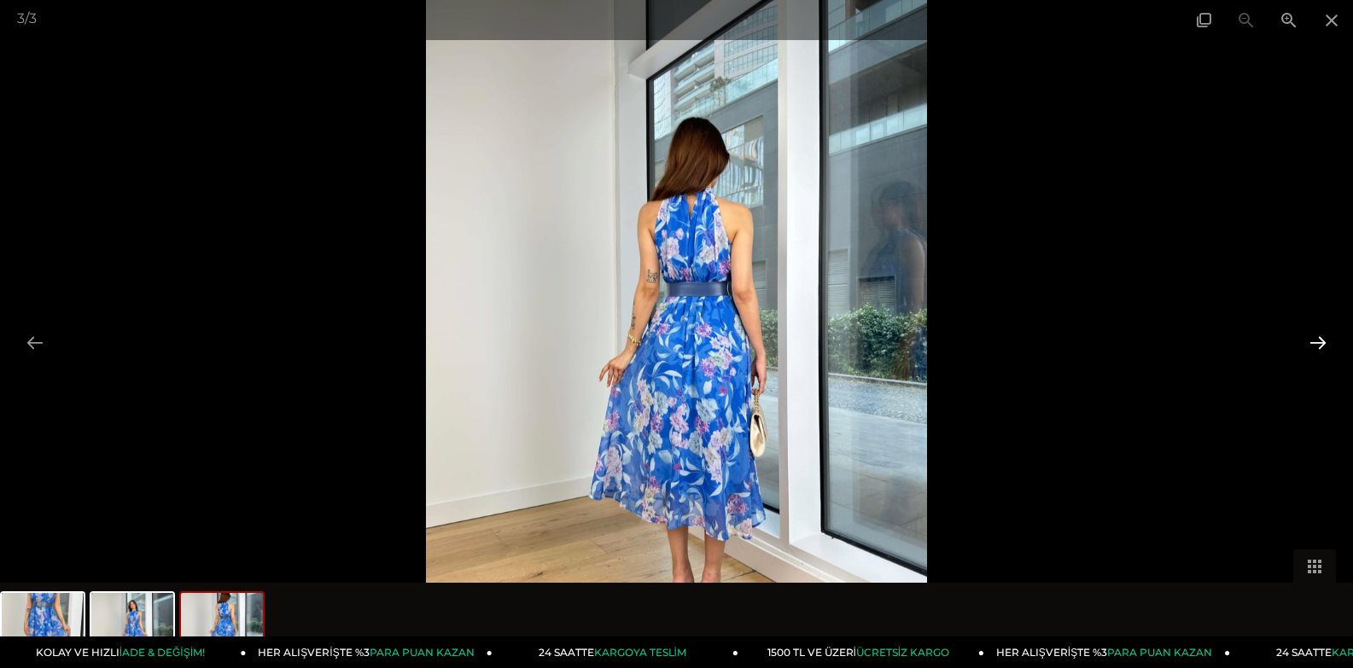
click at [1310, 339] on button at bounding box center [1318, 342] width 36 height 33
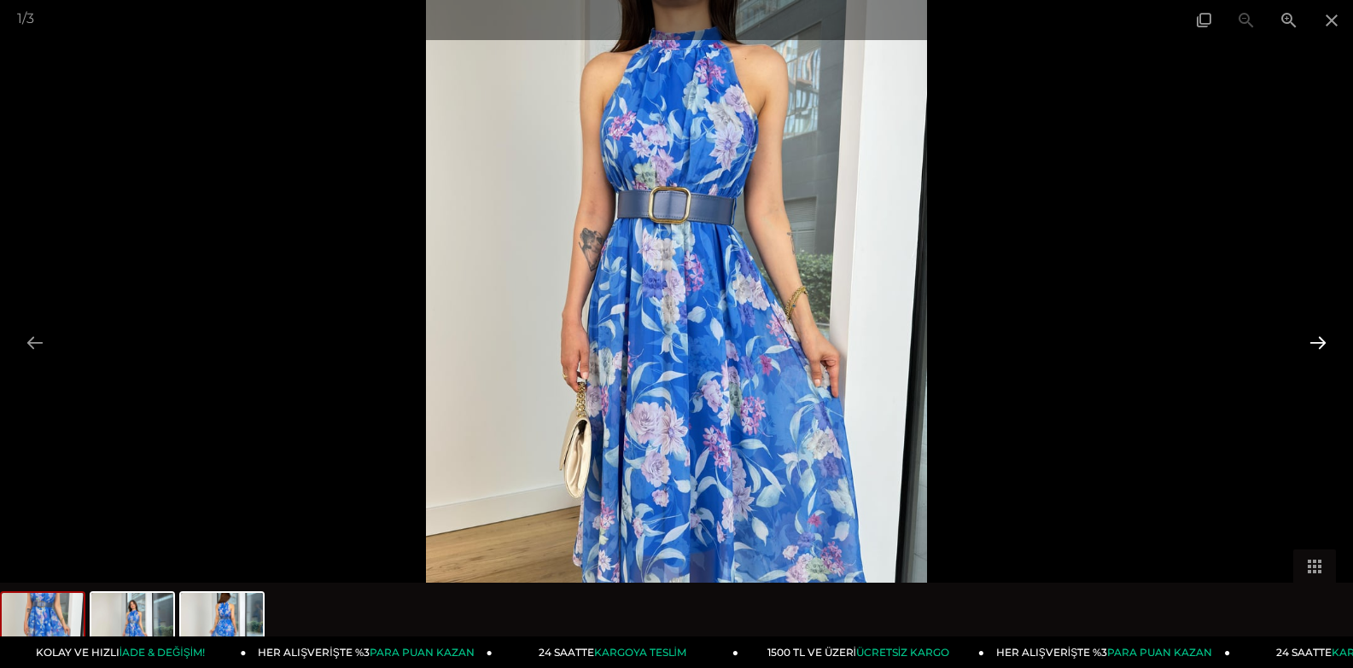
click at [1310, 339] on button at bounding box center [1318, 342] width 36 height 33
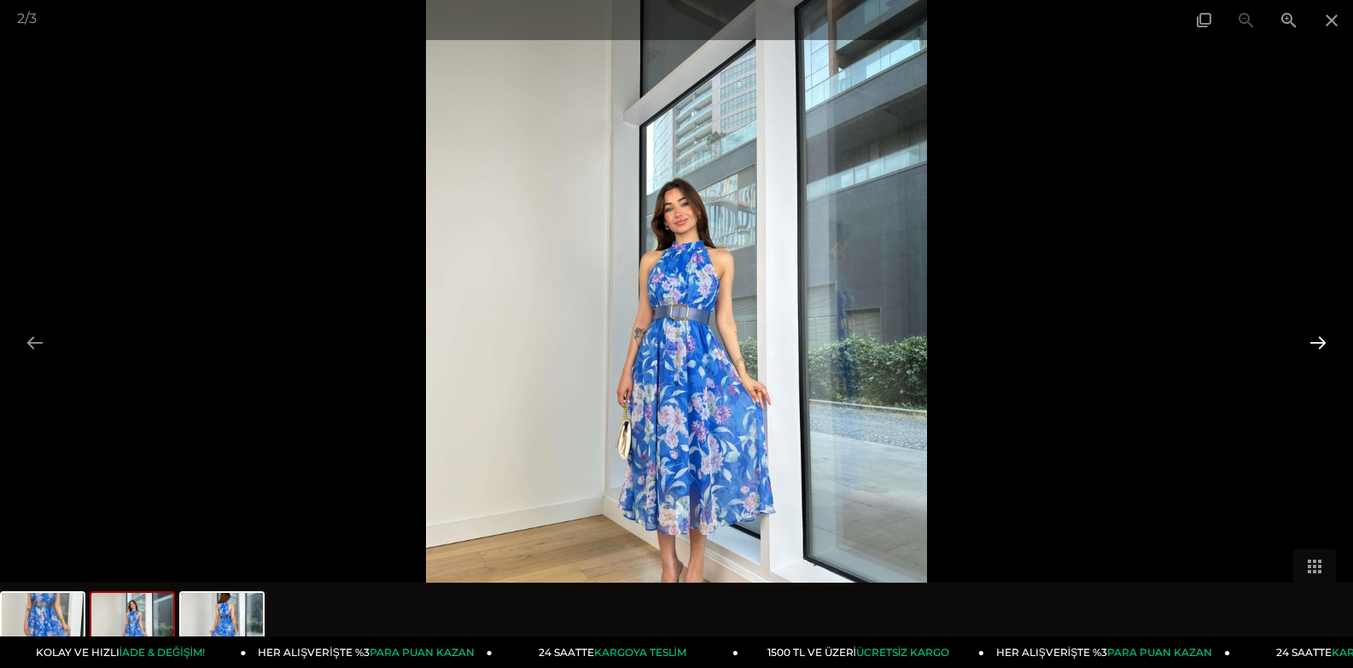
click at [1310, 339] on button at bounding box center [1318, 342] width 36 height 33
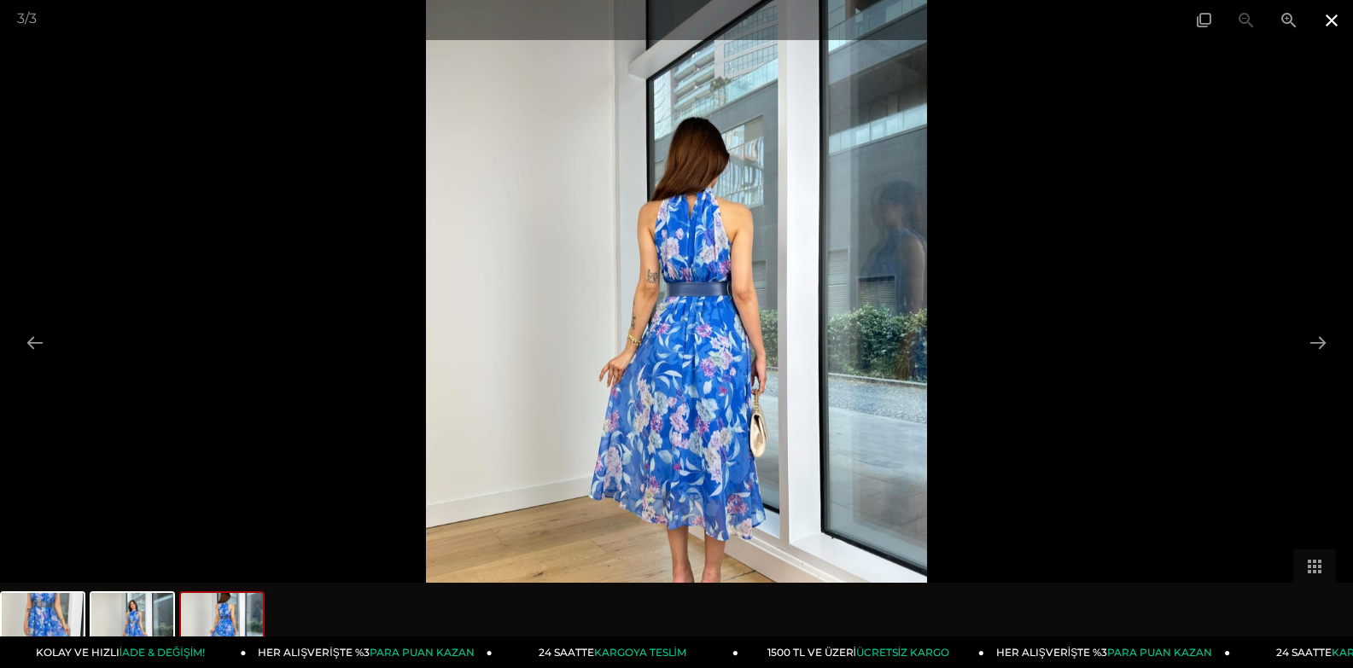
click at [1324, 19] on span at bounding box center [1331, 20] width 43 height 40
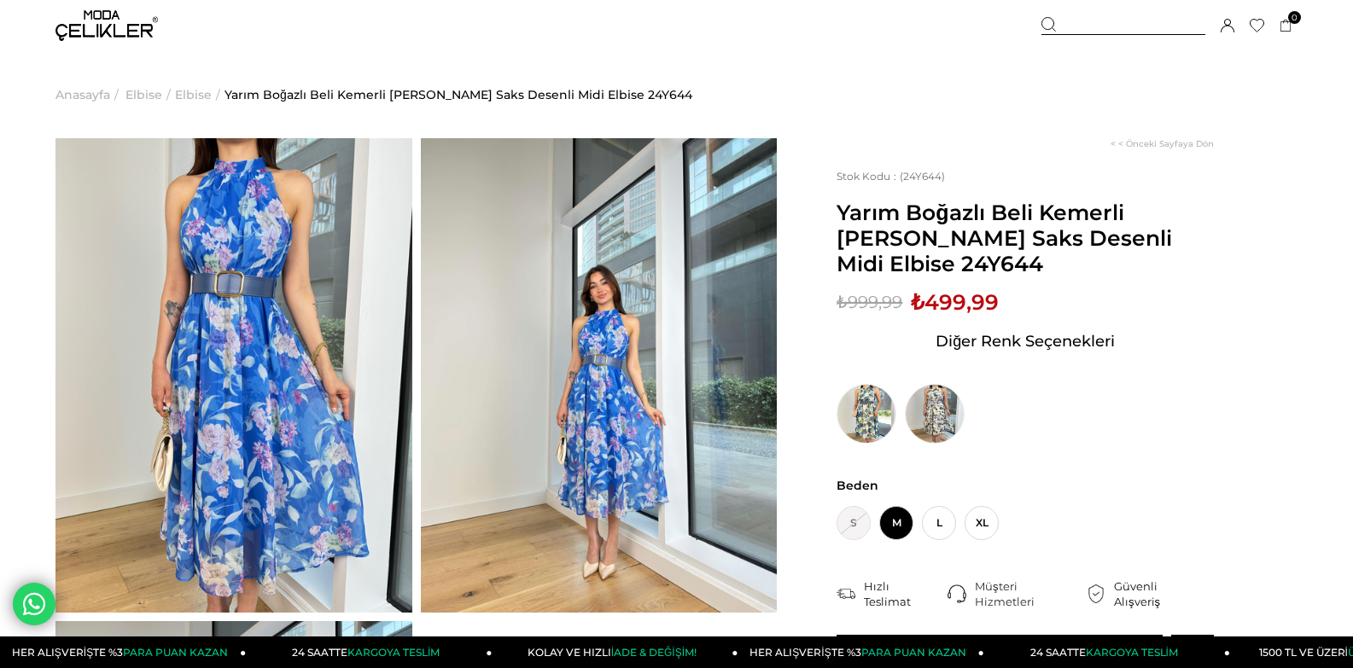
click at [170, 267] on img at bounding box center [233, 375] width 357 height 475
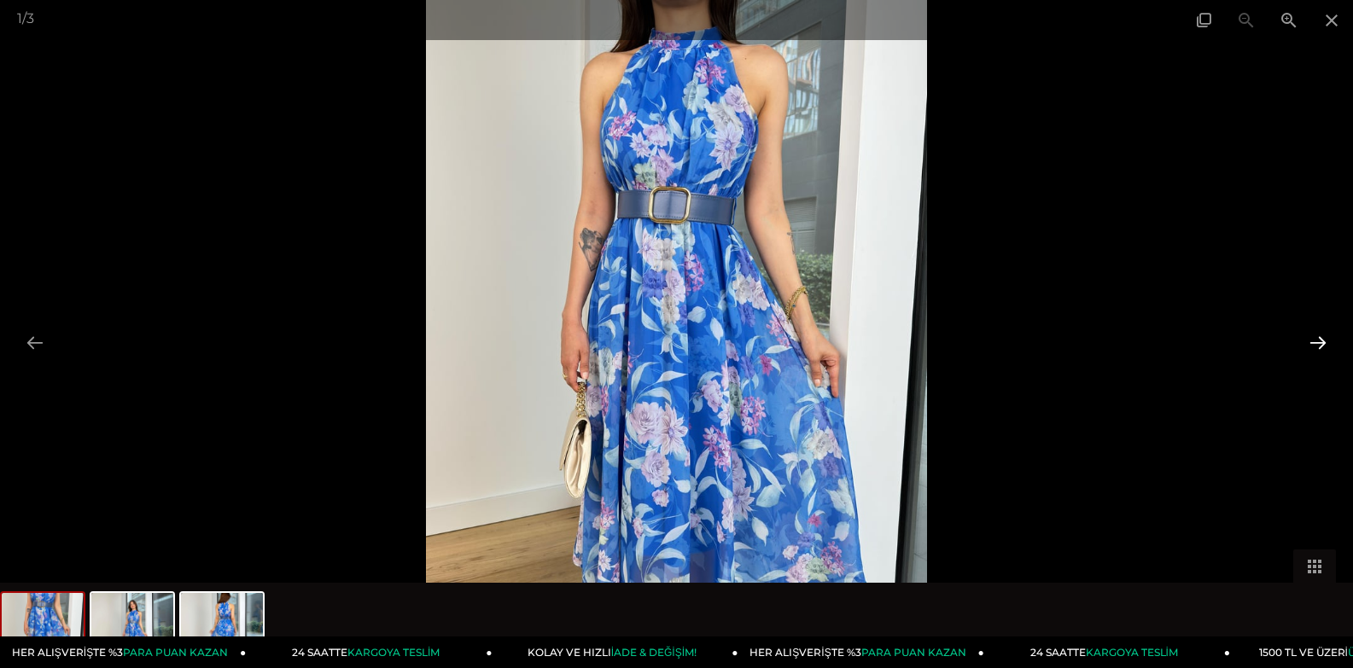
click at [1317, 338] on button at bounding box center [1318, 342] width 36 height 33
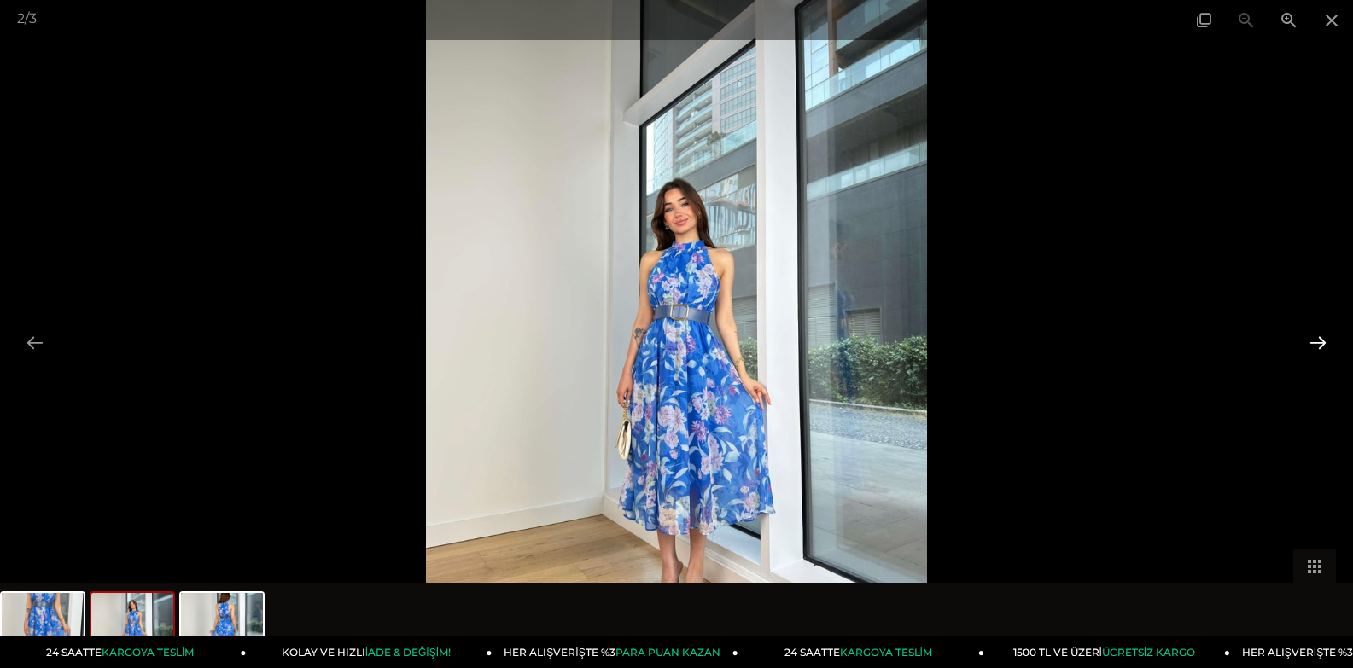
click at [1316, 337] on button at bounding box center [1318, 342] width 36 height 33
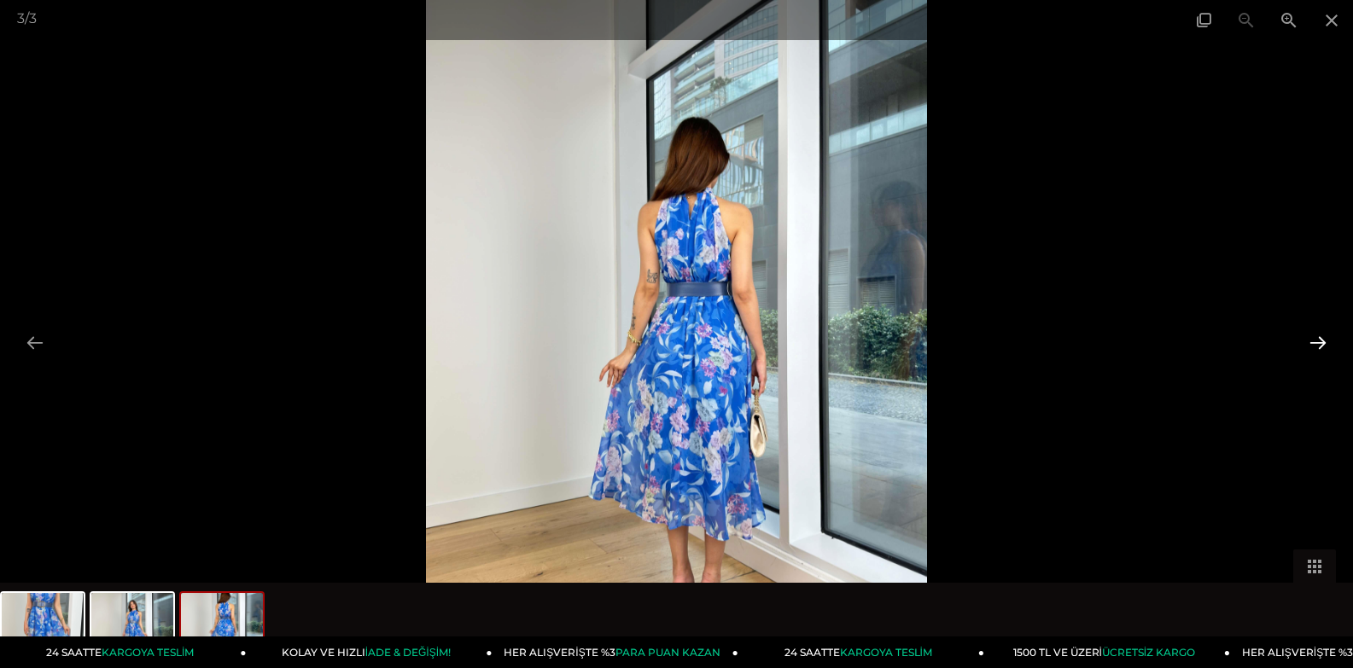
click at [1316, 337] on button at bounding box center [1318, 342] width 36 height 33
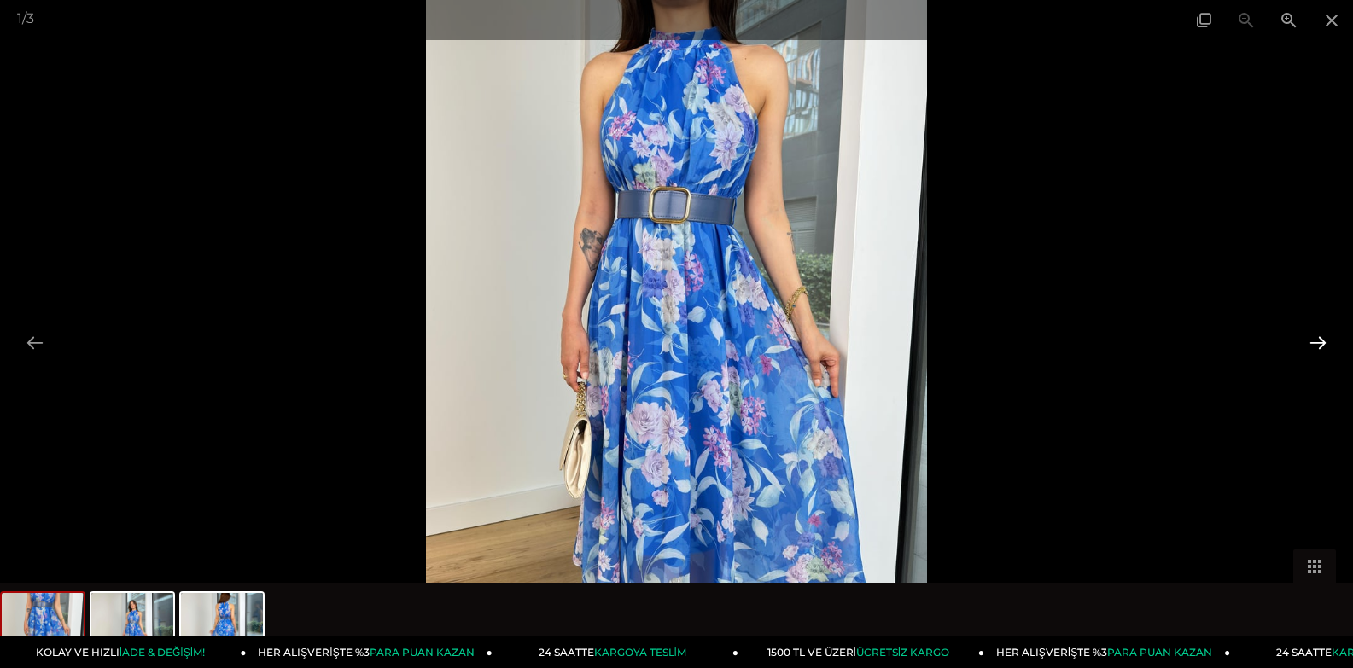
click at [1316, 337] on button at bounding box center [1318, 342] width 36 height 33
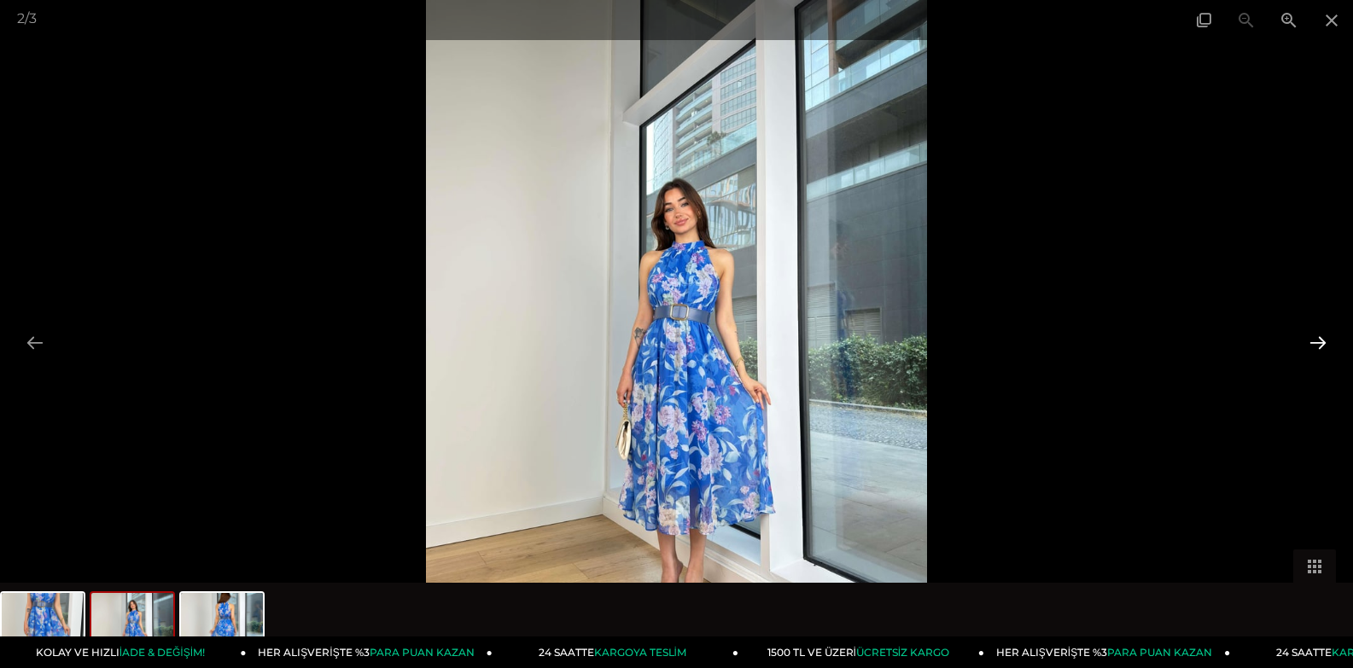
click at [1316, 337] on button at bounding box center [1318, 342] width 36 height 33
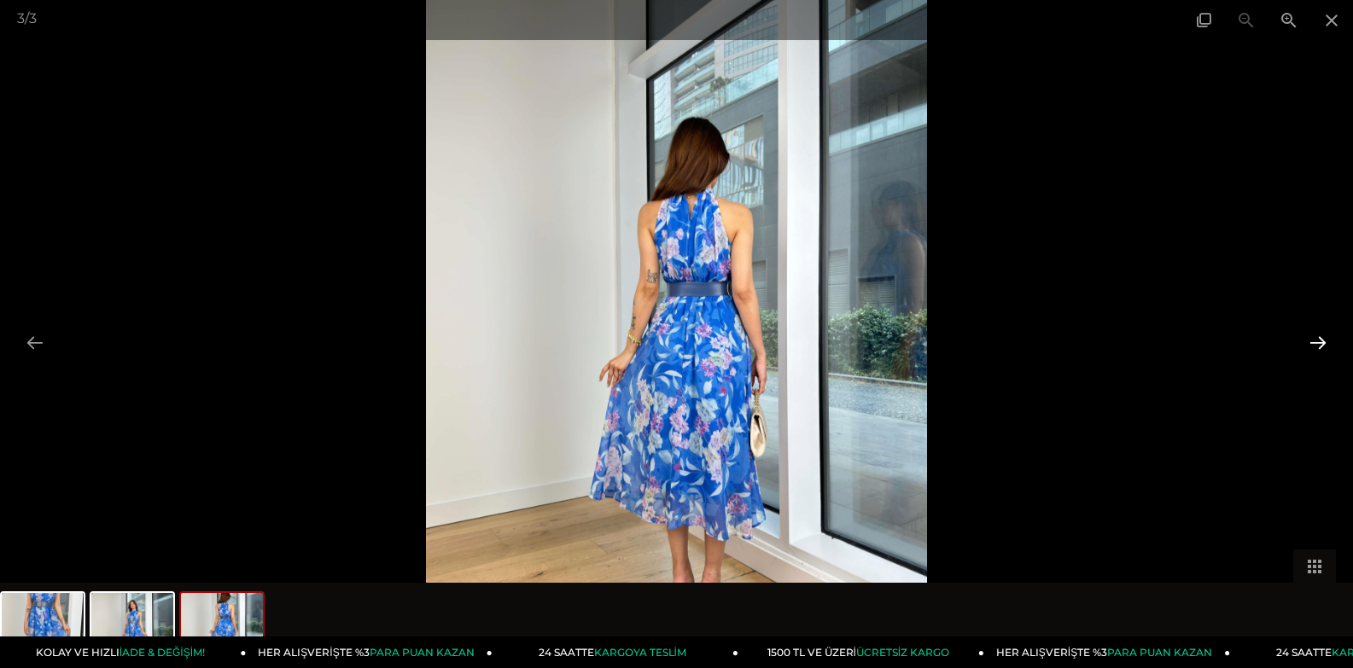
click at [1316, 337] on button at bounding box center [1318, 342] width 36 height 33
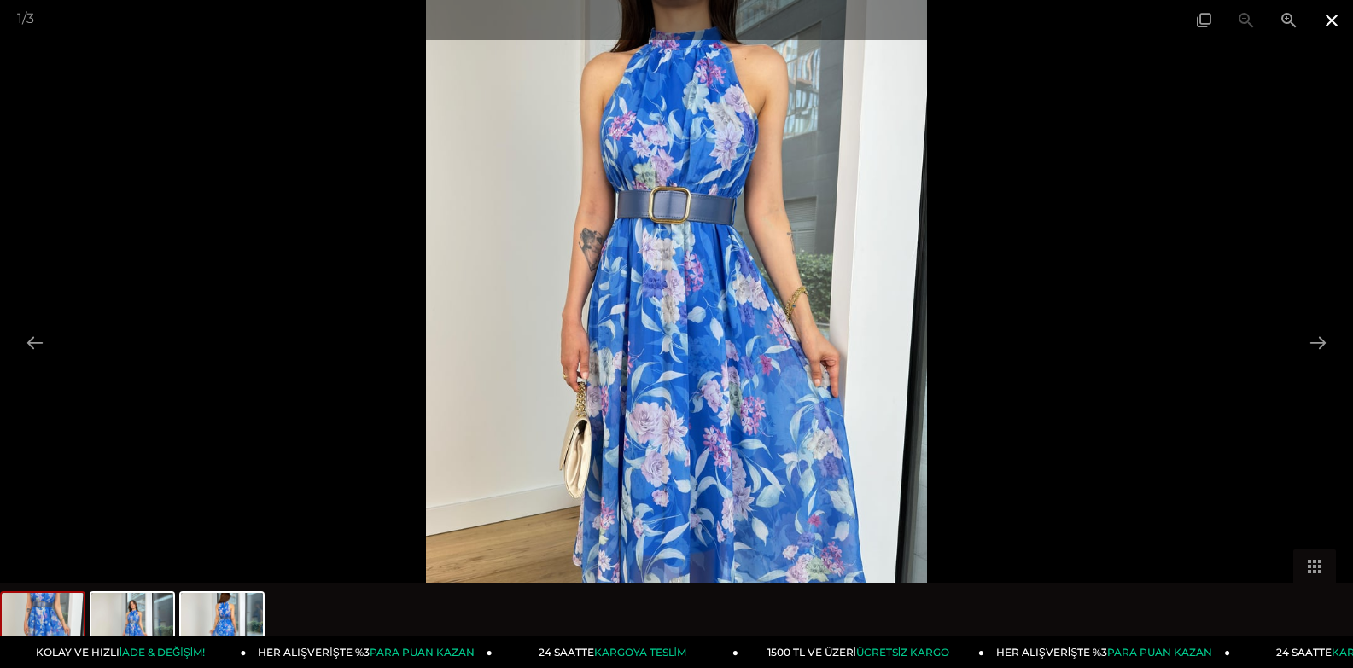
click at [1329, 21] on span at bounding box center [1331, 20] width 43 height 40
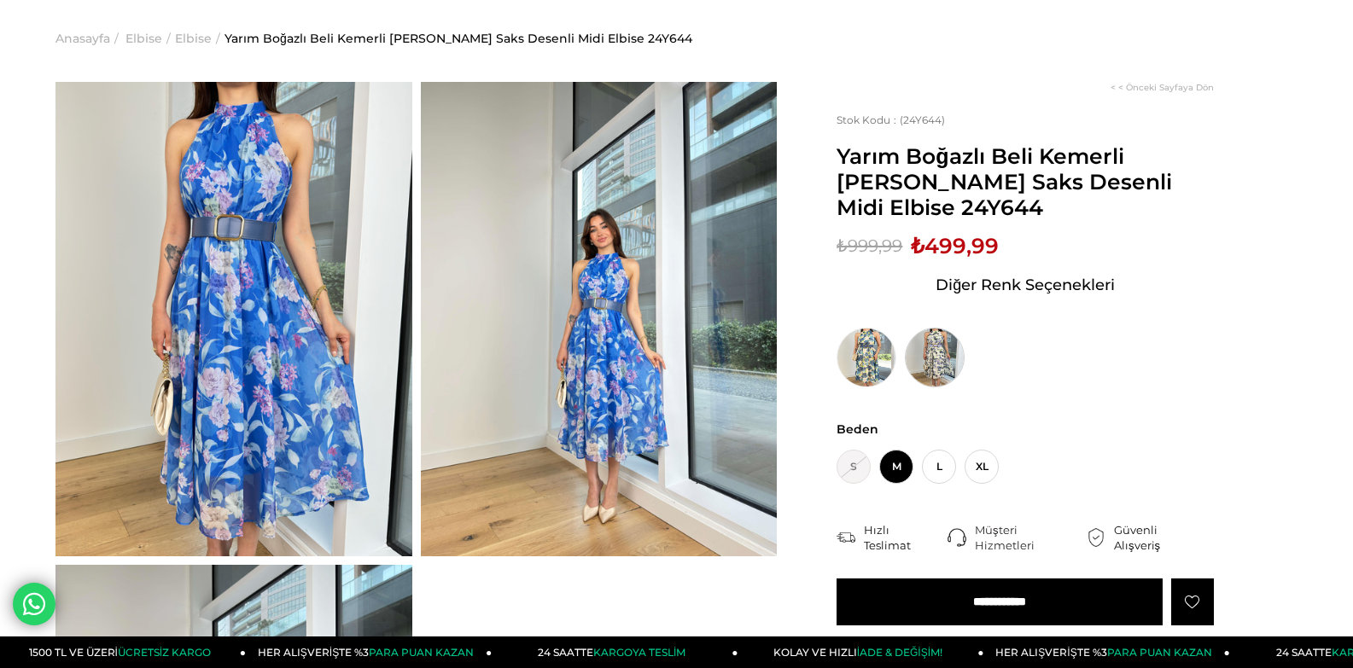
scroll to position [85, 0]
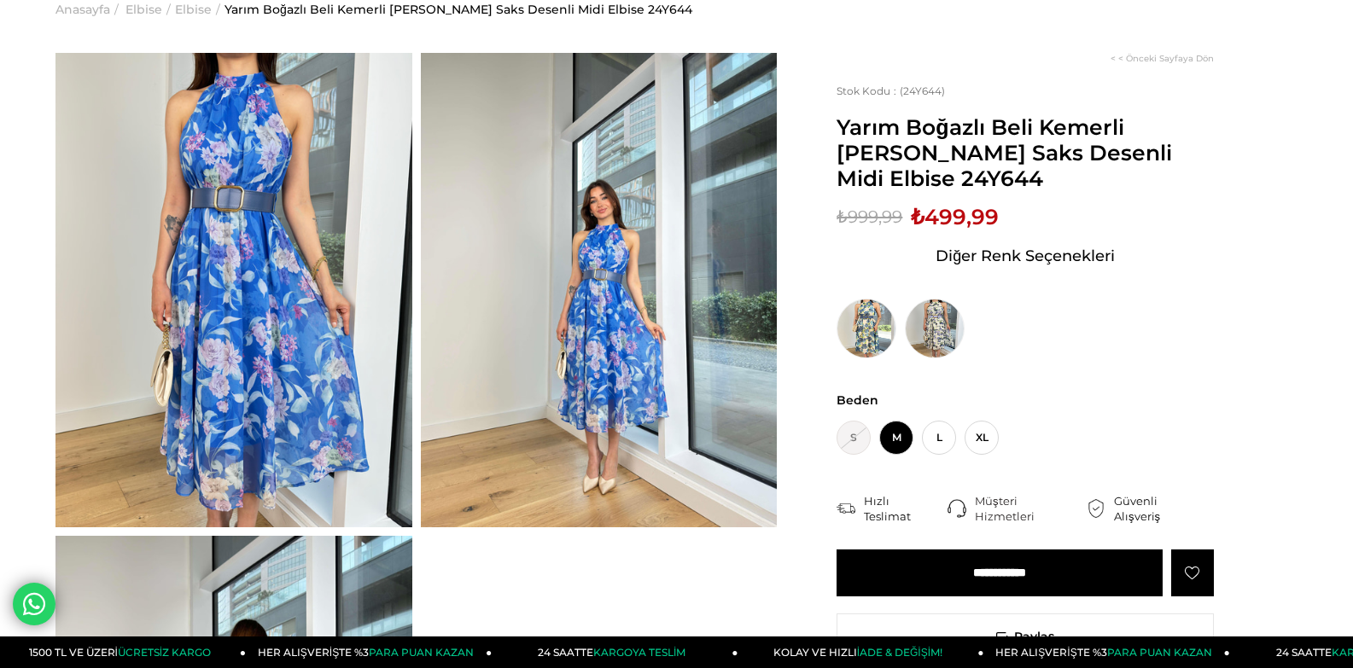
click at [990, 594] on input "**********" at bounding box center [999, 573] width 326 height 47
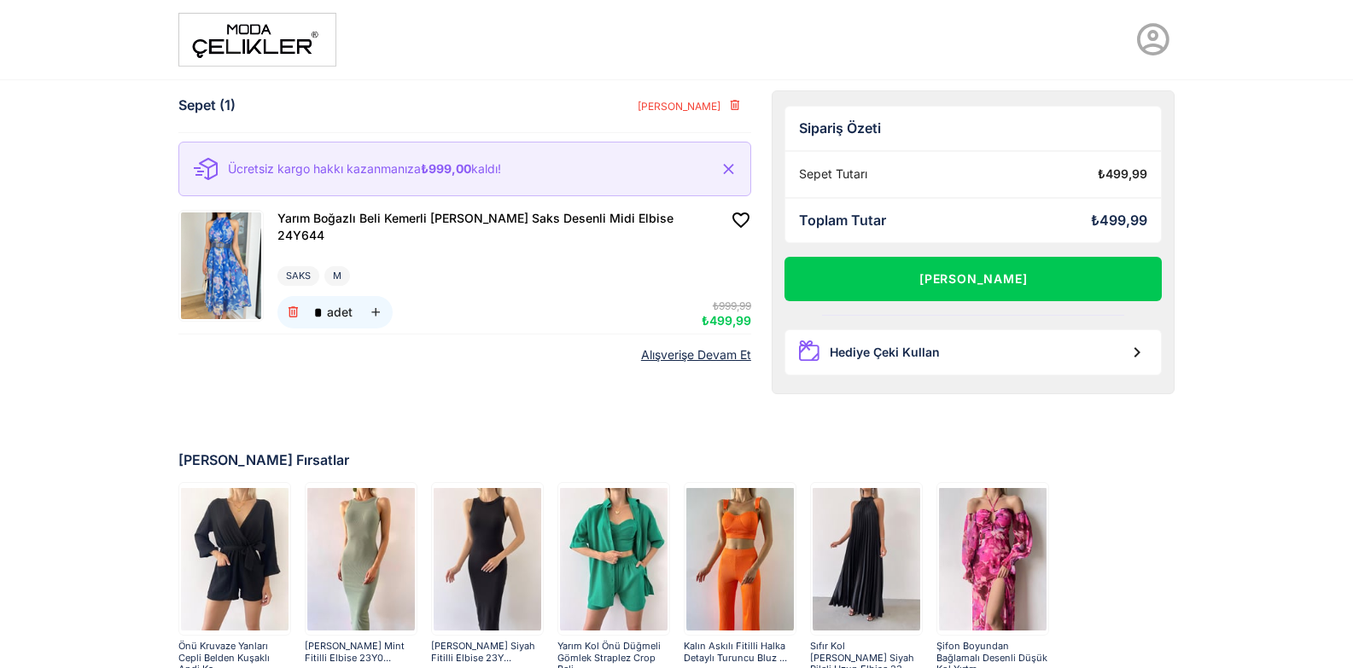
click at [674, 348] on link "Alışverişe Devam Et" at bounding box center [696, 355] width 110 height 15
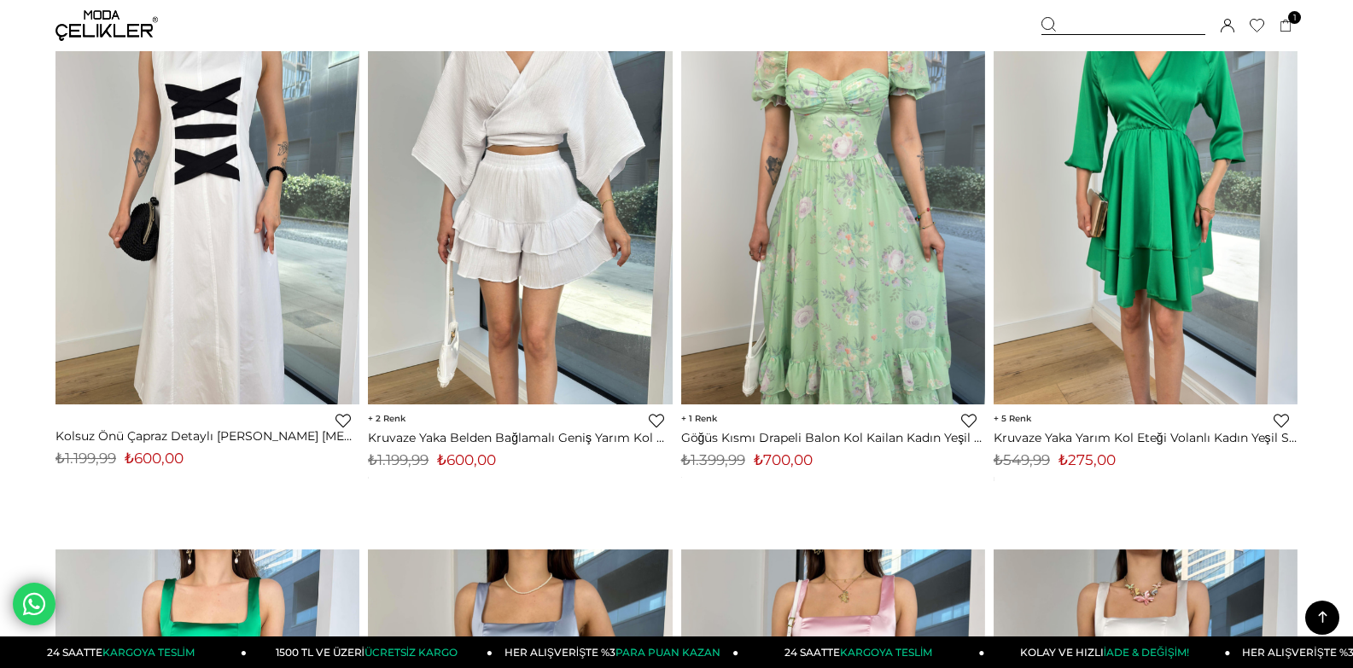
scroll to position [10202, 0]
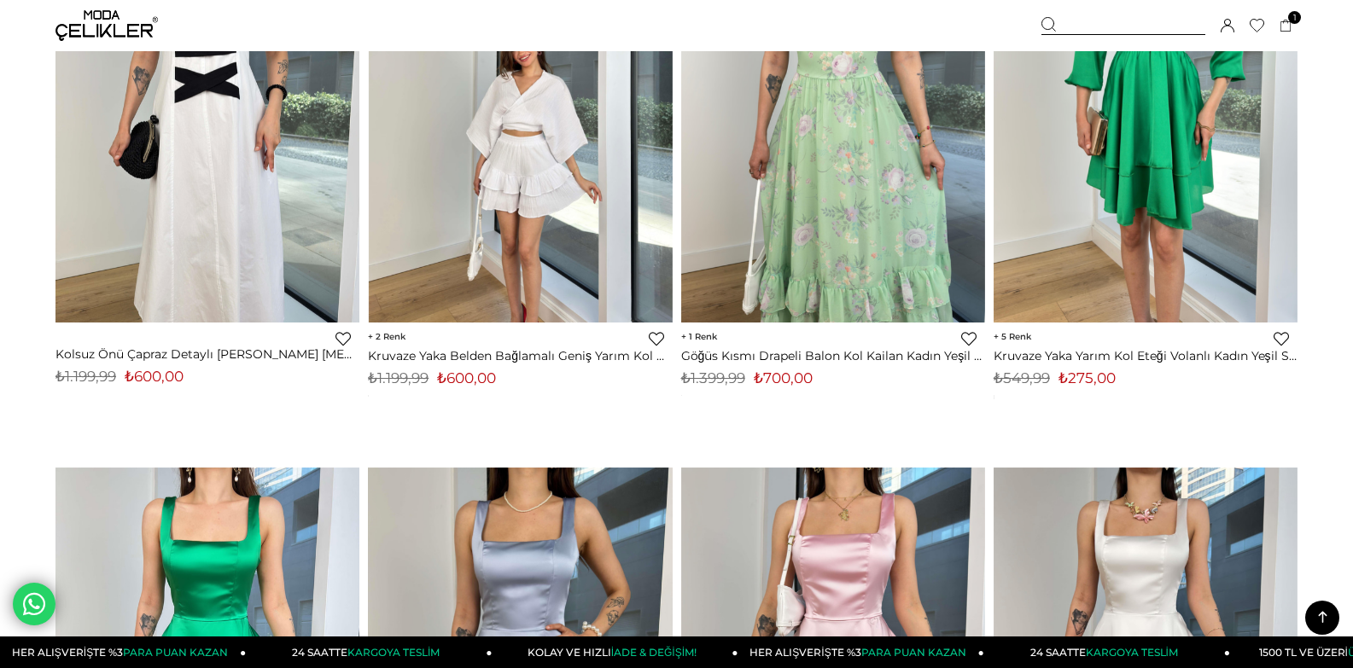
click at [536, 236] on img at bounding box center [520, 120] width 304 height 405
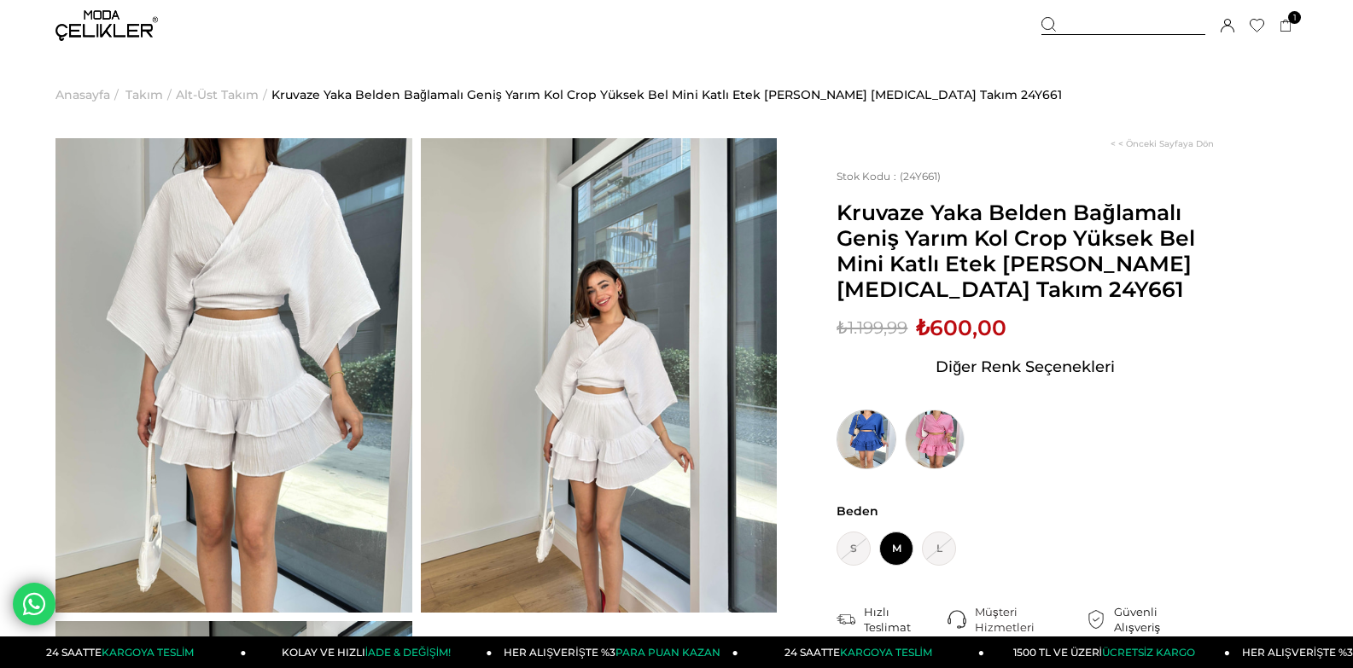
click at [857, 451] on img at bounding box center [866, 440] width 60 height 60
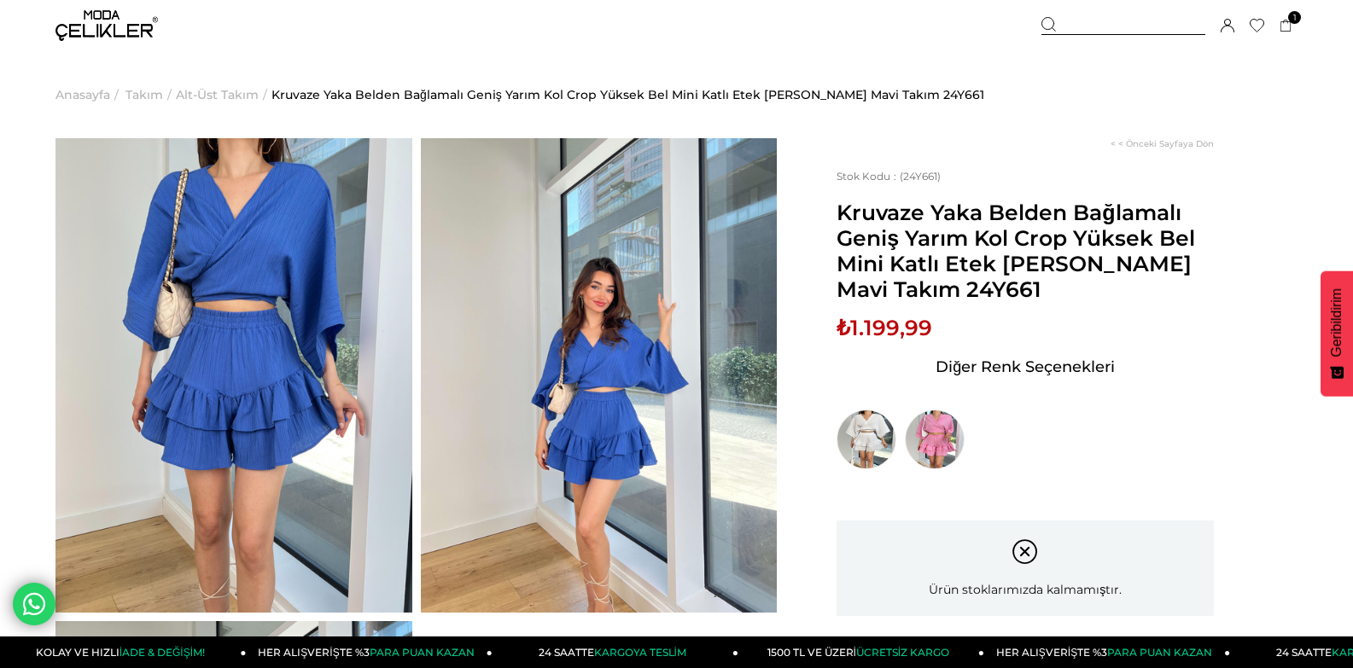
click at [649, 359] on img at bounding box center [599, 375] width 357 height 475
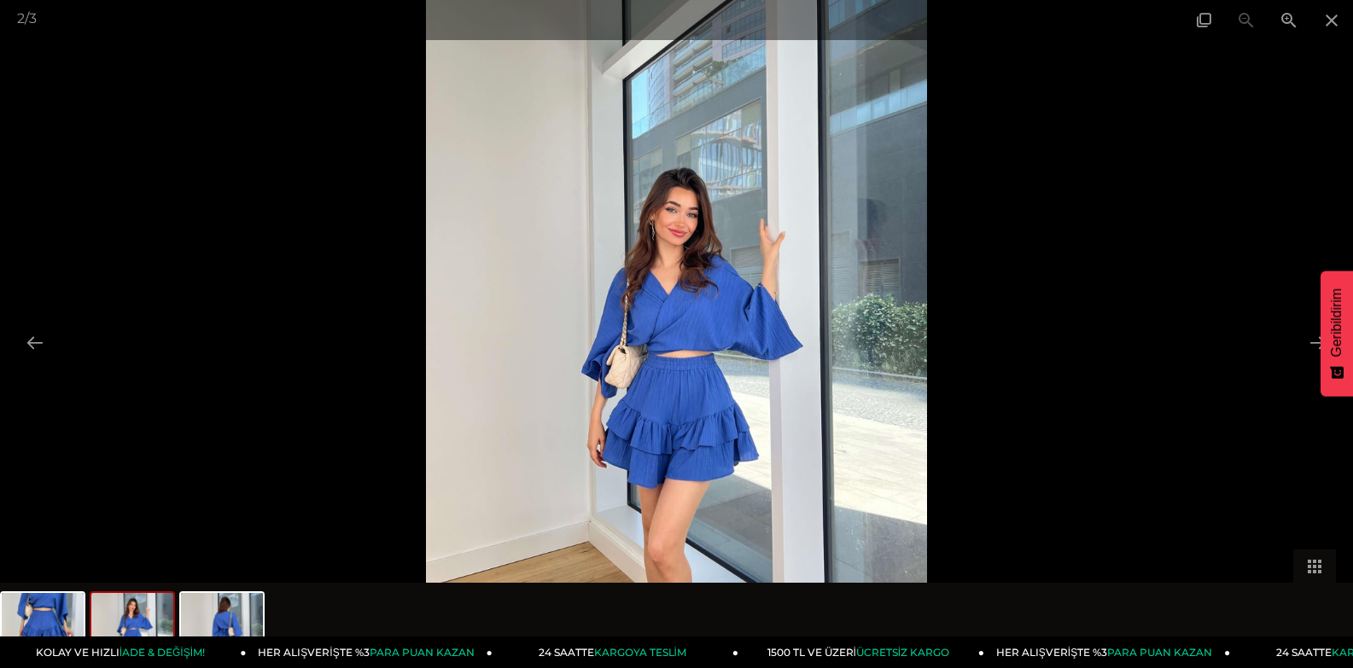
click at [1186, 344] on div at bounding box center [676, 334] width 1353 height 668
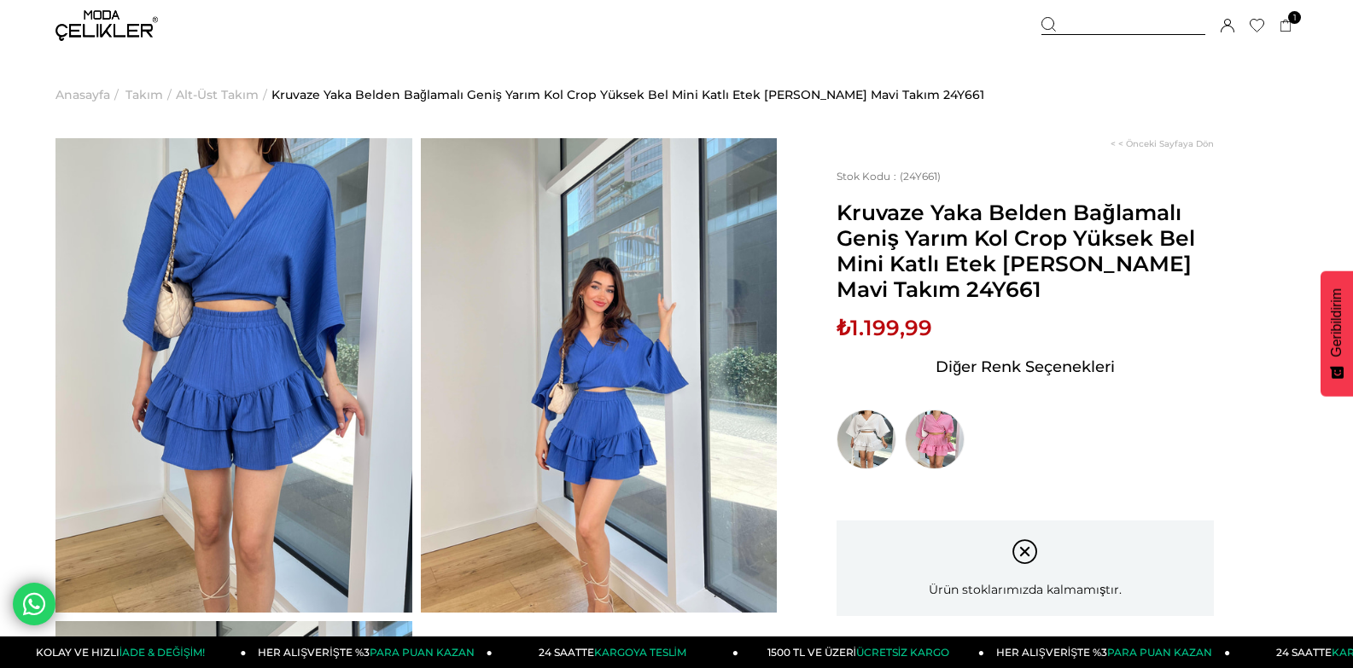
click at [557, 330] on img at bounding box center [599, 375] width 357 height 475
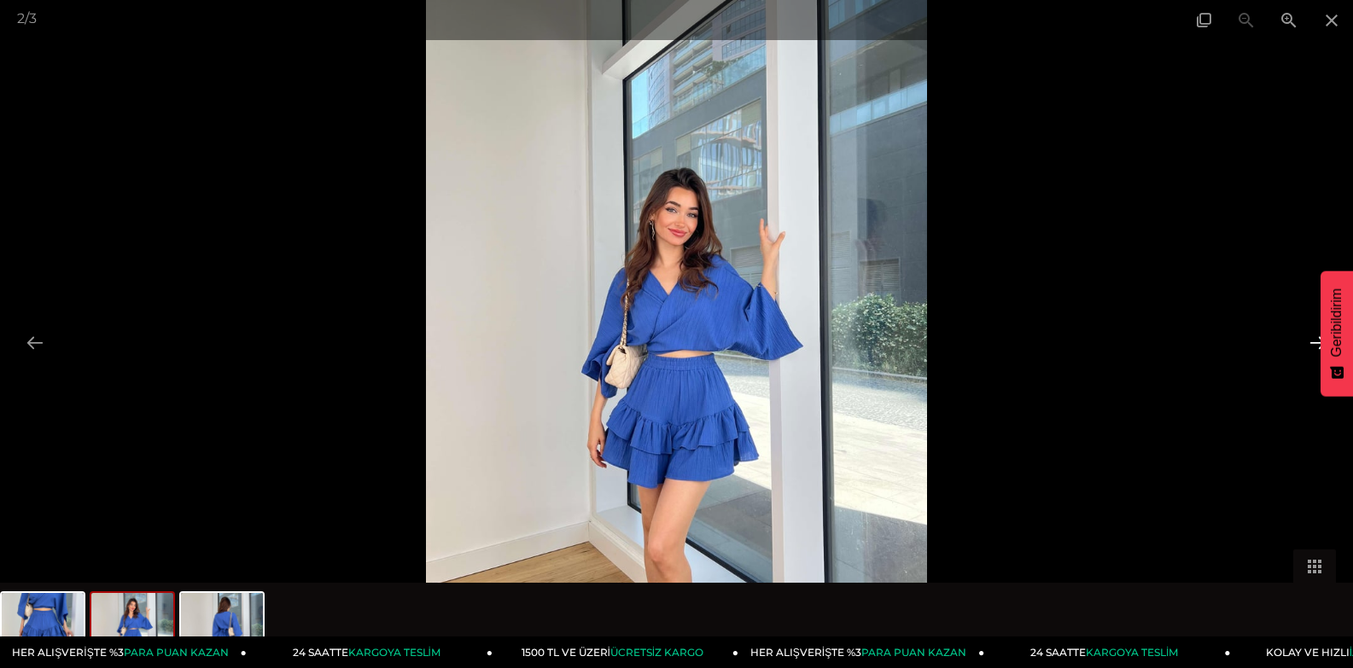
click at [1308, 341] on button at bounding box center [1318, 342] width 36 height 33
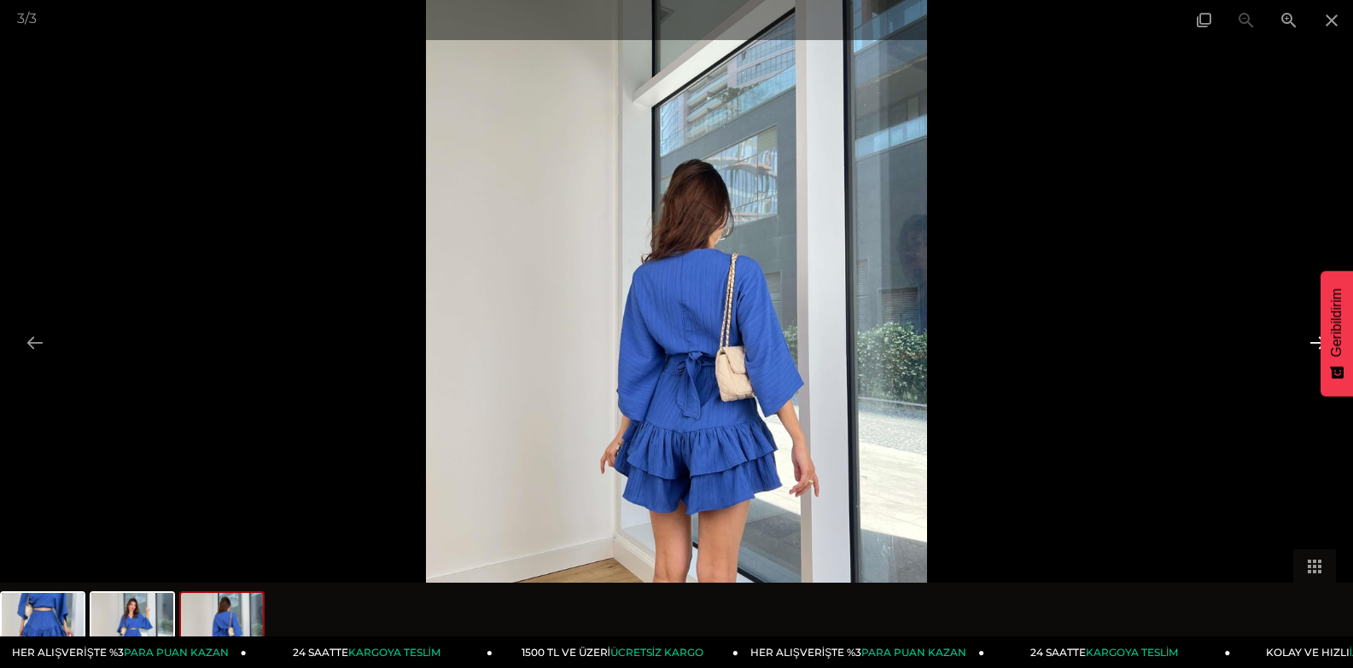
click at [1308, 341] on button at bounding box center [1318, 342] width 36 height 33
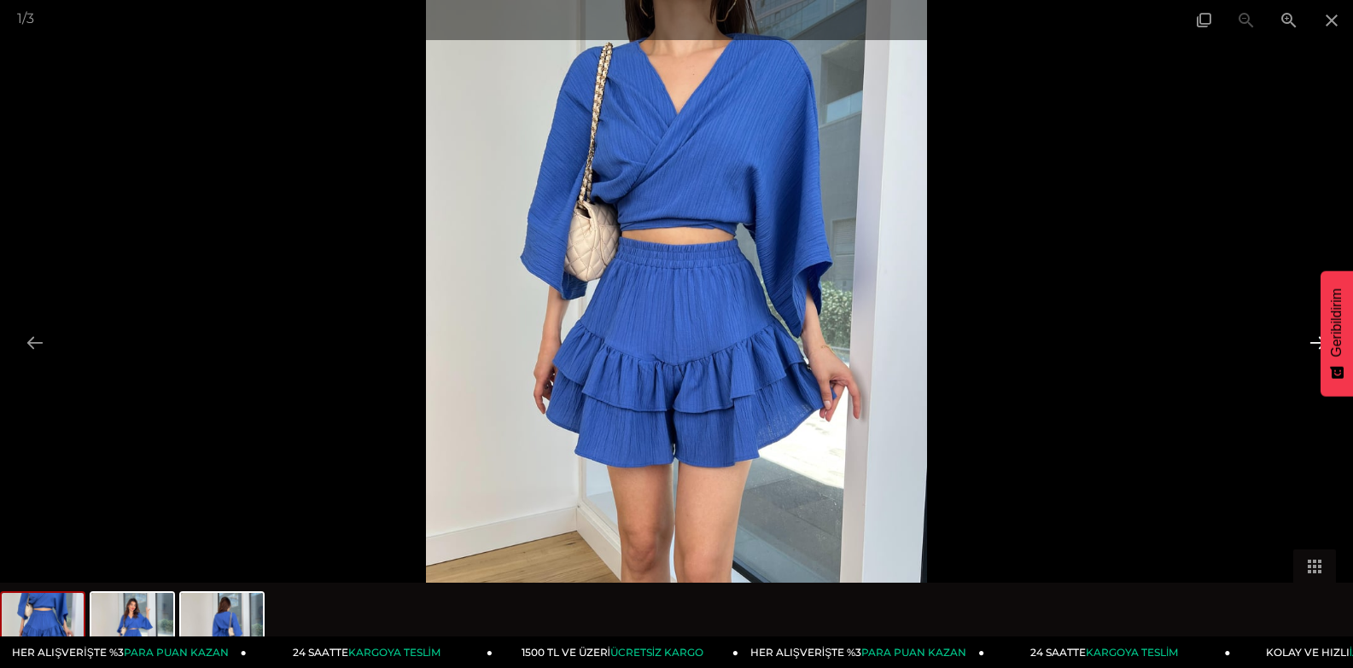
click at [1308, 341] on button at bounding box center [1318, 342] width 36 height 33
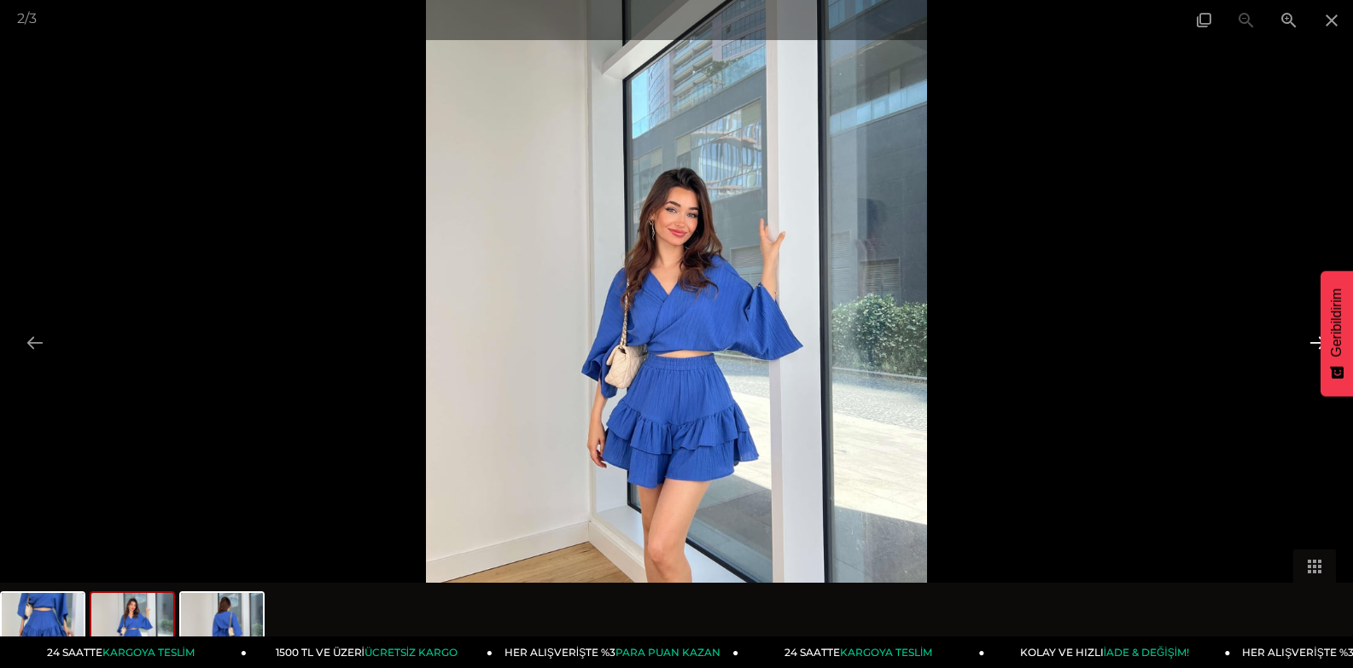
click at [1308, 341] on button at bounding box center [1318, 342] width 36 height 33
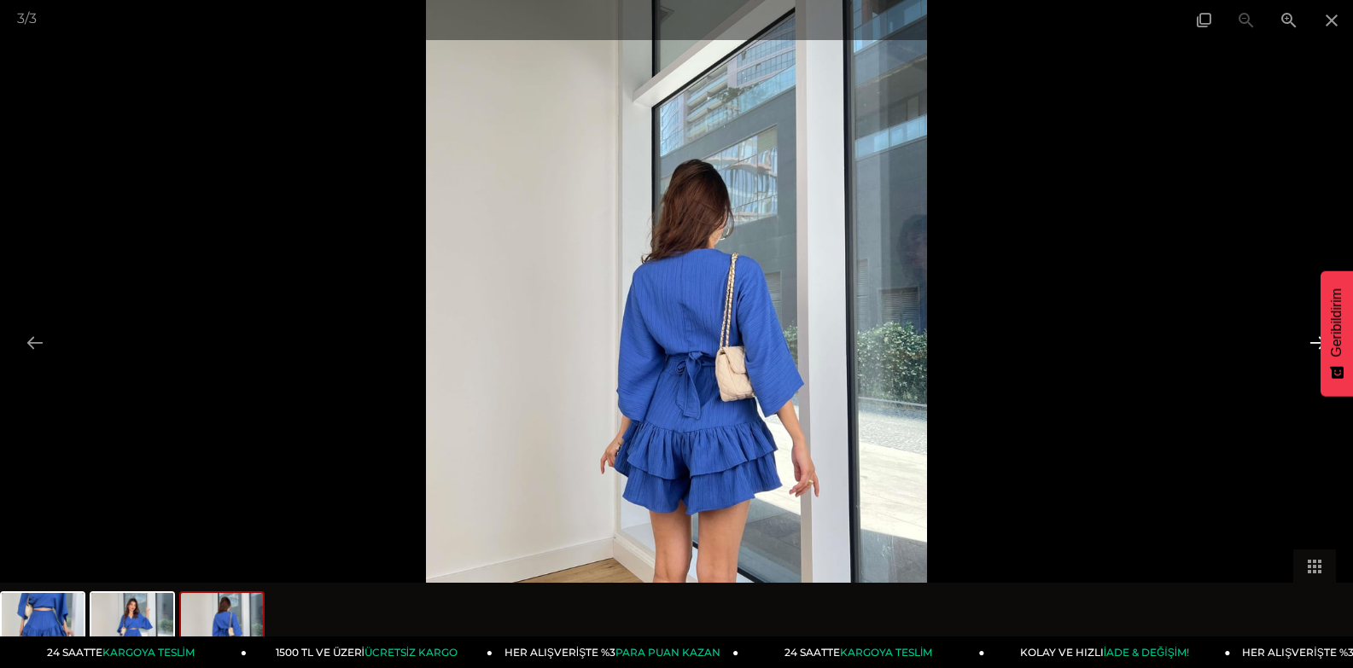
click at [1308, 341] on button at bounding box center [1318, 342] width 36 height 33
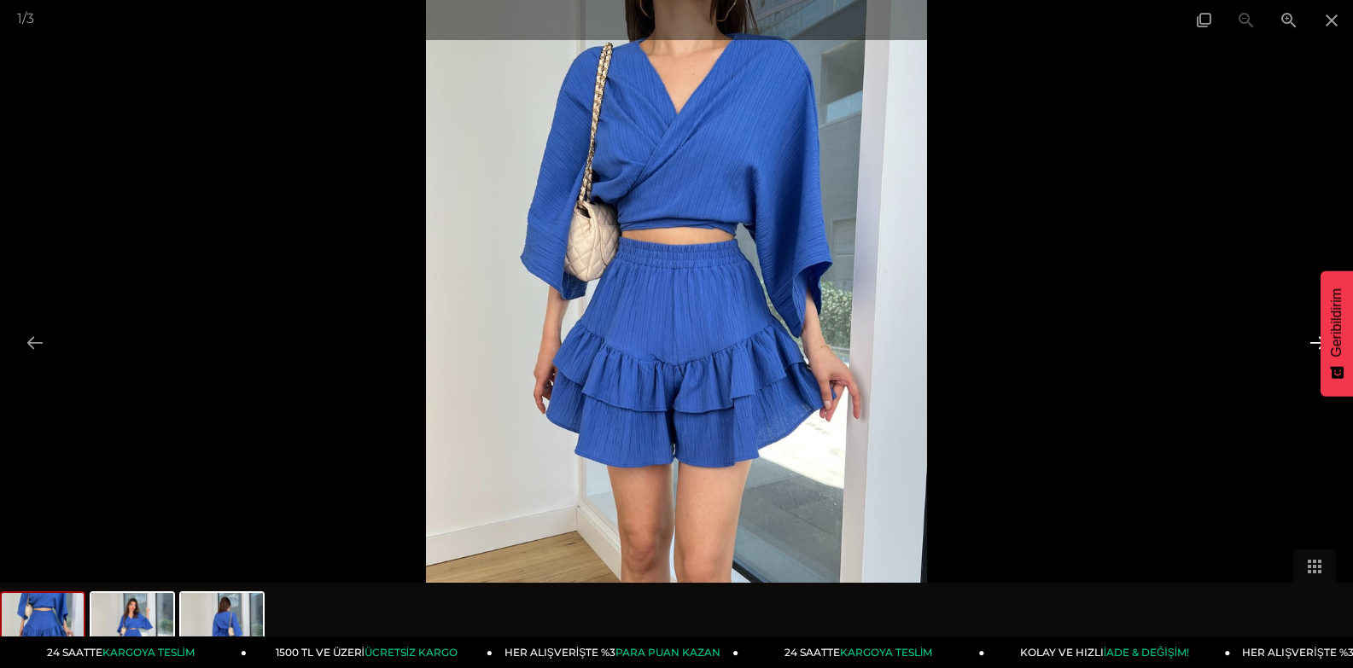
click at [1308, 341] on button at bounding box center [1318, 342] width 36 height 33
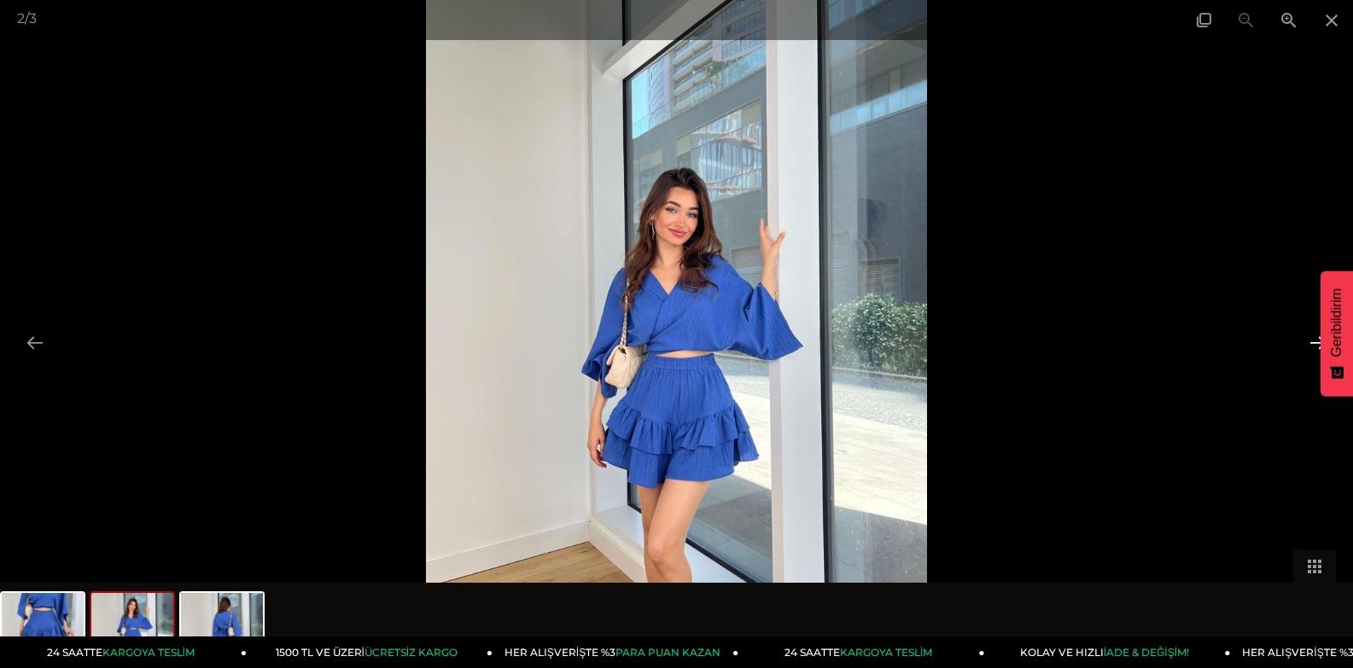
click at [1308, 341] on button at bounding box center [1318, 342] width 36 height 33
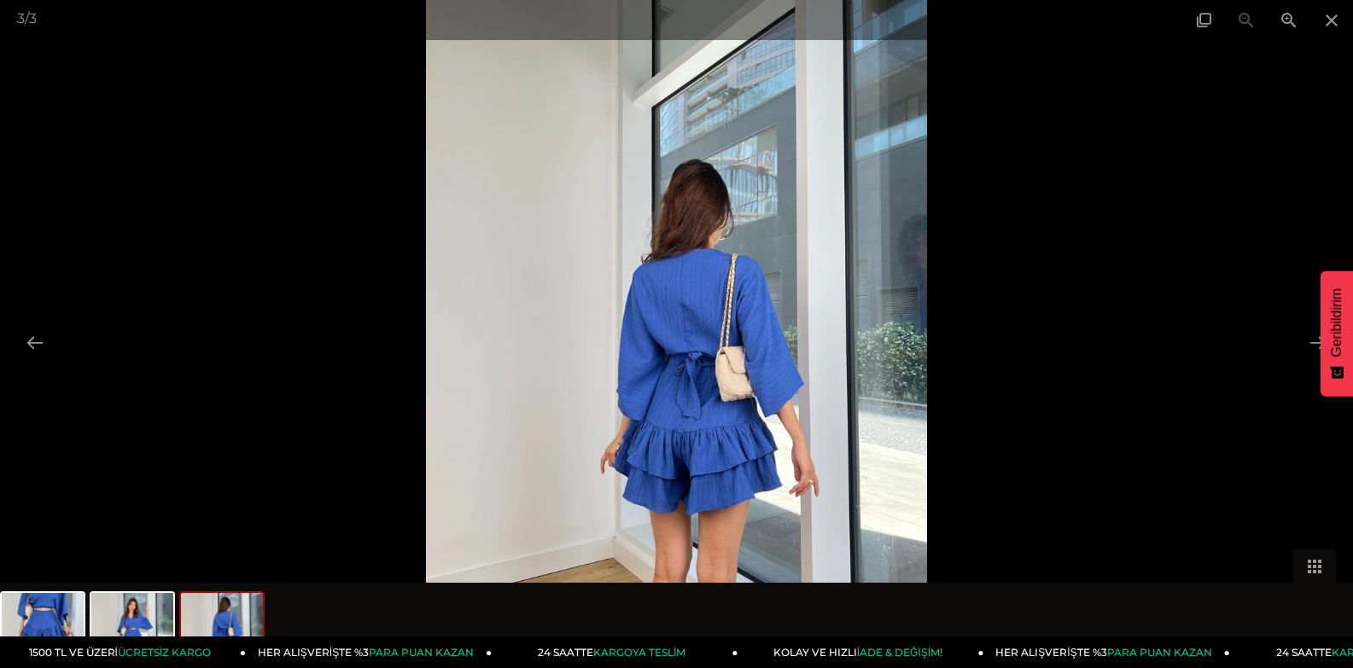
drag, startPoint x: 1332, startPoint y: 20, endPoint x: 1283, endPoint y: 88, distance: 83.2
click at [1326, 34] on span at bounding box center [1331, 20] width 43 height 40
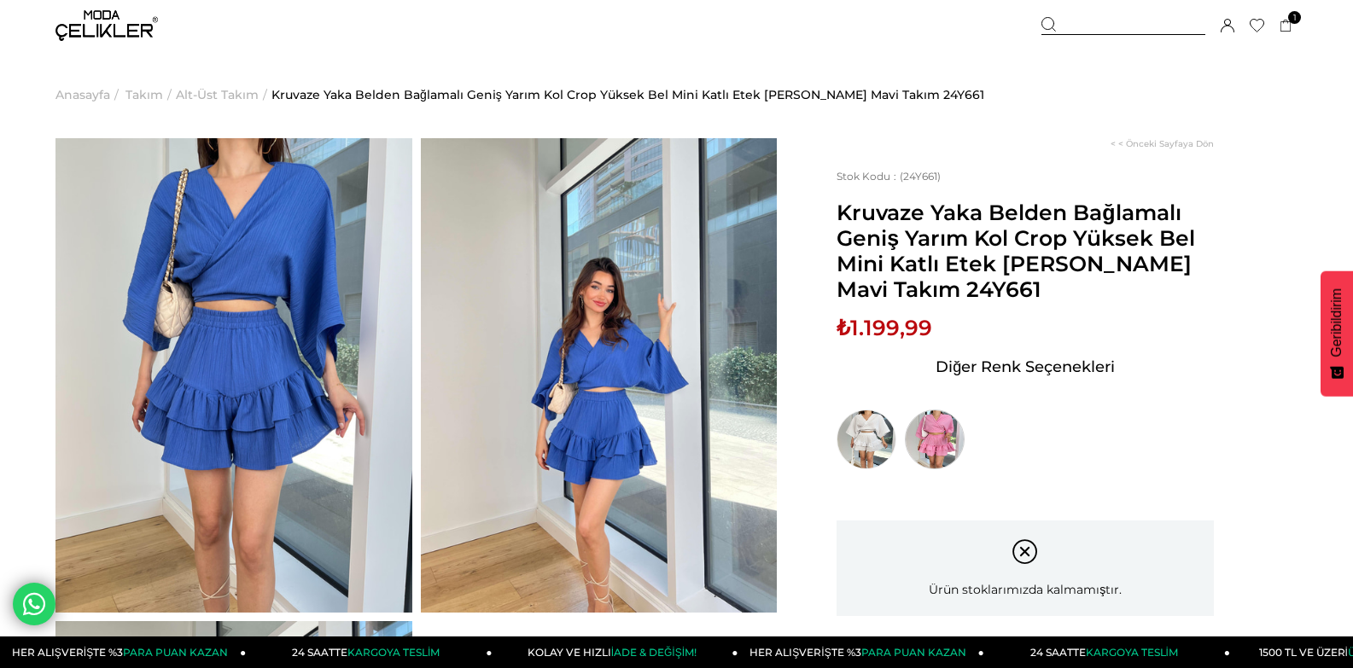
click at [931, 455] on img at bounding box center [935, 440] width 60 height 60
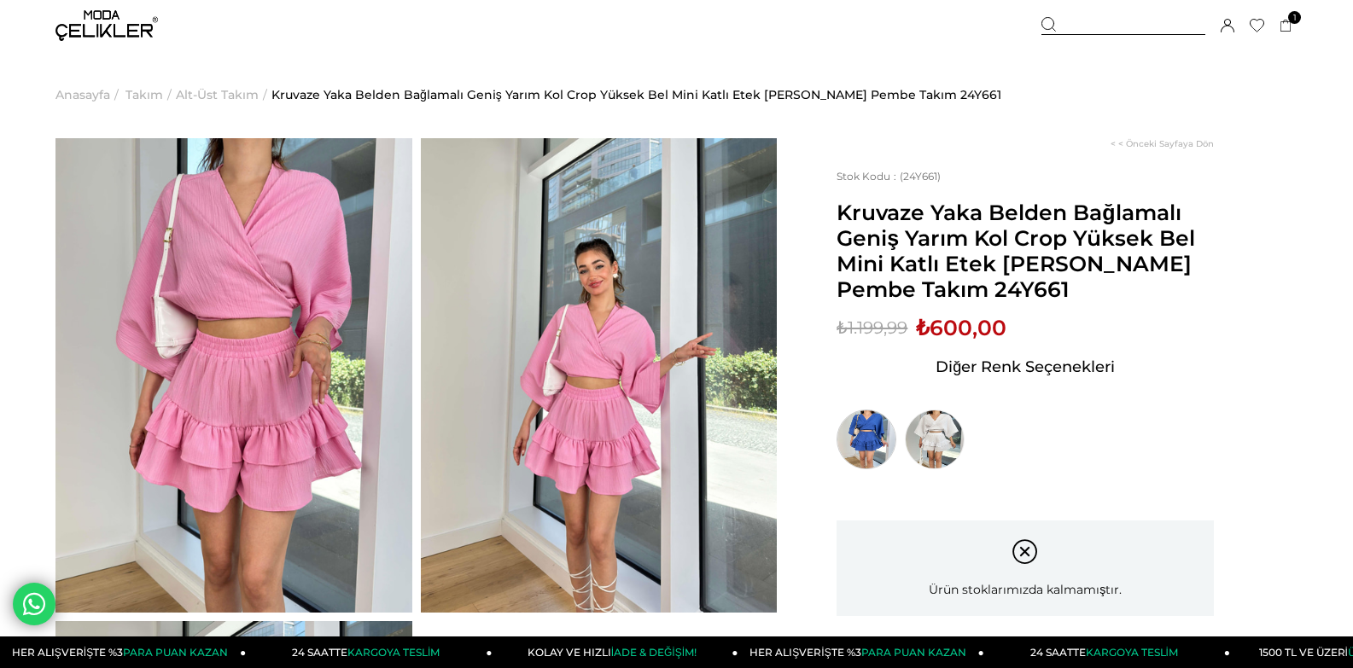
click at [870, 457] on img at bounding box center [866, 440] width 60 height 60
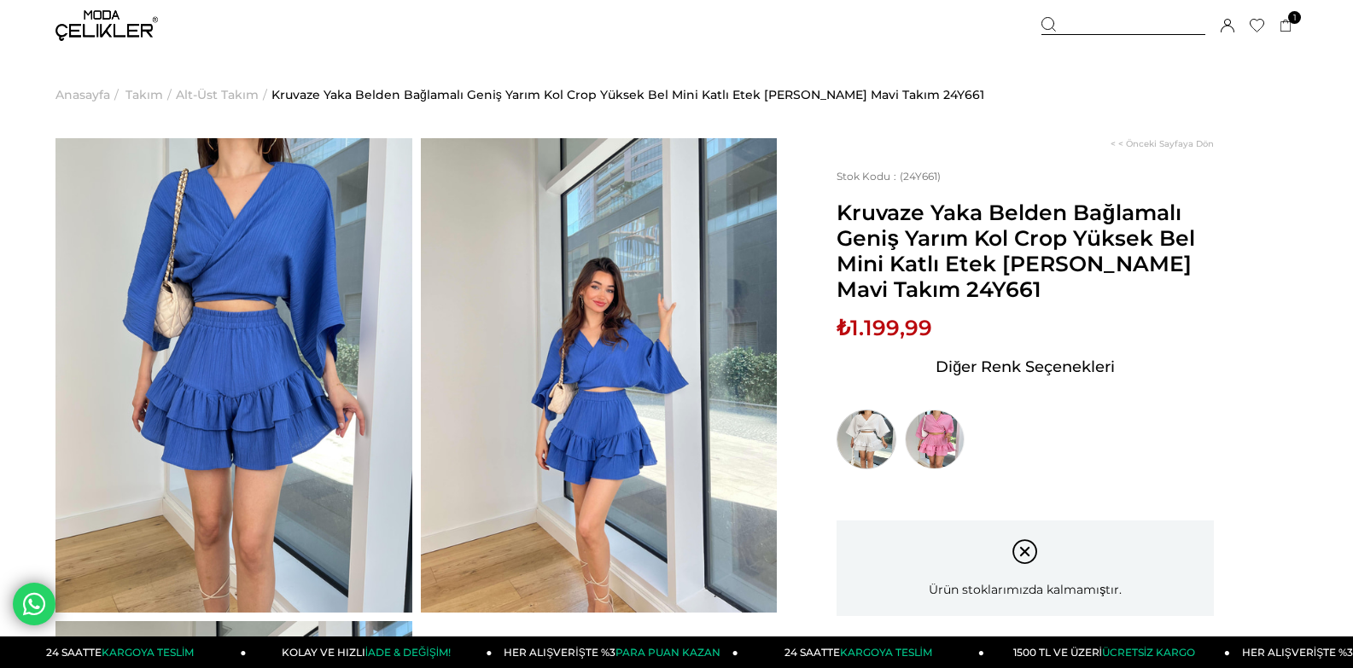
click at [873, 453] on img at bounding box center [866, 440] width 60 height 60
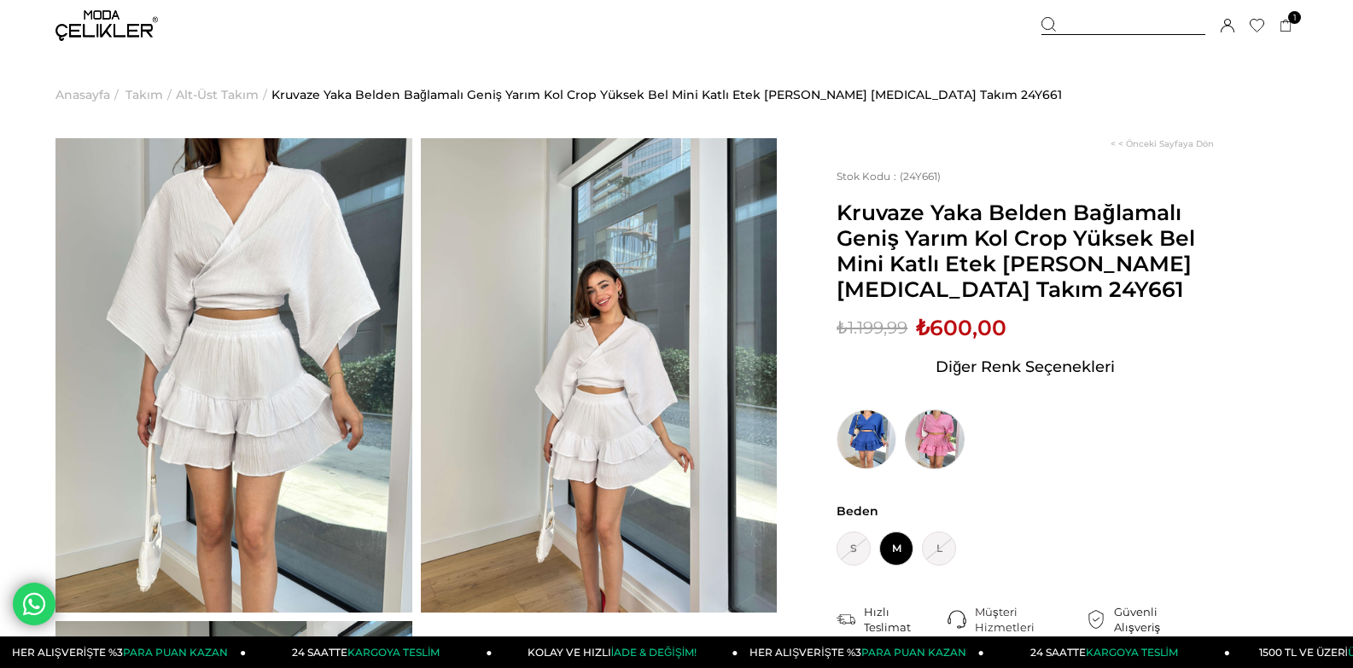
click at [935, 449] on img at bounding box center [935, 440] width 60 height 60
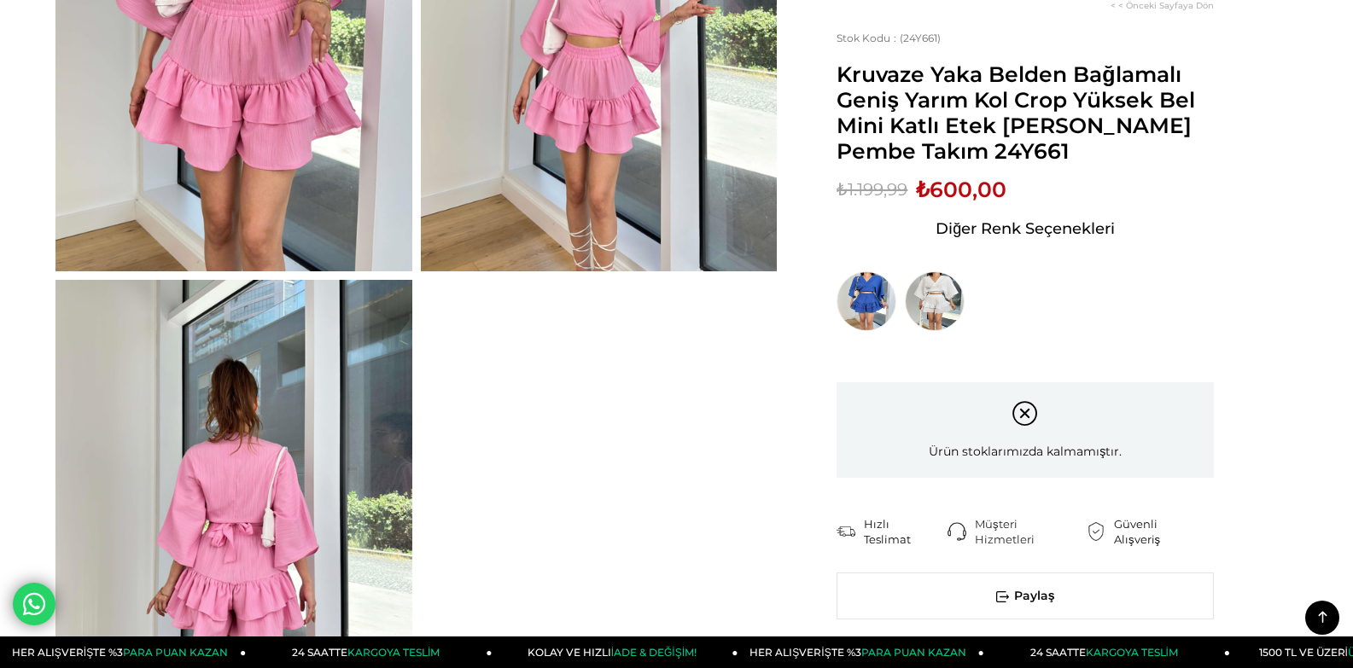
scroll to position [85, 0]
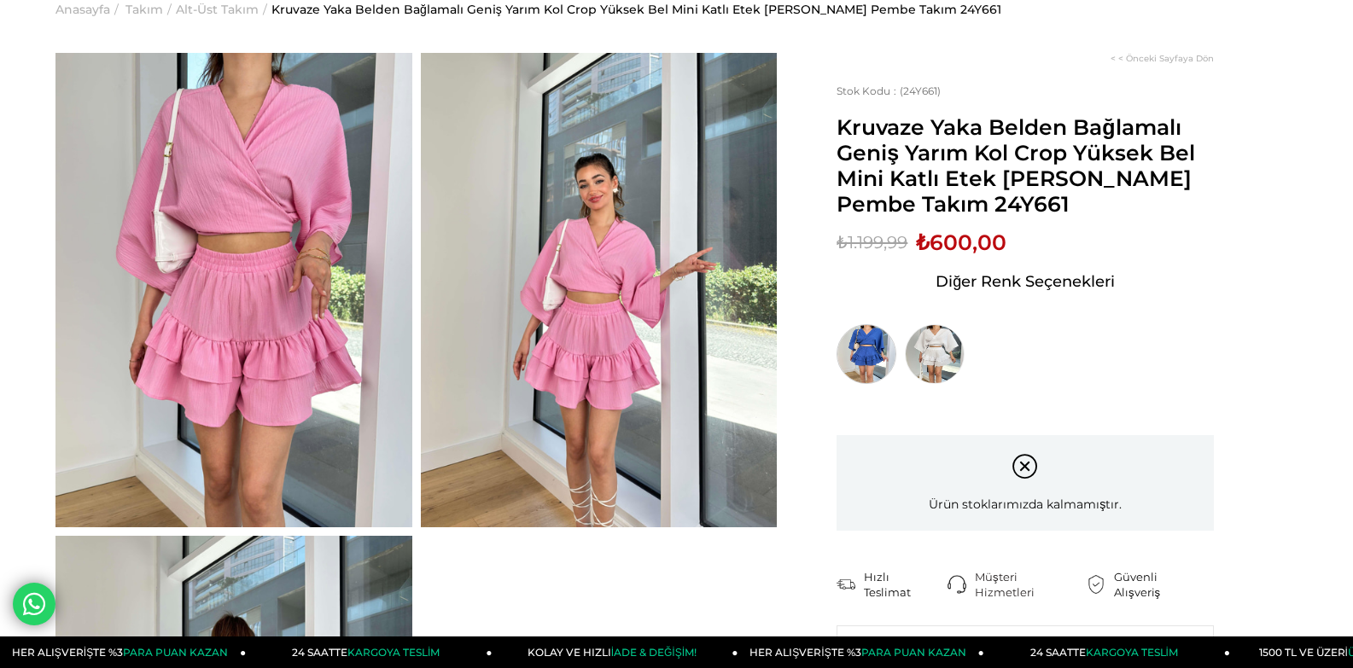
click at [869, 360] on img at bounding box center [866, 354] width 60 height 60
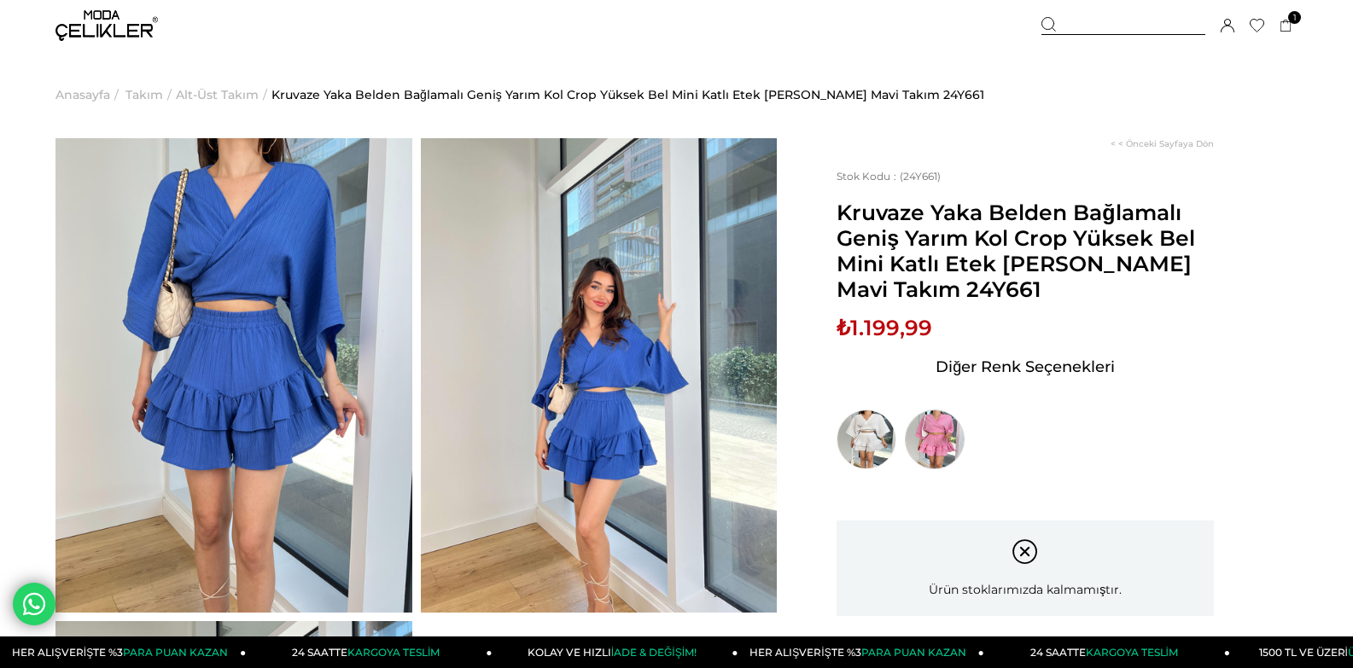
click at [924, 458] on img at bounding box center [935, 440] width 60 height 60
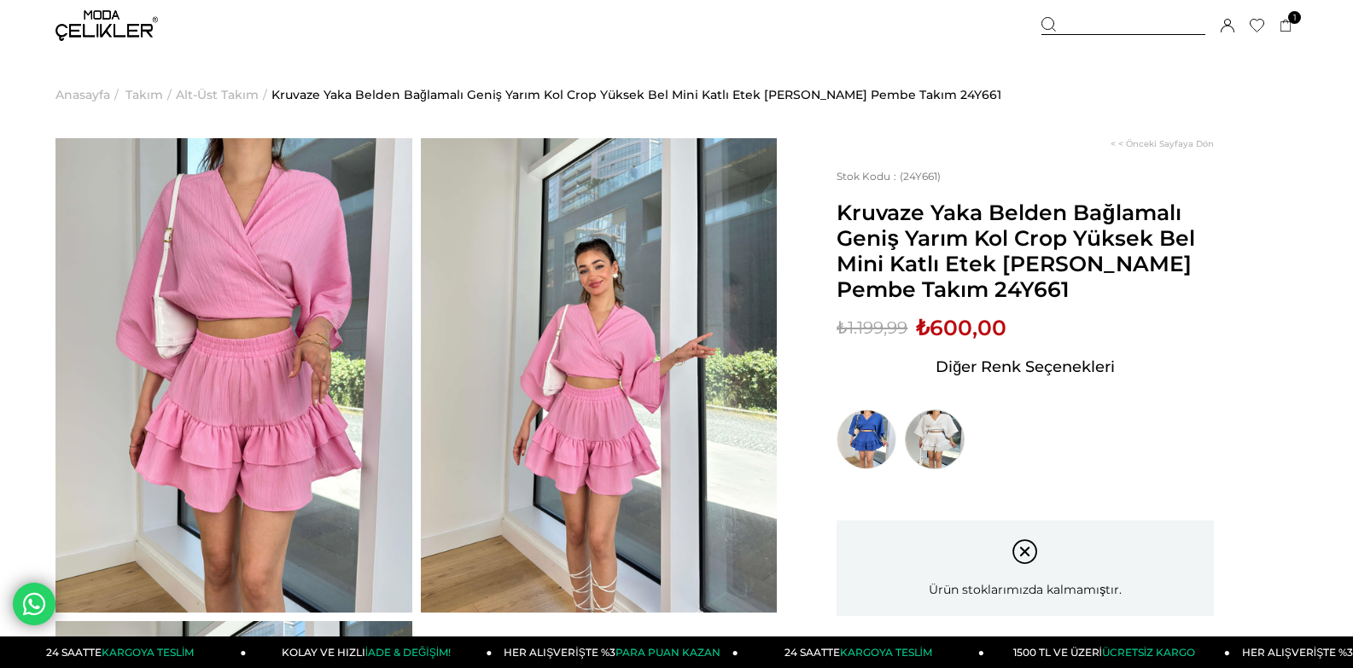
click at [948, 464] on img at bounding box center [935, 440] width 60 height 60
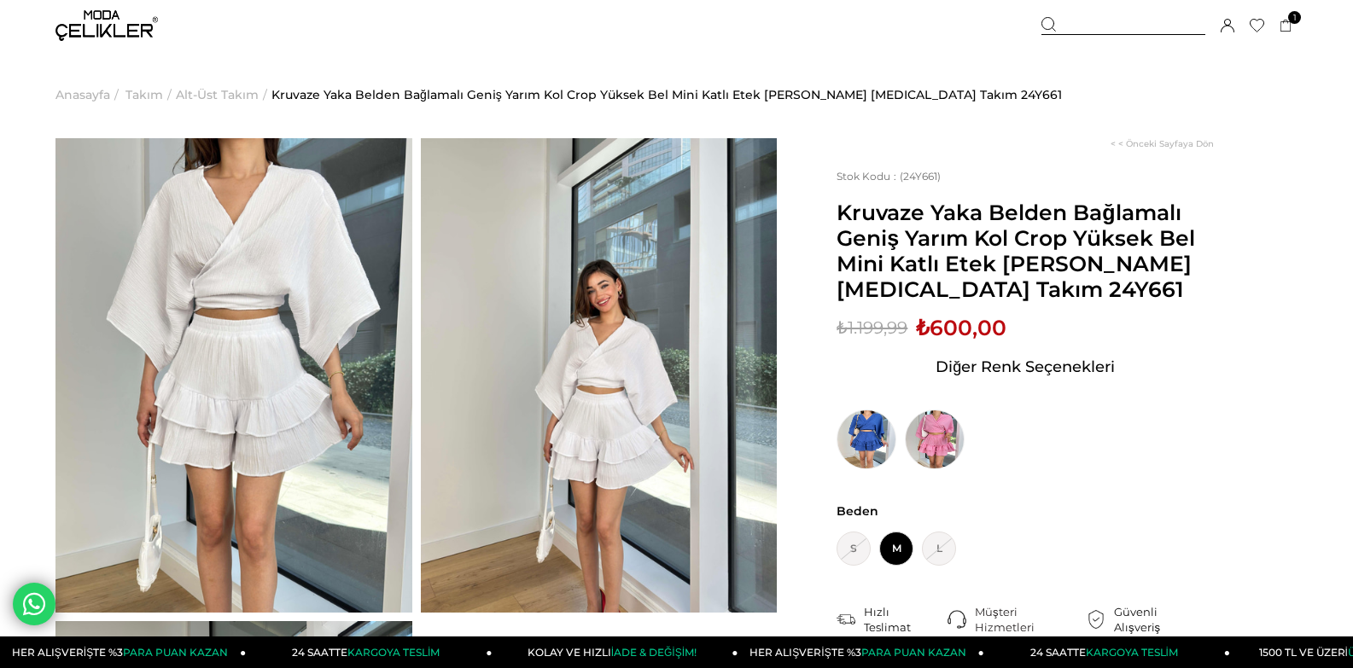
click at [562, 359] on img at bounding box center [599, 375] width 357 height 475
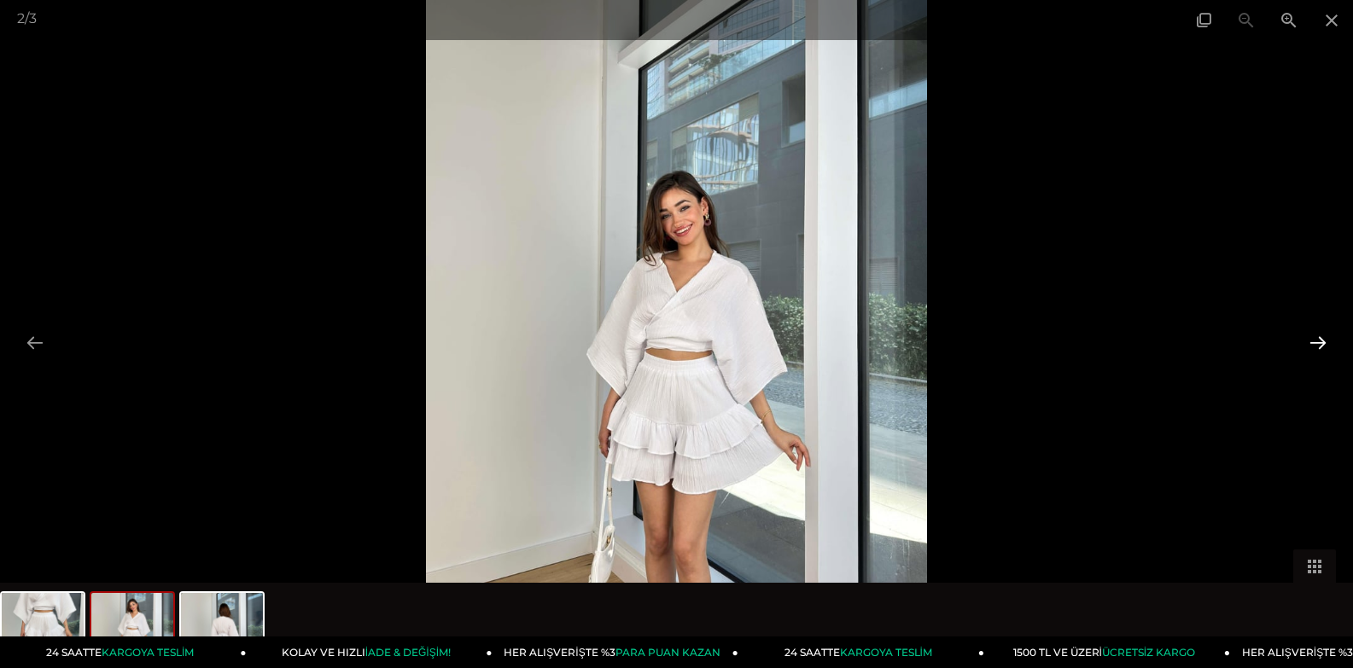
click at [1318, 335] on button at bounding box center [1318, 342] width 36 height 33
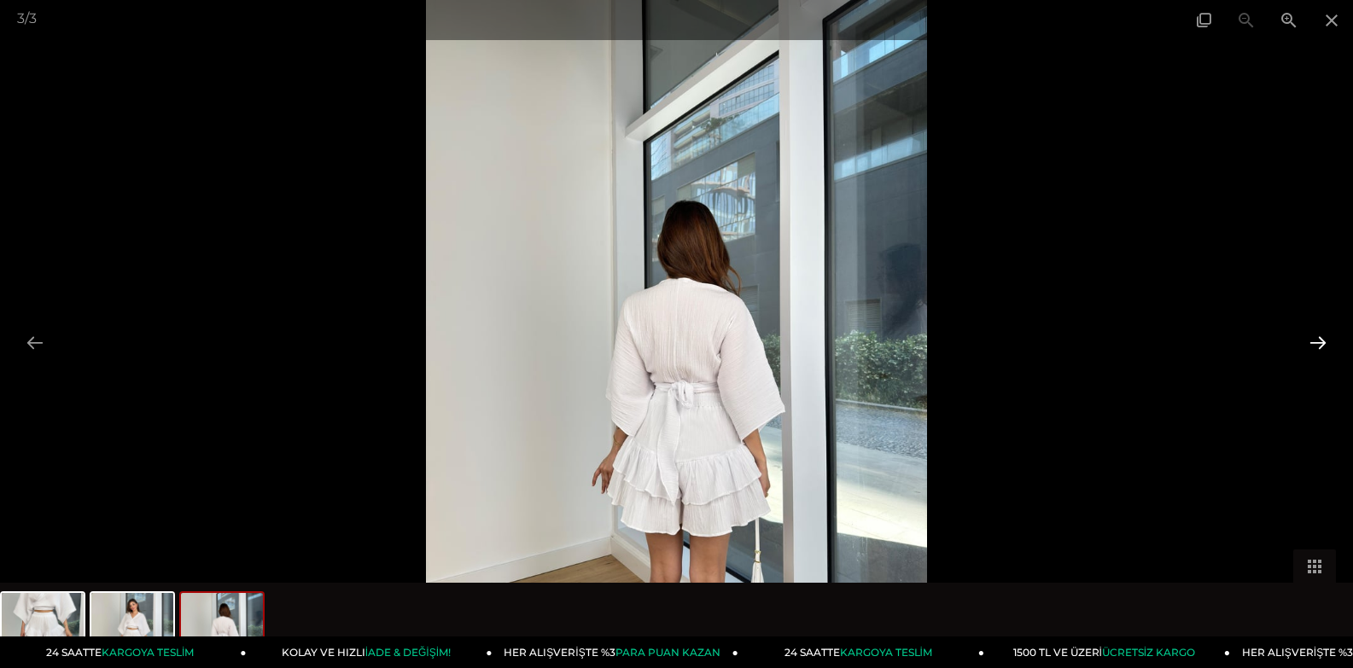
click at [1318, 335] on button at bounding box center [1318, 342] width 36 height 33
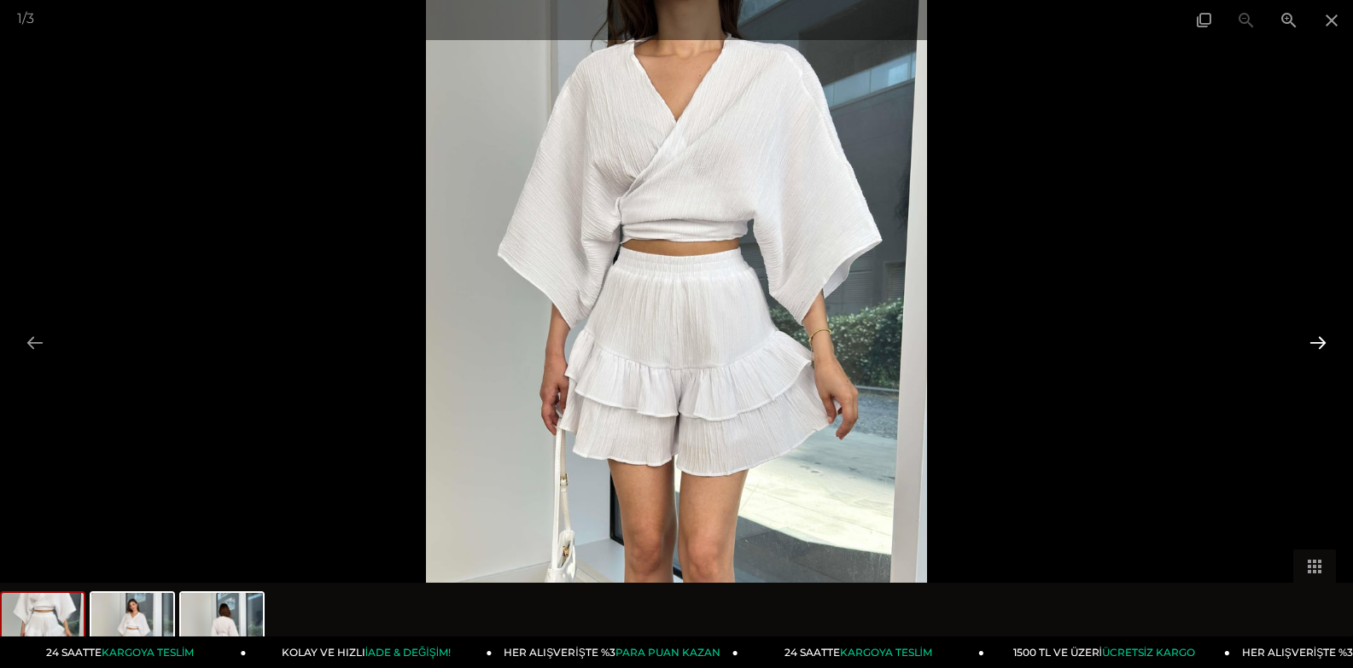
click at [1318, 335] on button at bounding box center [1318, 342] width 36 height 33
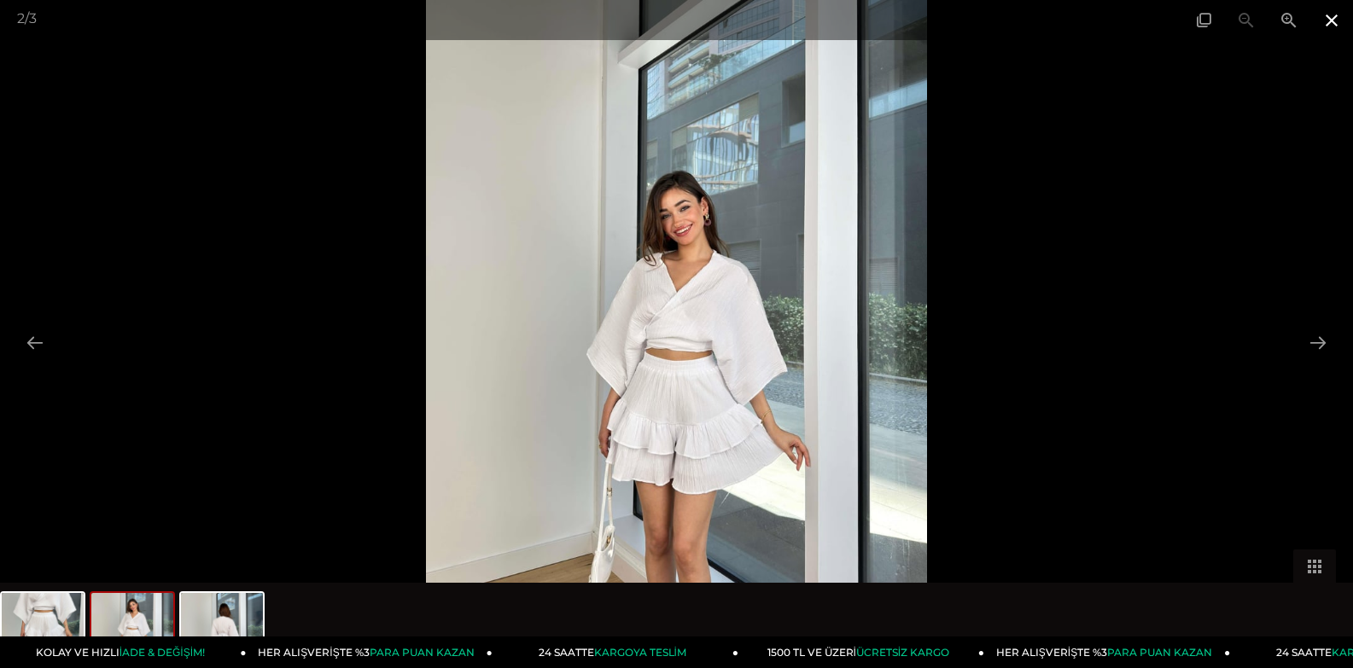
click at [1331, 19] on span at bounding box center [1331, 20] width 43 height 40
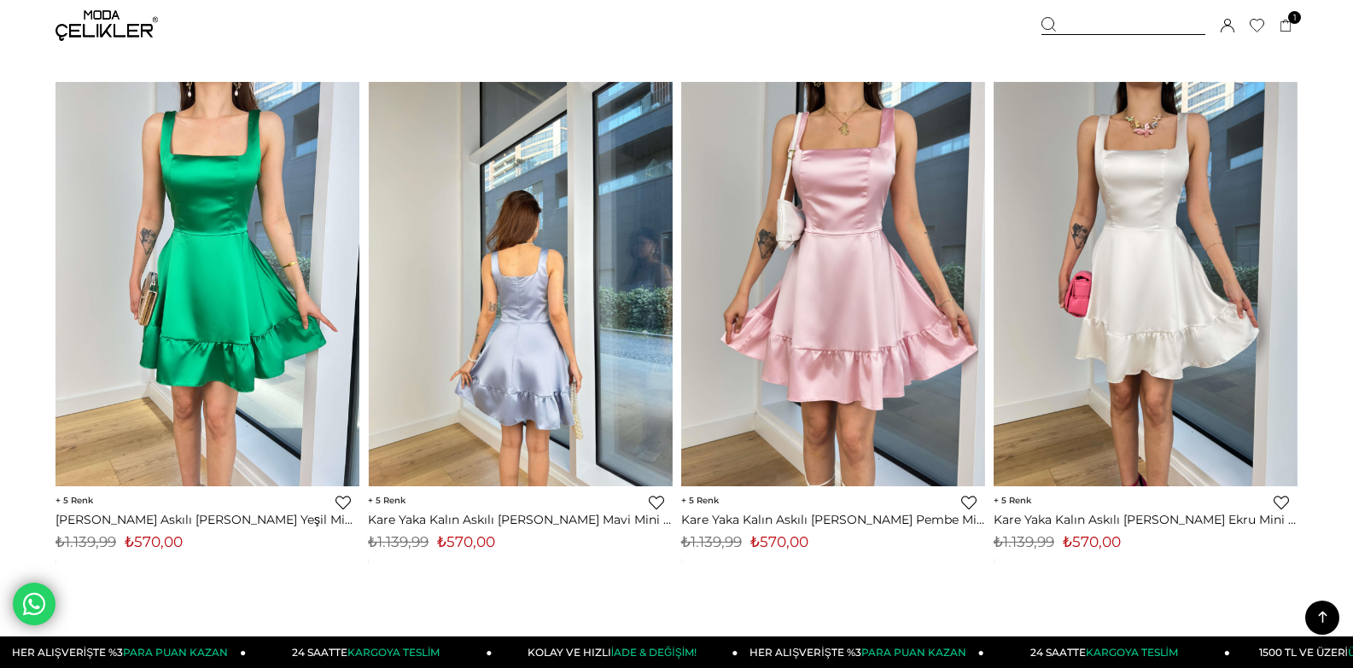
scroll to position [10929, 0]
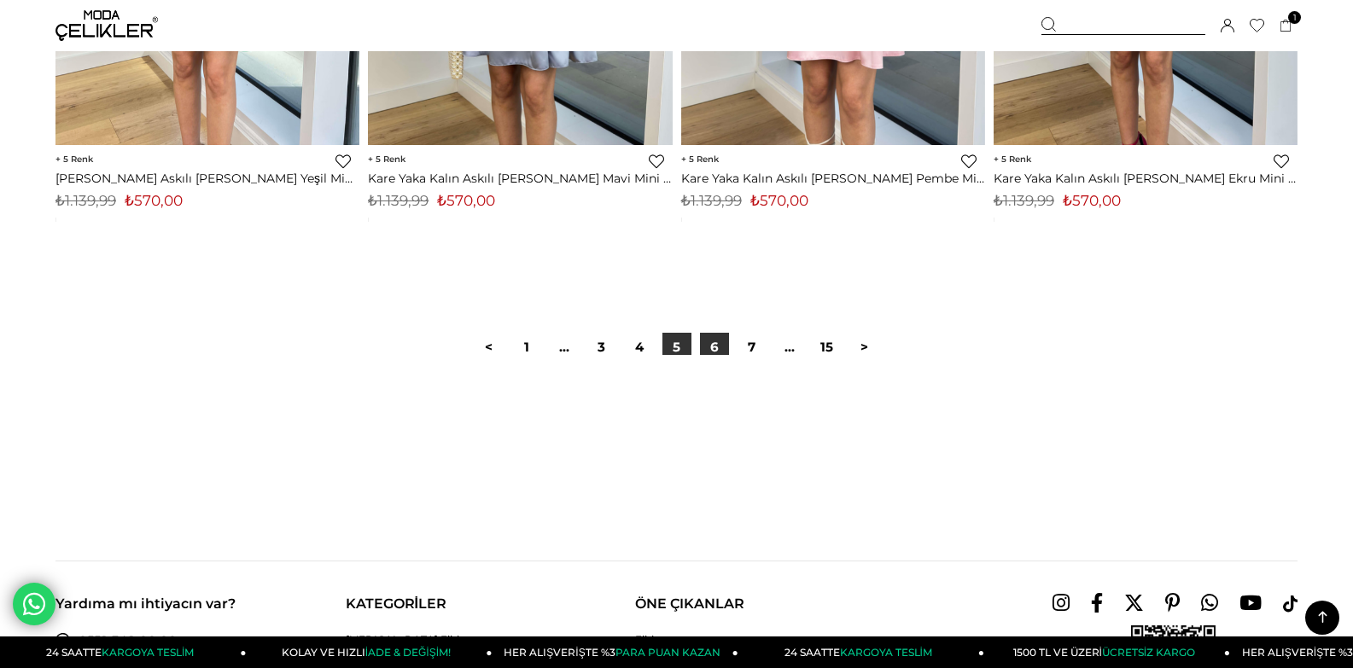
click at [715, 362] on link "6" at bounding box center [714, 347] width 29 height 29
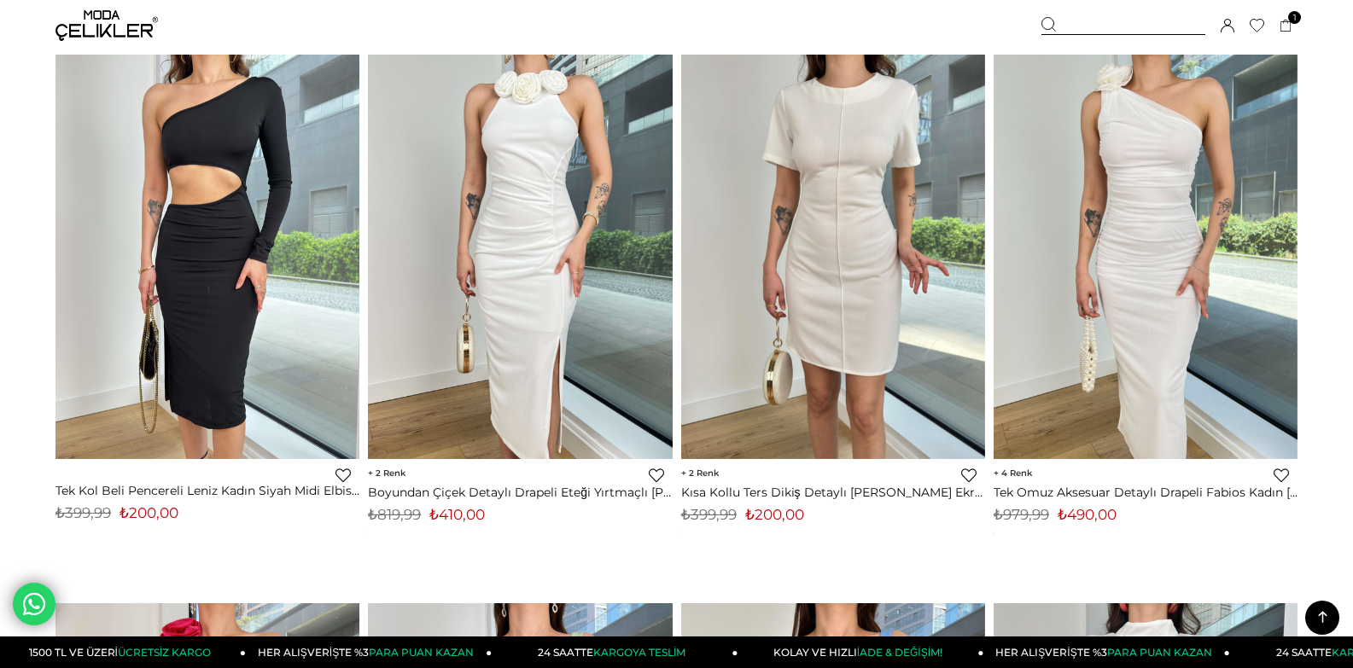
scroll to position [4097, 0]
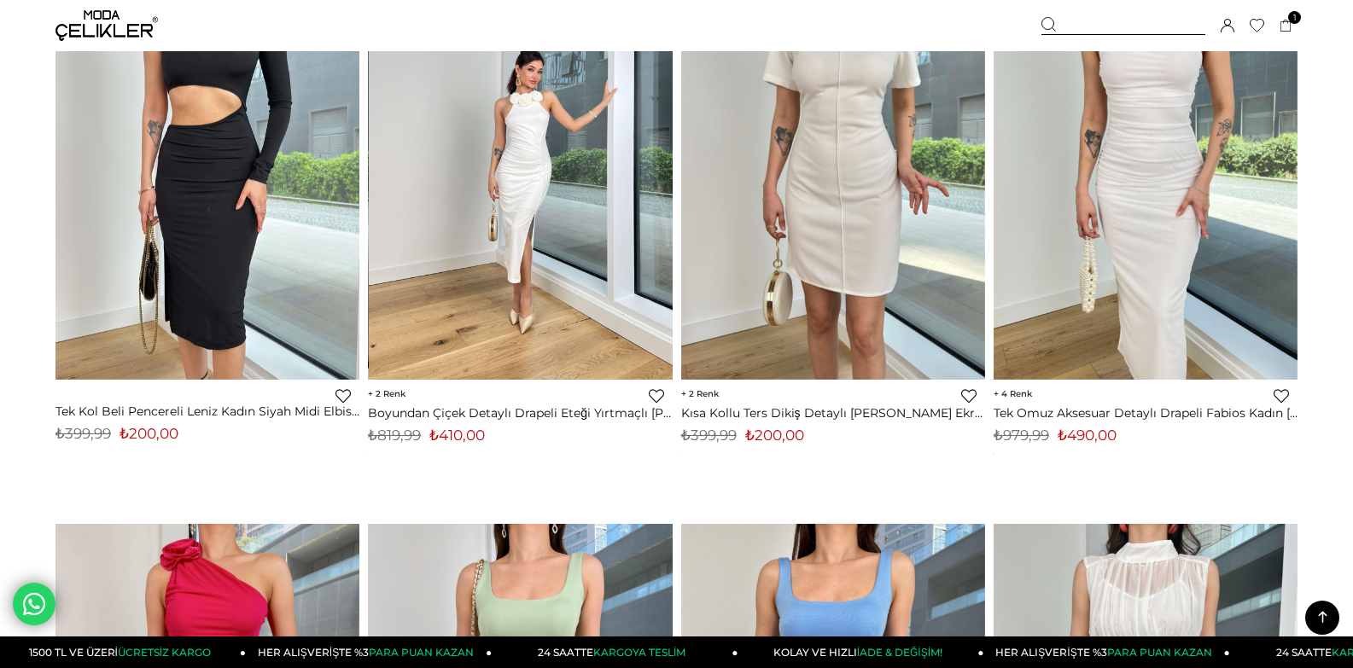
click at [560, 184] on img at bounding box center [521, 176] width 304 height 405
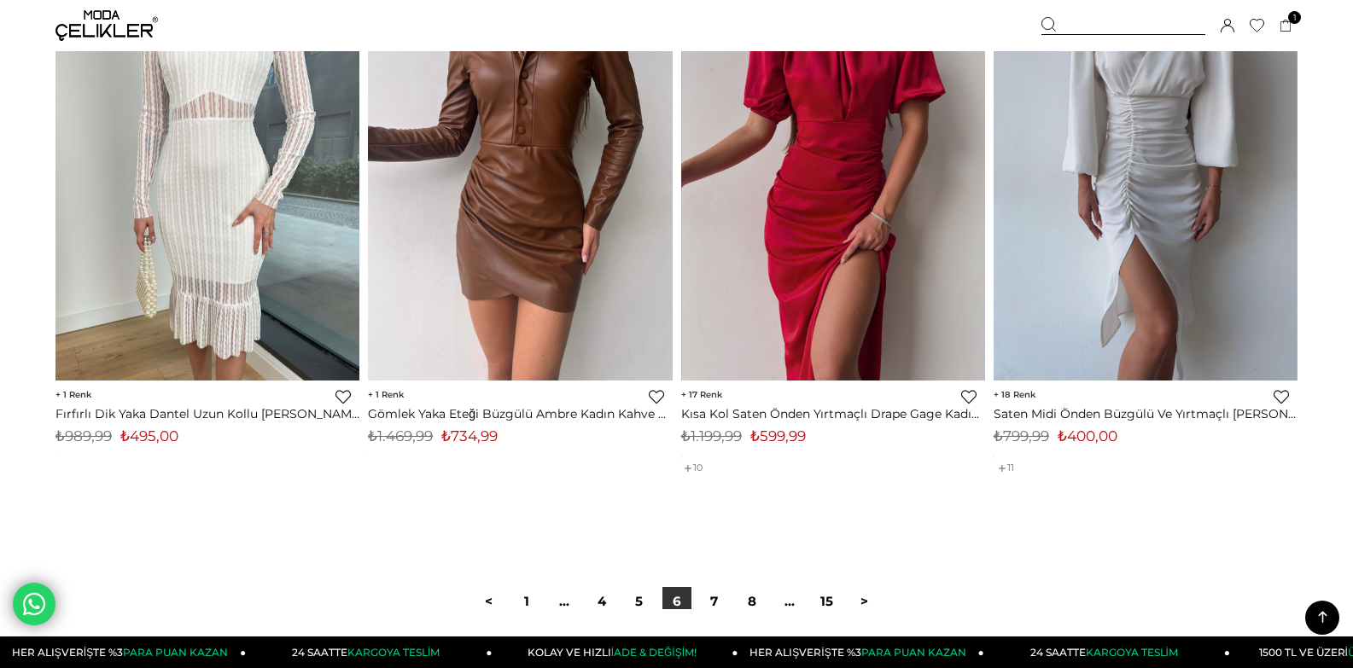
scroll to position [11205, 0]
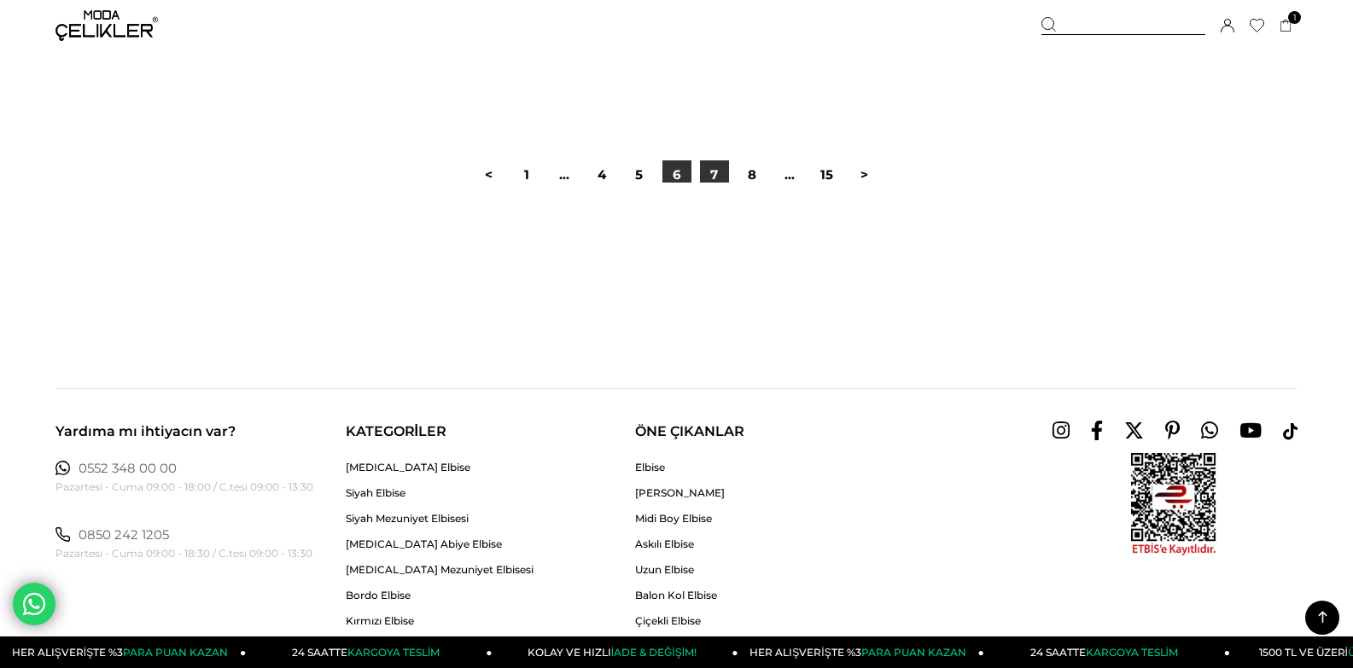
click at [714, 189] on link "7" at bounding box center [714, 174] width 29 height 29
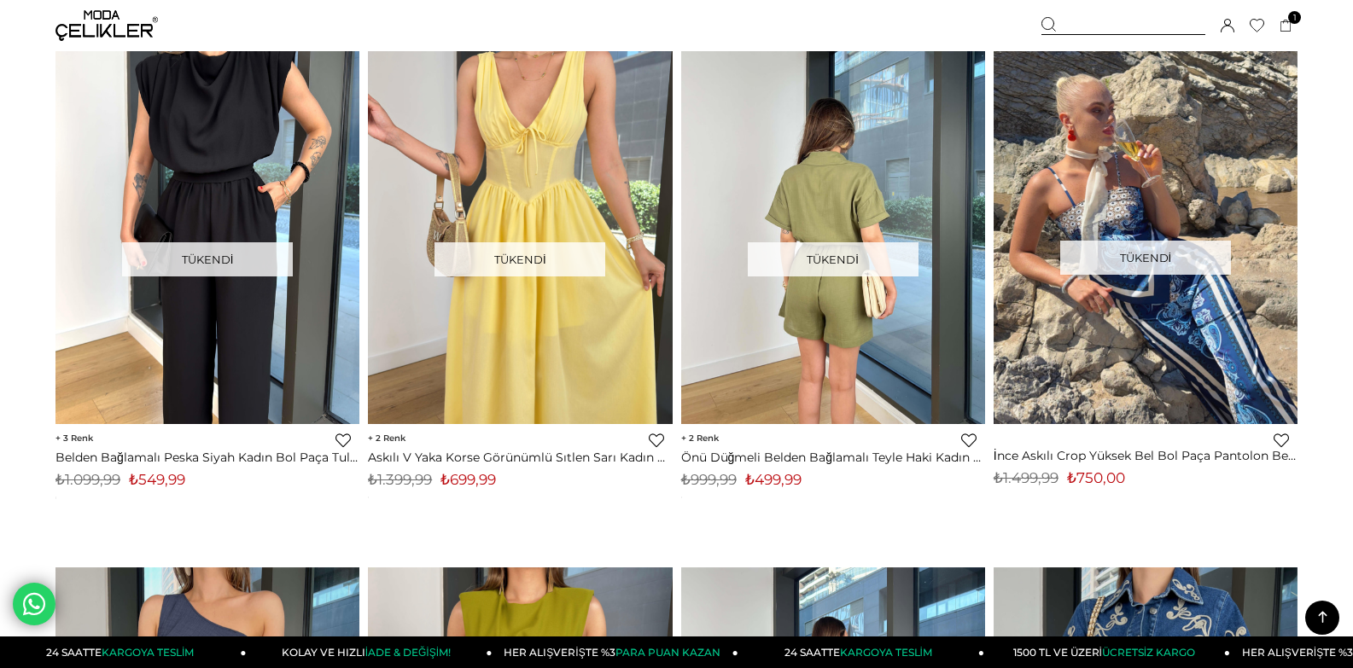
scroll to position [2219, 0]
